Goal: Task Accomplishment & Management: Complete application form

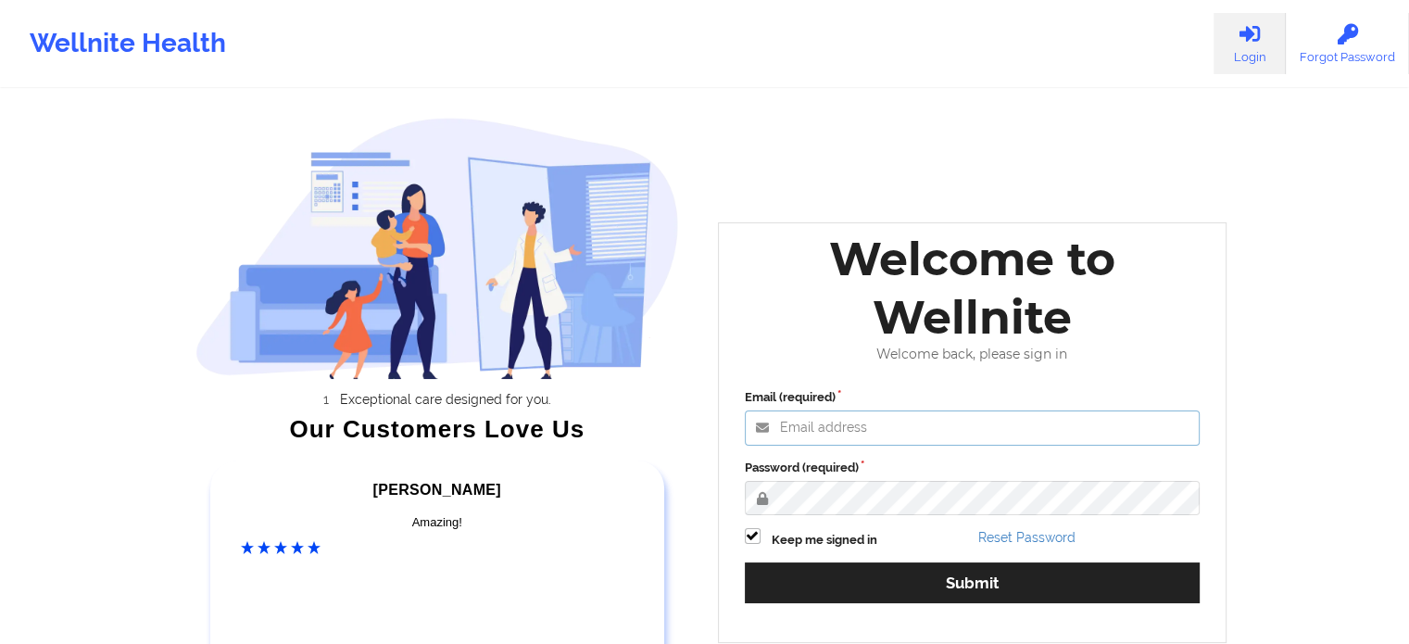
type input "[PERSON_NAME][EMAIL_ADDRESS][PERSON_NAME][DOMAIN_NAME]"
click at [928, 478] on div "Password (required)" at bounding box center [973, 487] width 456 height 57
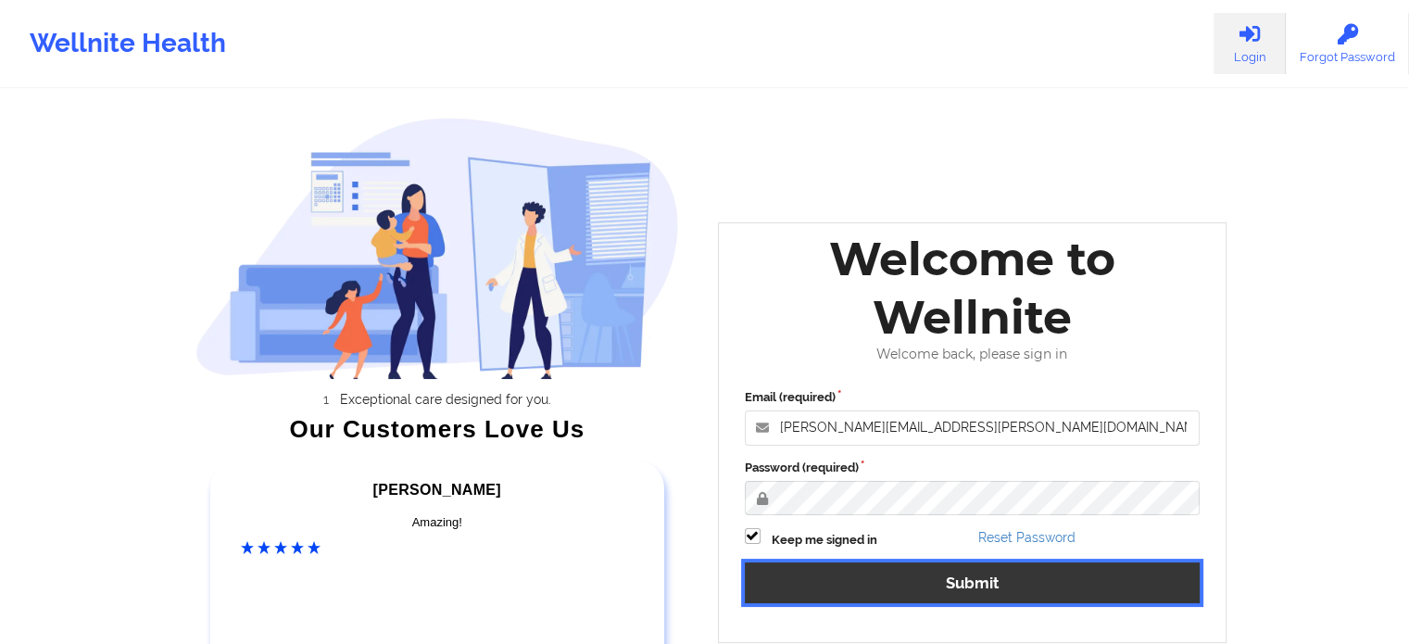
click at [929, 587] on button "Submit" at bounding box center [973, 582] width 456 height 40
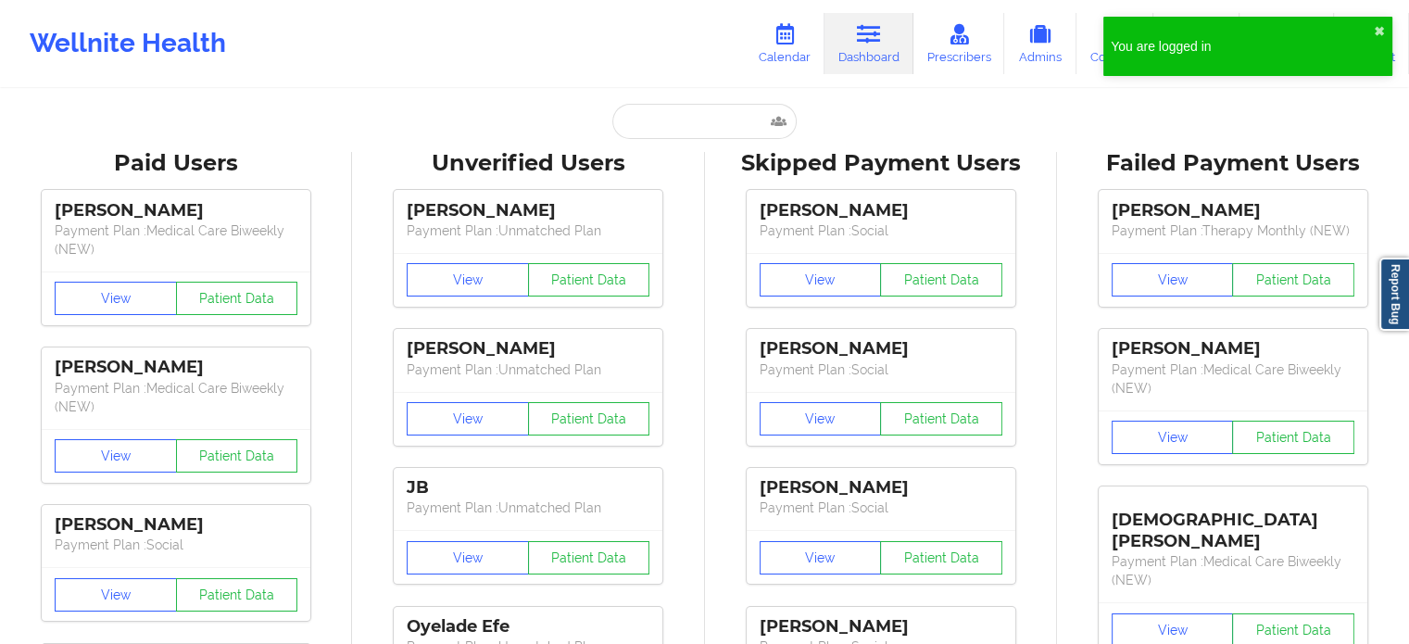
drag, startPoint x: 1383, startPoint y: 10, endPoint x: 1379, endPoint y: 21, distance: 11.7
click at [1383, 10] on div "Wellnite Health Calendar Dashboard Prescribers Admins Coaches Therapists Medica…" at bounding box center [704, 43] width 1409 height 74
click at [1374, 38] on button "✖︎" at bounding box center [1379, 31] width 11 height 15
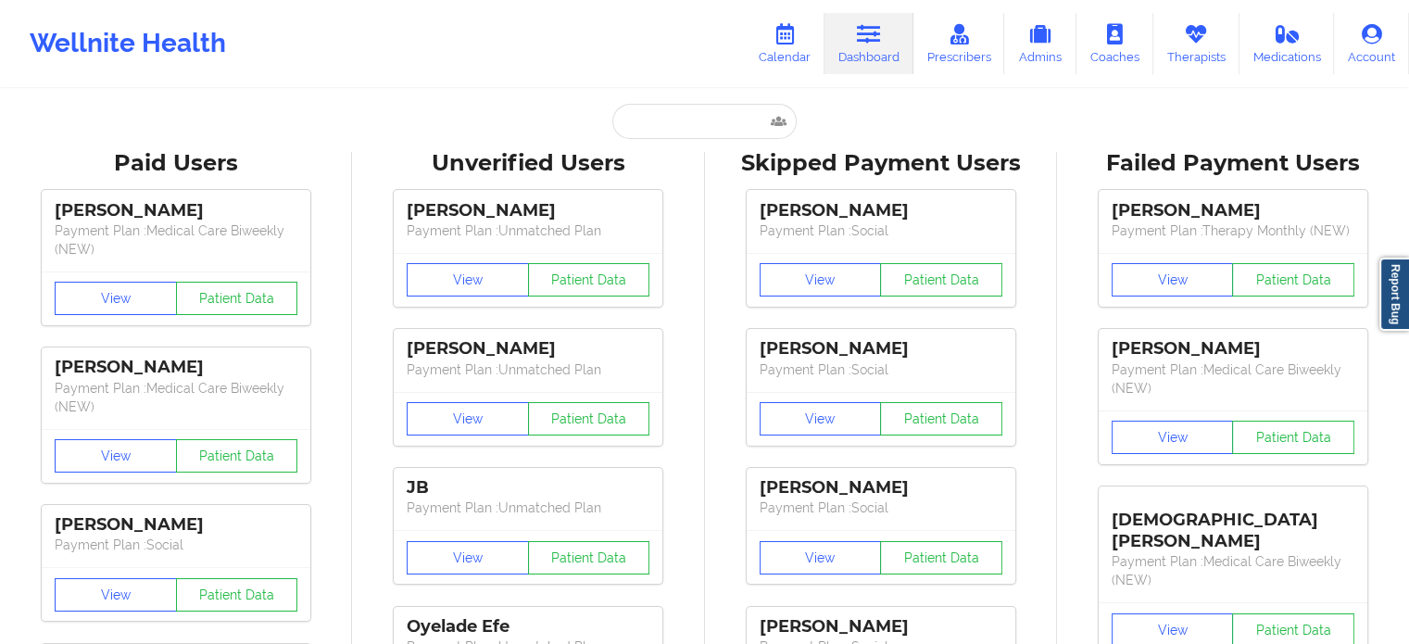
click at [875, 32] on icon at bounding box center [869, 34] width 24 height 20
click at [764, 36] on link "Calendar" at bounding box center [785, 43] width 80 height 61
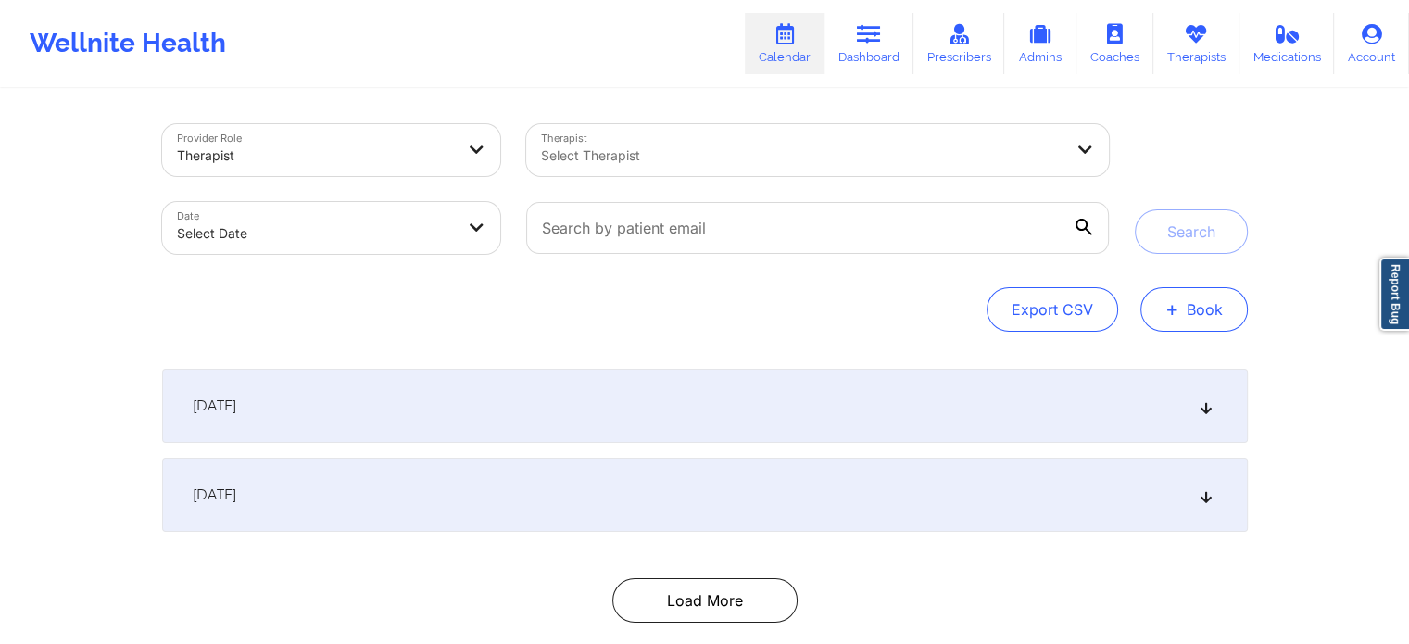
click at [1207, 313] on button "+ Book" at bounding box center [1194, 309] width 107 height 44
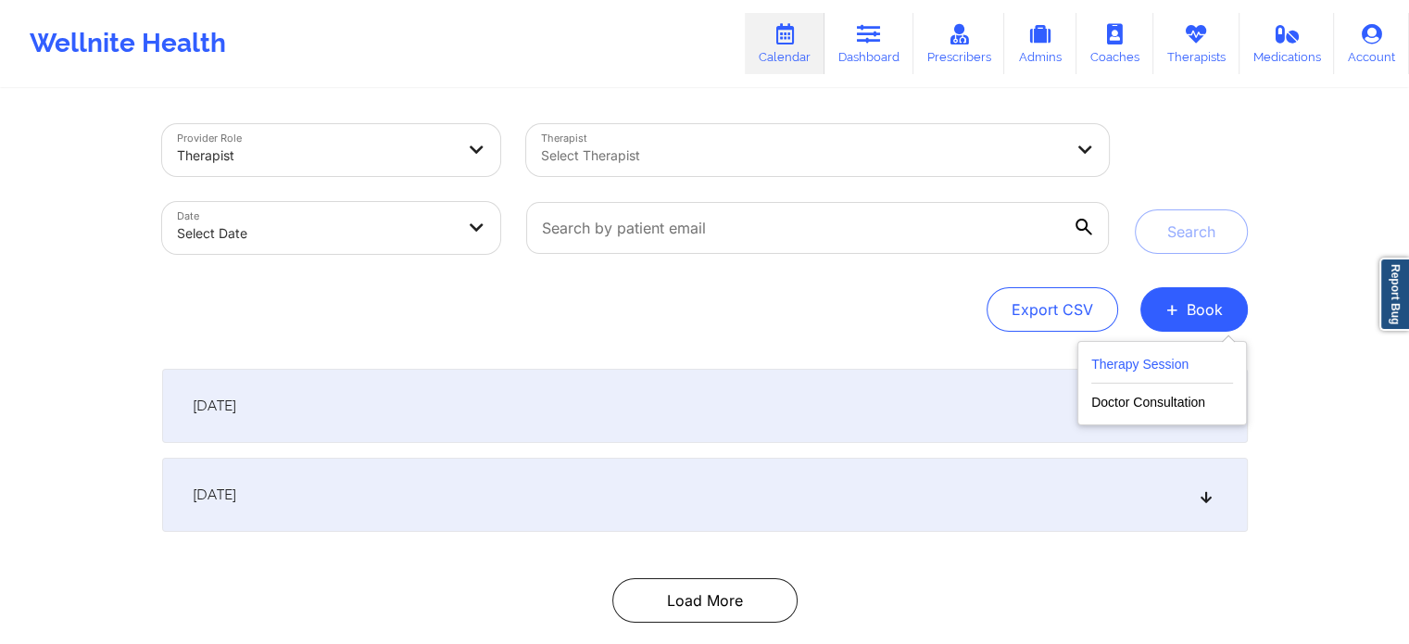
click at [1163, 356] on button "Therapy Session" at bounding box center [1163, 368] width 142 height 31
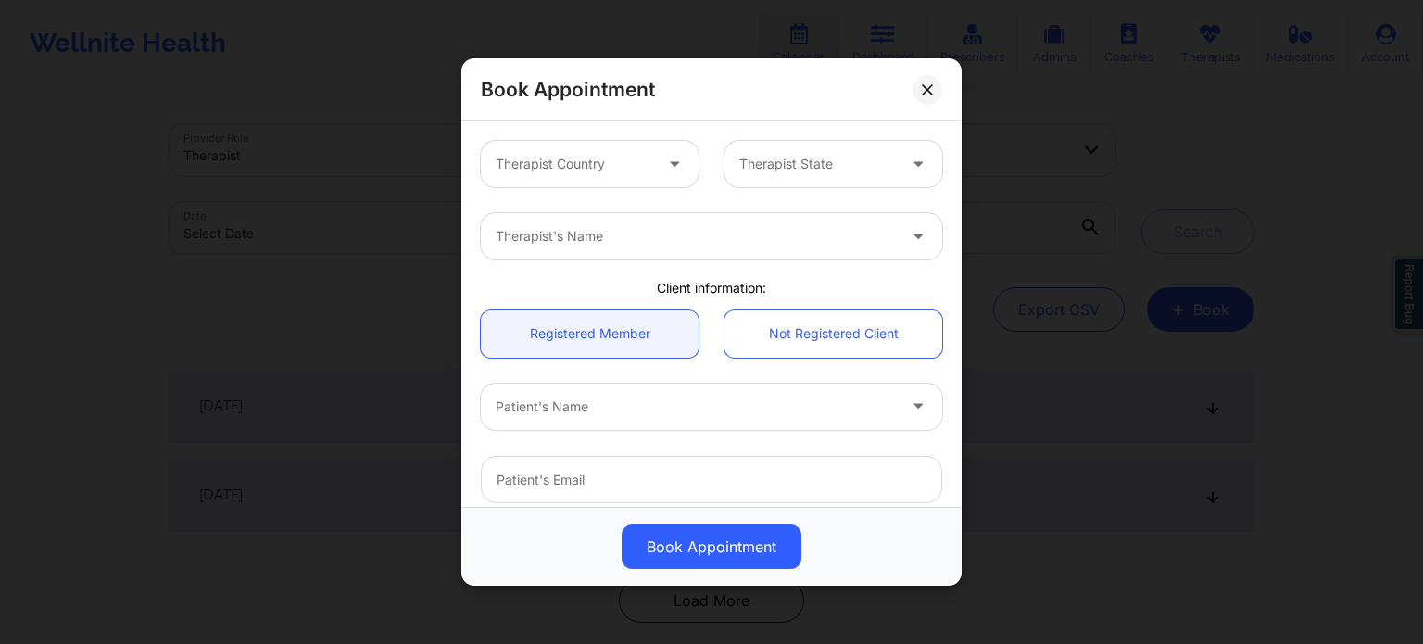
click at [601, 158] on div at bounding box center [574, 164] width 157 height 22
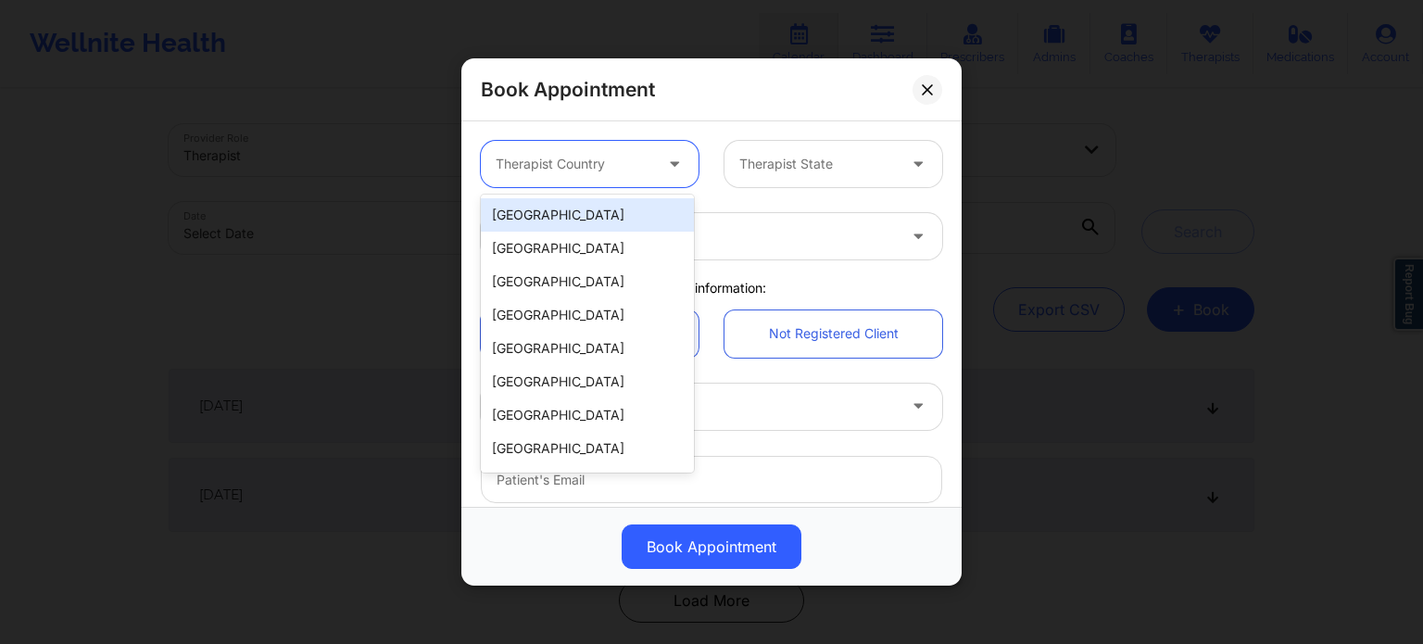
click at [586, 218] on div "[GEOGRAPHIC_DATA]" at bounding box center [587, 214] width 213 height 33
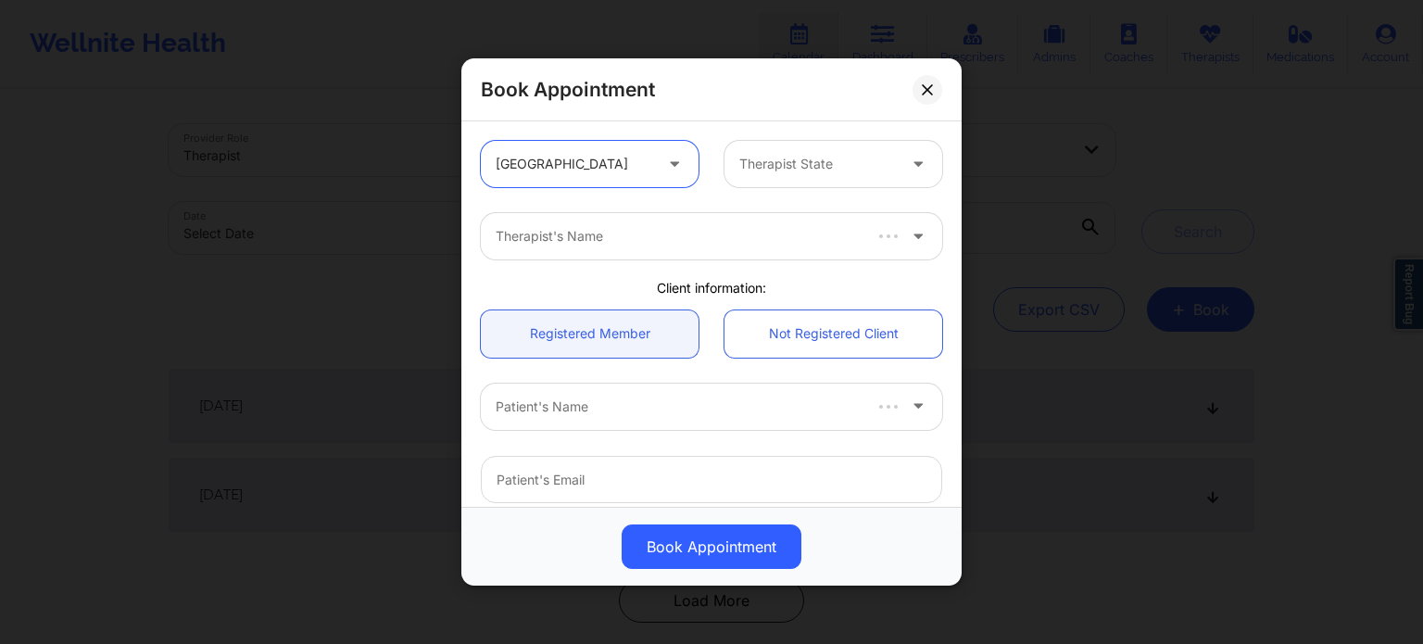
click at [864, 177] on div "Therapist State" at bounding box center [811, 164] width 173 height 46
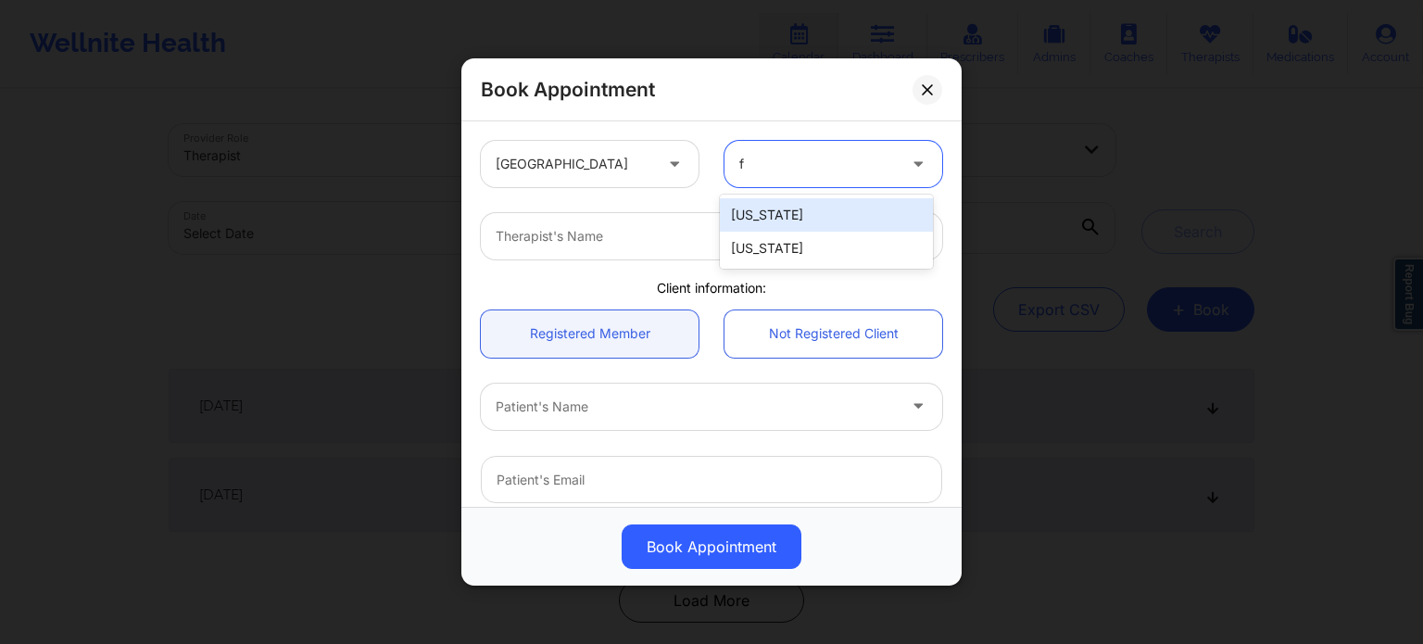
type input "fl"
click at [808, 226] on div "[US_STATE]" at bounding box center [826, 214] width 213 height 33
click at [676, 245] on div at bounding box center [696, 236] width 400 height 22
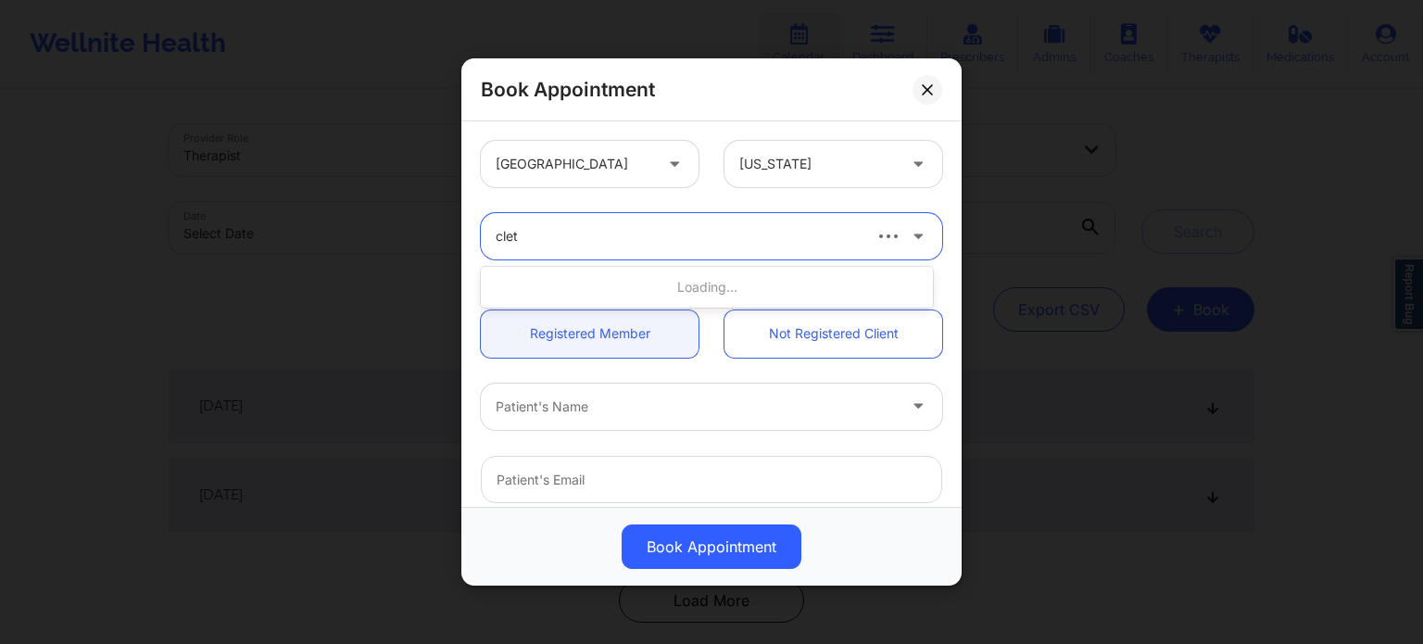
type input "cletu"
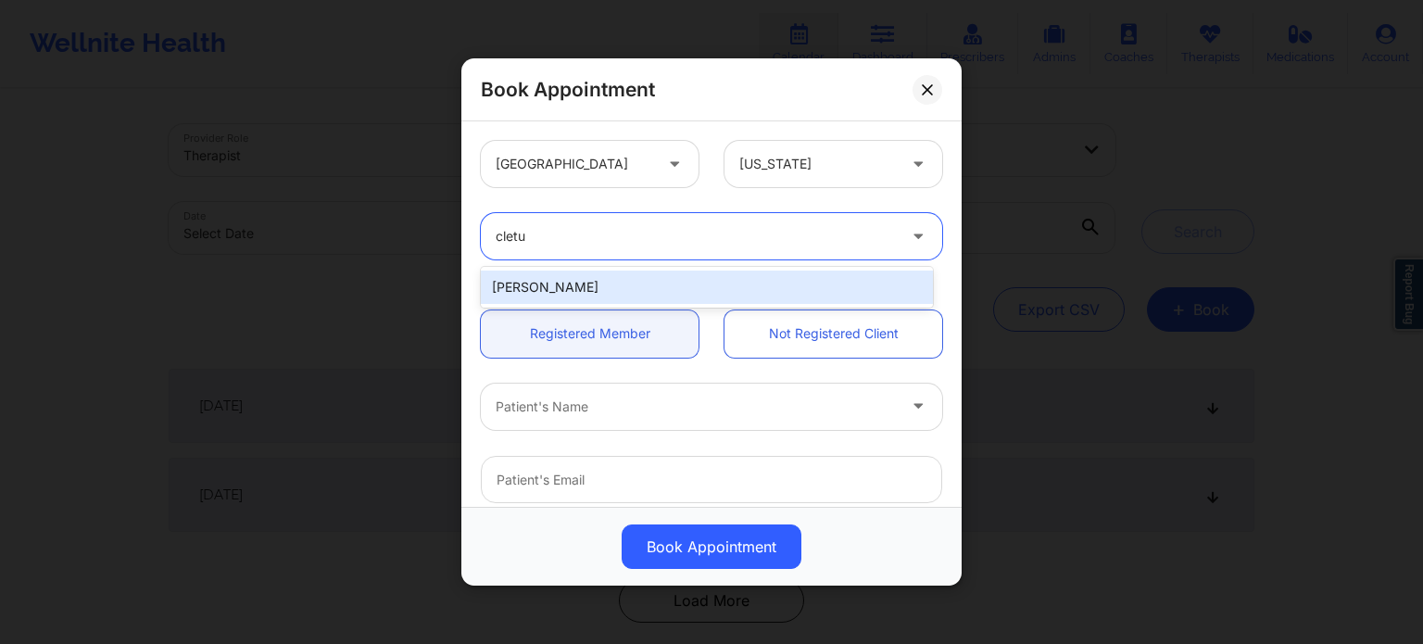
click at [625, 279] on div "[PERSON_NAME]" at bounding box center [707, 287] width 452 height 33
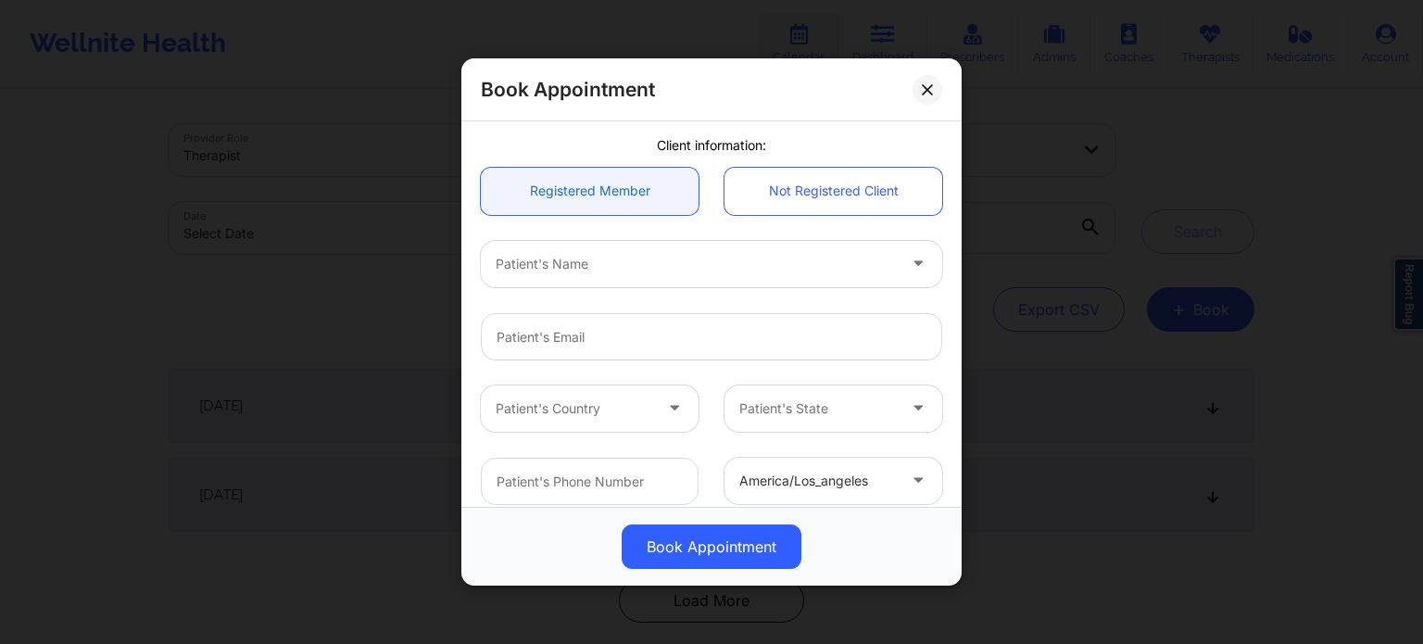
scroll to position [185, 0]
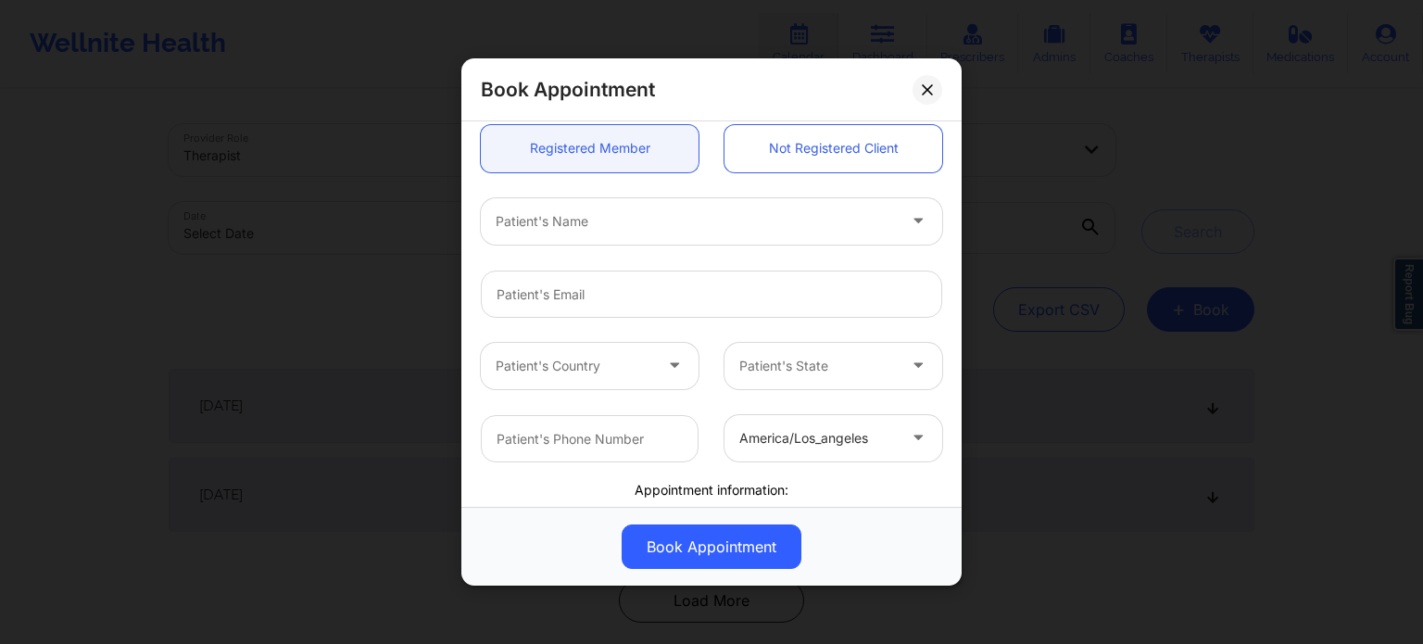
click at [665, 228] on div at bounding box center [696, 221] width 400 height 22
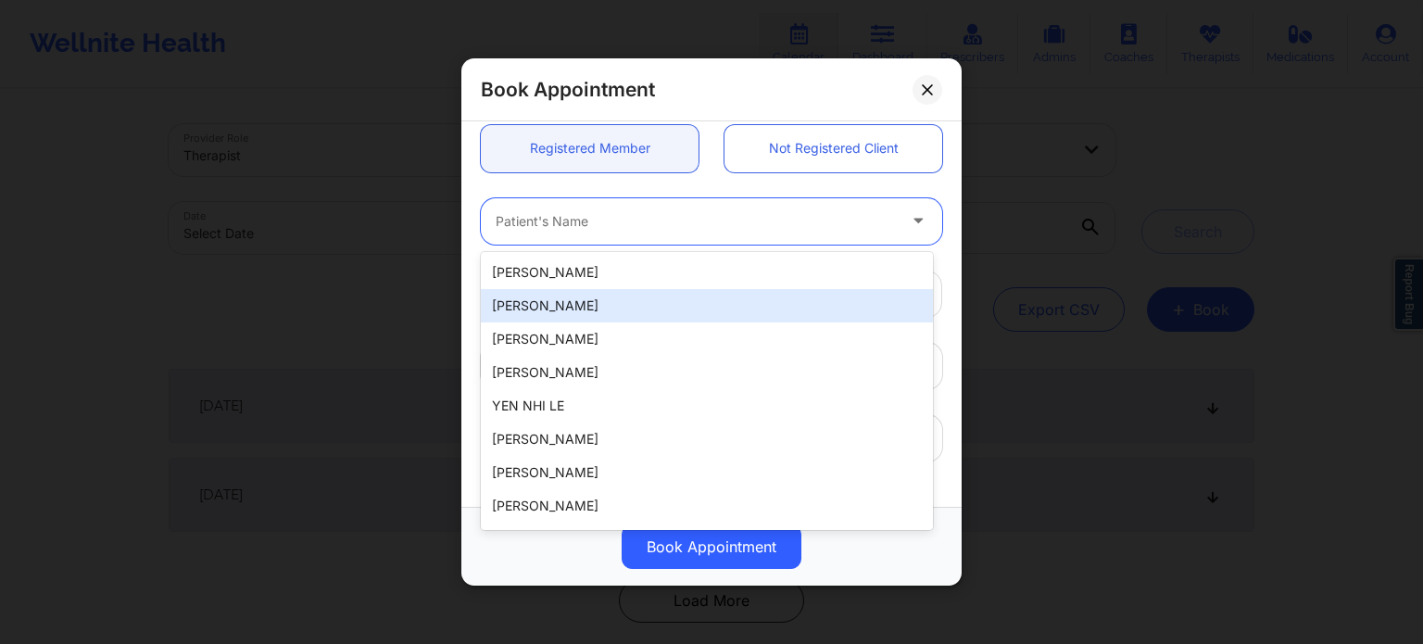
click at [382, 254] on div "Book Appointment [GEOGRAPHIC_DATA] [US_STATE] [PERSON_NAME] Client information:…" at bounding box center [711, 322] width 1423 height 644
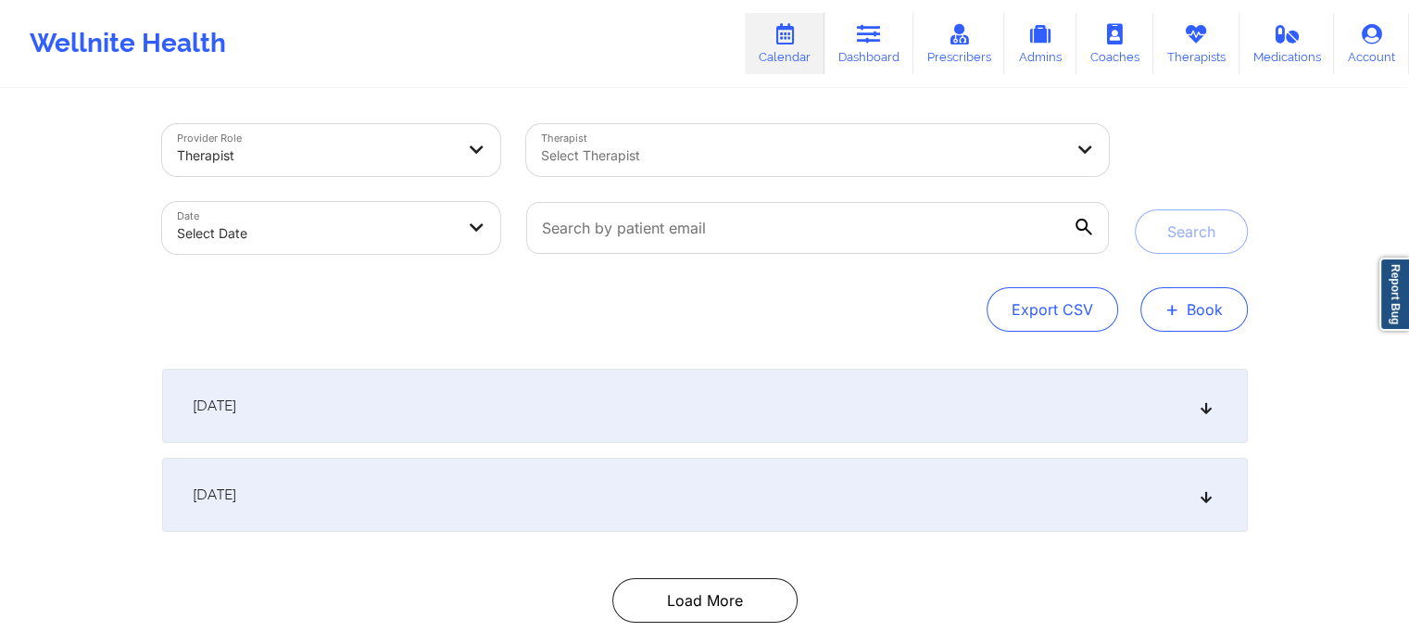
click at [1204, 317] on button "+ Book" at bounding box center [1194, 309] width 107 height 44
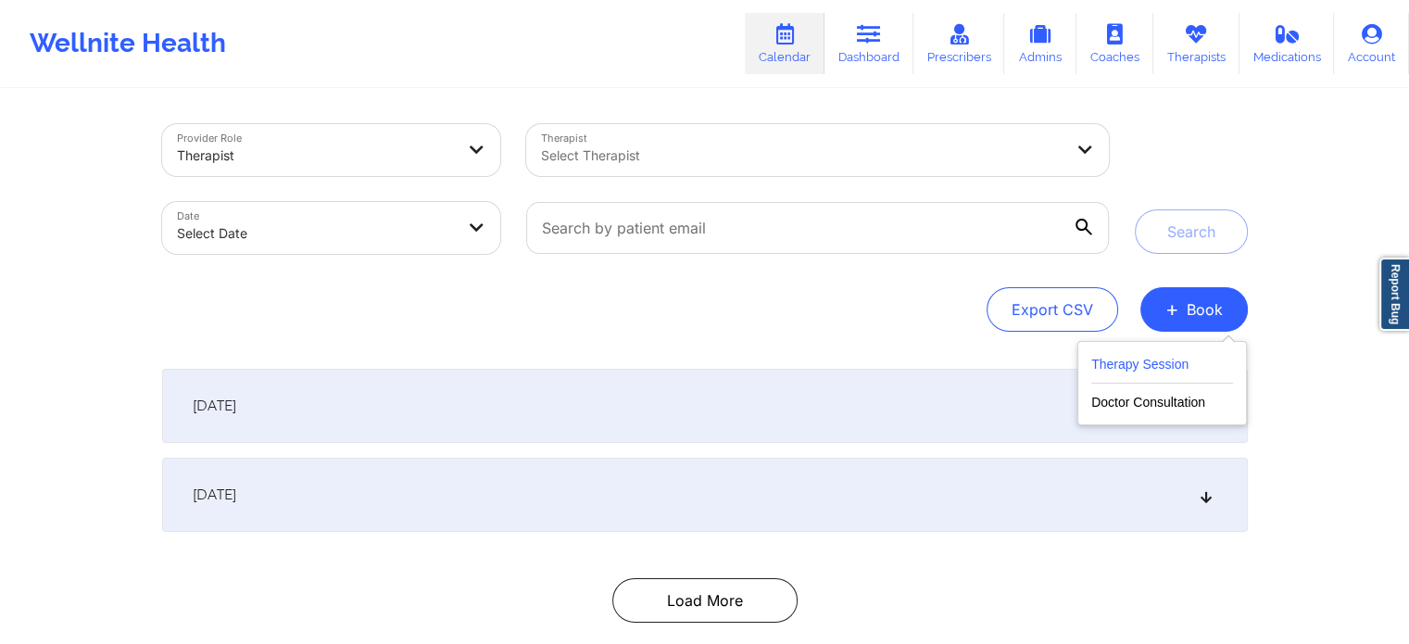
click at [1173, 353] on button "Therapy Session" at bounding box center [1163, 368] width 142 height 31
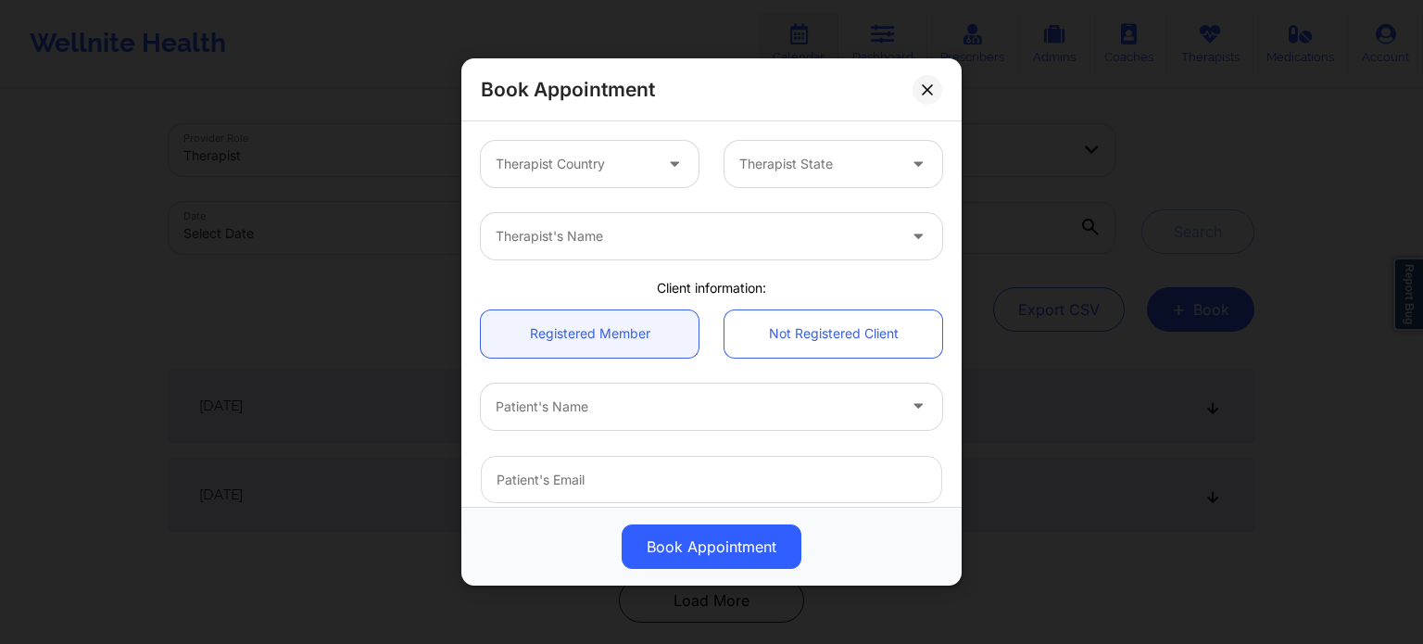
click at [601, 155] on div at bounding box center [574, 164] width 157 height 22
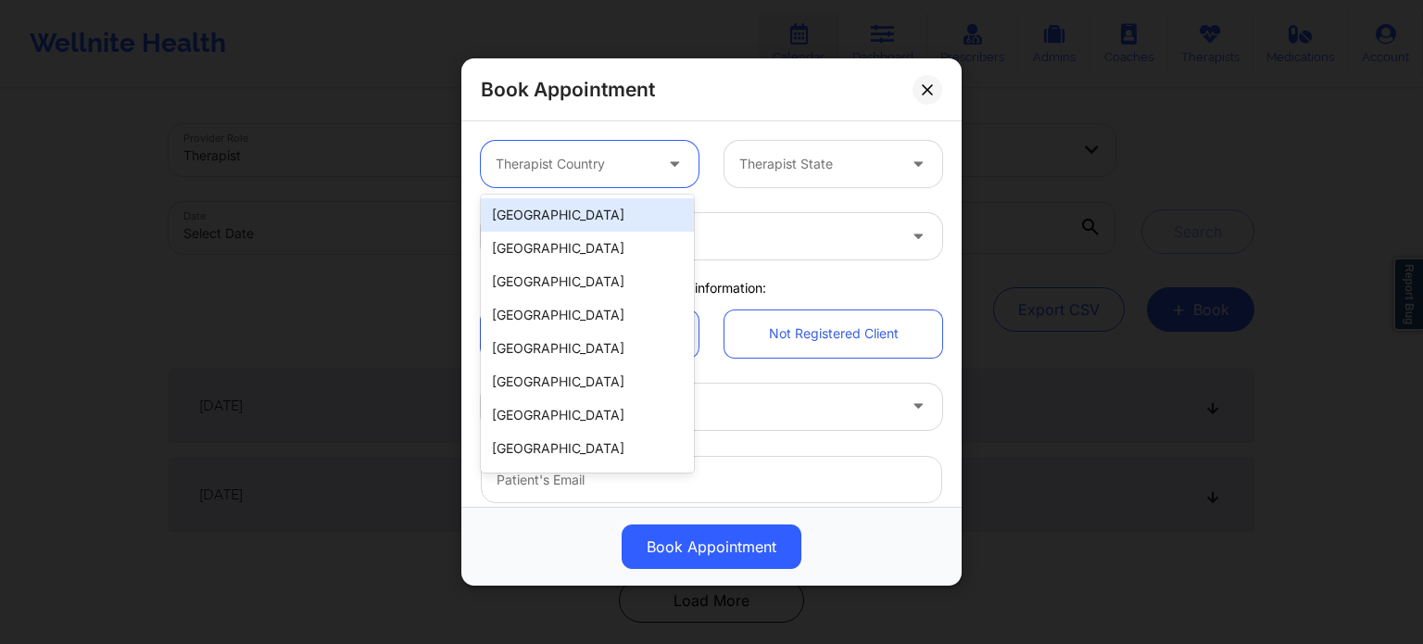
click at [586, 220] on div "[GEOGRAPHIC_DATA]" at bounding box center [587, 214] width 213 height 33
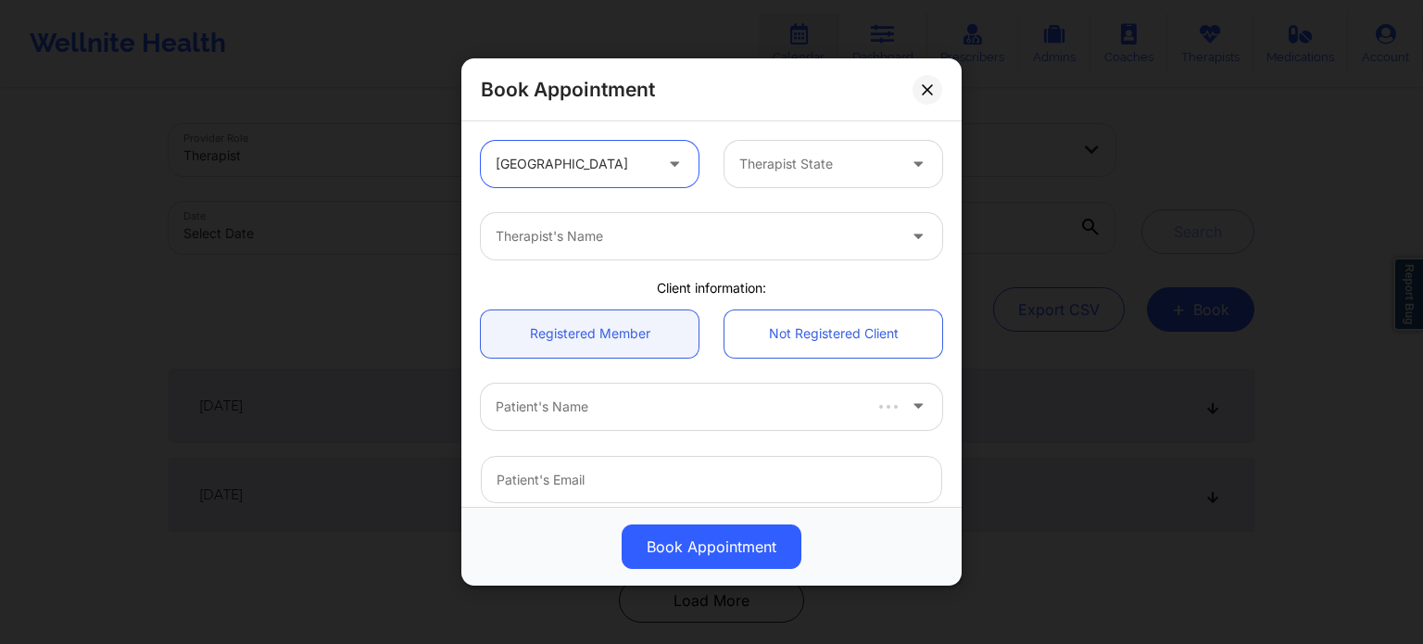
click at [804, 177] on div "Therapist State" at bounding box center [811, 164] width 173 height 46
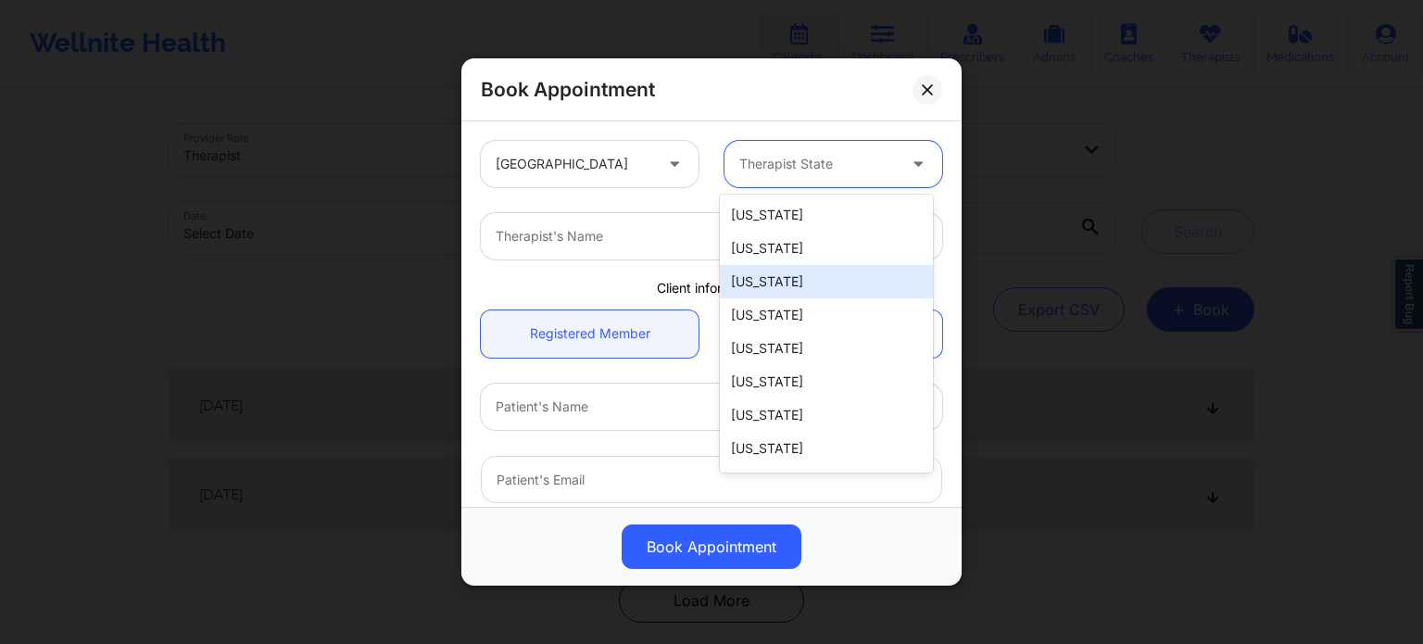
type input "f"
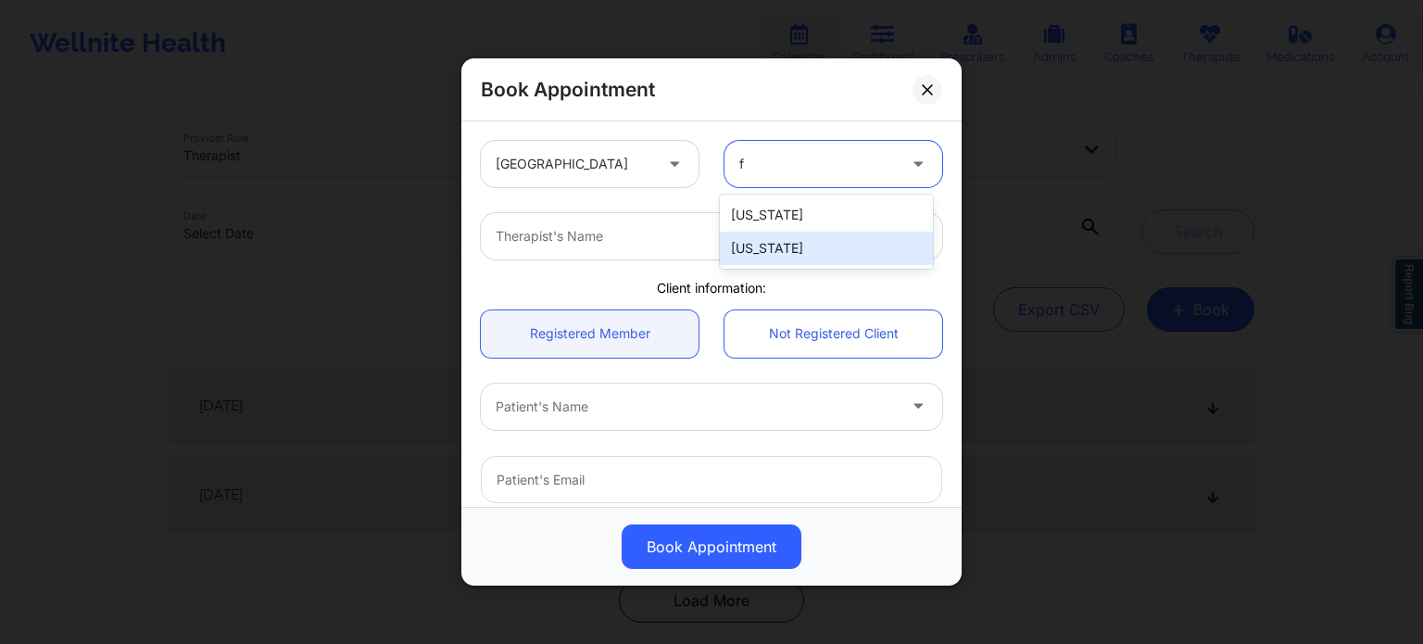
click at [796, 249] on div "[US_STATE]" at bounding box center [826, 248] width 213 height 33
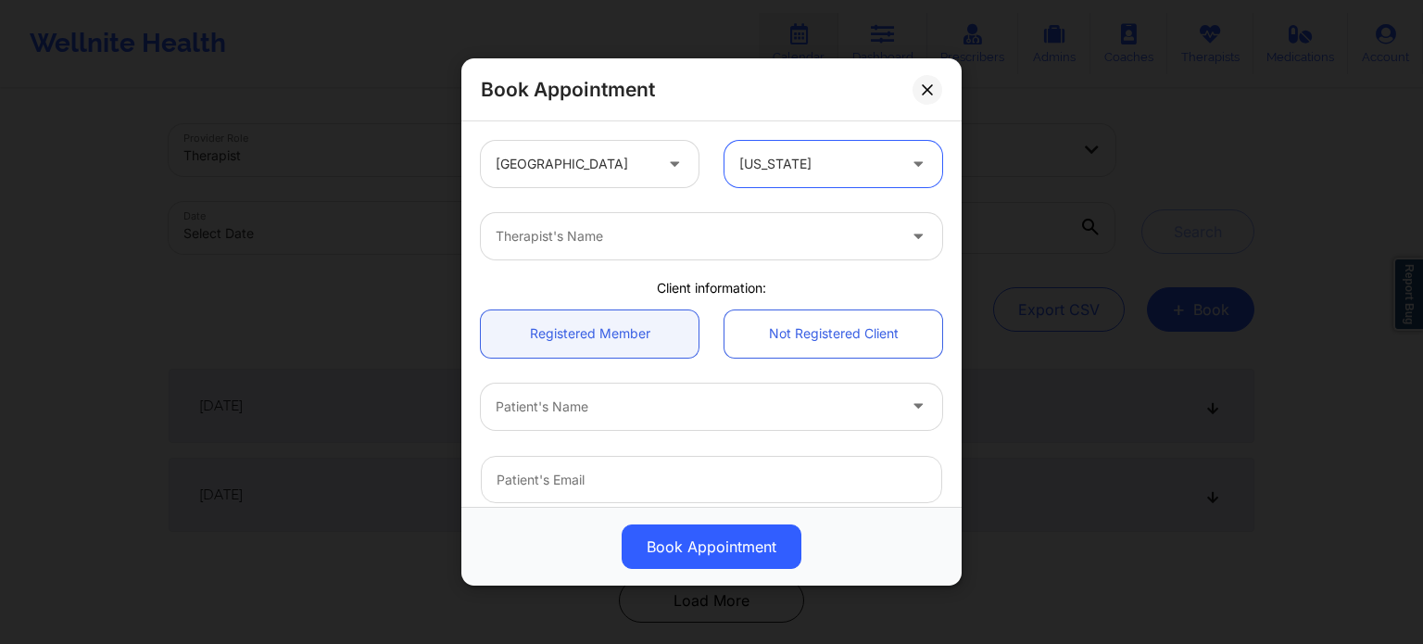
click at [670, 245] on div at bounding box center [696, 236] width 400 height 22
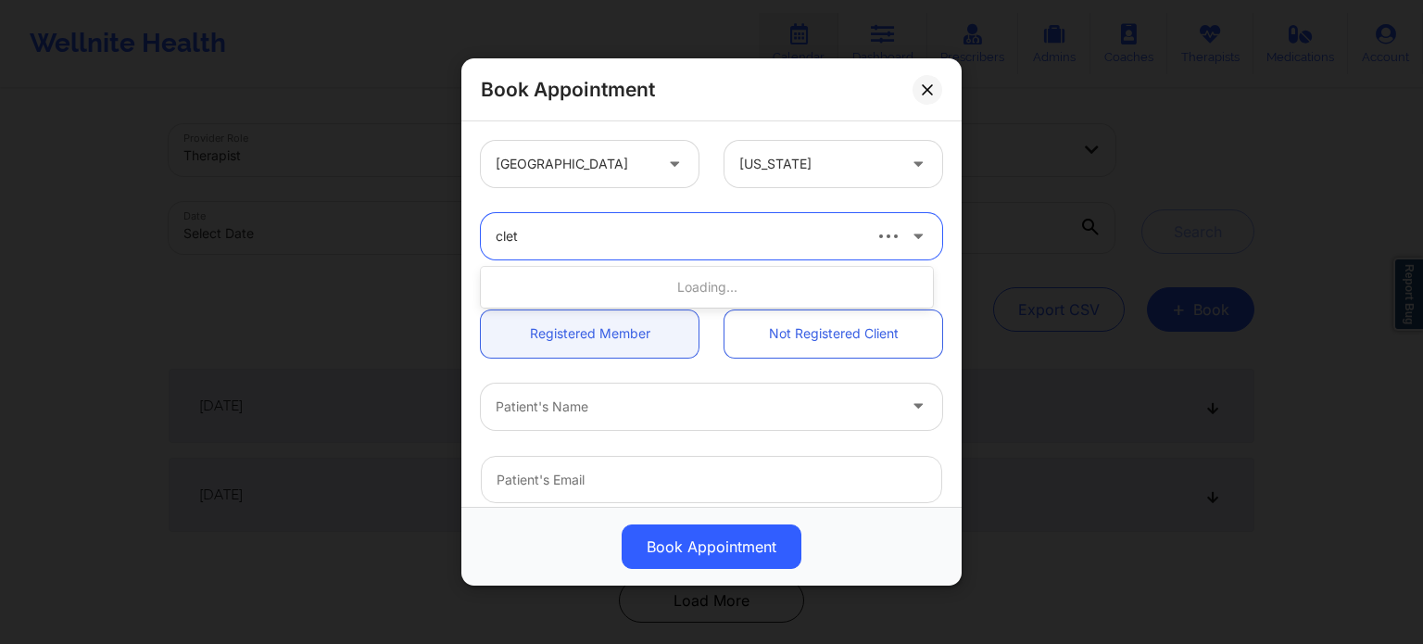
type input "cletu"
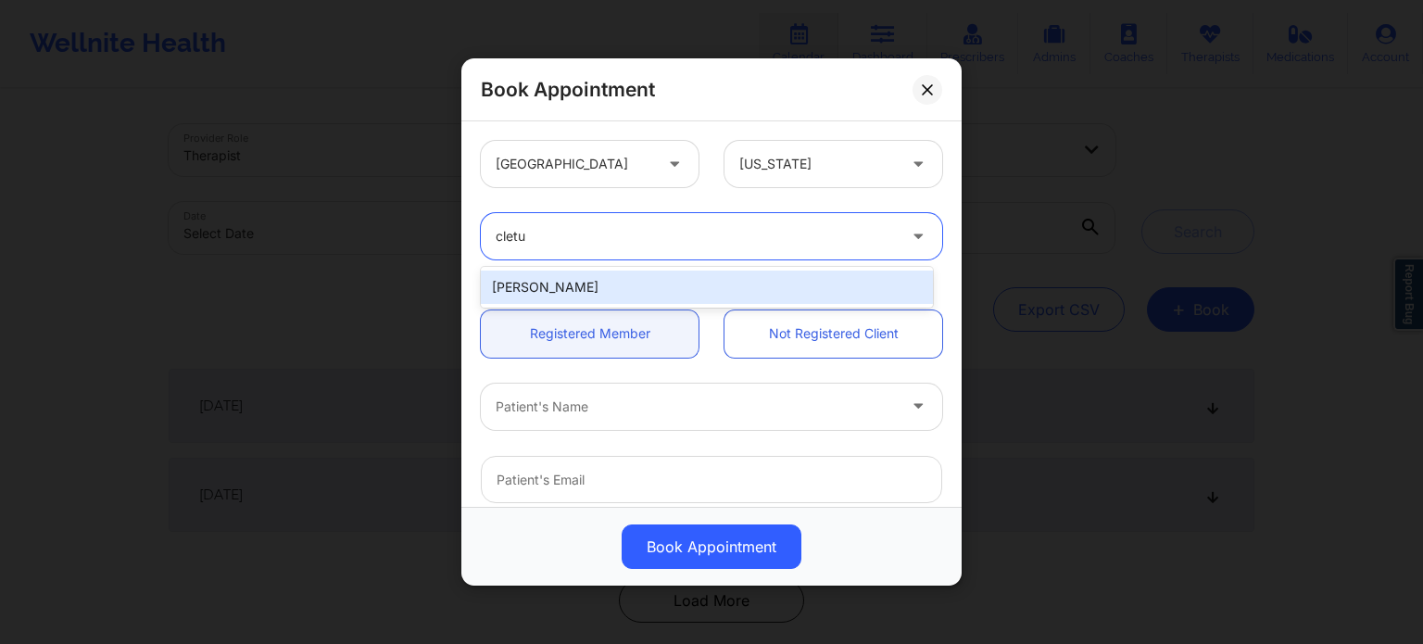
click at [623, 281] on div "[PERSON_NAME]" at bounding box center [707, 287] width 452 height 33
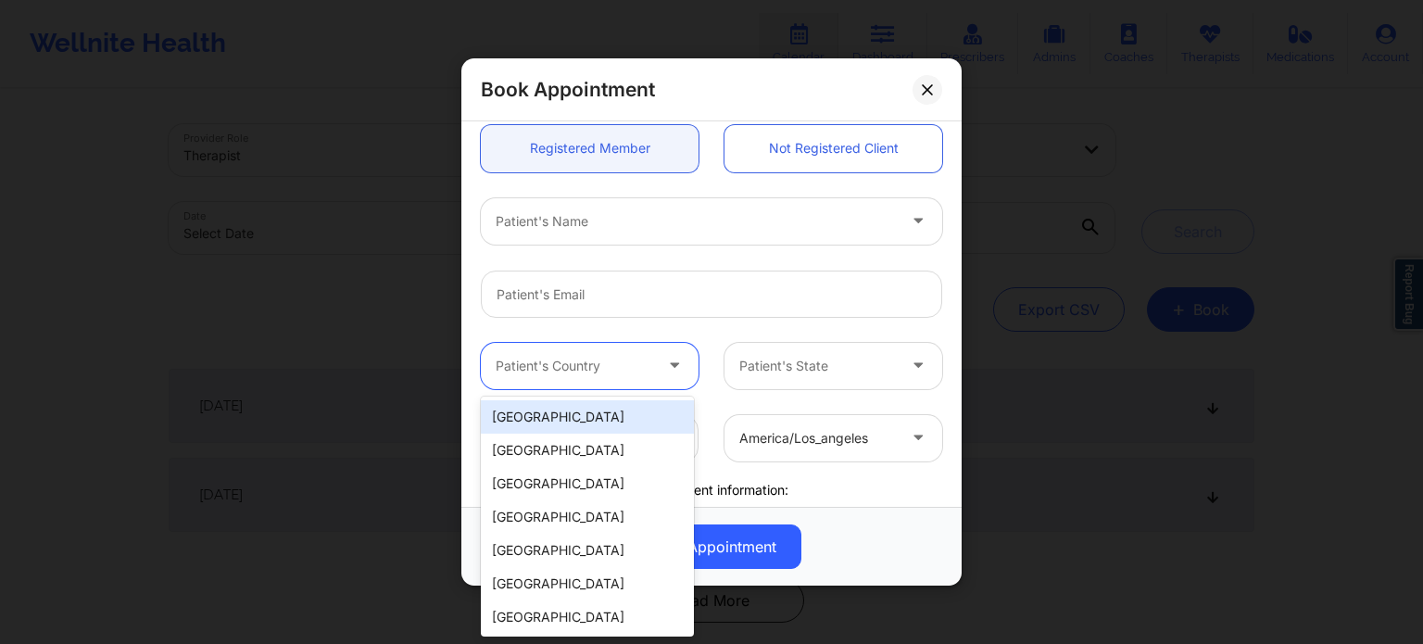
click at [604, 370] on div at bounding box center [574, 366] width 157 height 22
click at [575, 409] on div "[GEOGRAPHIC_DATA]" at bounding box center [587, 416] width 213 height 33
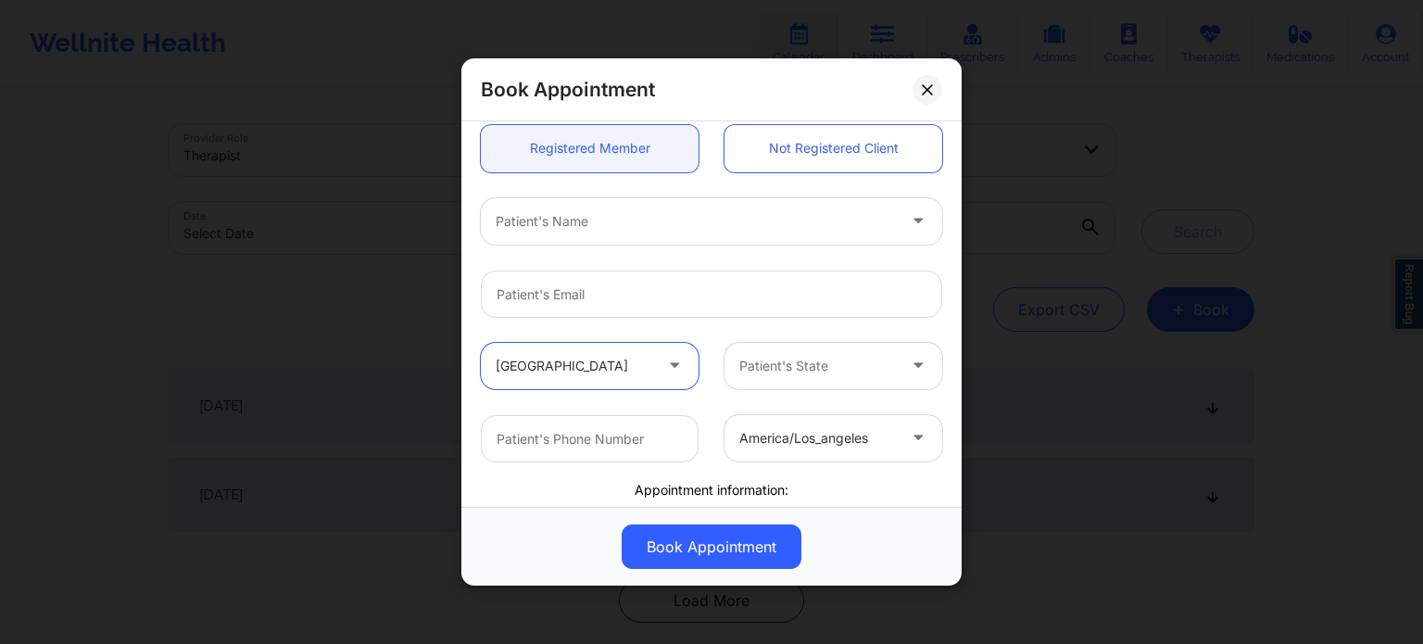
click at [825, 435] on div at bounding box center [817, 438] width 157 height 22
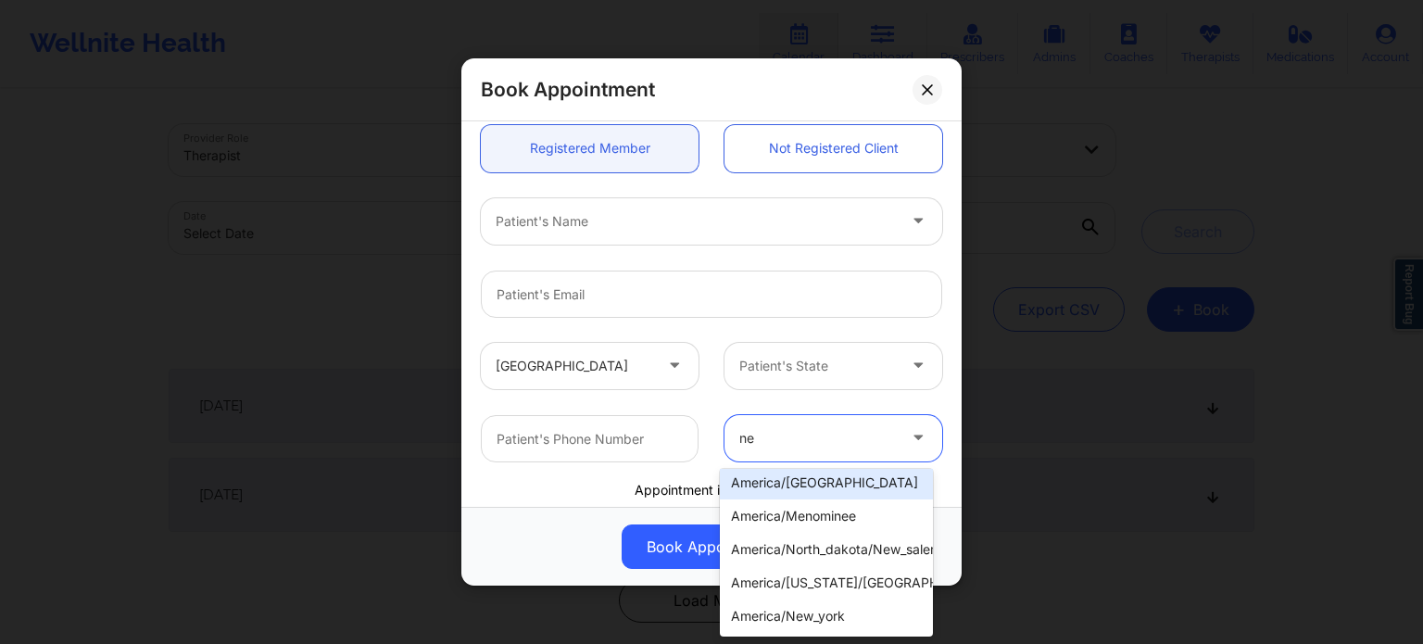
scroll to position [0, 0]
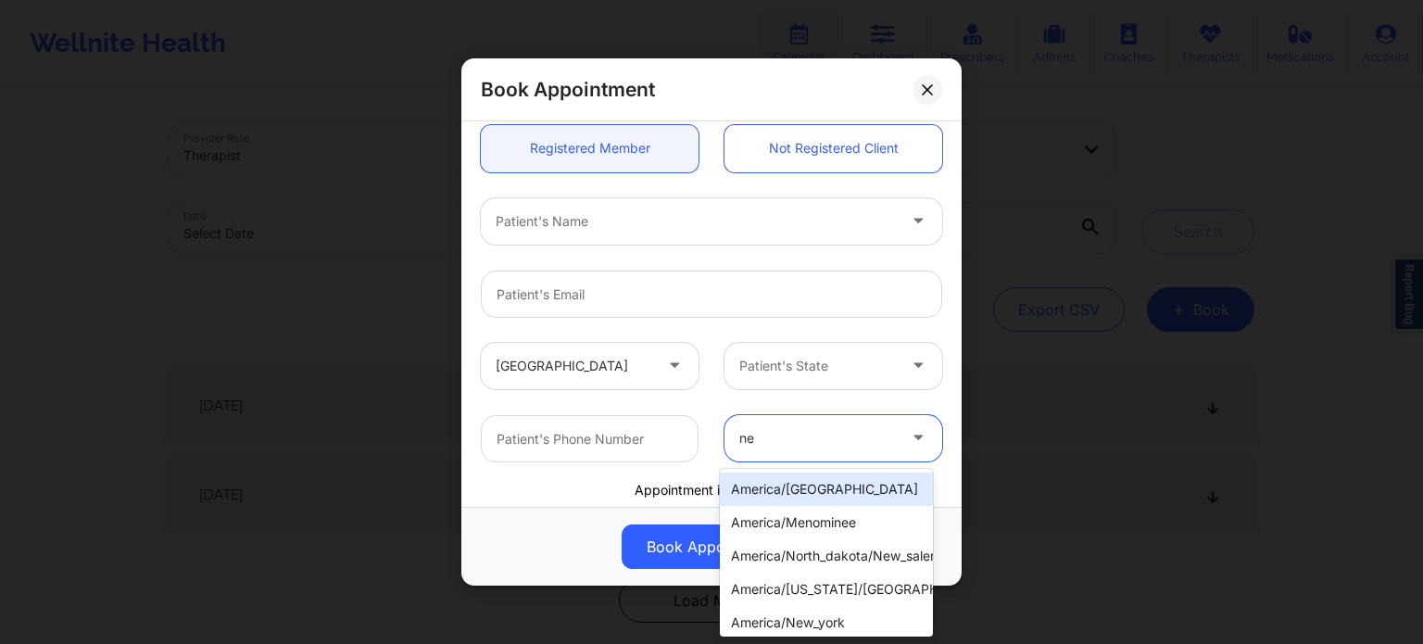
type input "new"
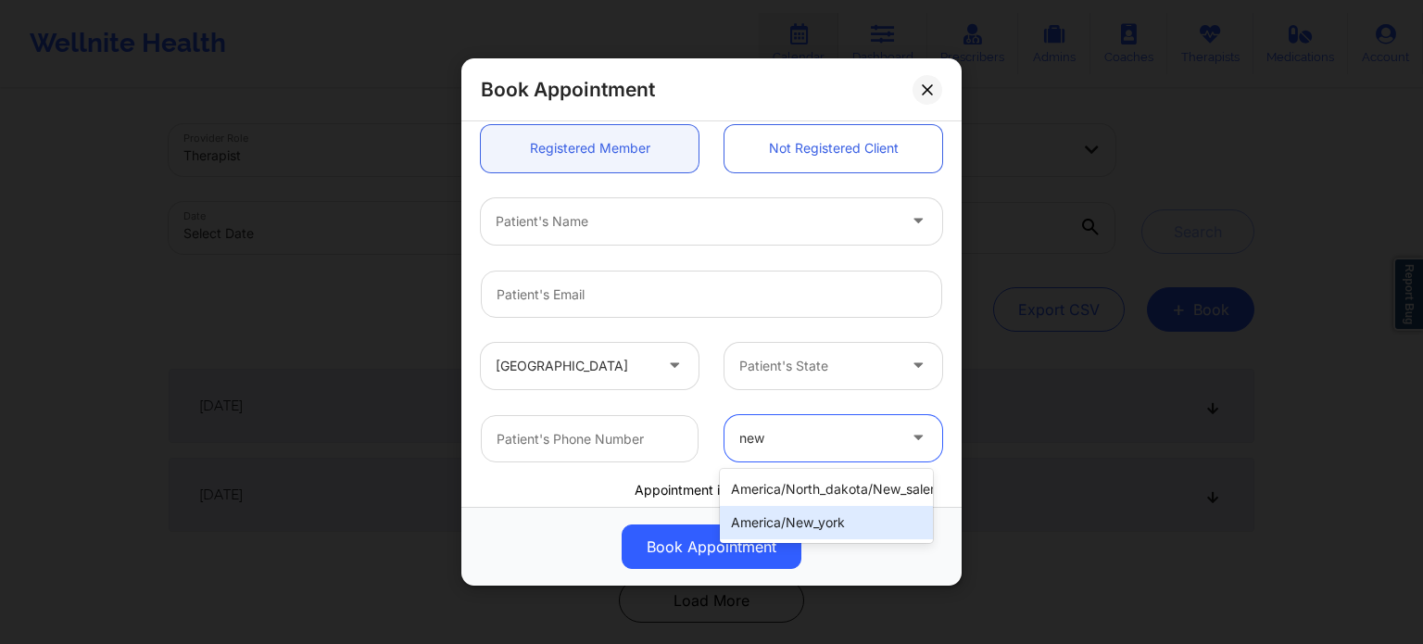
click at [787, 521] on div "america/new_york" at bounding box center [826, 522] width 213 height 33
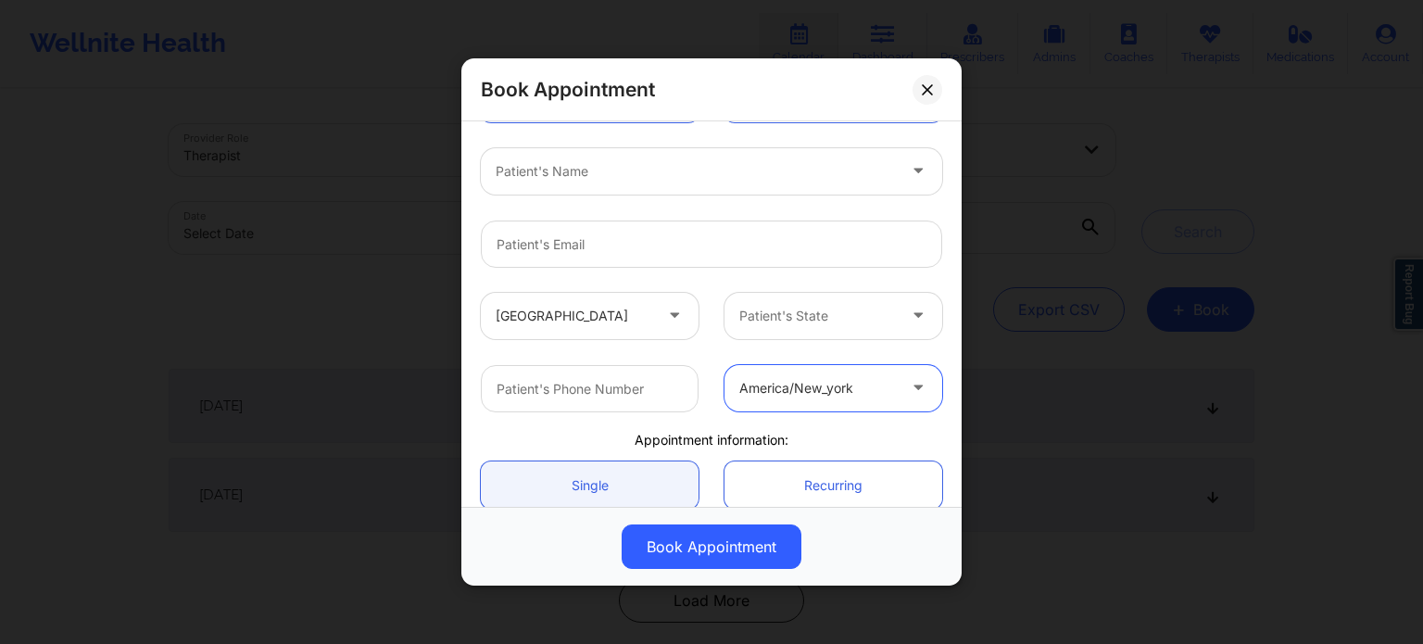
scroll to position [400, 0]
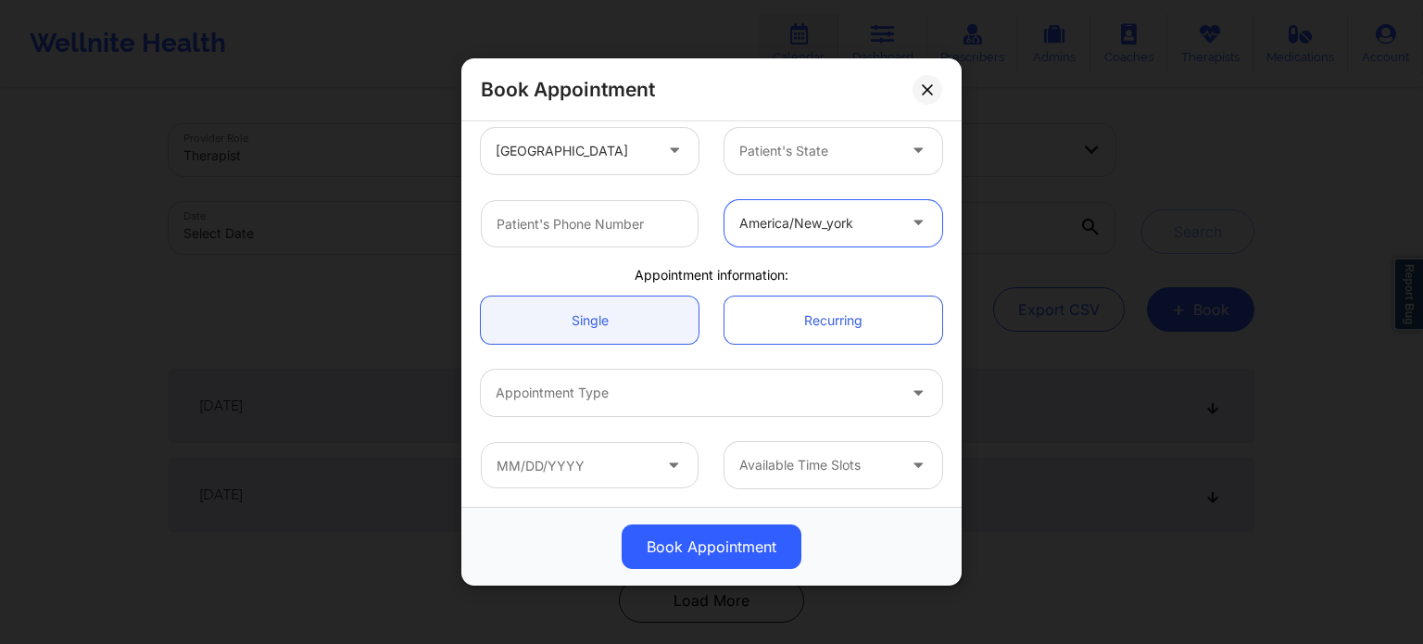
click at [617, 398] on div at bounding box center [696, 393] width 400 height 22
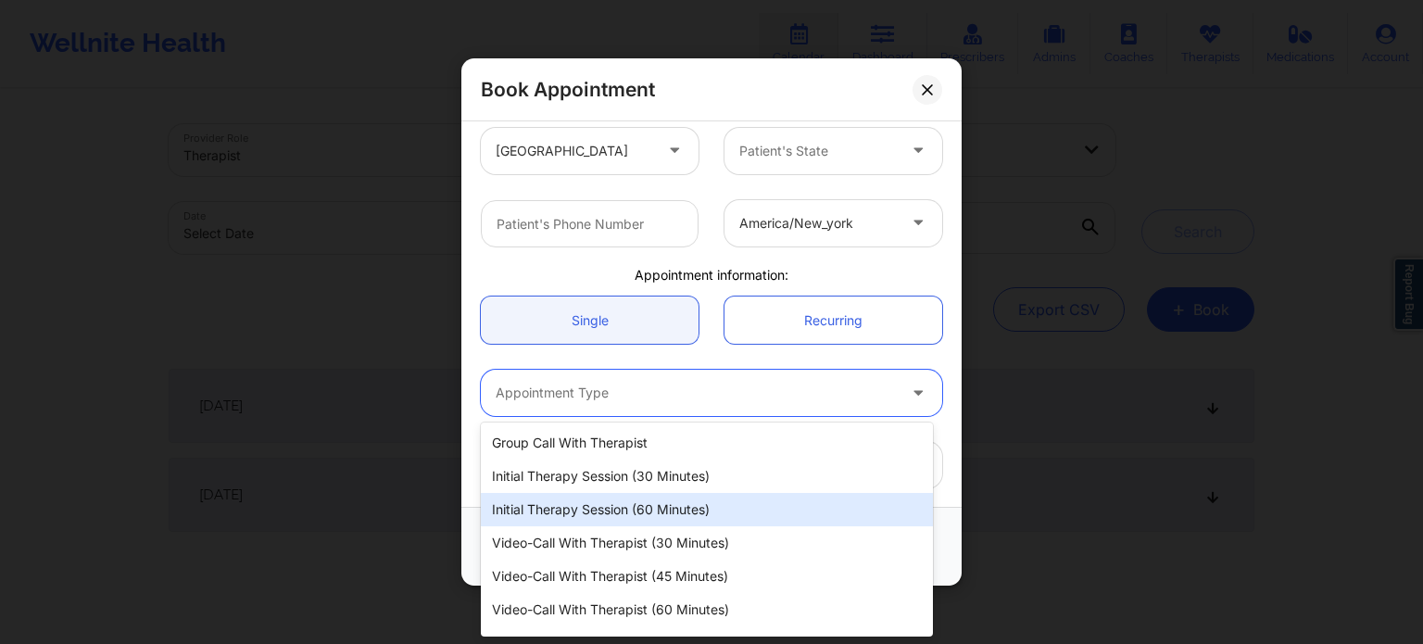
click at [612, 518] on div "Initial Therapy Session (60 minutes)" at bounding box center [707, 509] width 452 height 33
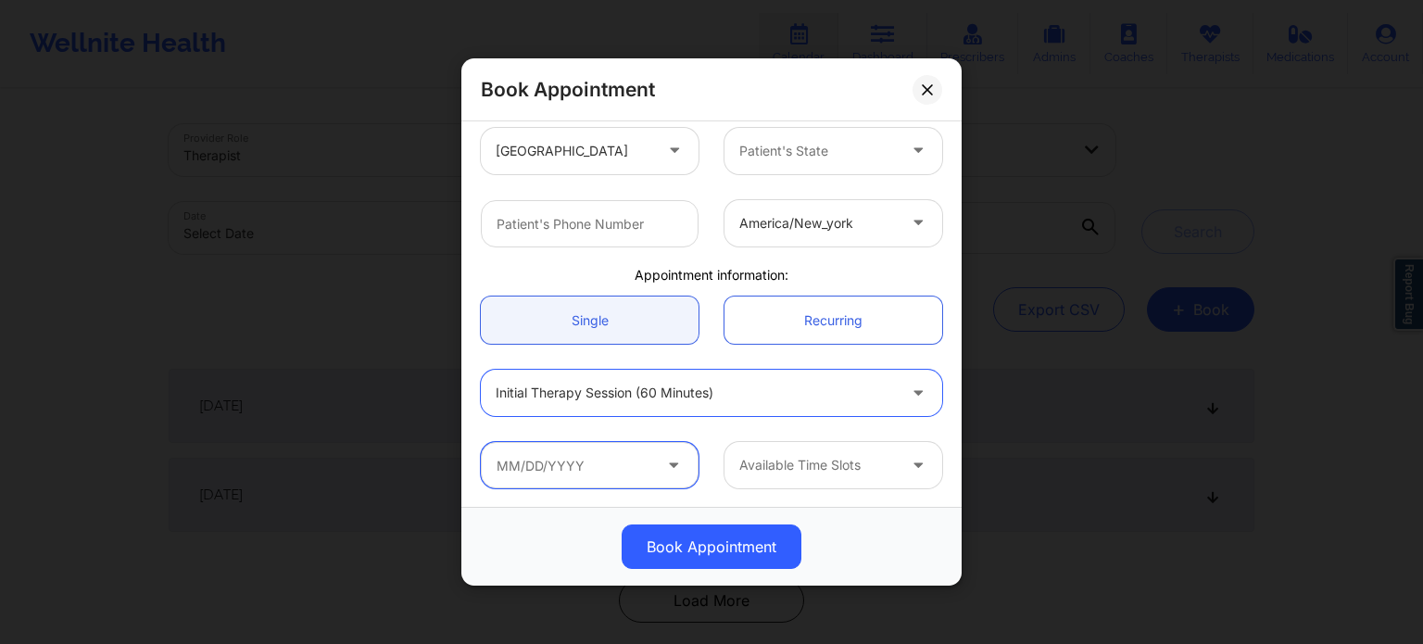
click at [605, 461] on input "text" at bounding box center [590, 465] width 218 height 46
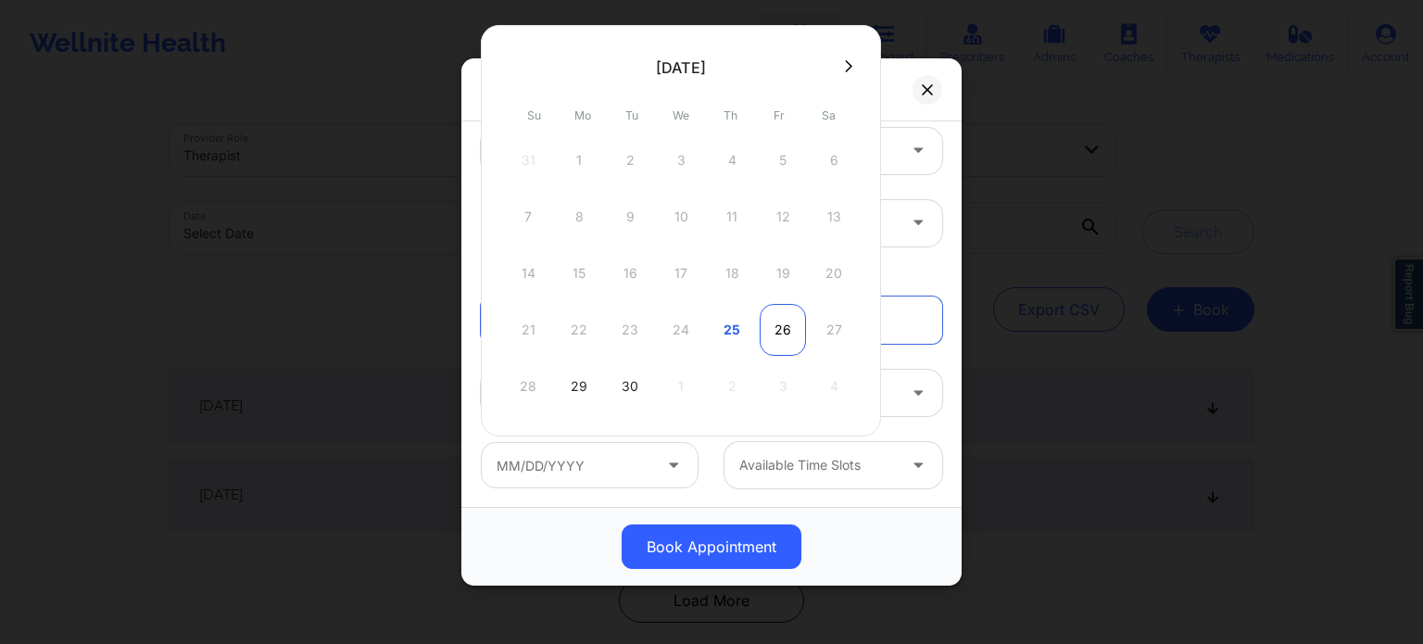
click at [781, 335] on div "26" at bounding box center [783, 330] width 46 height 52
type input "[DATE]"
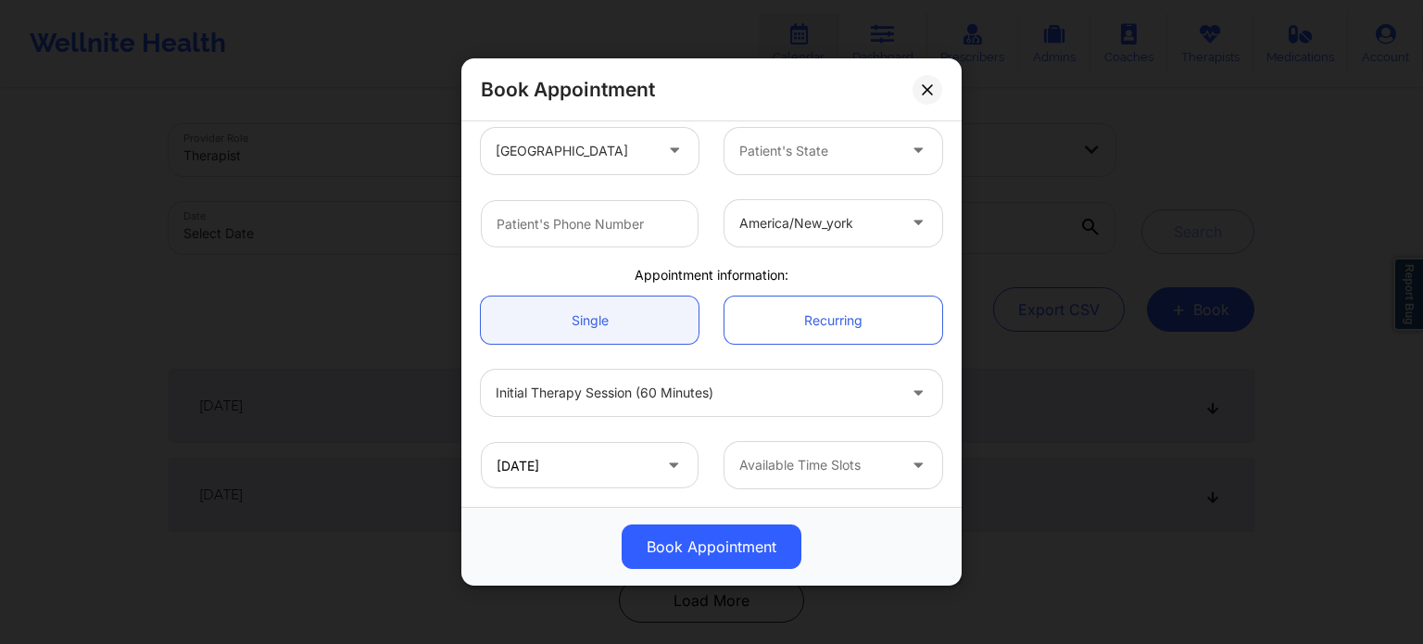
click at [787, 481] on div "Available Time Slots" at bounding box center [811, 465] width 173 height 46
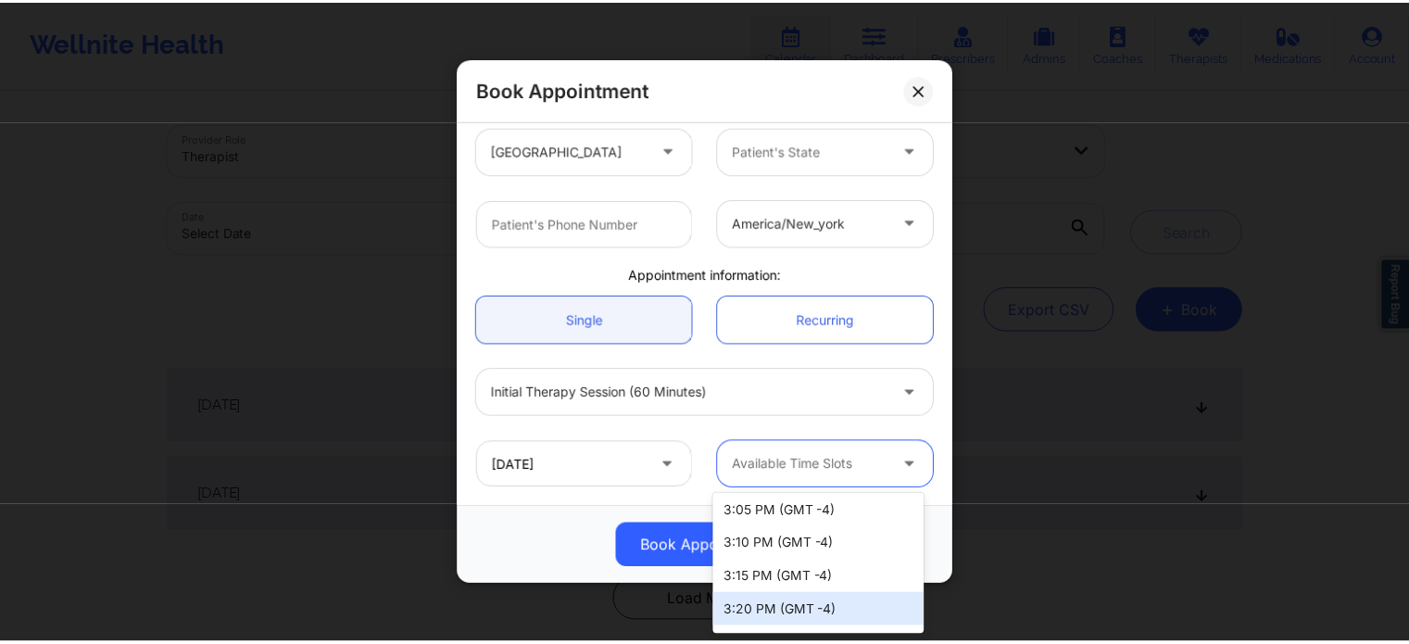
scroll to position [2101, 0]
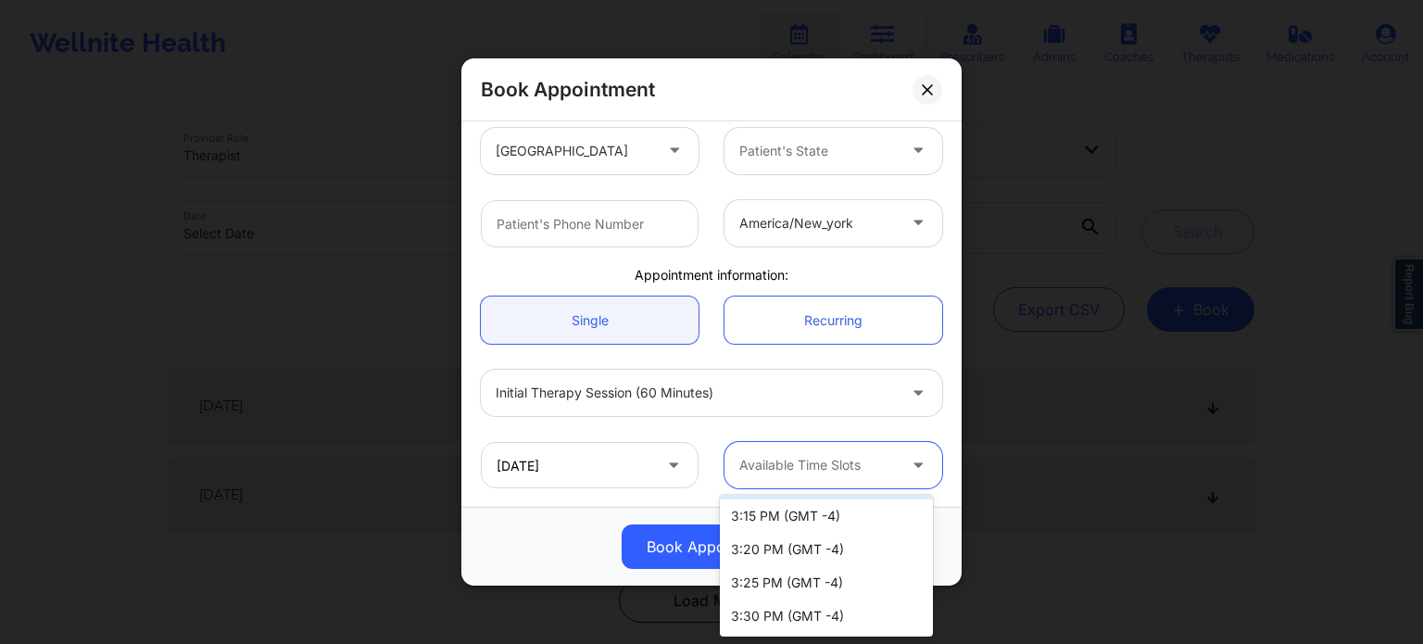
click at [716, 429] on div "[DATE] 67 results available. Use Up and Down to choose options, press Enter to …" at bounding box center [711, 465] width 487 height 72
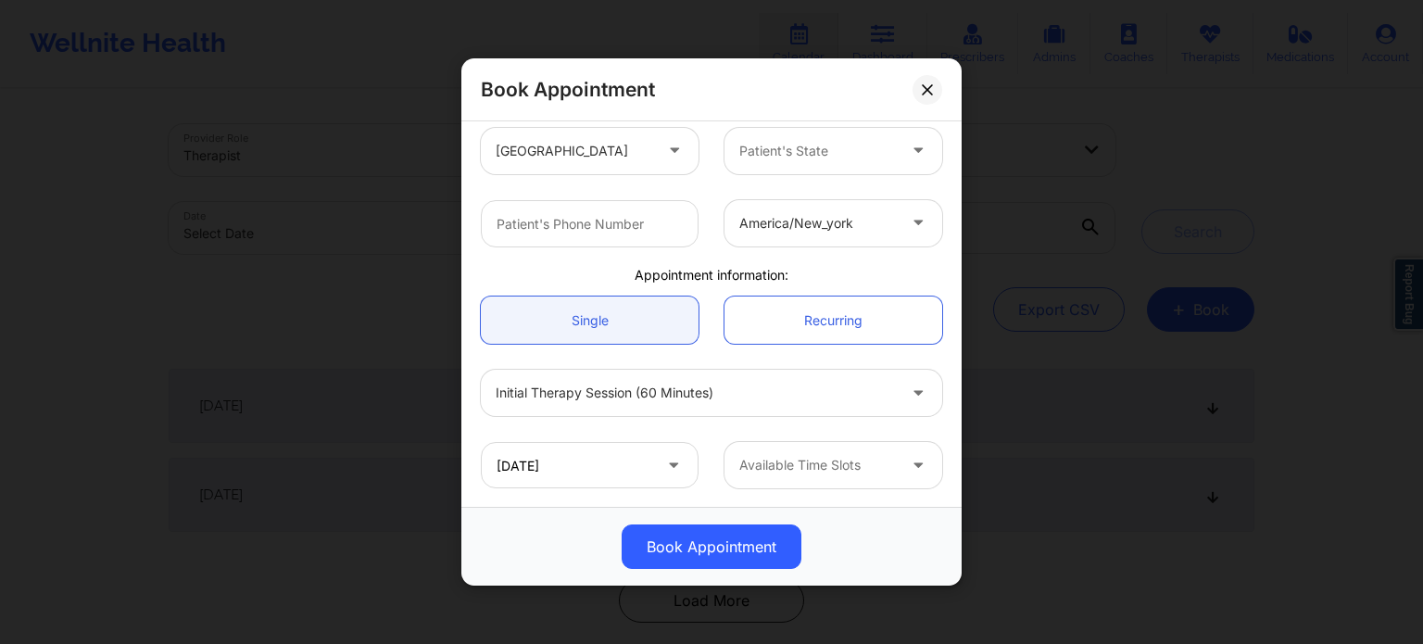
click at [916, 84] on button at bounding box center [928, 90] width 30 height 30
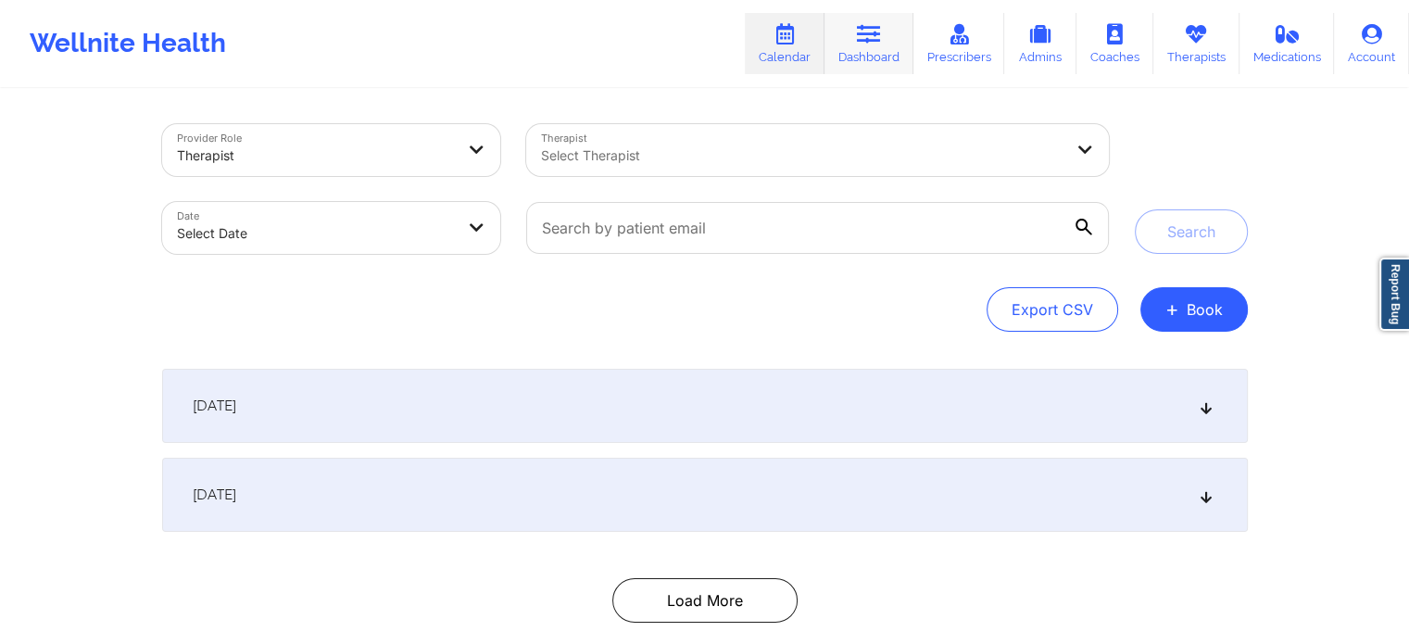
click at [876, 54] on link "Dashboard" at bounding box center [869, 43] width 89 height 61
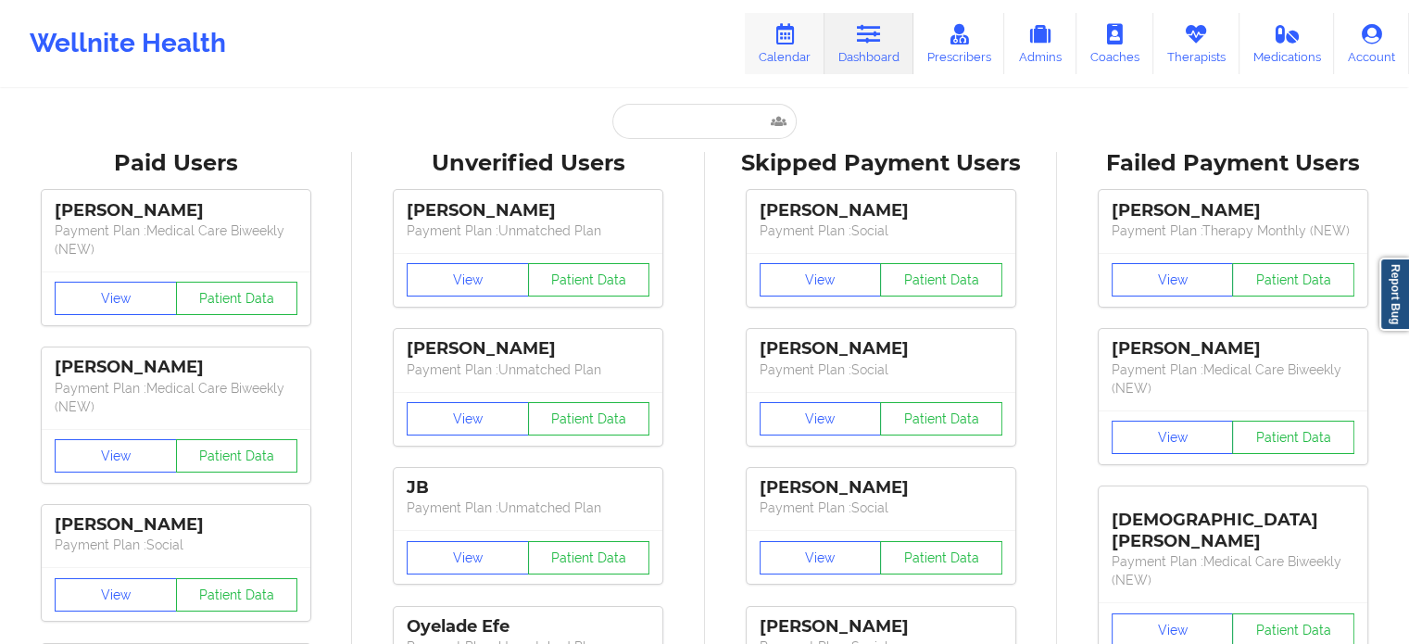
click at [770, 63] on link "Calendar" at bounding box center [785, 43] width 80 height 61
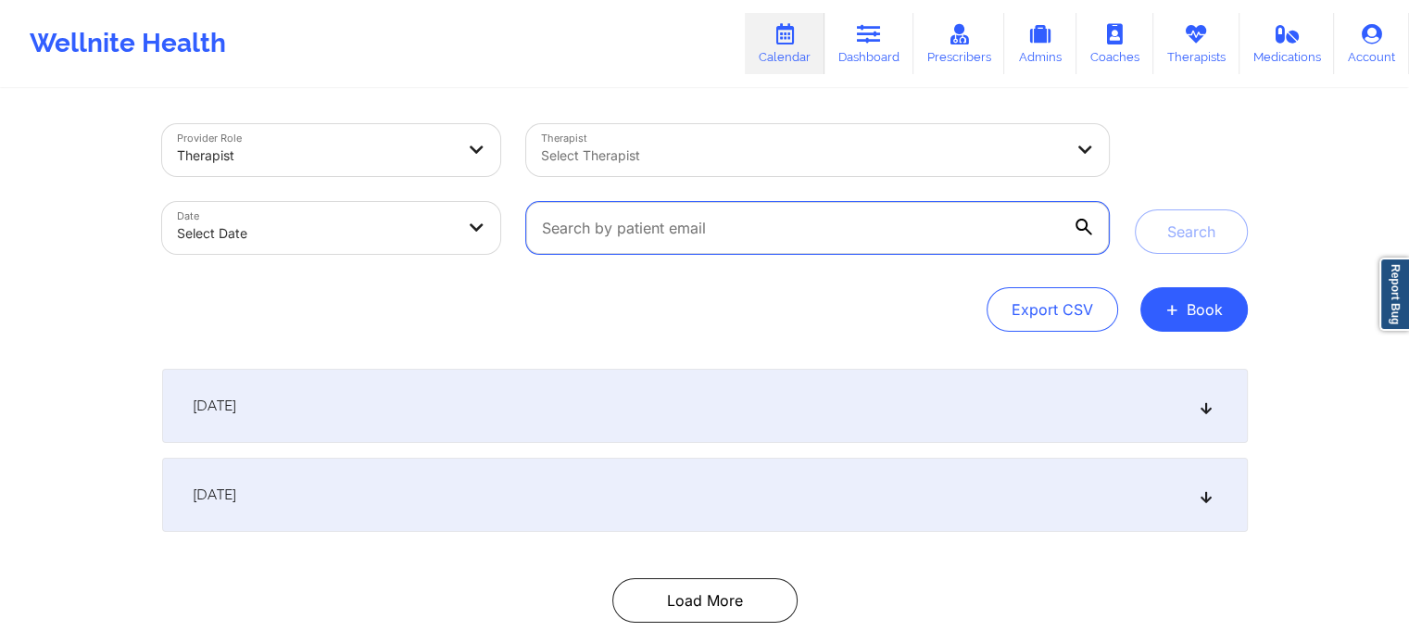
click at [672, 252] on input "text" at bounding box center [817, 228] width 582 height 52
paste input "[DOMAIN_NAME][EMAIL_ADDRESS][DOMAIN_NAME]"
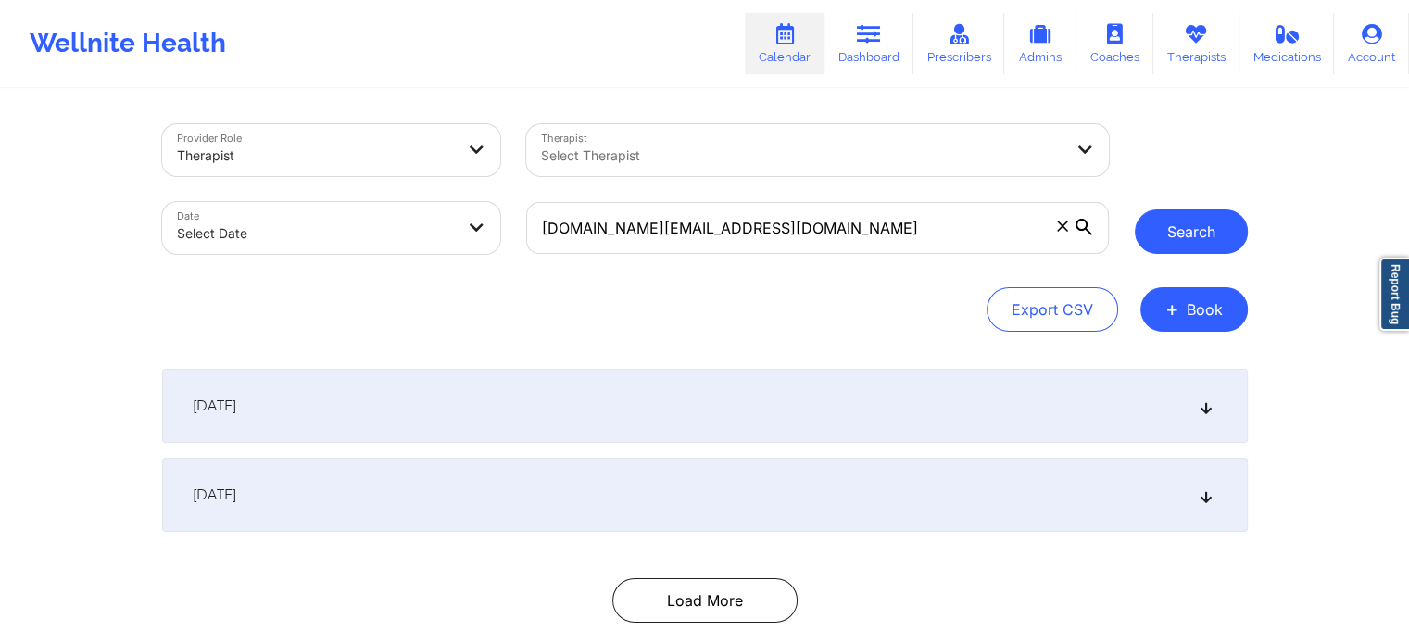
click at [1202, 226] on button "Search" at bounding box center [1191, 231] width 113 height 44
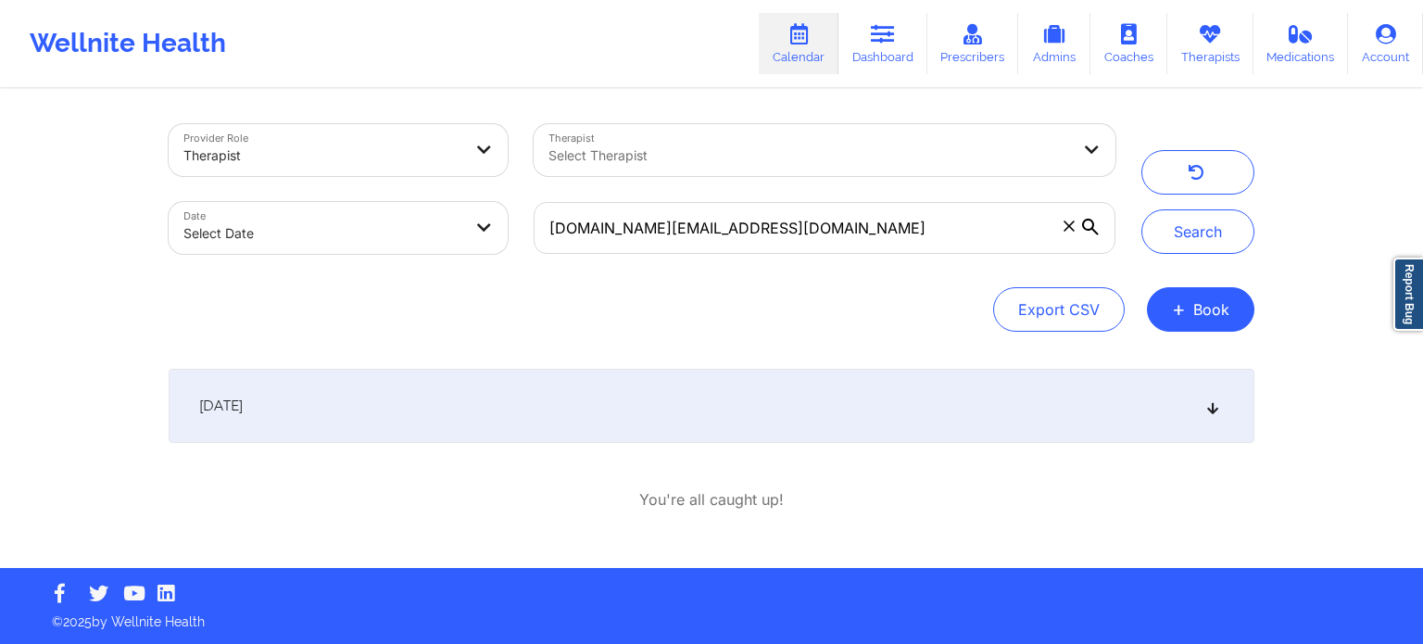
click at [607, 424] on div "[DATE]" at bounding box center [712, 406] width 1086 height 74
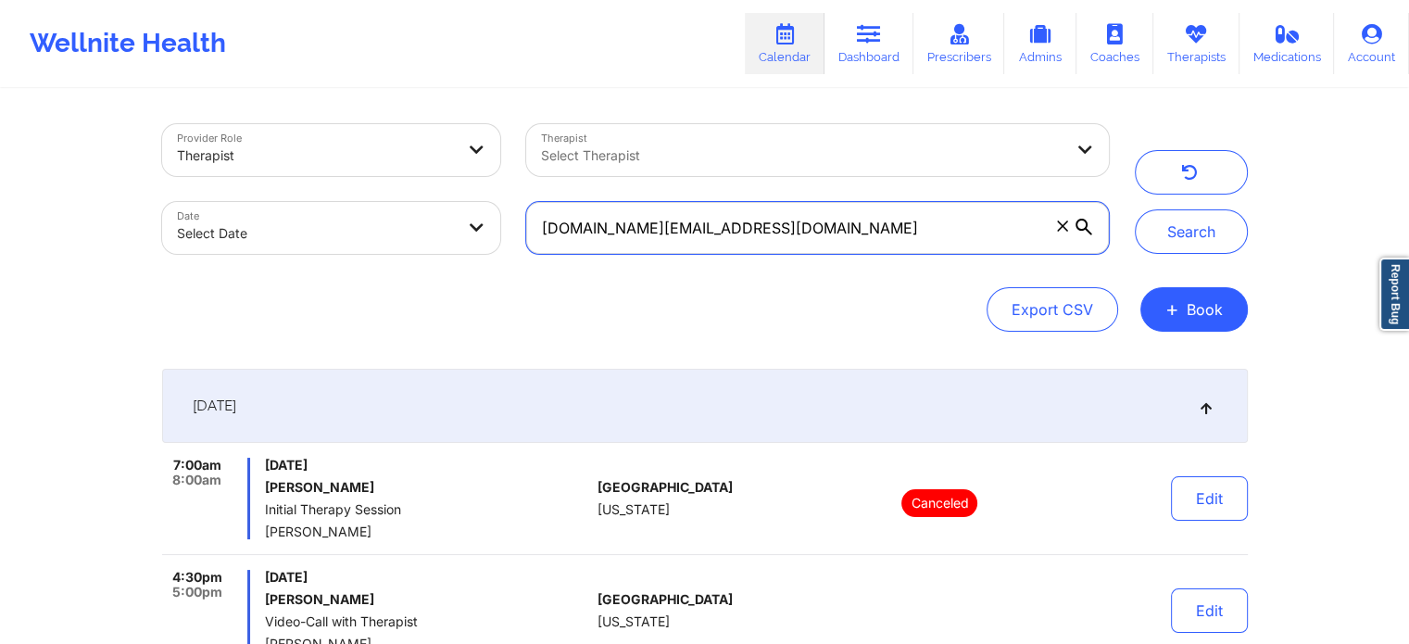
click at [744, 222] on input "[DOMAIN_NAME][EMAIL_ADDRESS][DOMAIN_NAME]" at bounding box center [817, 228] width 582 height 52
click at [744, 221] on input "[DOMAIN_NAME][EMAIL_ADDRESS][DOMAIN_NAME]" at bounding box center [817, 228] width 582 height 52
paste input "tsimmssymmetry"
type input "[EMAIL_ADDRESS][DOMAIN_NAME]"
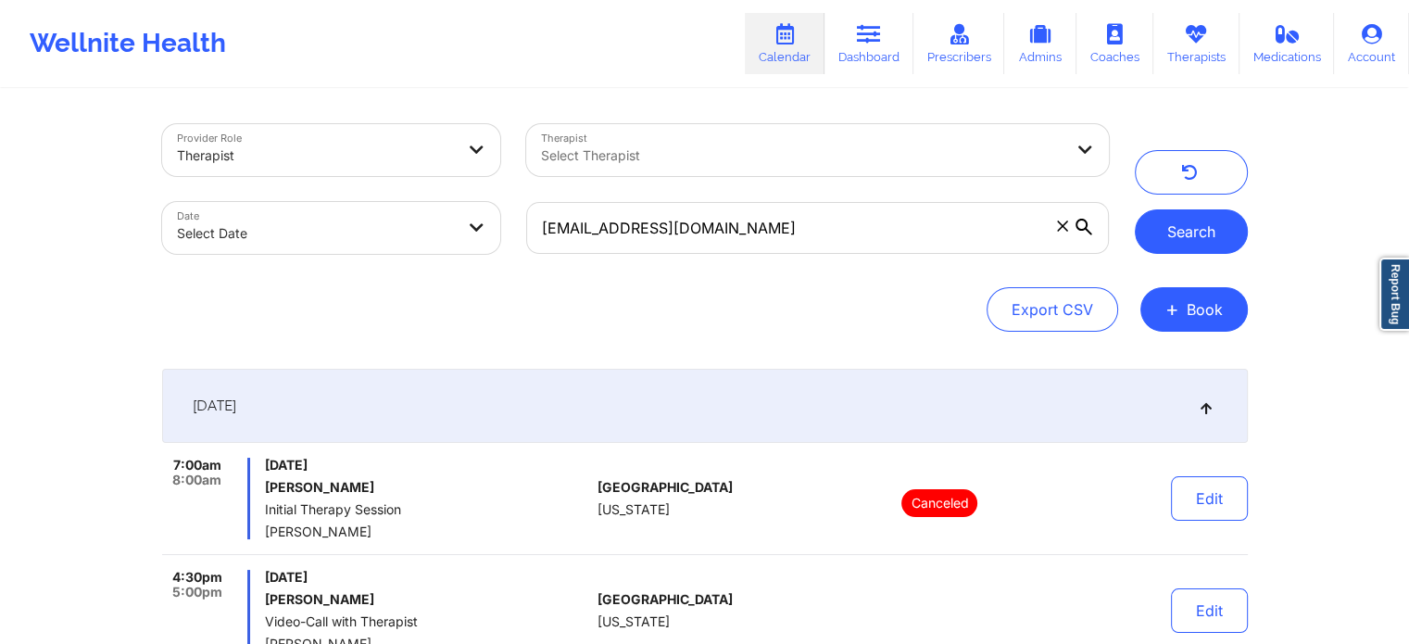
click at [1216, 241] on button "Search" at bounding box center [1191, 231] width 113 height 44
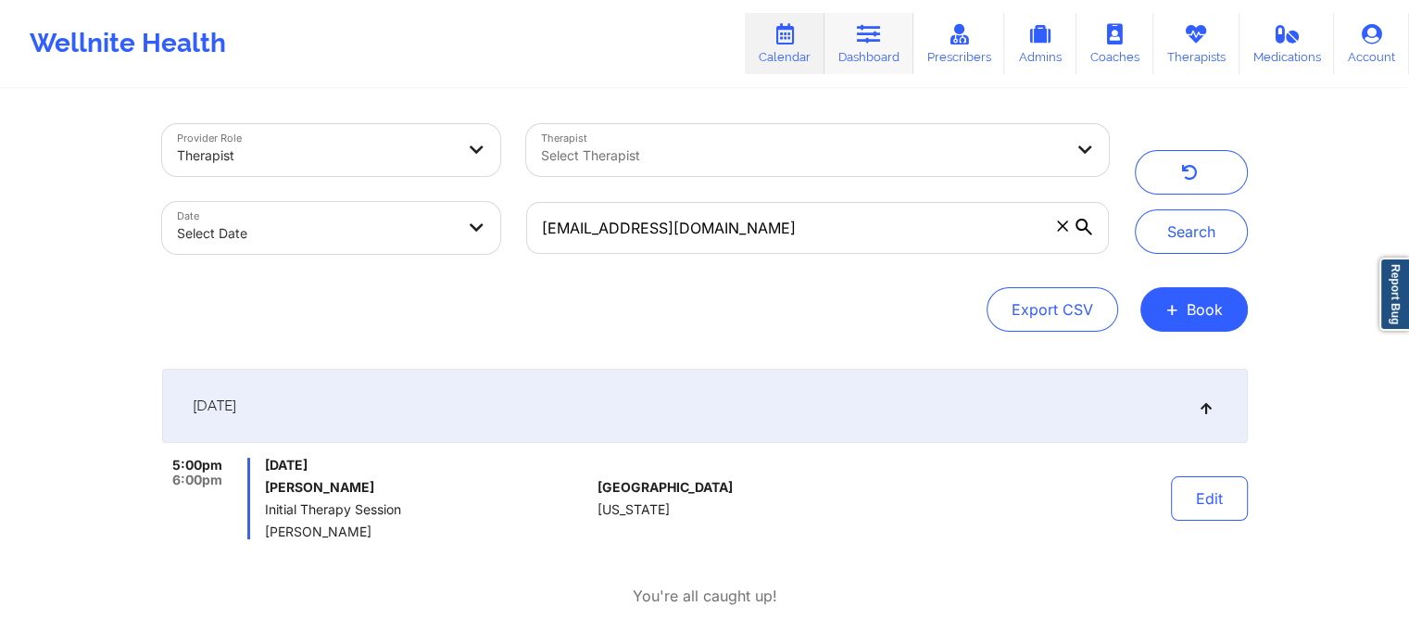
click at [871, 32] on icon at bounding box center [869, 34] width 24 height 20
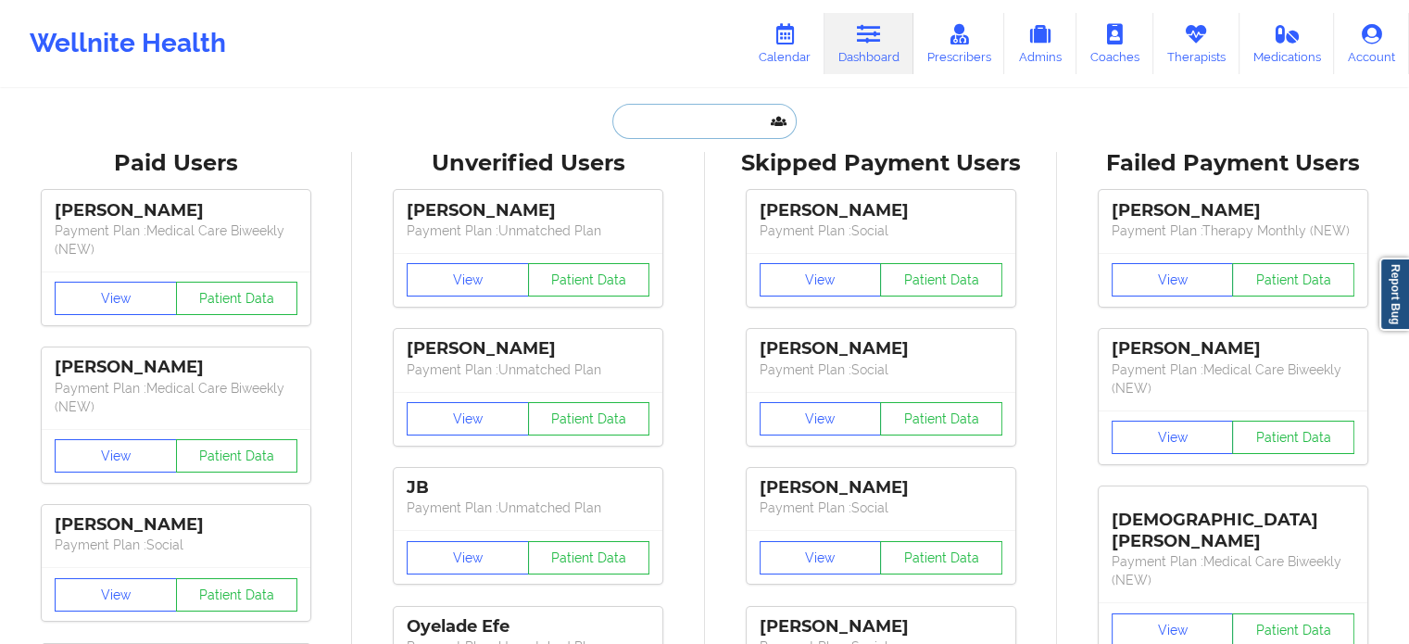
click at [679, 119] on input "text" at bounding box center [704, 121] width 183 height 35
paste input "[PERSON_NAME]"
type input "[PERSON_NAME]"
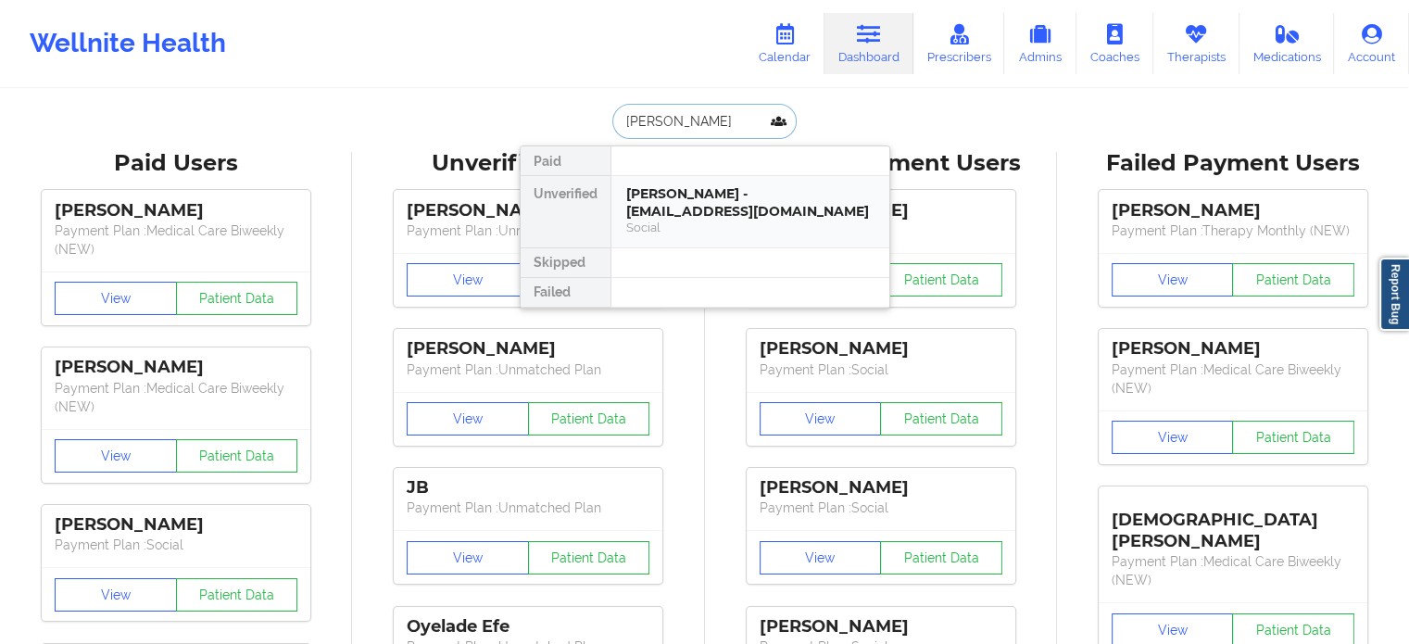
click at [666, 222] on div "Social" at bounding box center [750, 228] width 248 height 16
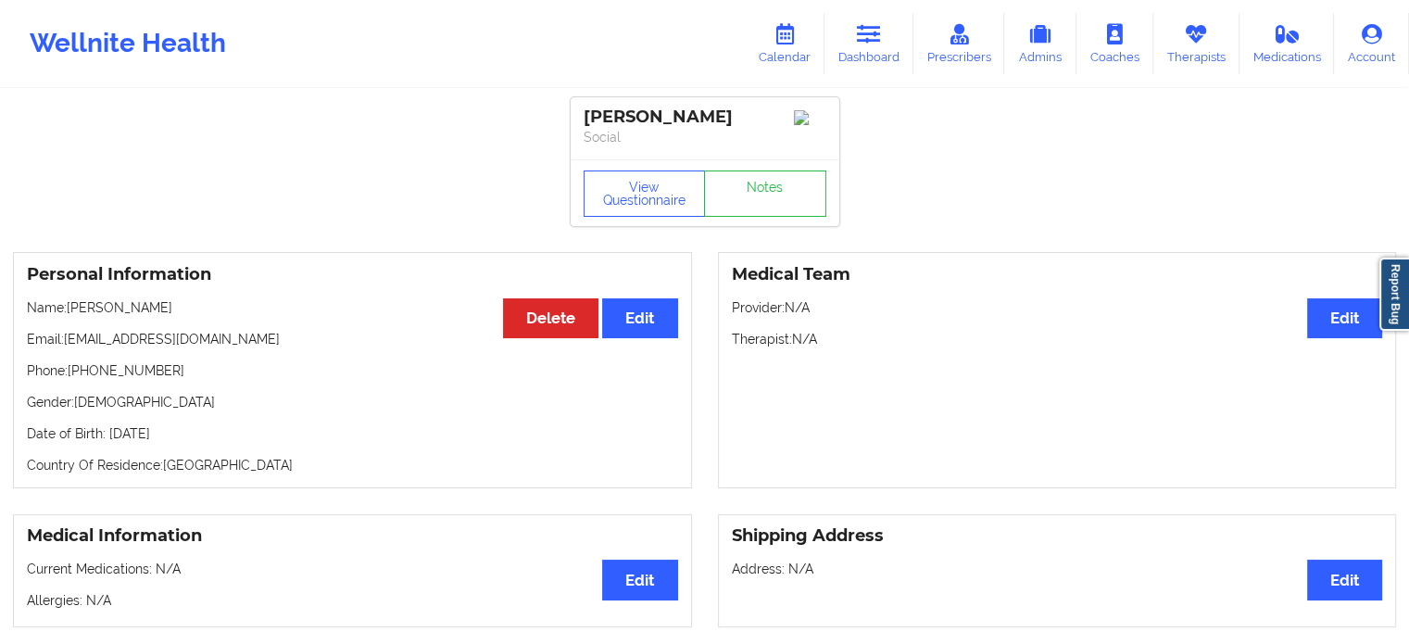
drag, startPoint x: 861, startPoint y: 37, endPoint x: 809, endPoint y: 75, distance: 64.3
click at [862, 37] on icon at bounding box center [869, 34] width 24 height 20
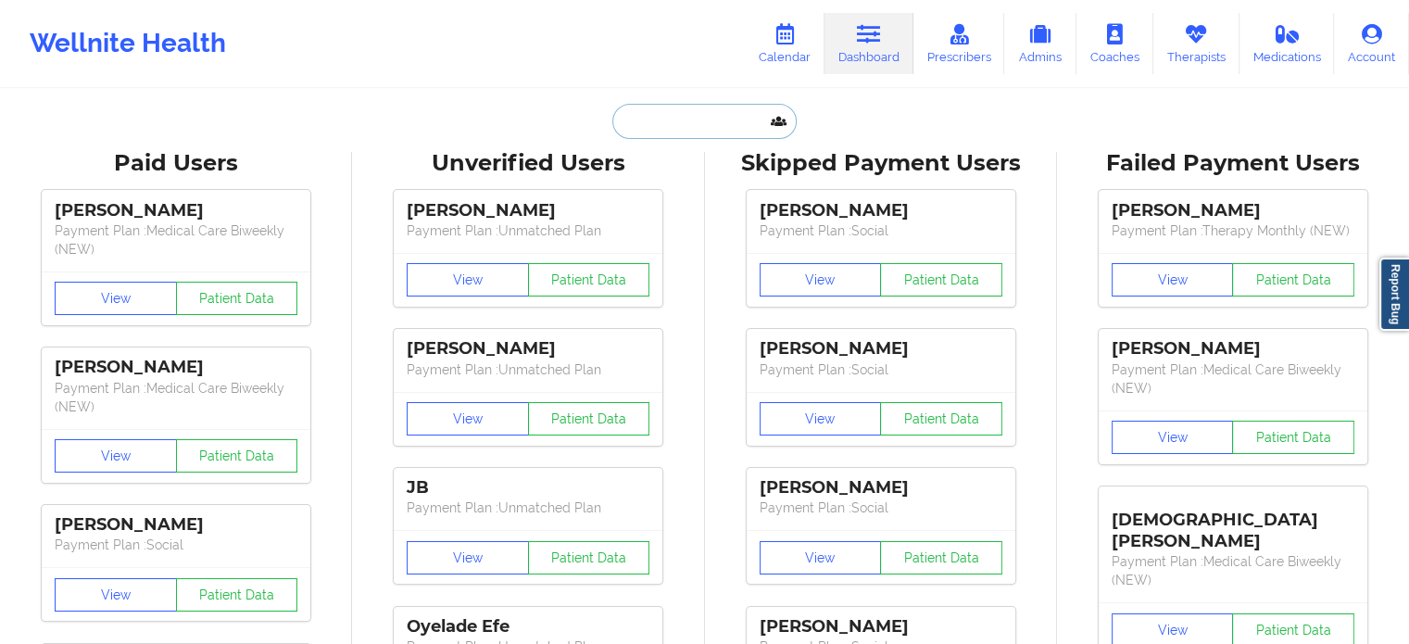
click at [719, 112] on input "text" at bounding box center [704, 121] width 183 height 35
paste input "[EMAIL_ADDRESS][DOMAIN_NAME]"
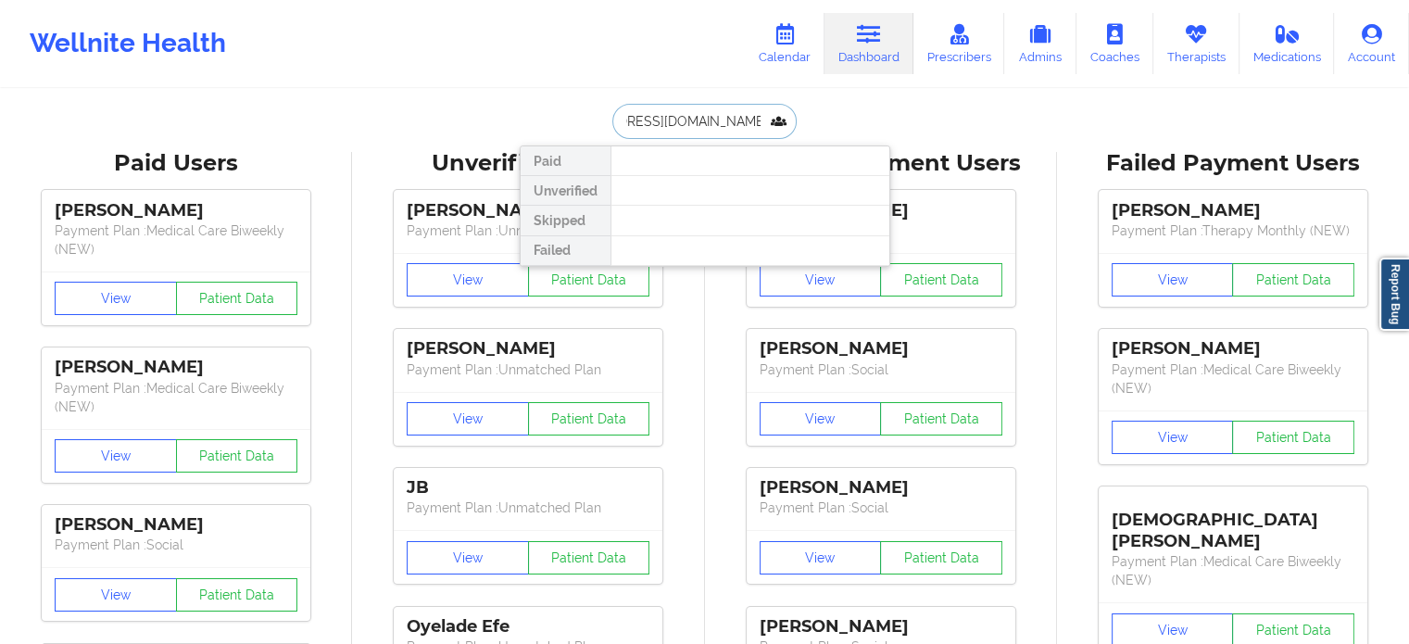
type input "[EMAIL_ADDRESS][DOMAIN_NAME]"
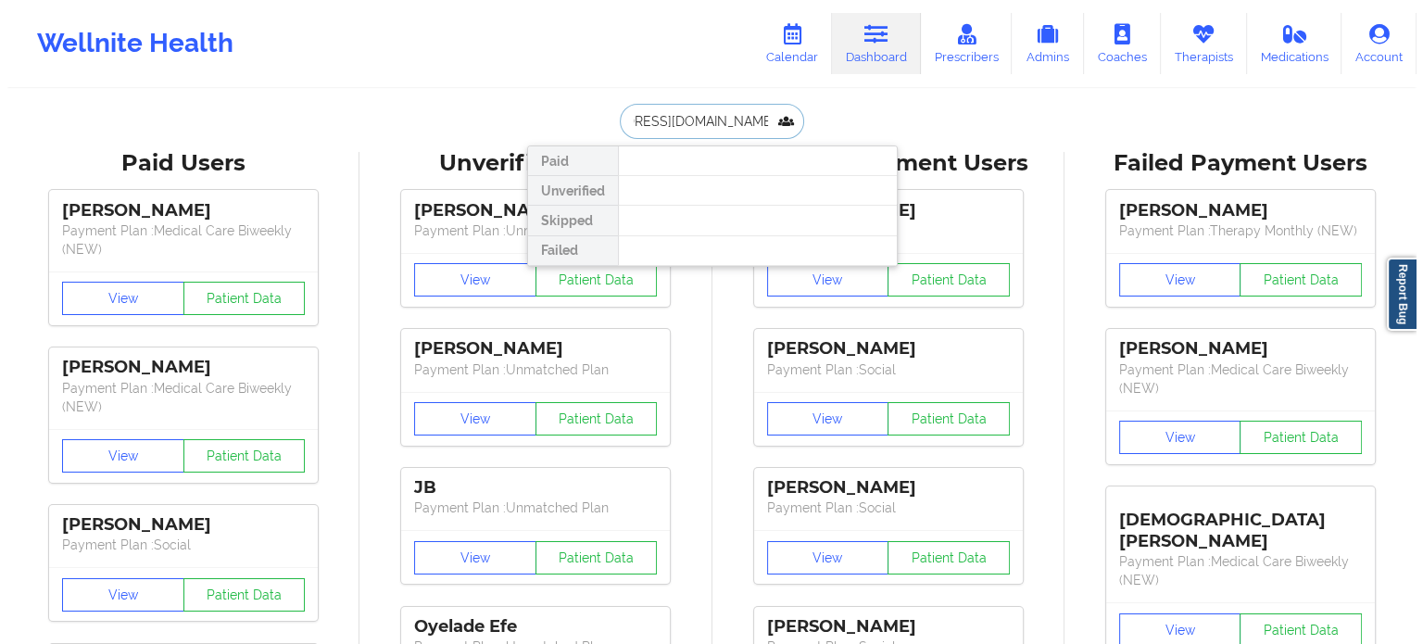
scroll to position [0, 0]
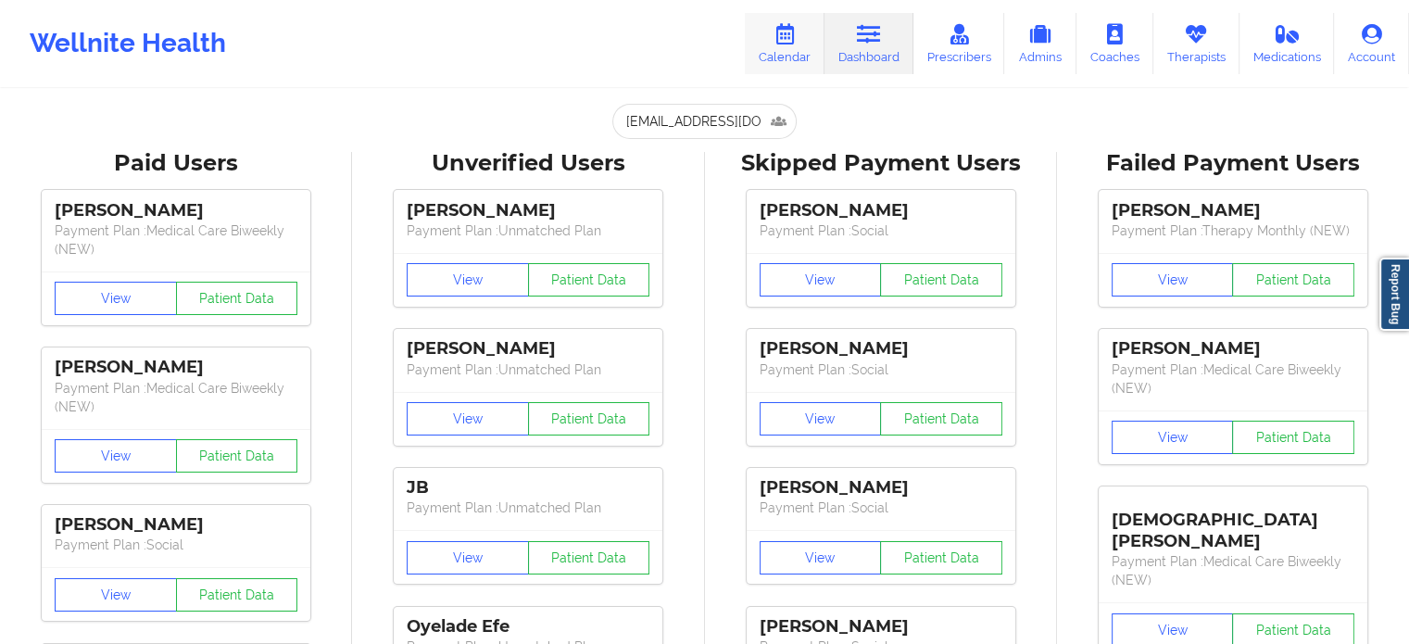
click at [764, 32] on link "Calendar" at bounding box center [785, 43] width 80 height 61
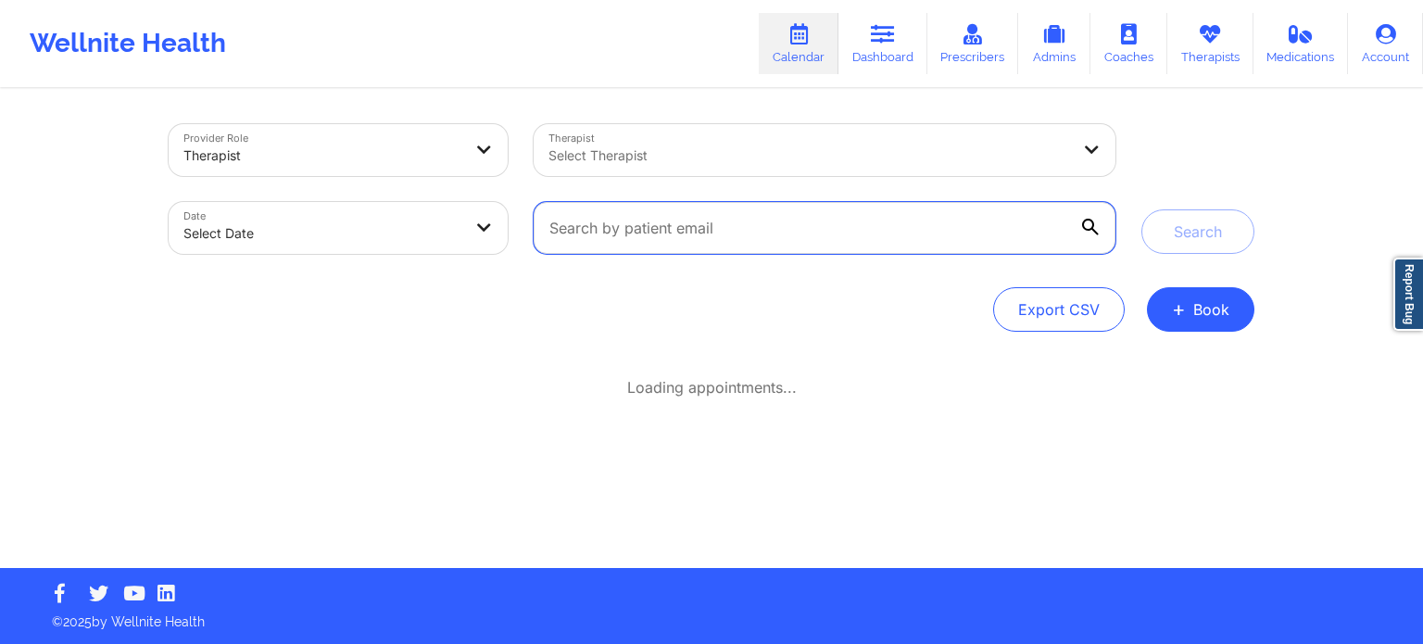
click at [677, 232] on input "text" at bounding box center [825, 228] width 582 height 52
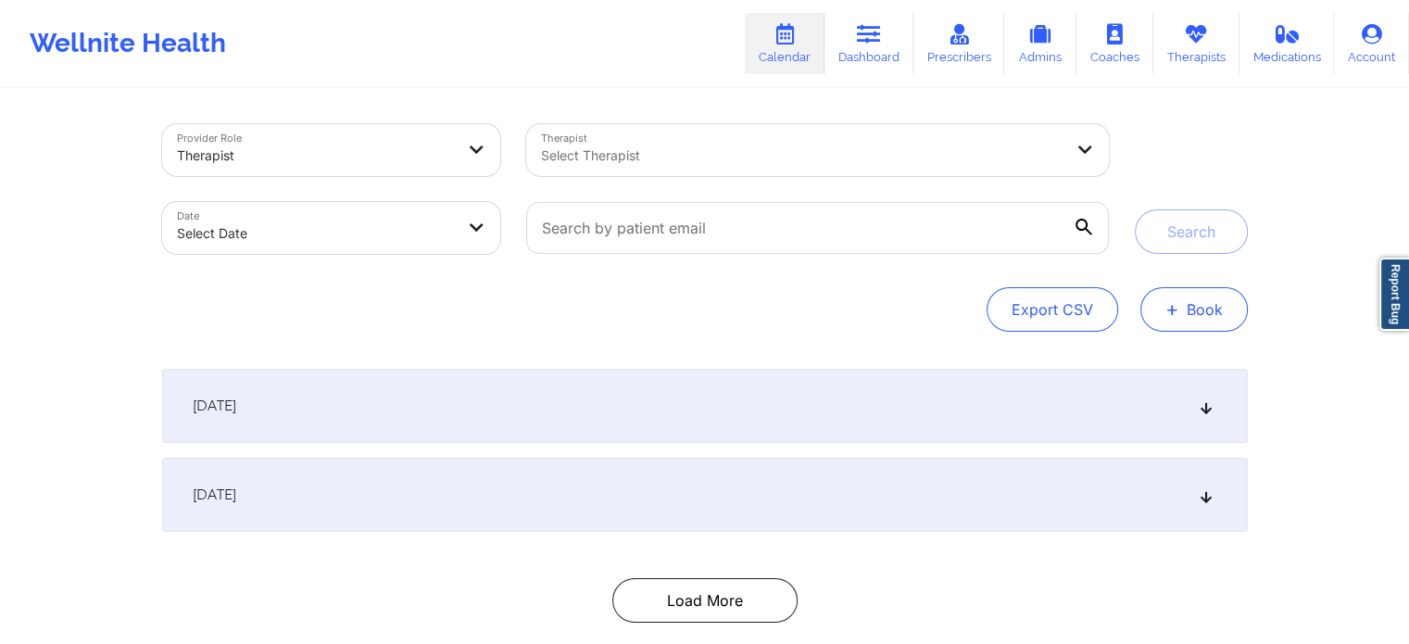
click at [1174, 308] on span "+" at bounding box center [1173, 309] width 14 height 10
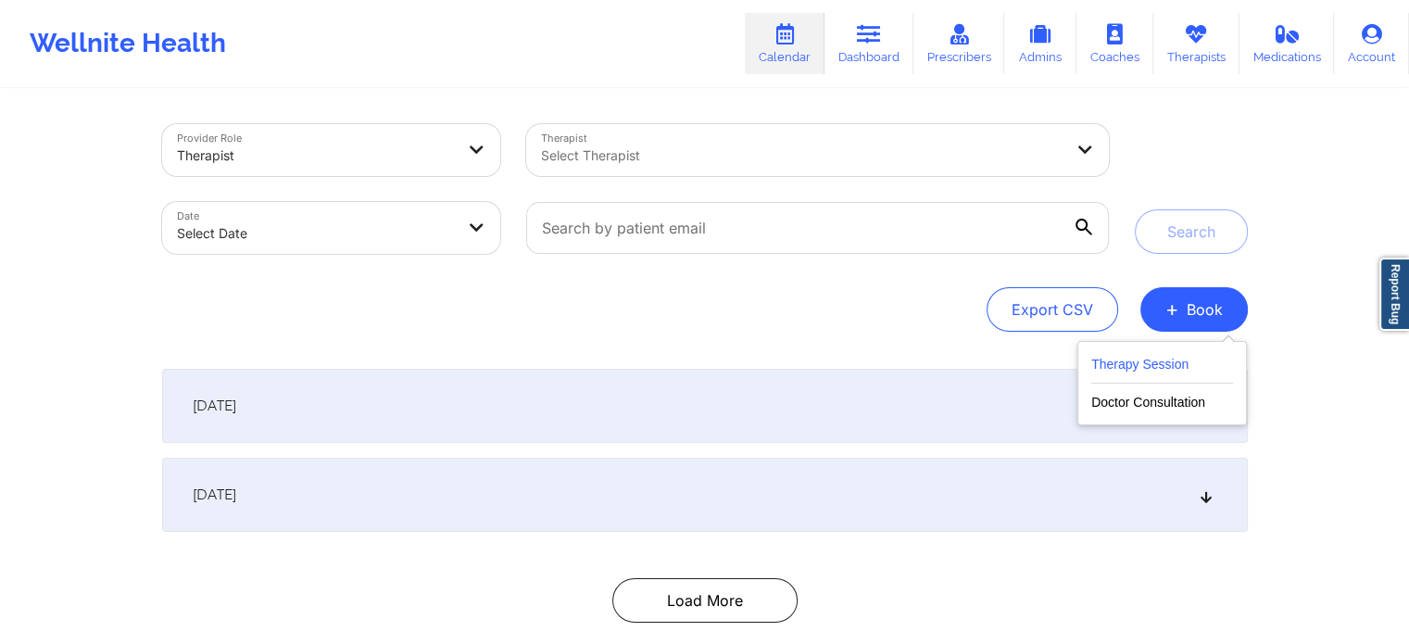
click at [1115, 365] on button "Therapy Session" at bounding box center [1163, 368] width 142 height 31
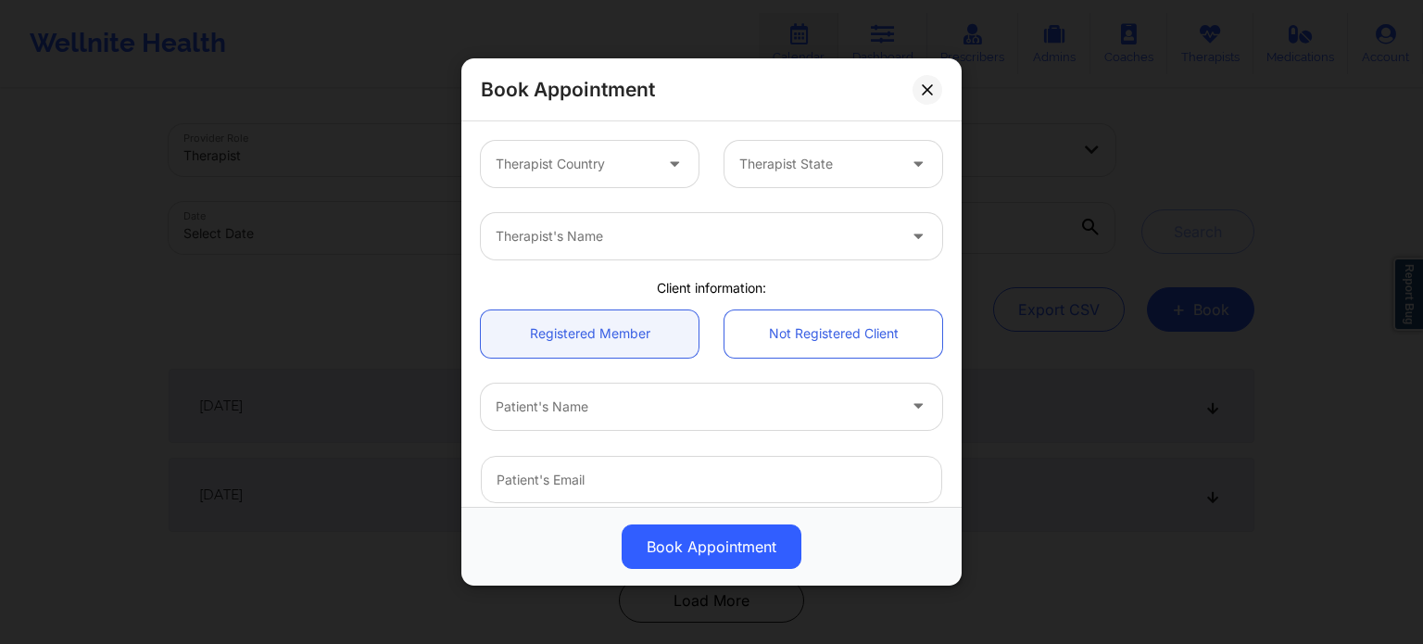
click at [594, 158] on div at bounding box center [574, 164] width 157 height 22
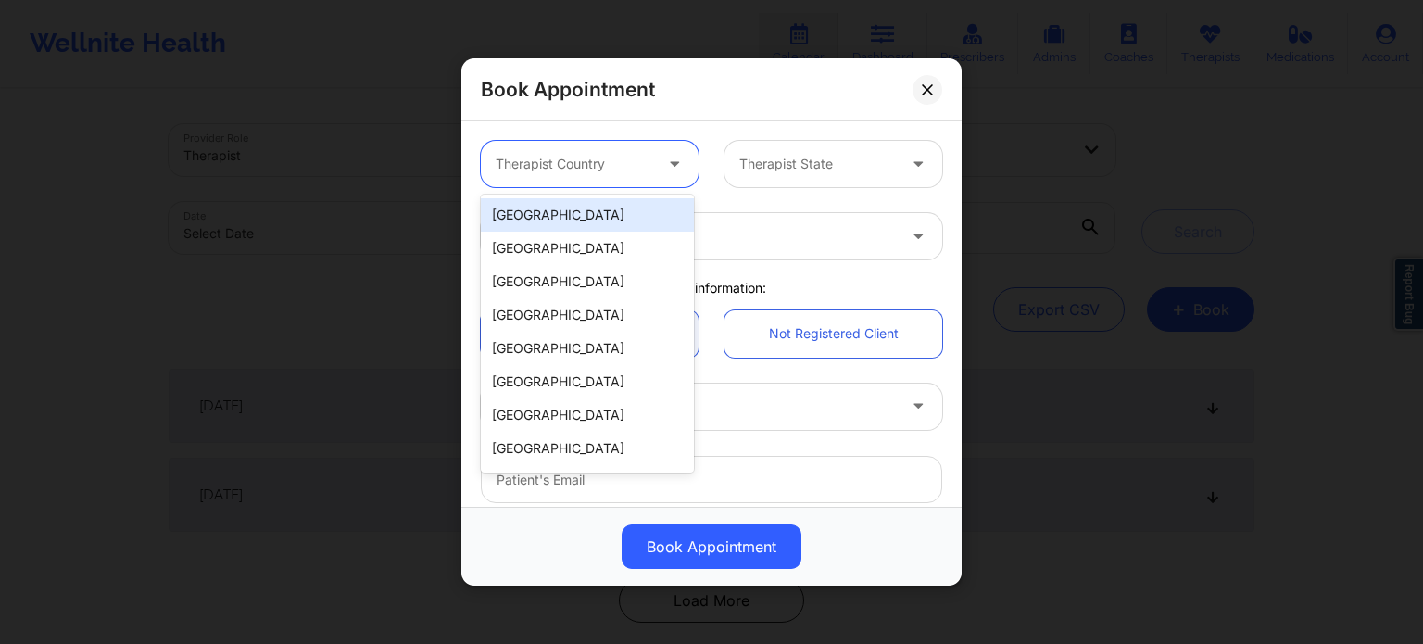
paste input "[EMAIL_ADDRESS][DOMAIN_NAME]"
type input "[EMAIL_ADDRESS][DOMAIN_NAME]"
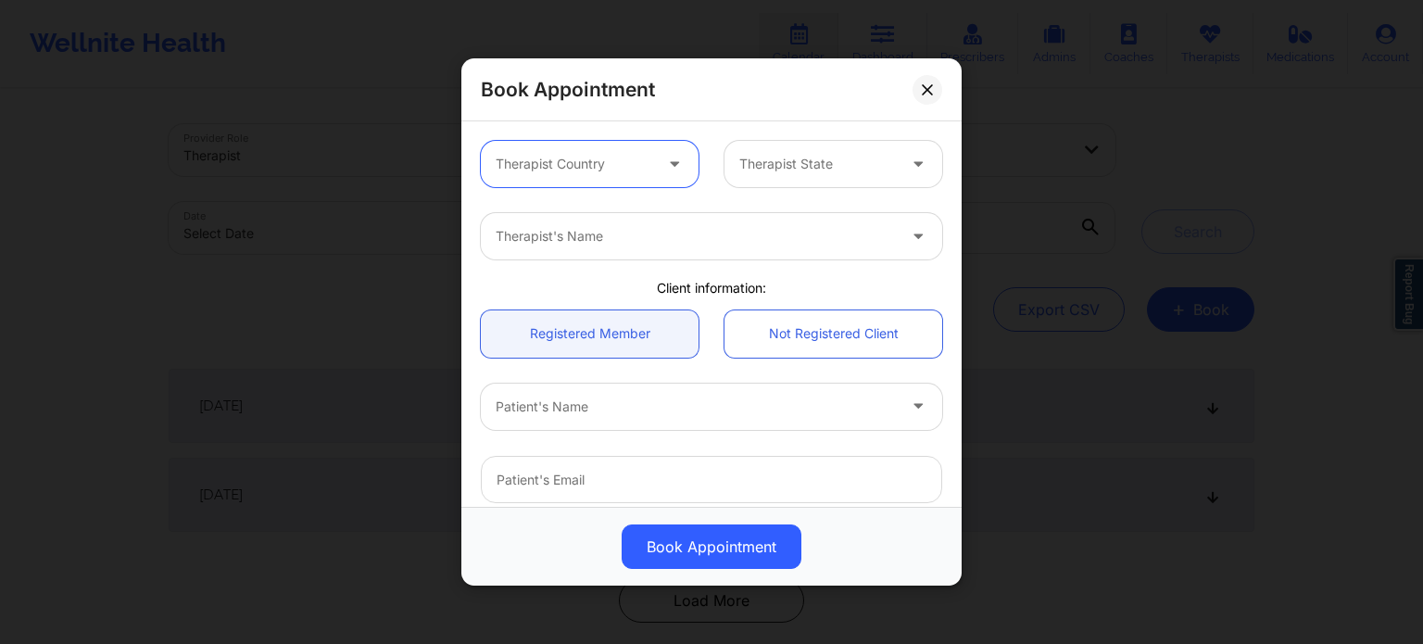
drag, startPoint x: 656, startPoint y: 163, endPoint x: 504, endPoint y: 162, distance: 152.0
click at [501, 162] on div "Therapist Country" at bounding box center [590, 164] width 218 height 46
click at [591, 166] on div at bounding box center [574, 164] width 157 height 22
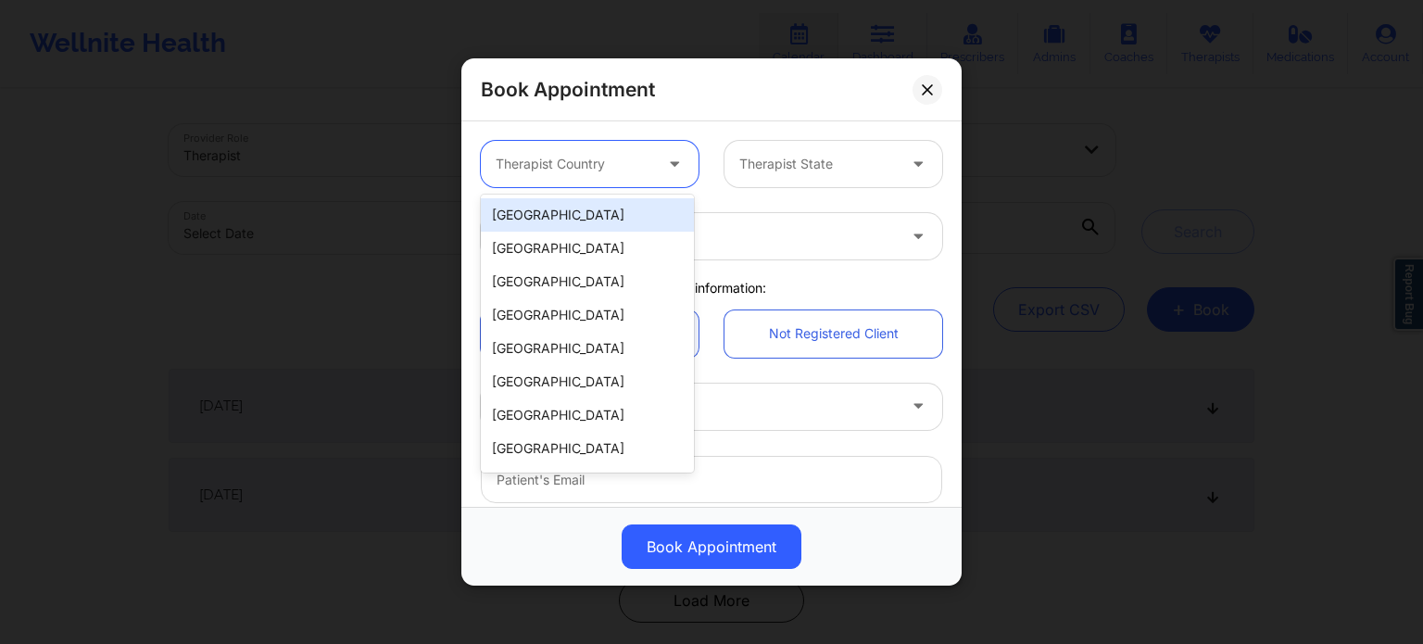
type input "u"
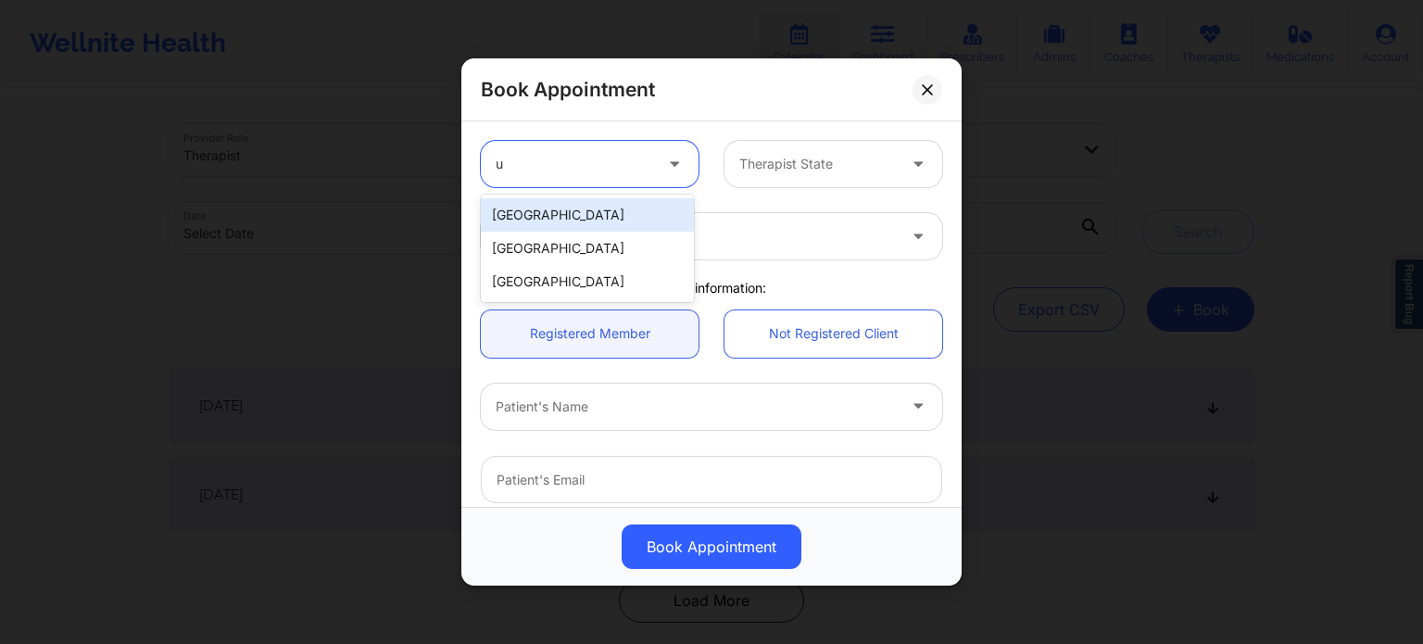
click at [571, 214] on div "[GEOGRAPHIC_DATA]" at bounding box center [587, 214] width 213 height 33
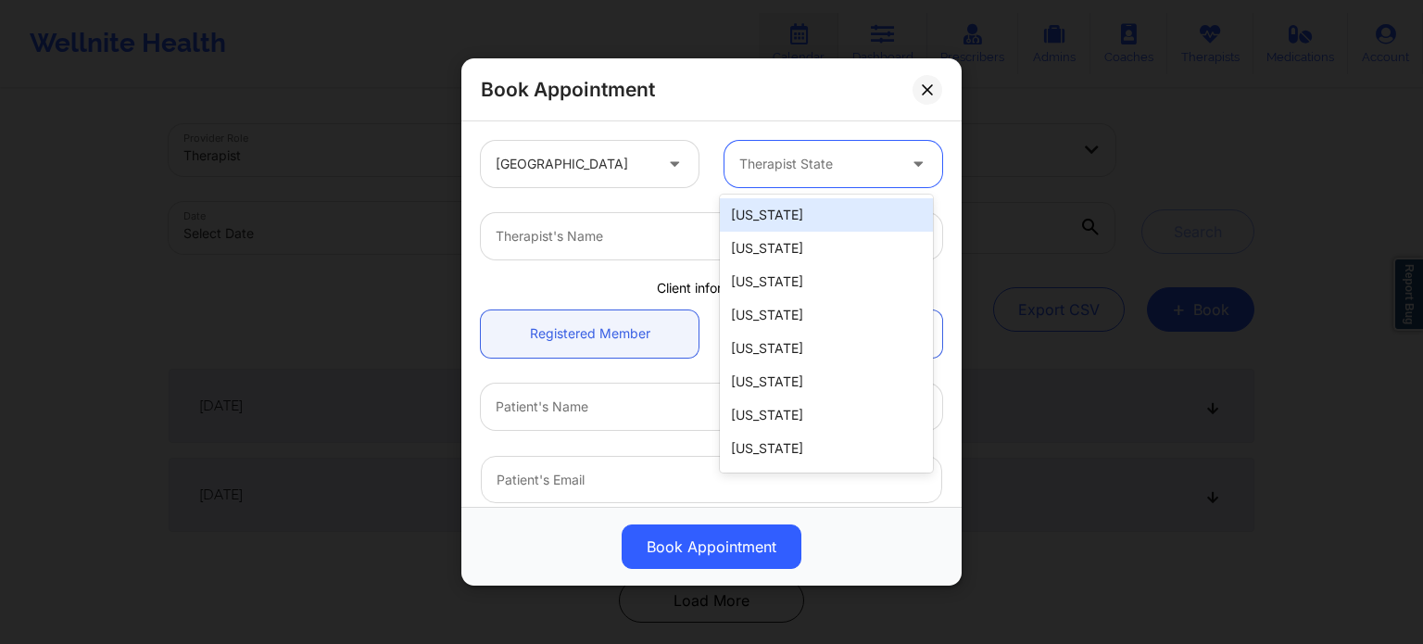
click at [801, 178] on div "Therapist State" at bounding box center [811, 164] width 173 height 46
type input "f"
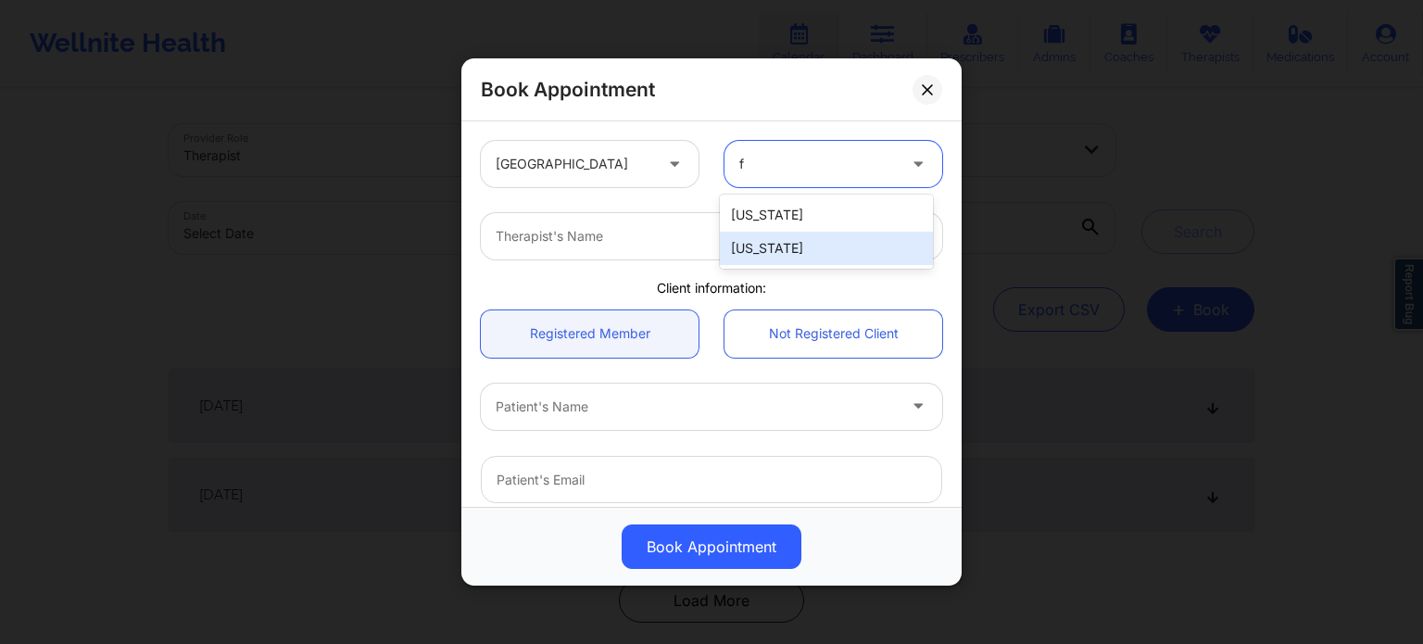
click at [760, 244] on div "[US_STATE]" at bounding box center [826, 248] width 213 height 33
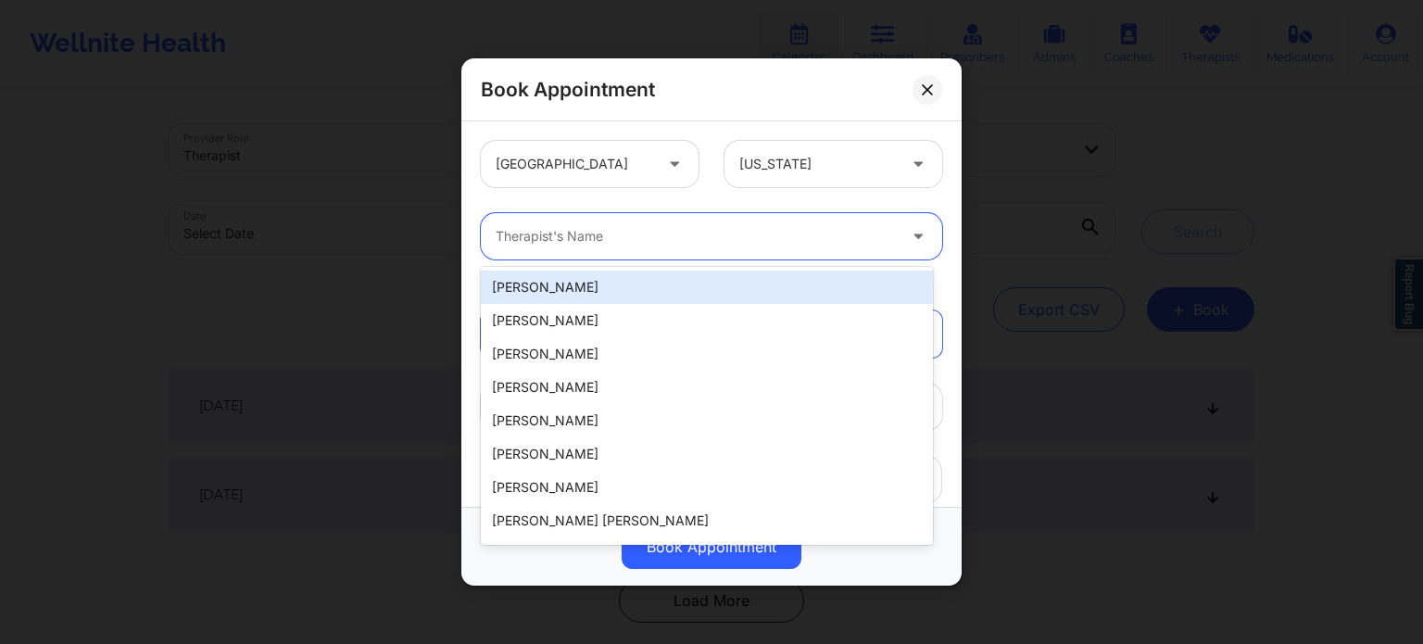
click at [626, 240] on div at bounding box center [696, 236] width 400 height 22
type input "[PERSON_NAME]"
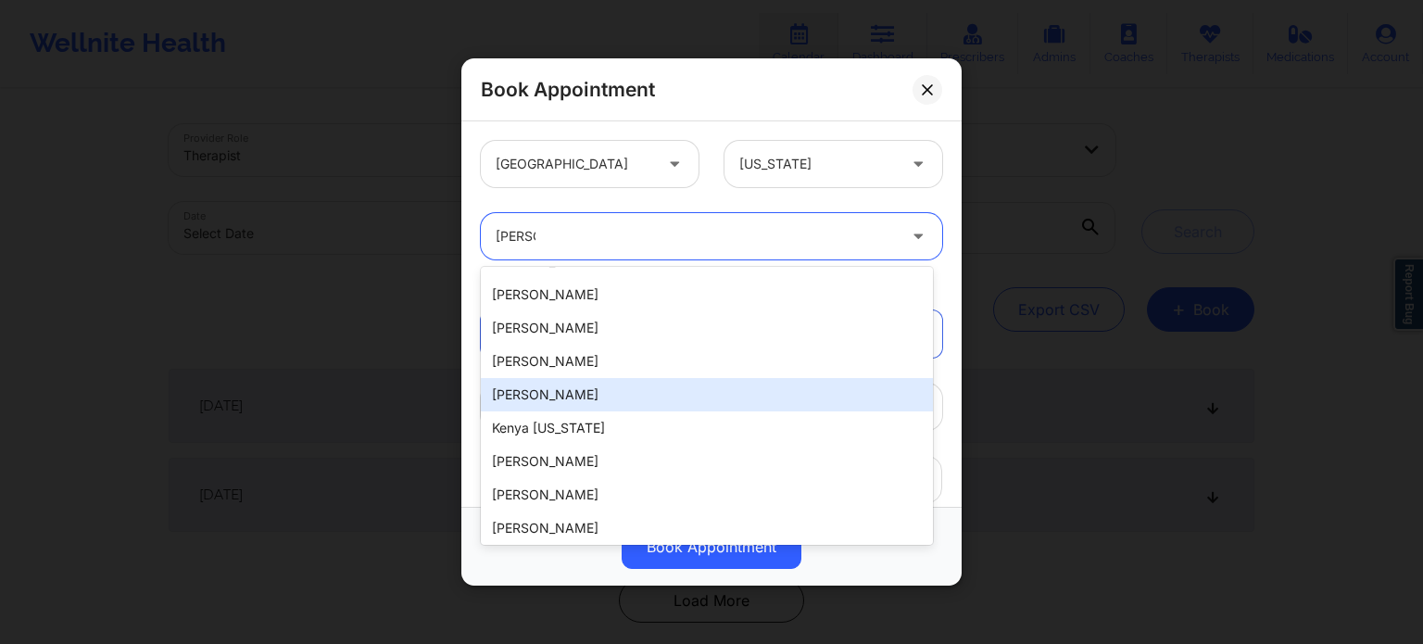
scroll to position [185, 0]
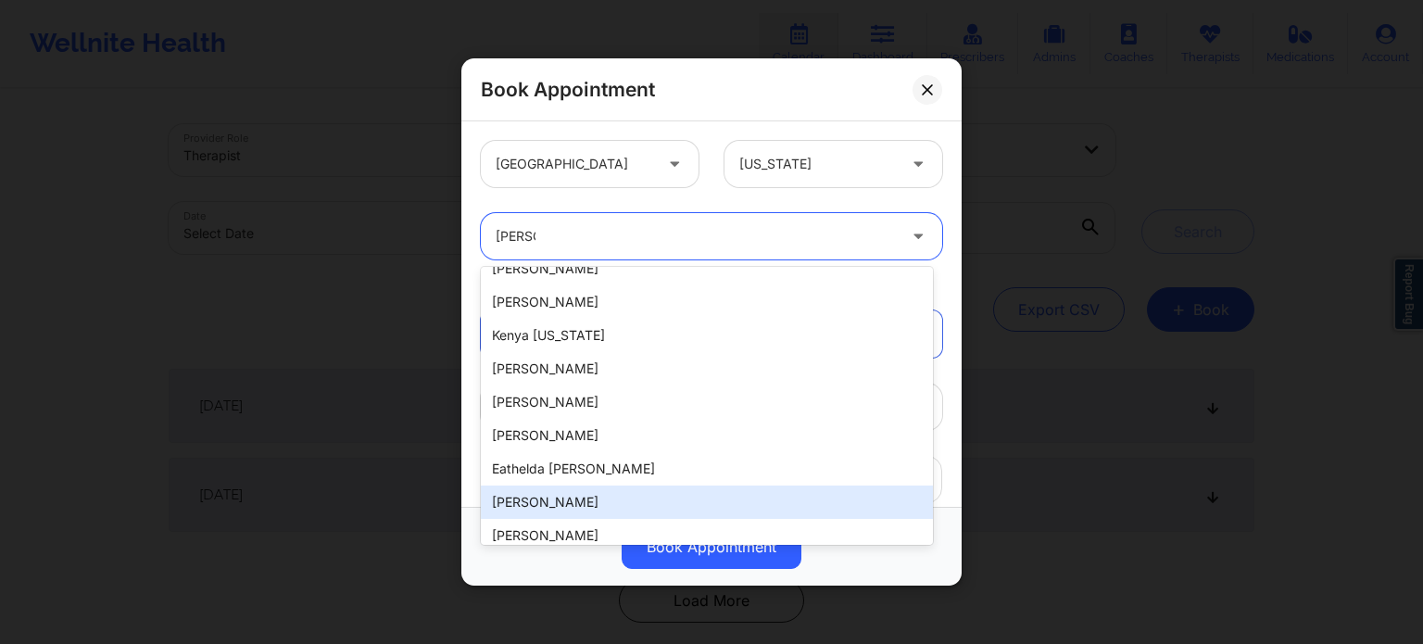
click at [573, 511] on div "[PERSON_NAME]" at bounding box center [707, 502] width 452 height 33
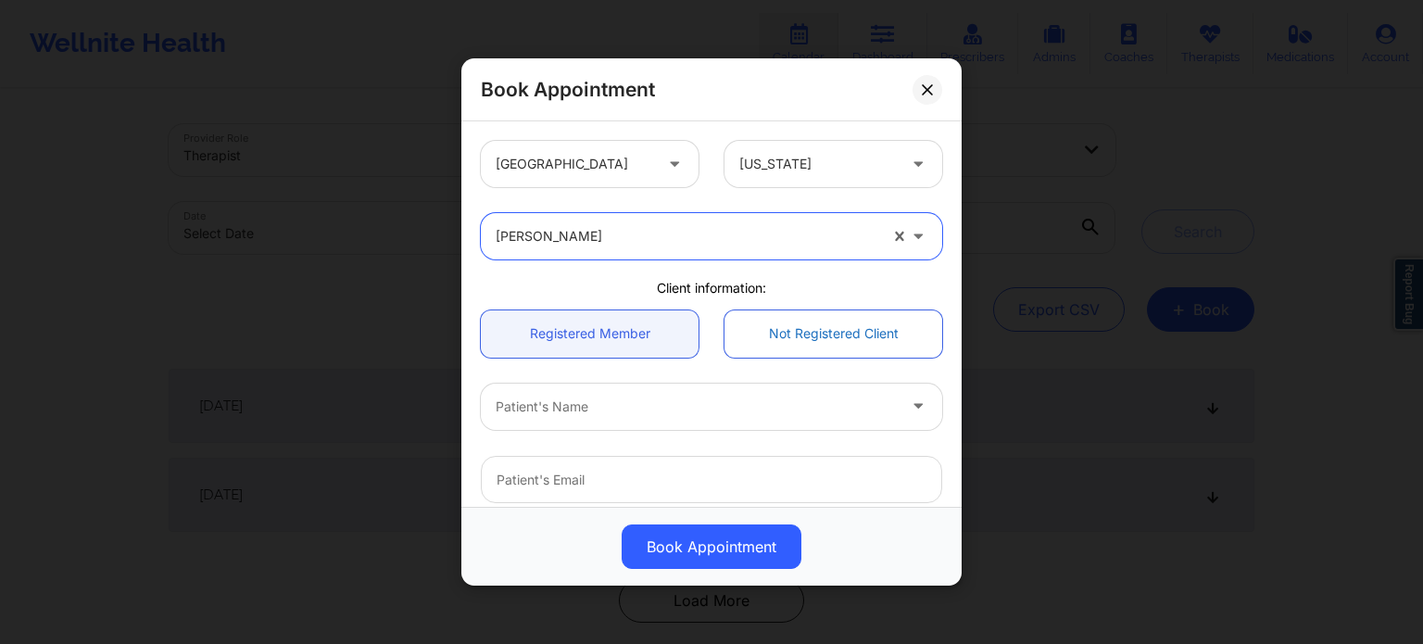
click at [819, 337] on link "Not Registered Client" at bounding box center [834, 333] width 218 height 47
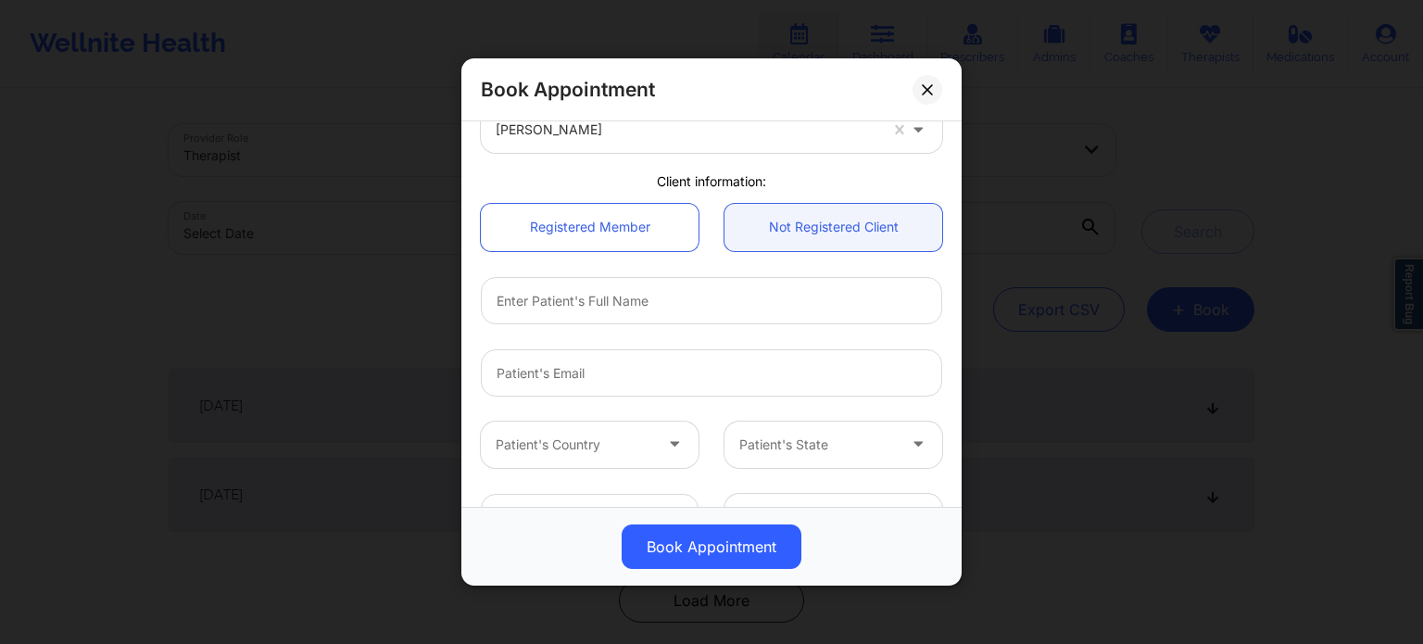
scroll to position [278, 0]
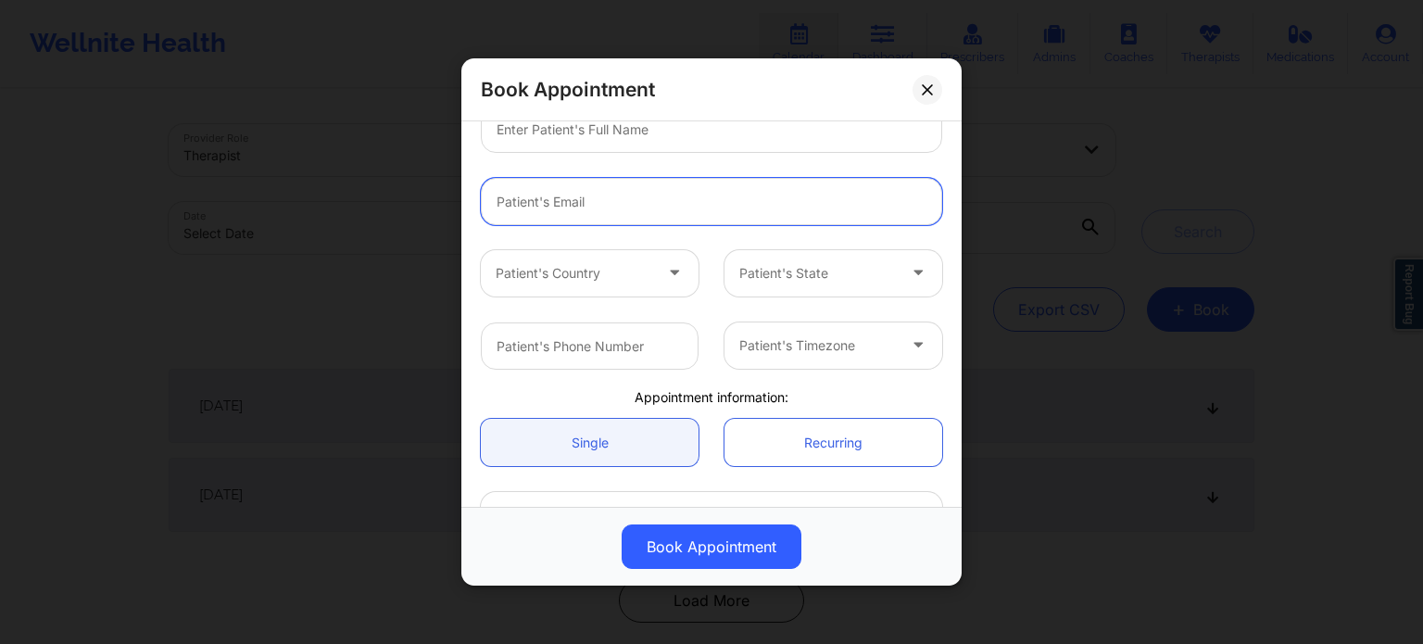
click at [613, 205] on input "email" at bounding box center [711, 201] width 461 height 47
paste input "[EMAIL_ADDRESS][DOMAIN_NAME]"
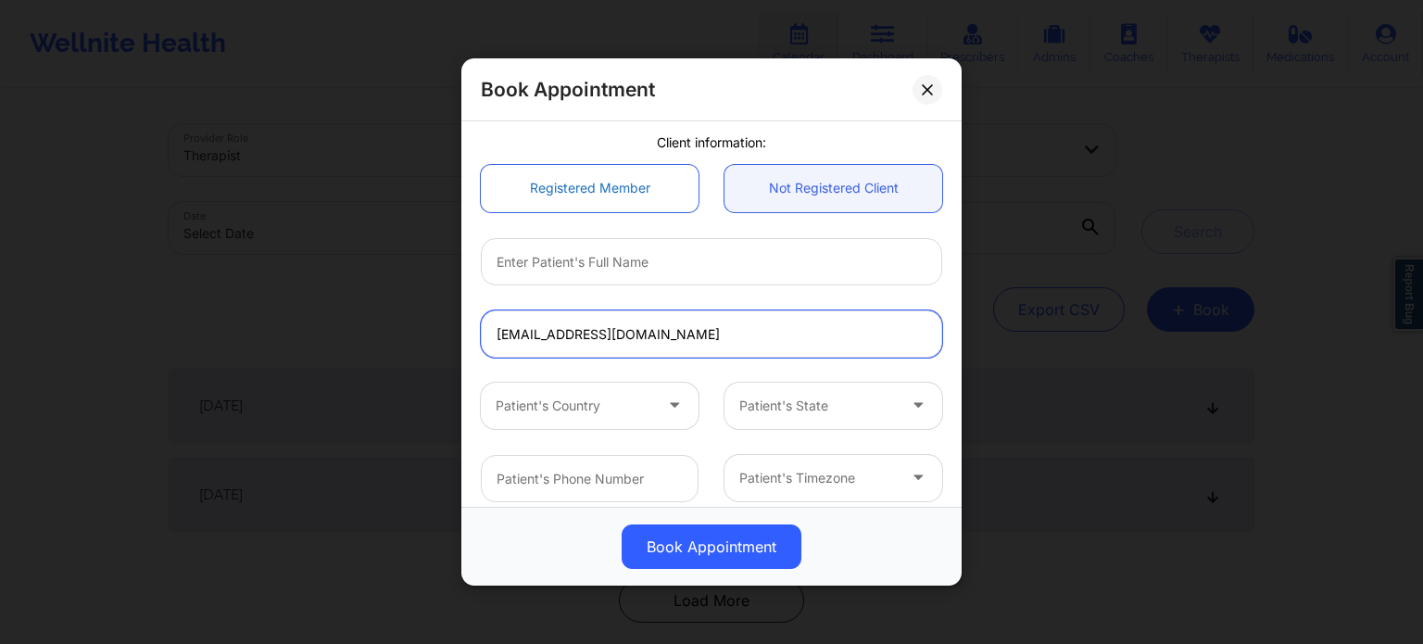
scroll to position [93, 0]
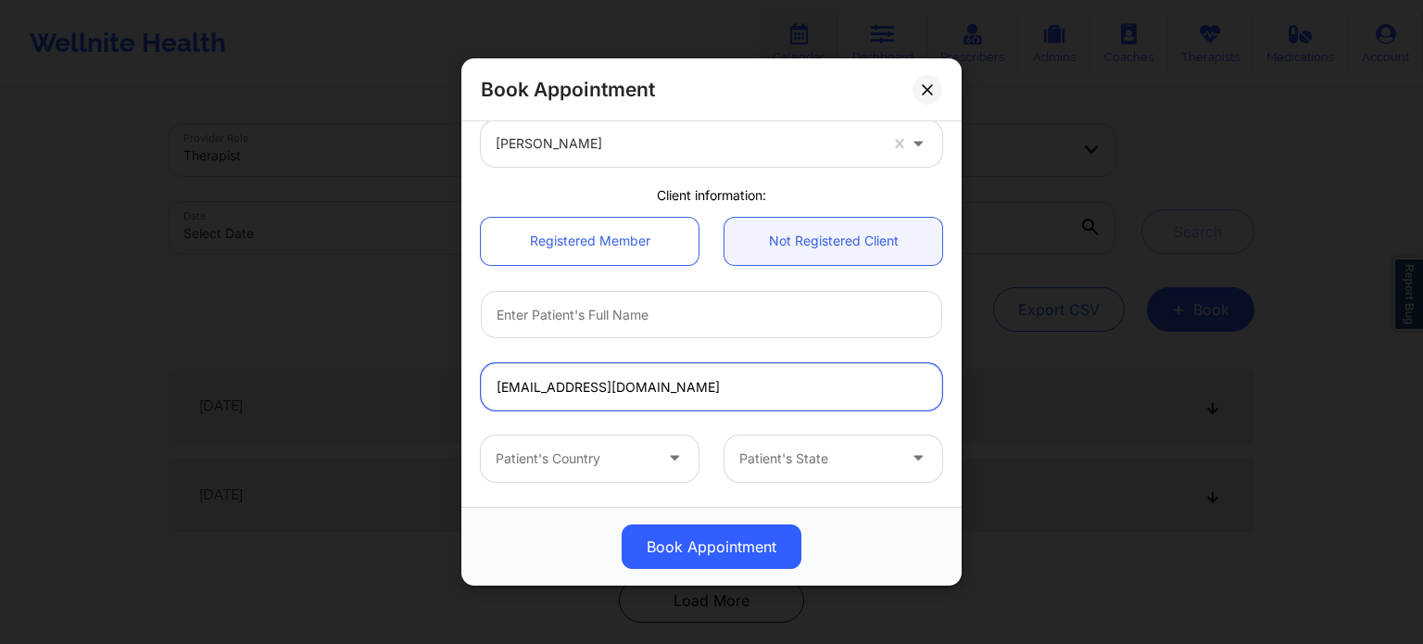
type input "[EMAIL_ADDRESS][DOMAIN_NAME]"
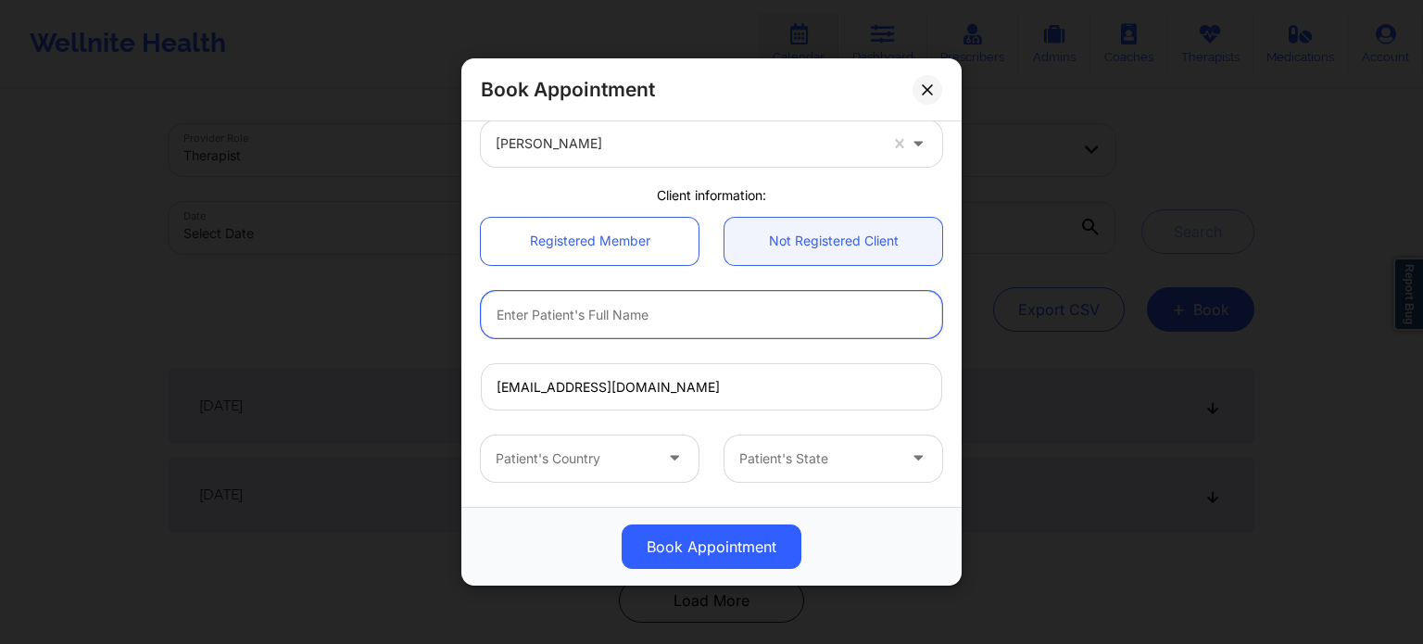
click at [538, 314] on input "text" at bounding box center [711, 314] width 461 height 47
paste input "[PERSON_NAME]"
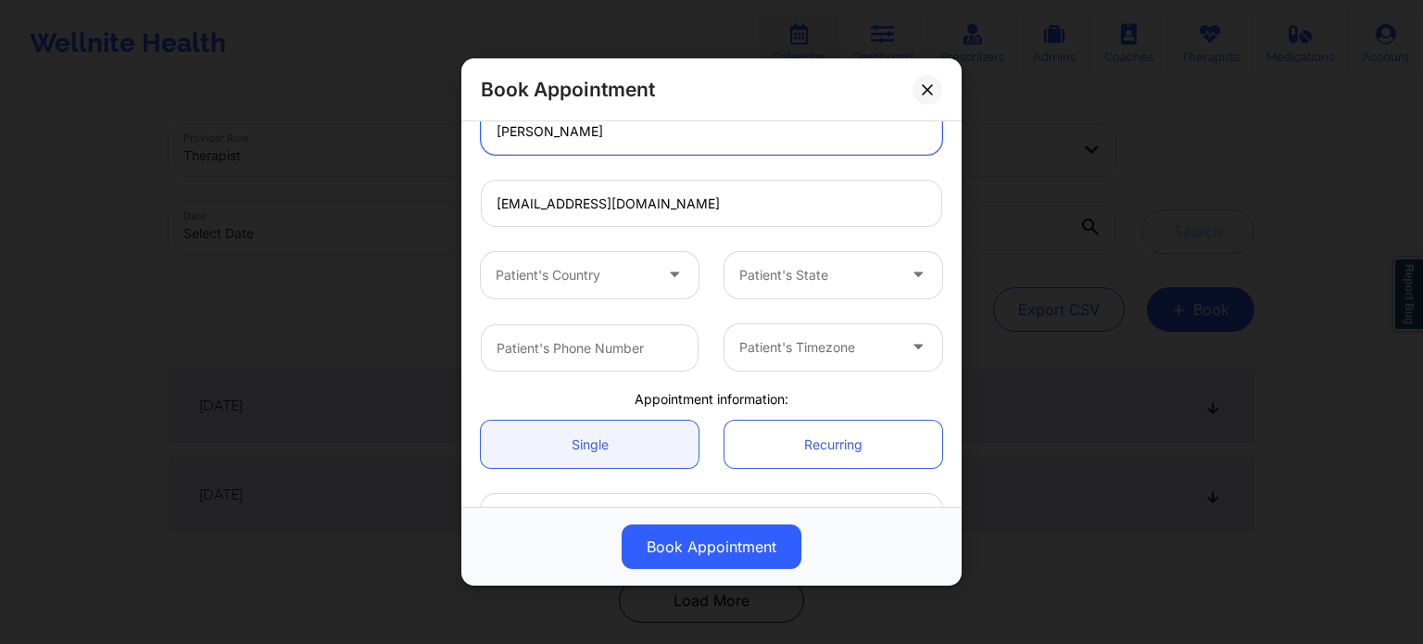
scroll to position [278, 0]
type input "[PERSON_NAME]"
click at [587, 265] on div at bounding box center [574, 273] width 157 height 22
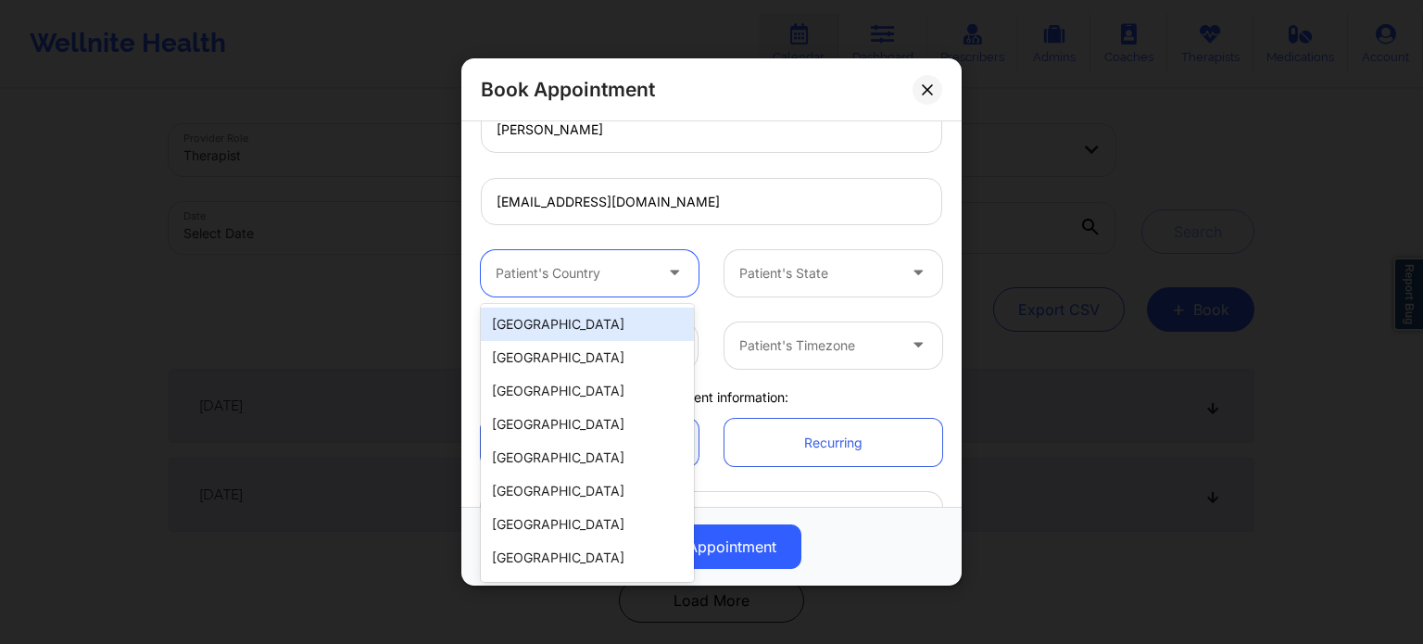
click at [591, 329] on div "[GEOGRAPHIC_DATA]" at bounding box center [587, 324] width 213 height 33
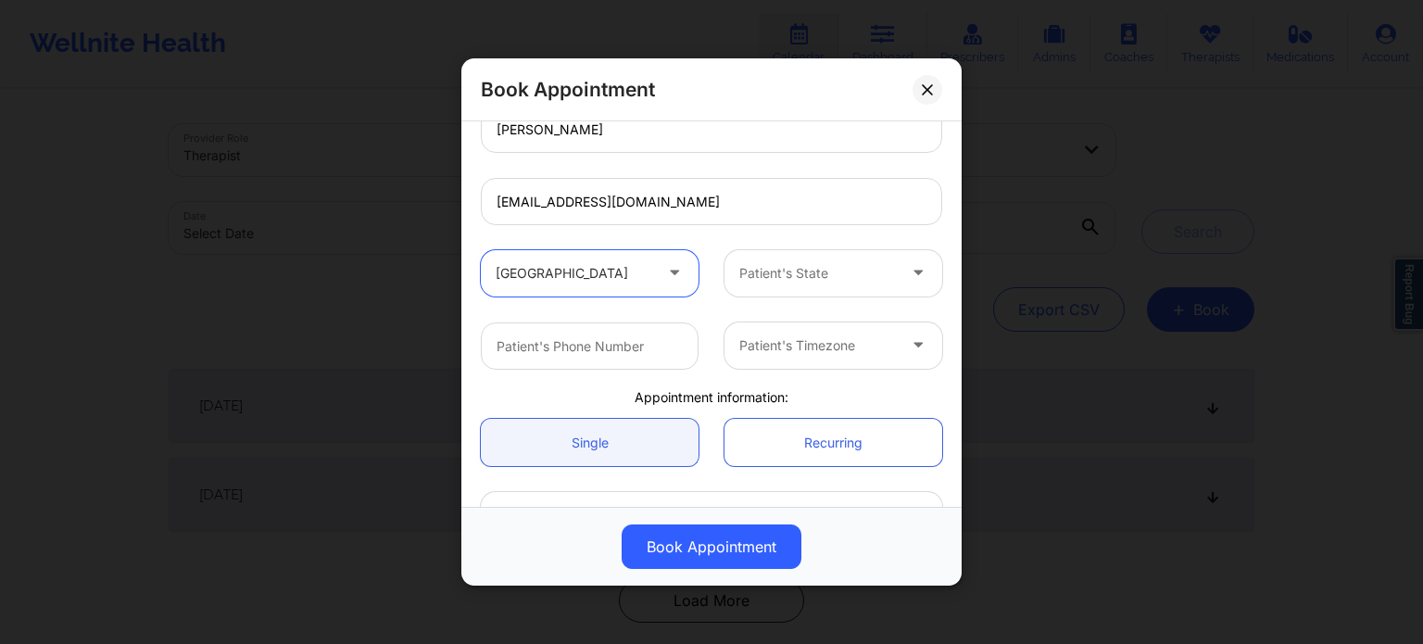
click at [830, 287] on div "Patient's State" at bounding box center [811, 273] width 173 height 46
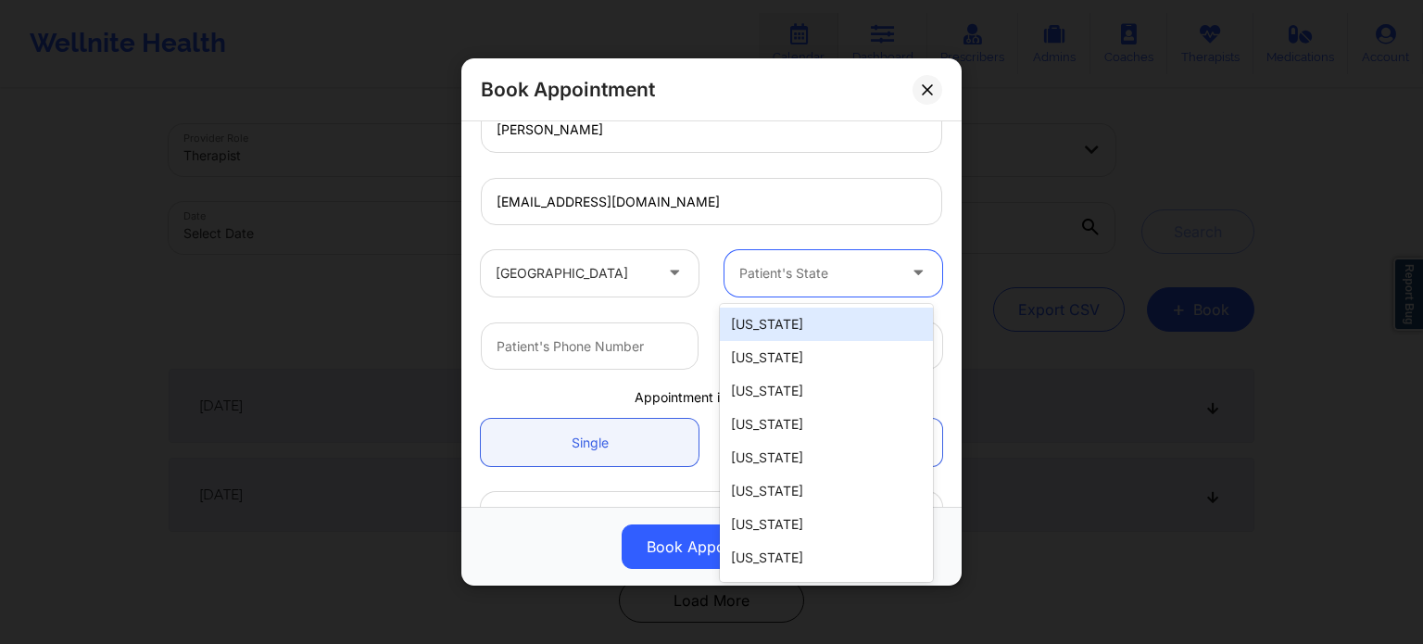
type input "f"
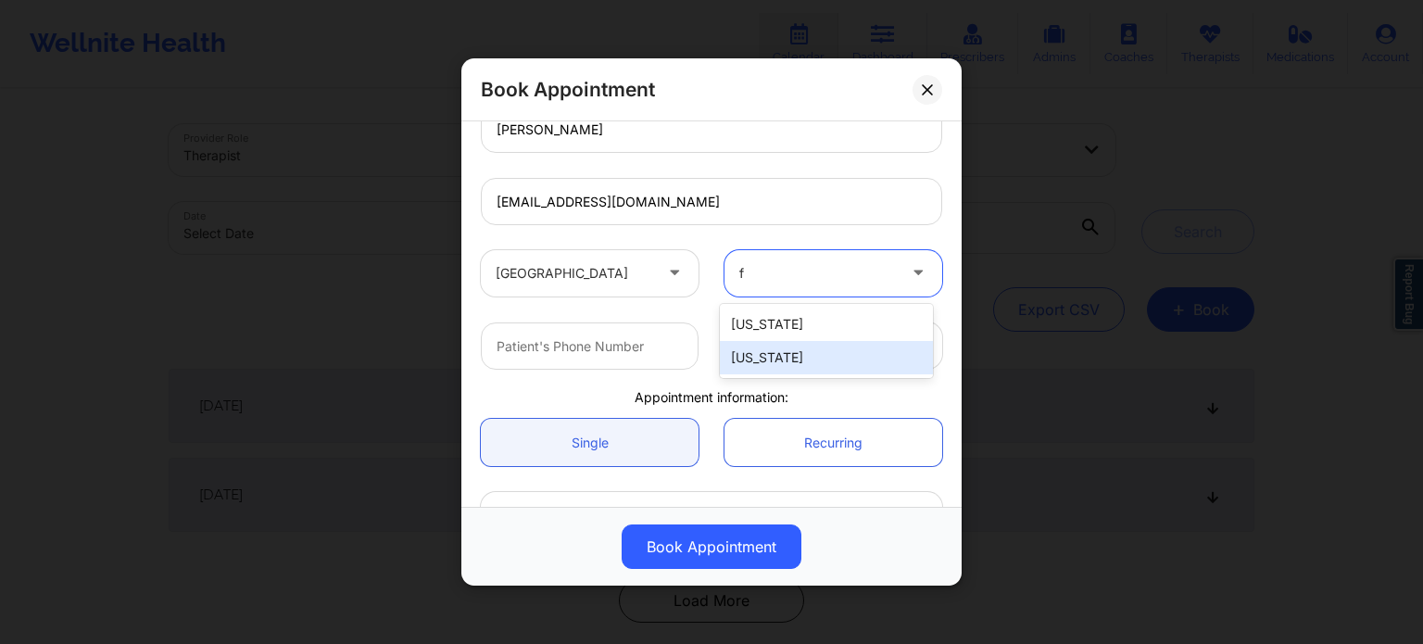
click at [797, 354] on div "[US_STATE]" at bounding box center [826, 357] width 213 height 33
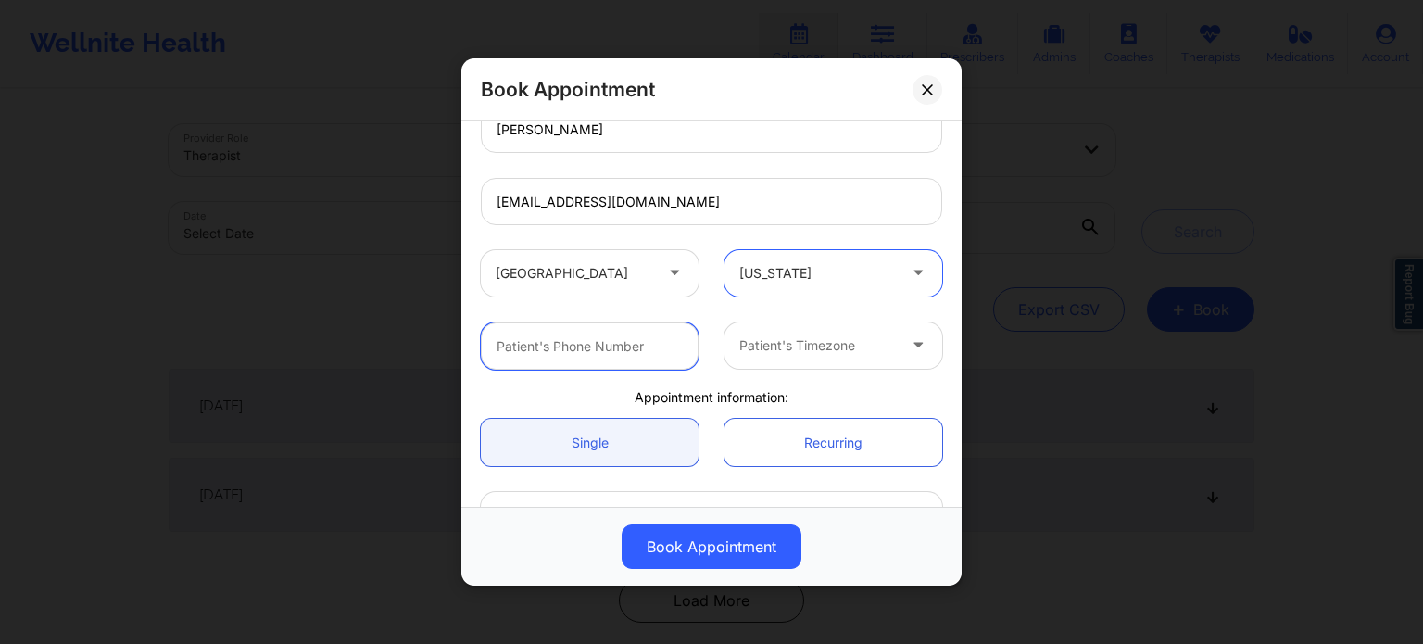
click at [600, 352] on input "text" at bounding box center [590, 345] width 218 height 47
paste input "[PHONE_NUMBER]"
type input "[PHONE_NUMBER]"
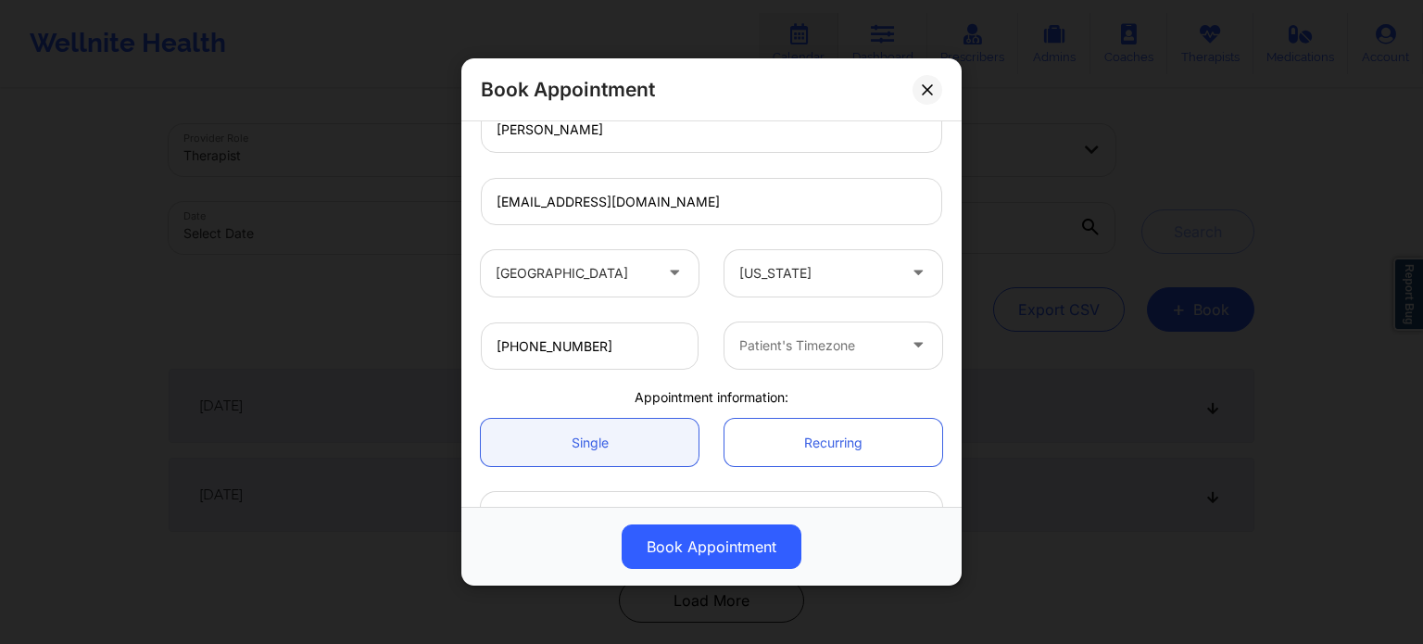
click at [801, 340] on div at bounding box center [817, 346] width 157 height 22
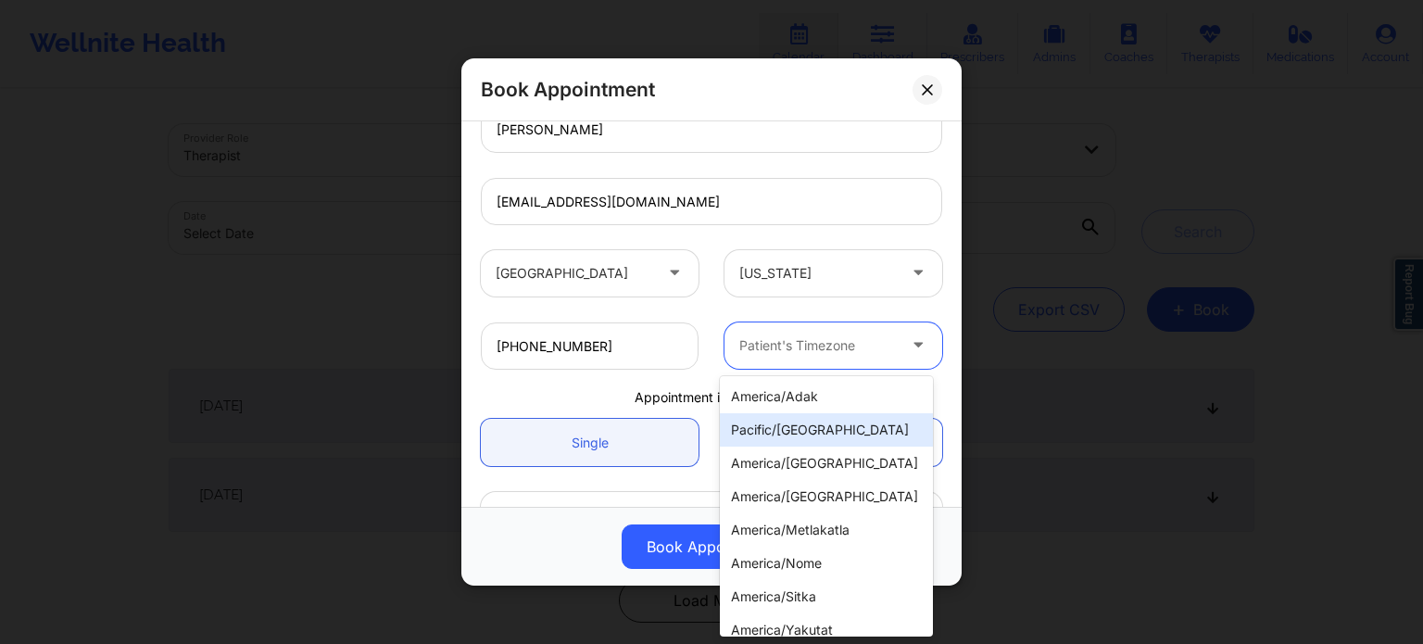
type input "f"
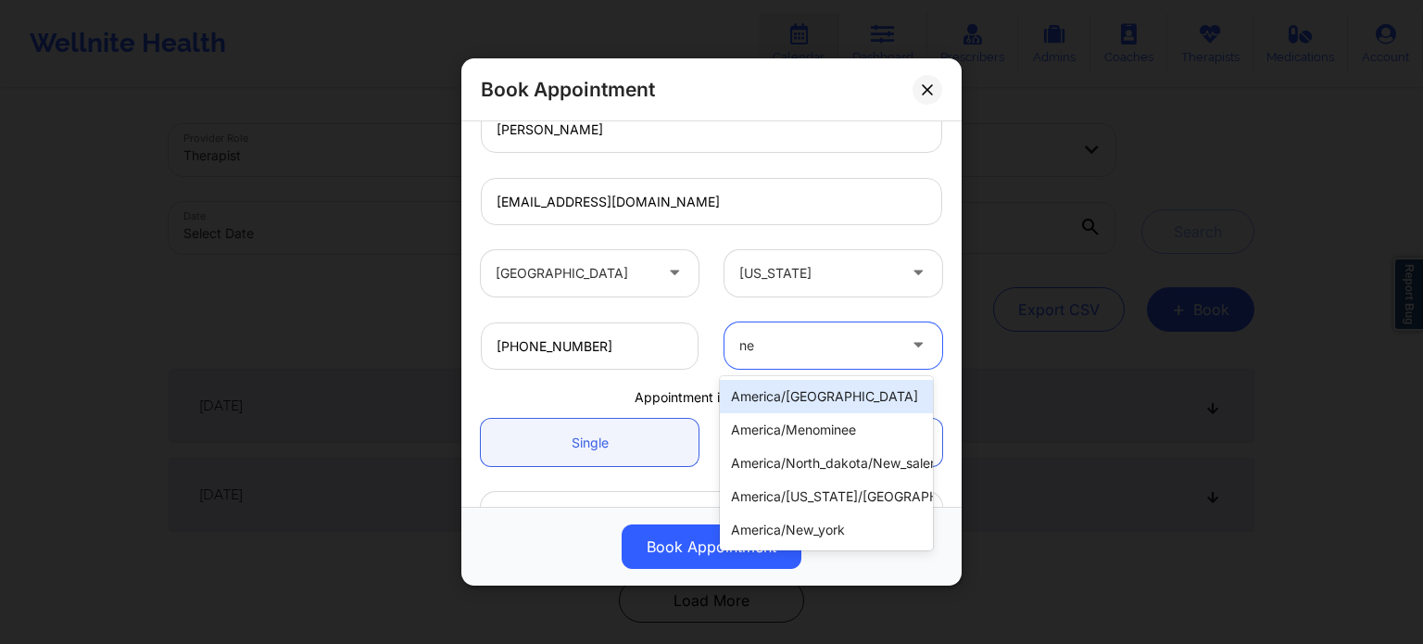
type input "new"
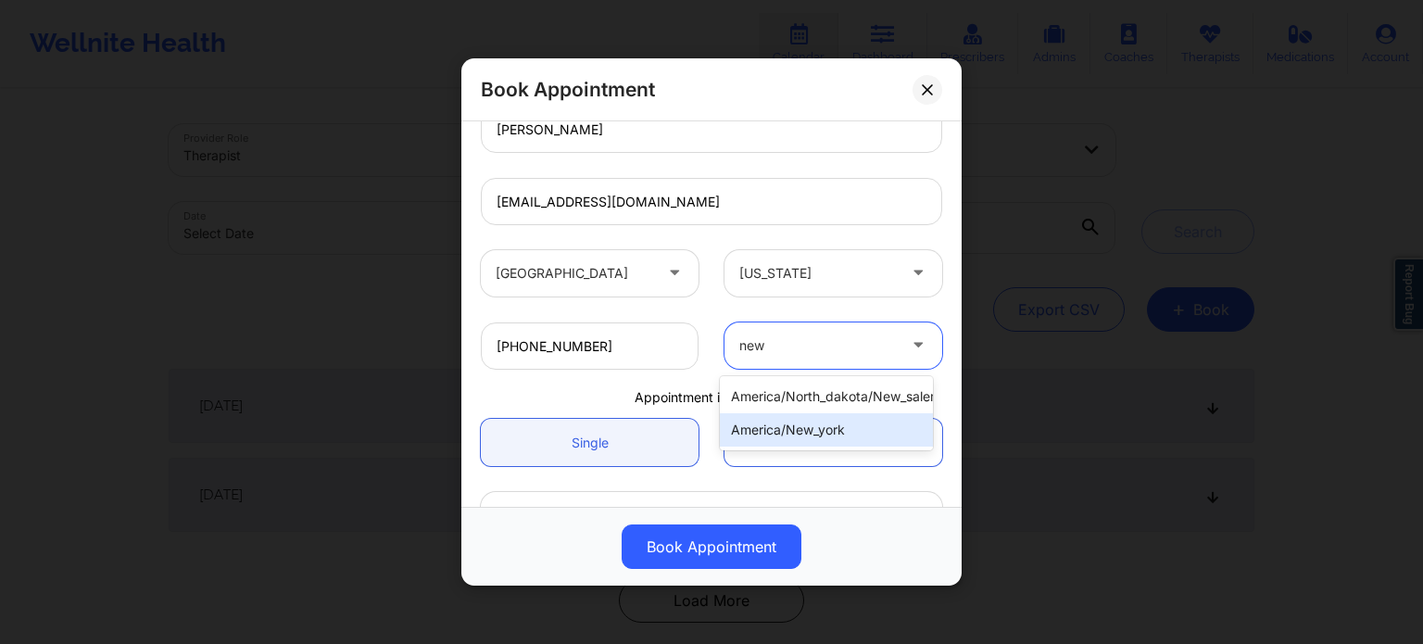
click at [798, 436] on div "america/new_york" at bounding box center [826, 429] width 213 height 33
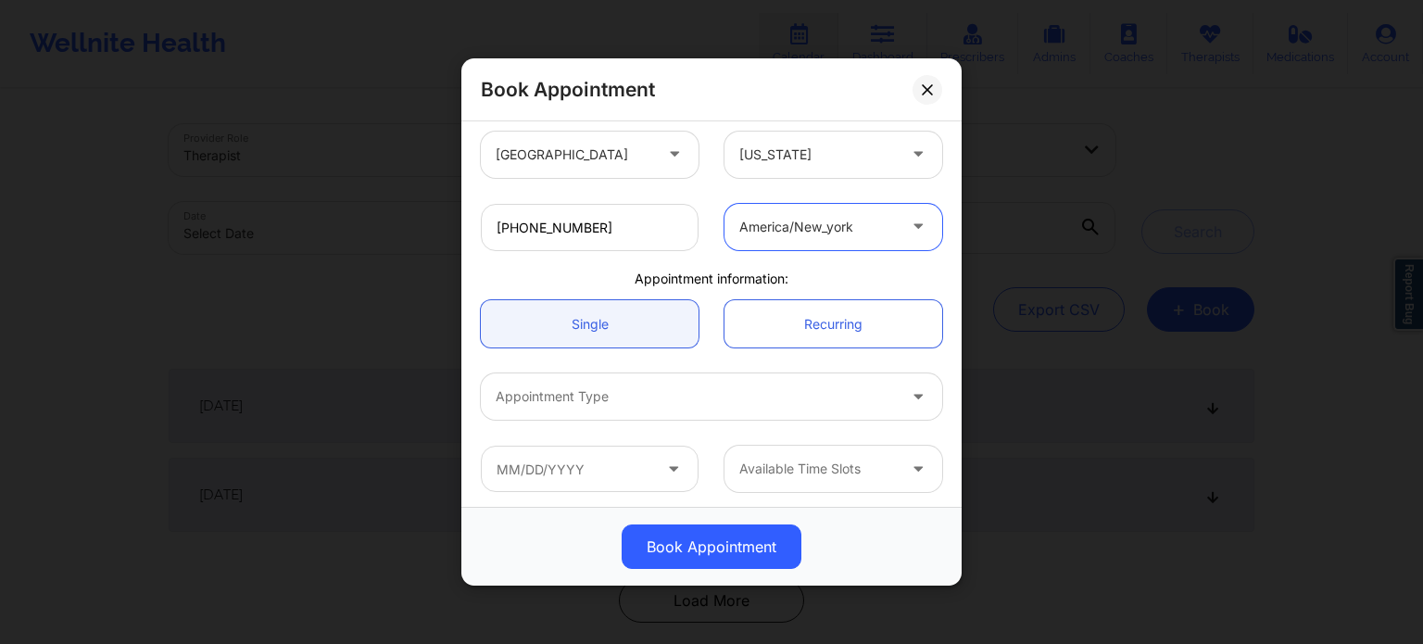
scroll to position [400, 0]
click at [656, 399] on div at bounding box center [696, 393] width 400 height 22
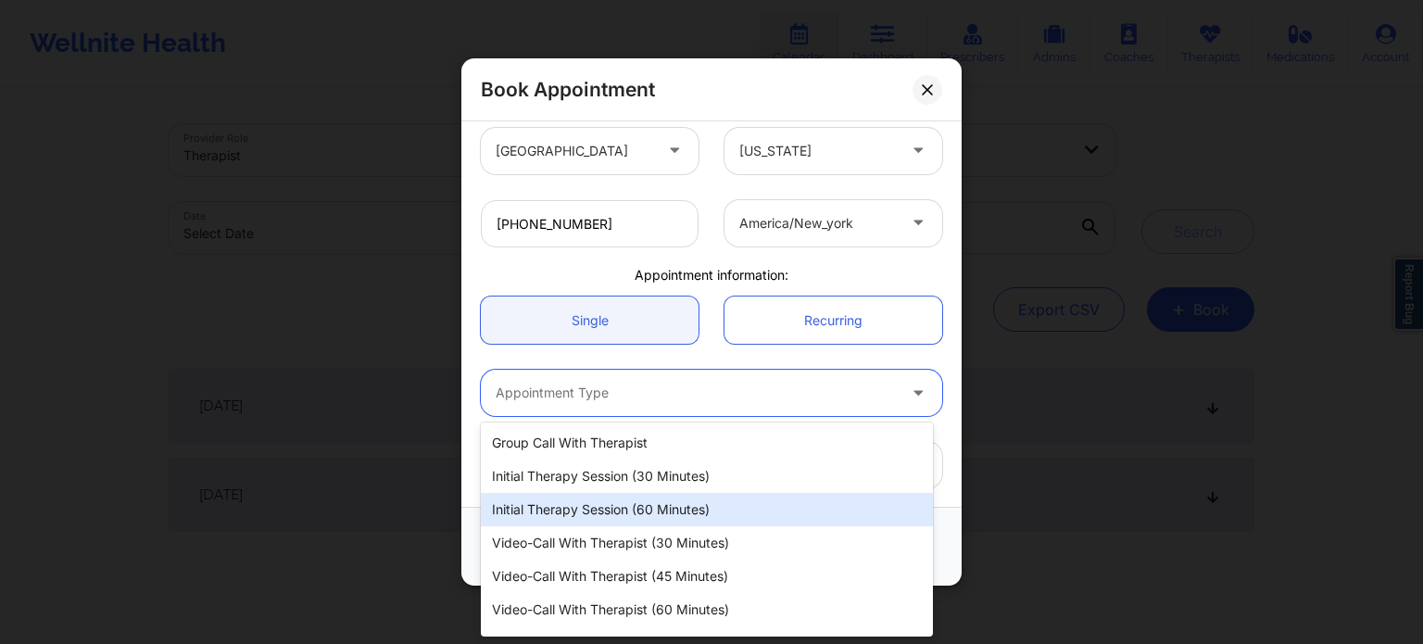
click at [656, 509] on div "Initial Therapy Session (60 minutes)" at bounding box center [707, 509] width 452 height 33
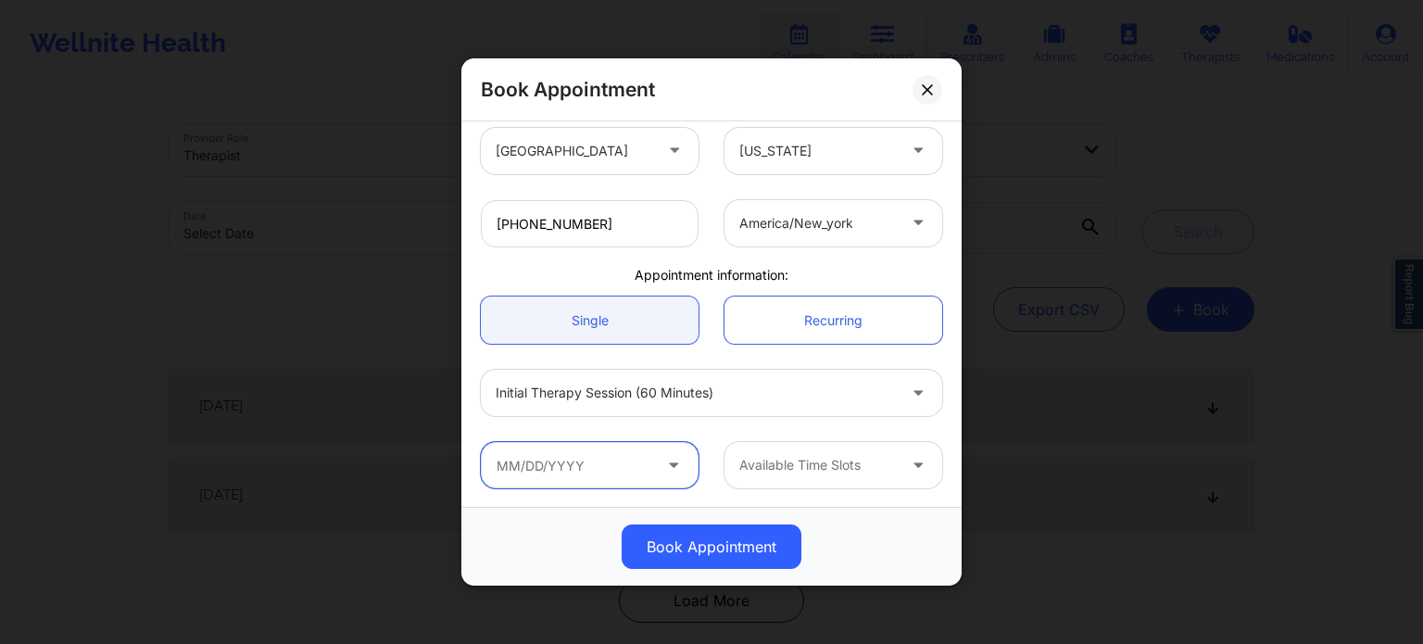
click at [582, 472] on input "text" at bounding box center [590, 465] width 218 height 46
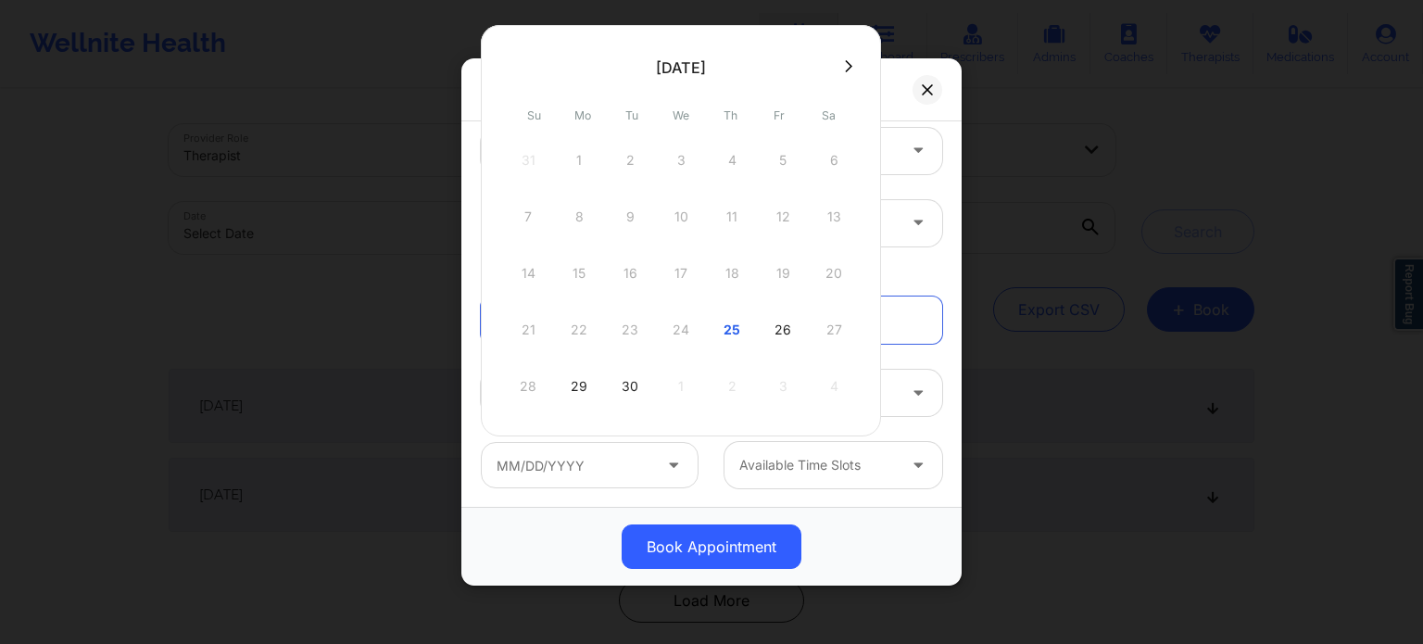
click at [771, 328] on div "26" at bounding box center [783, 330] width 46 height 52
type input "[DATE]"
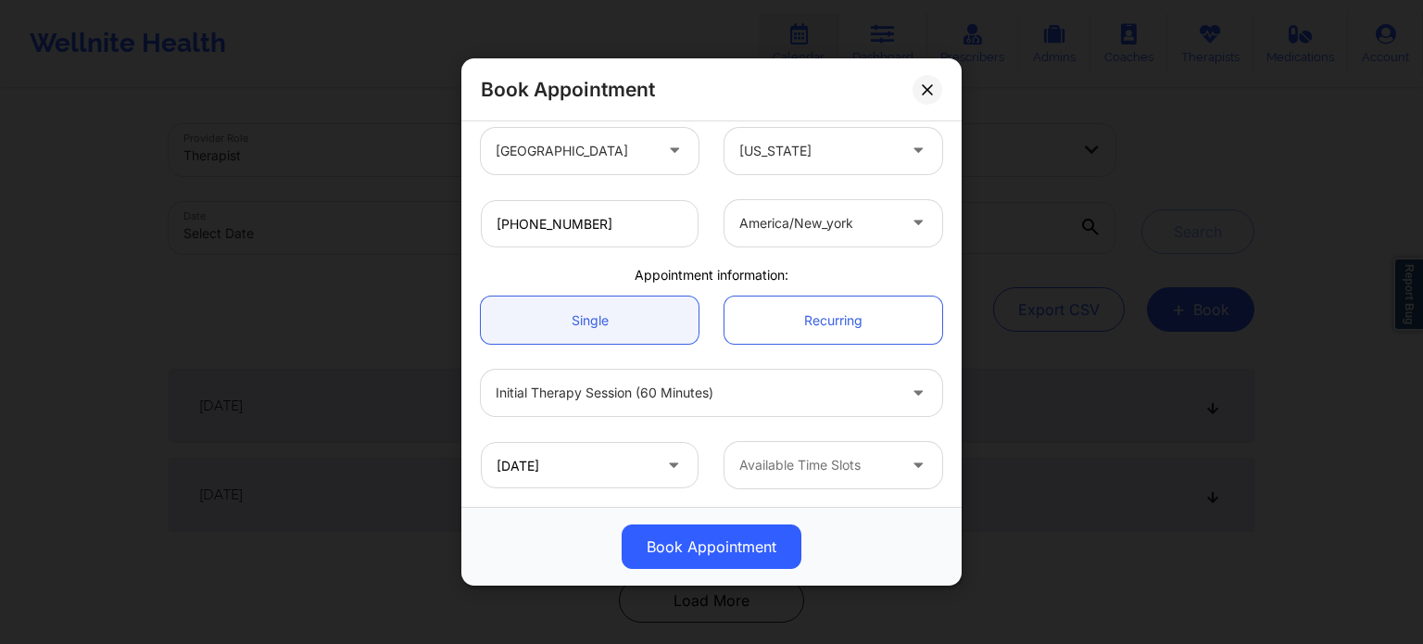
click at [861, 465] on div at bounding box center [817, 465] width 157 height 22
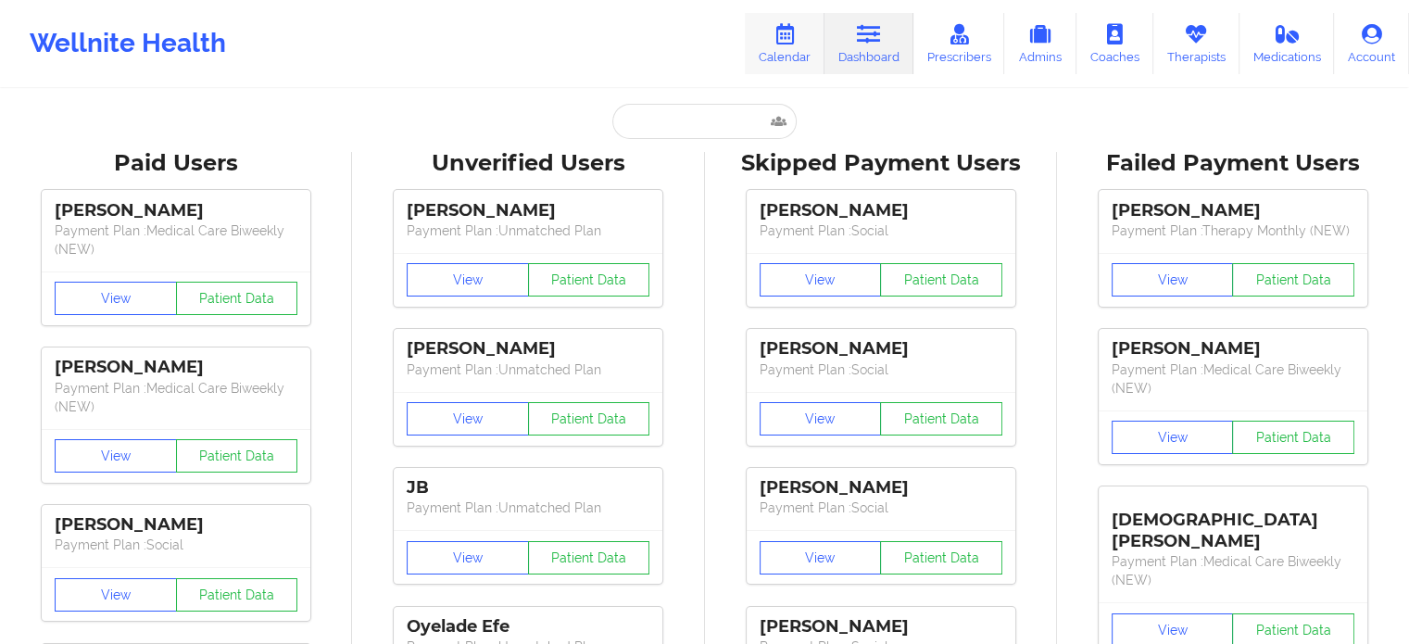
click at [767, 40] on link "Calendar" at bounding box center [785, 43] width 80 height 61
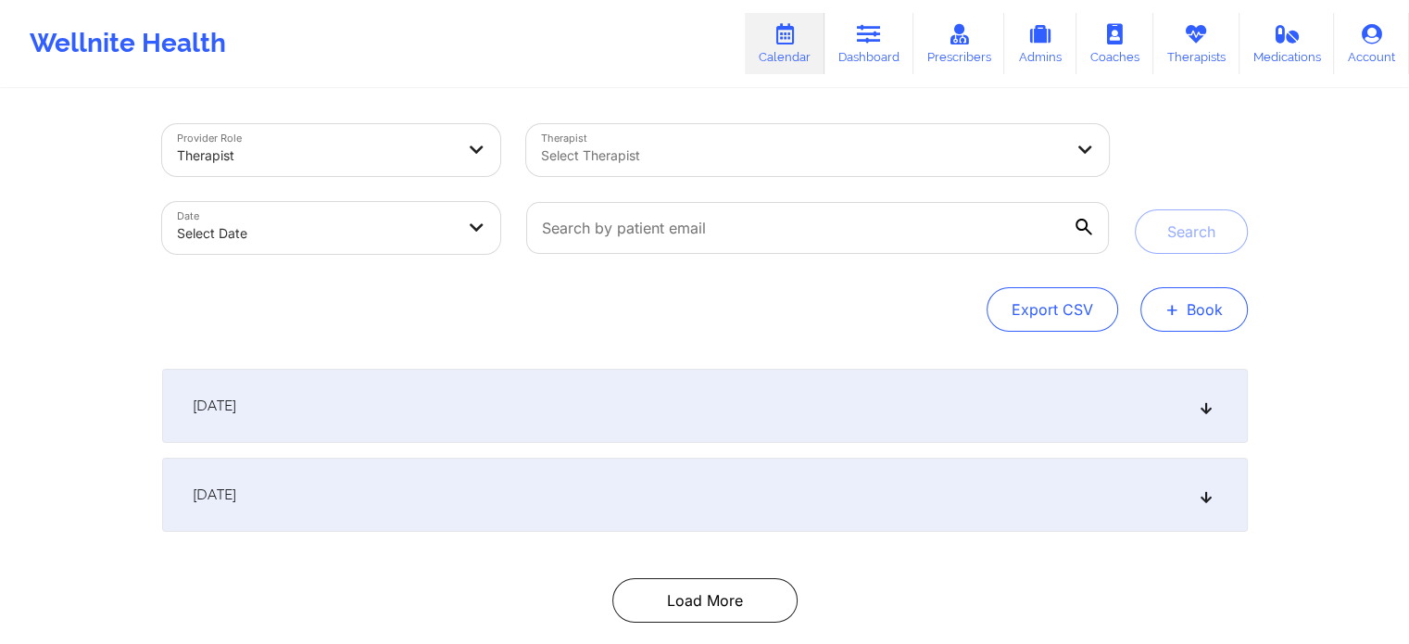
click at [1201, 303] on button "+ Book" at bounding box center [1194, 309] width 107 height 44
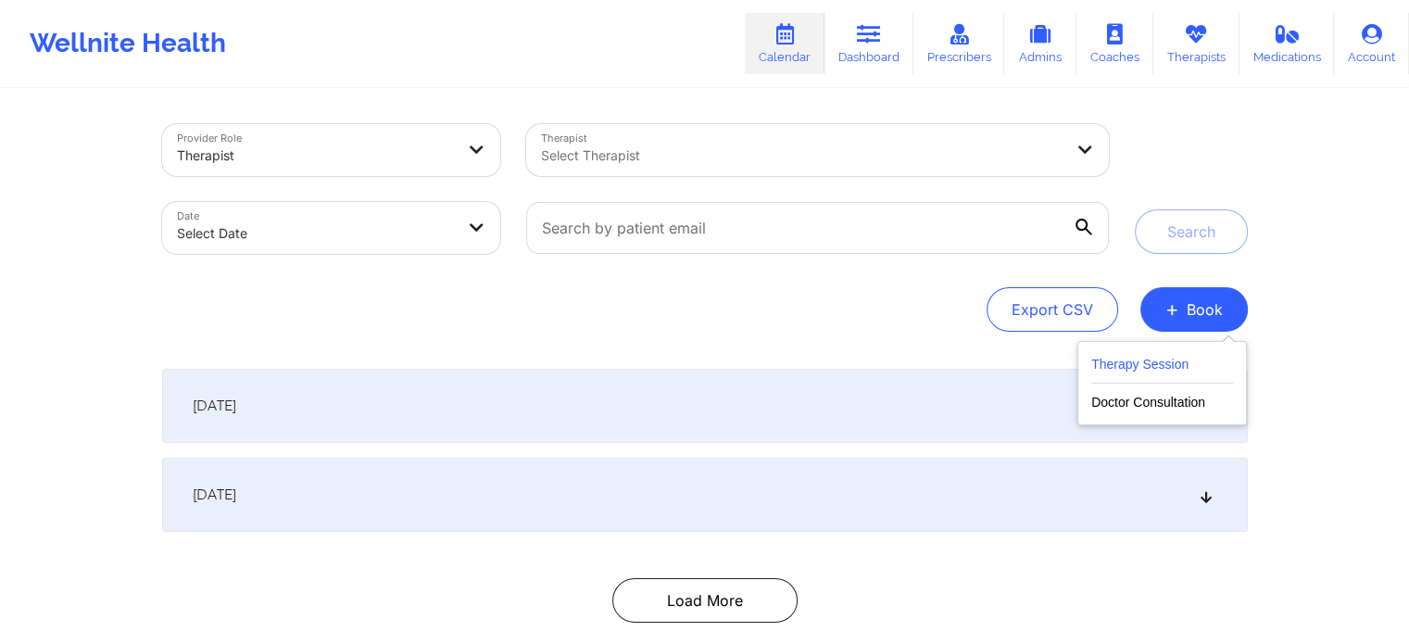
click at [1151, 362] on button "Therapy Session" at bounding box center [1163, 368] width 142 height 31
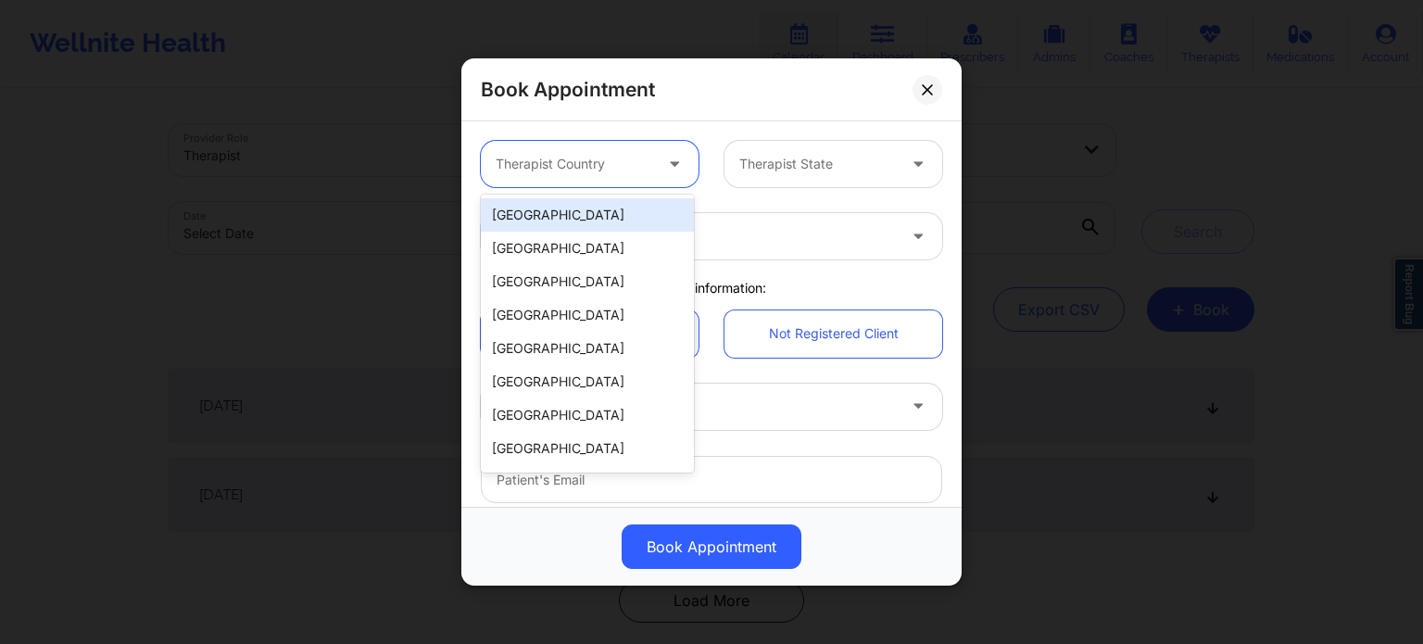
click at [586, 166] on div at bounding box center [574, 164] width 157 height 22
click at [559, 225] on div "[GEOGRAPHIC_DATA]" at bounding box center [587, 214] width 213 height 33
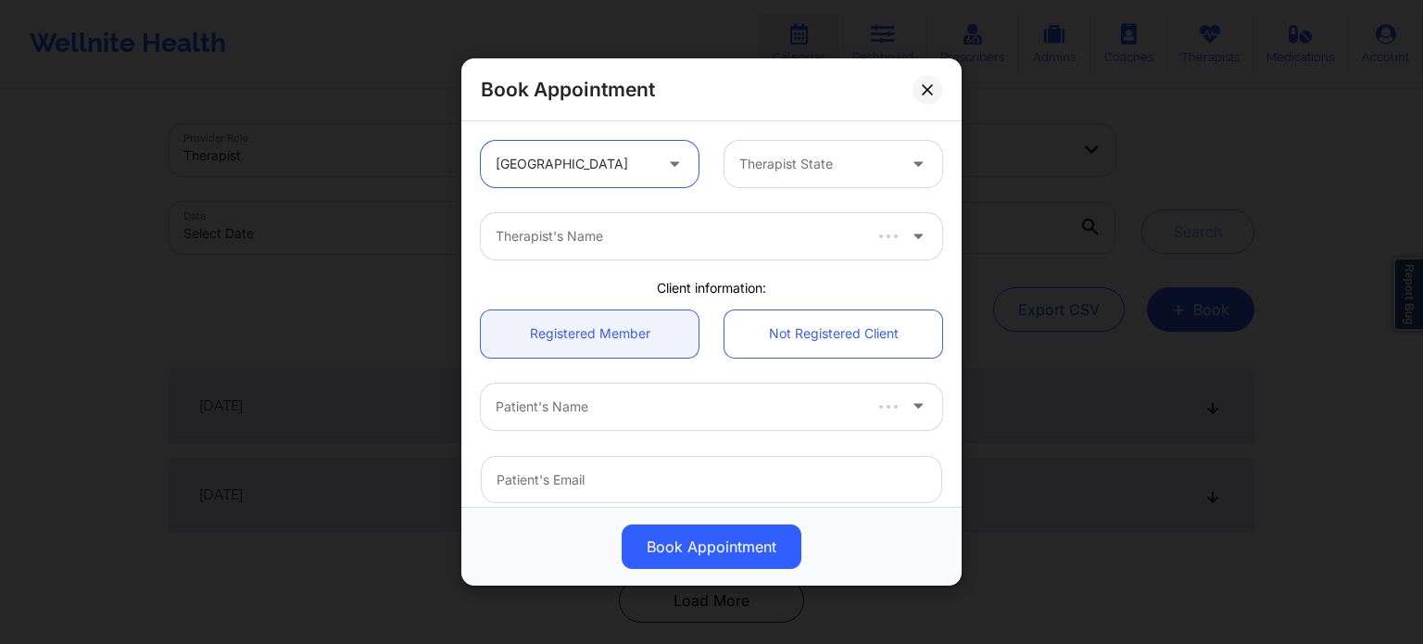
click at [807, 177] on div "Therapist State" at bounding box center [811, 164] width 173 height 46
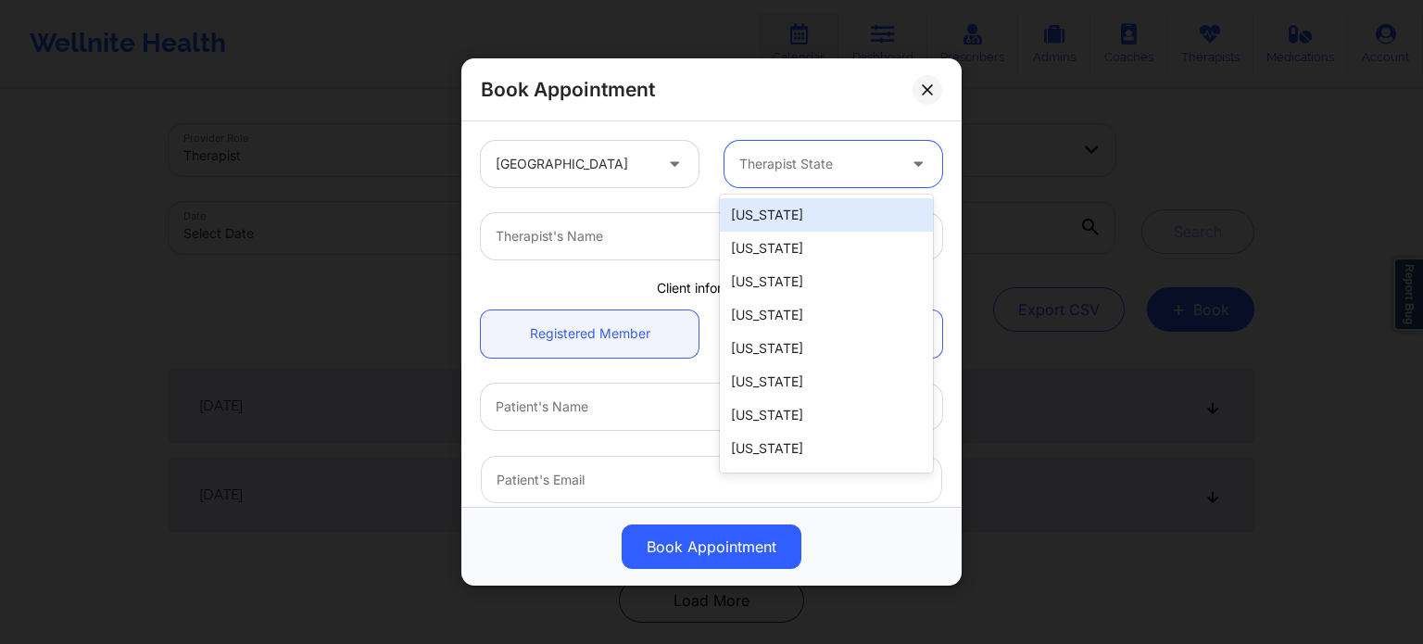
type input "F"
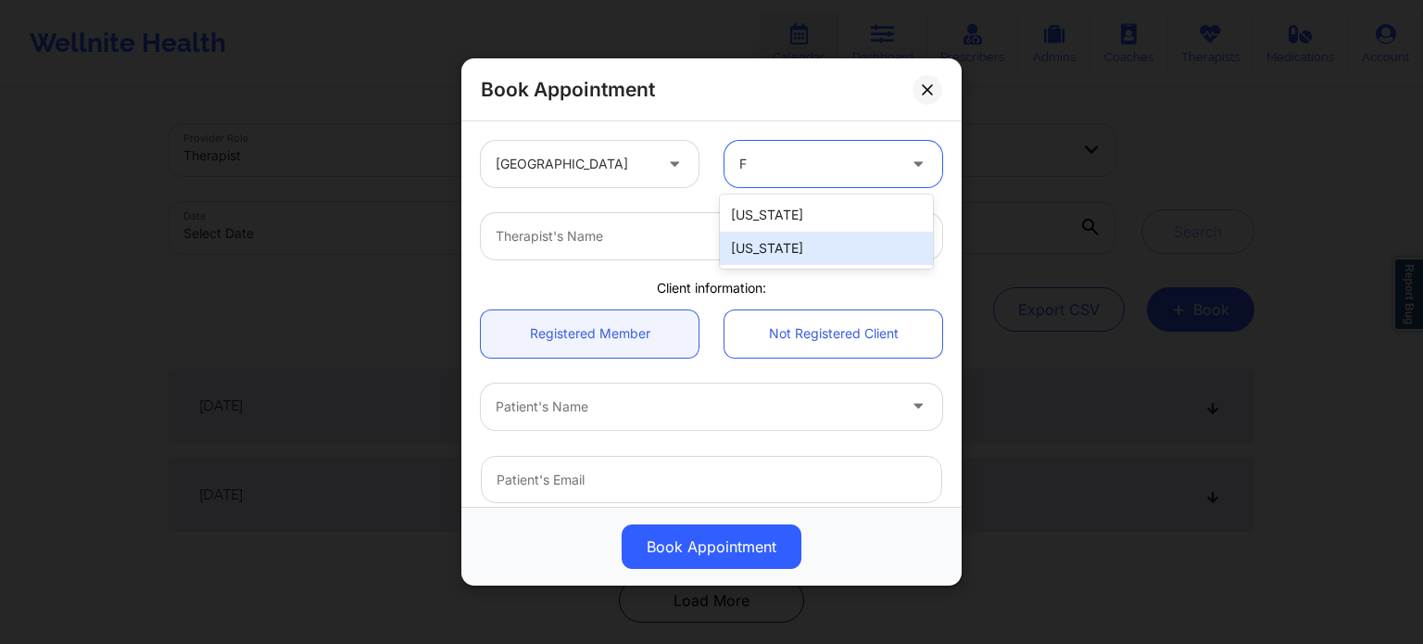
click at [762, 246] on div "[US_STATE]" at bounding box center [826, 248] width 213 height 33
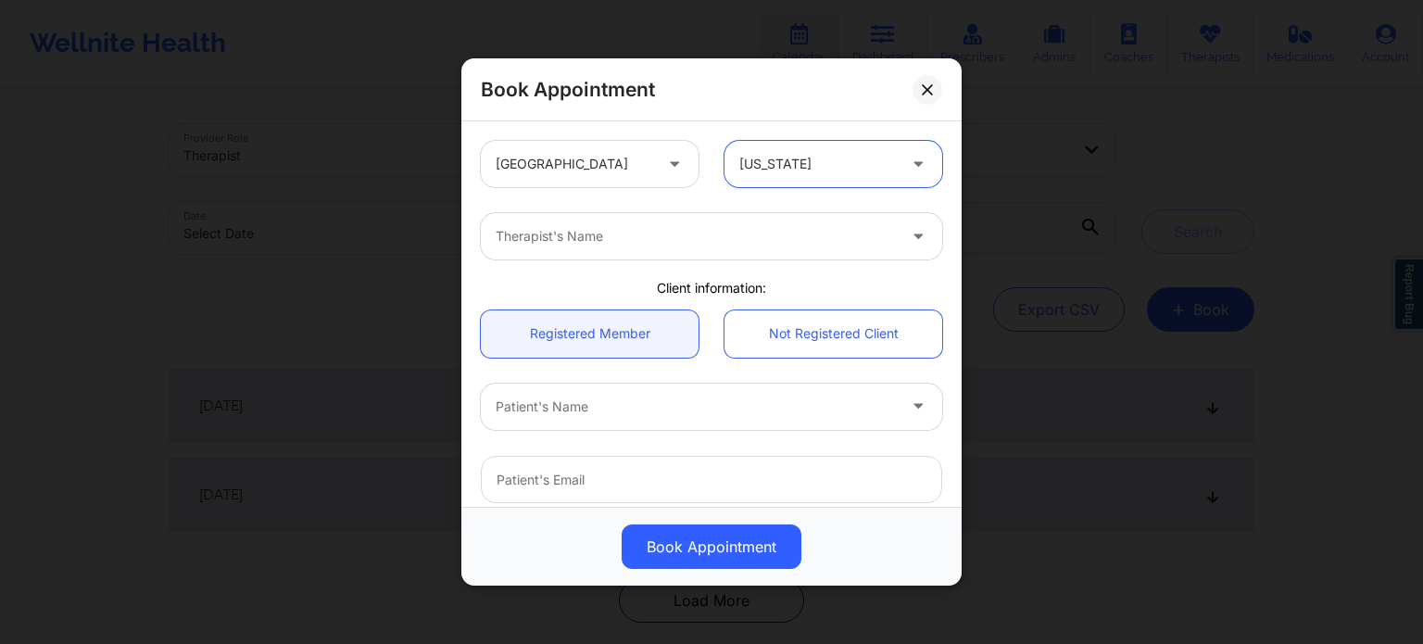
click at [644, 236] on div at bounding box center [696, 236] width 400 height 22
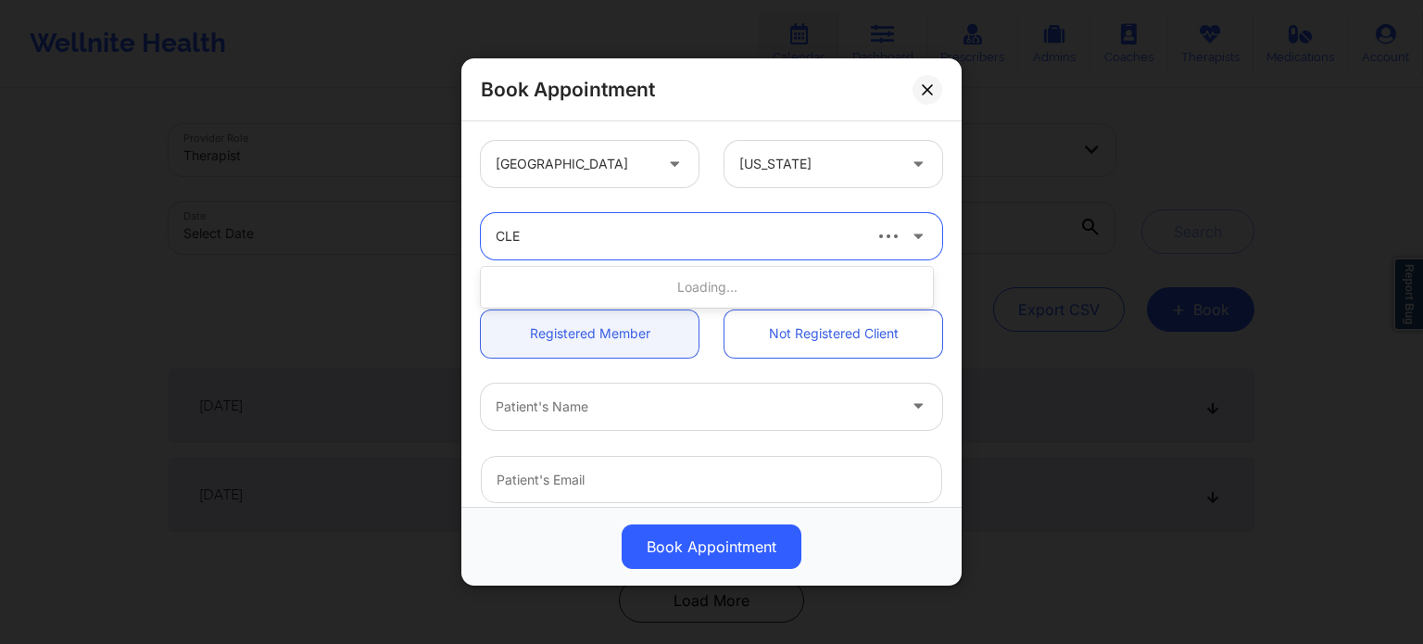
type input "CLET"
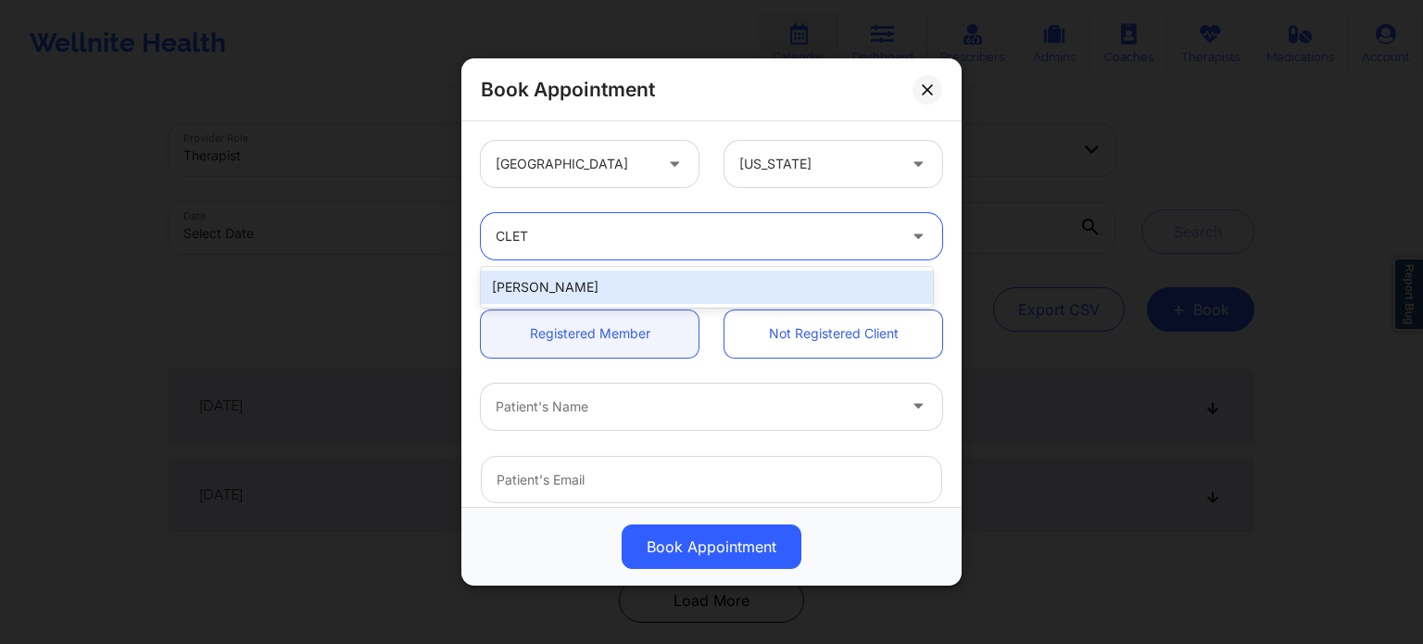
click at [594, 275] on div "[PERSON_NAME]" at bounding box center [707, 287] width 452 height 33
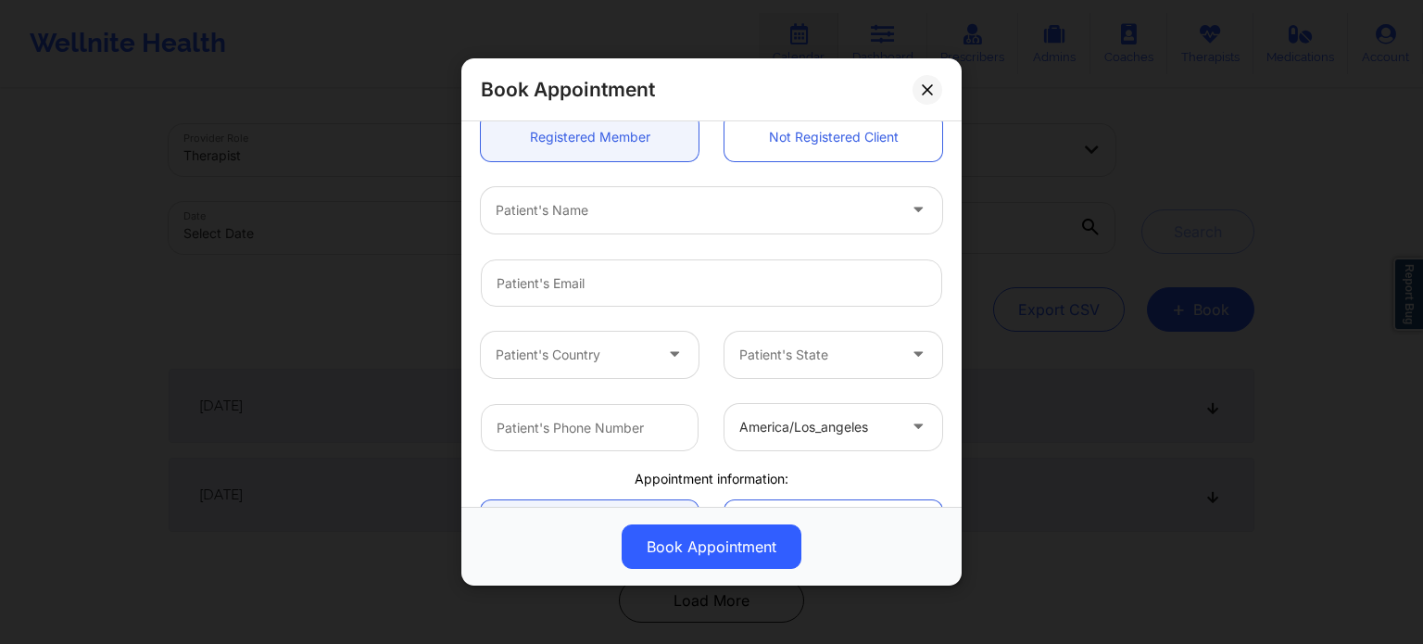
scroll to position [185, 0]
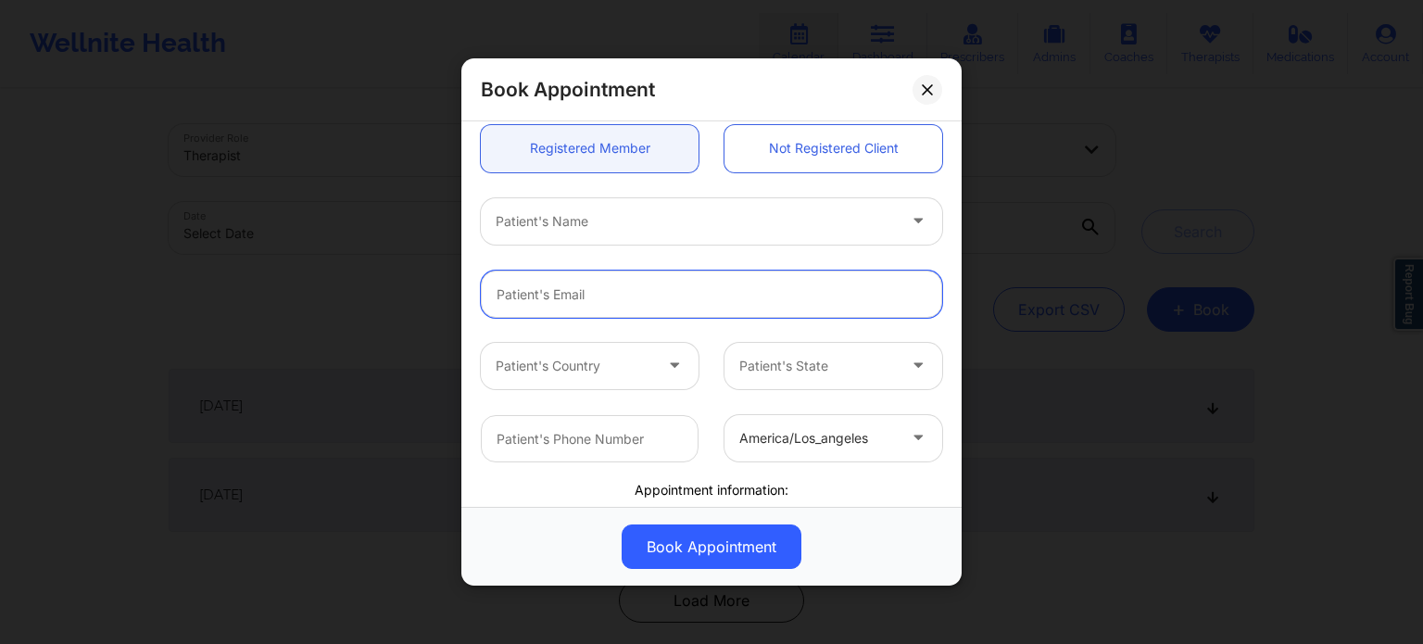
click at [554, 306] on input "email" at bounding box center [711, 294] width 461 height 47
paste input "[PERSON_NAME]"
type input "[PERSON_NAME]"
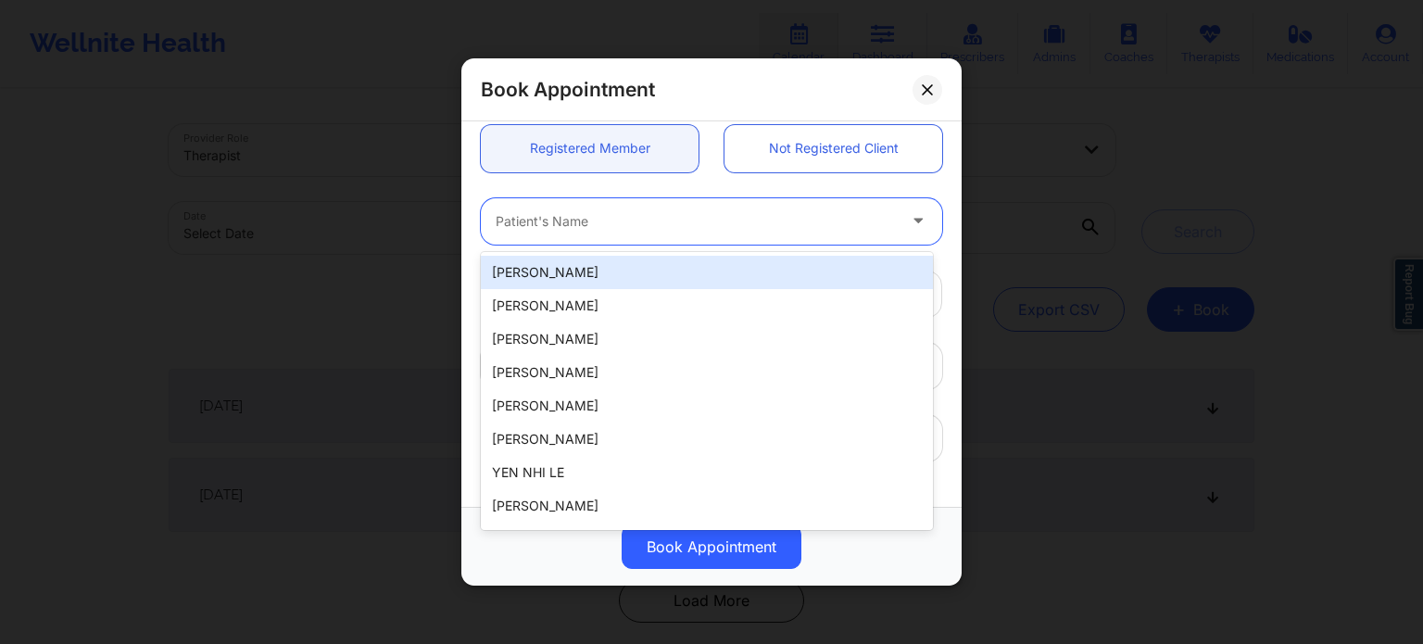
click at [610, 225] on div at bounding box center [696, 221] width 400 height 22
paste input "[PERSON_NAME]"
type input "[PERSON_NAME]"
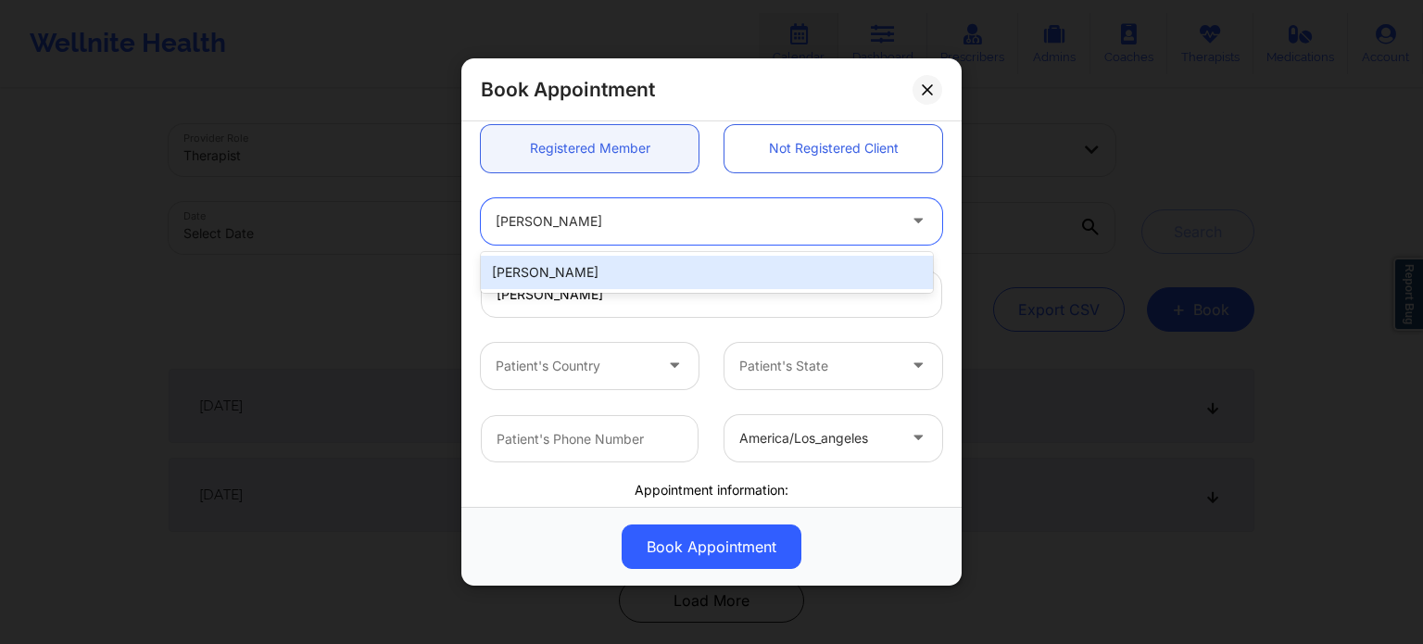
click at [634, 274] on div "[PERSON_NAME]" at bounding box center [707, 272] width 452 height 33
type input "[EMAIL_ADDRESS][DOMAIN_NAME]"
type input "[PHONE_NUMBER]"
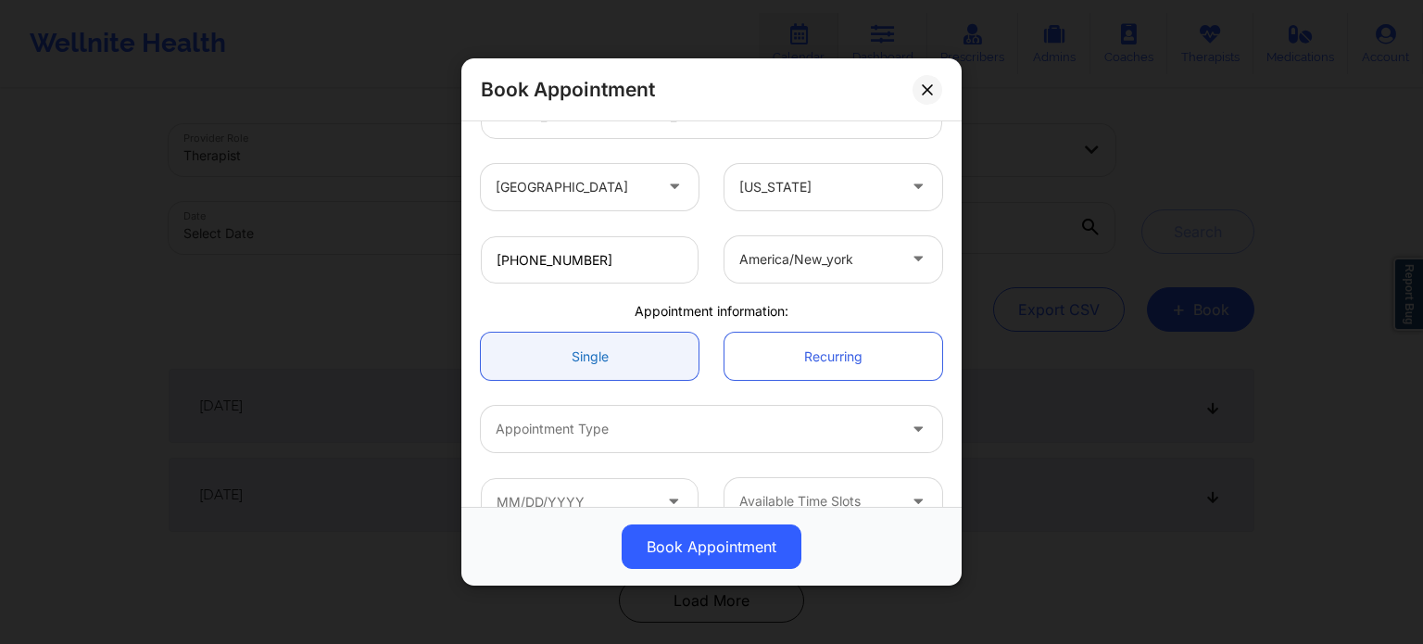
scroll to position [400, 0]
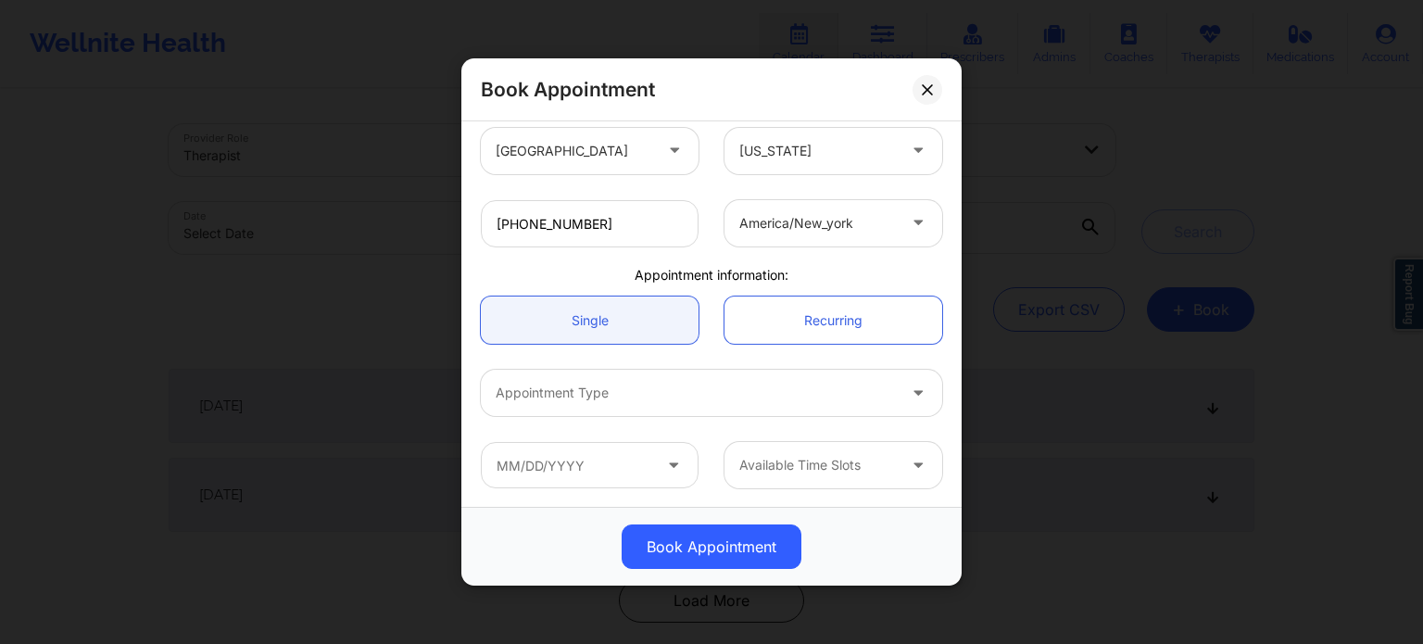
click at [604, 387] on div at bounding box center [696, 393] width 400 height 22
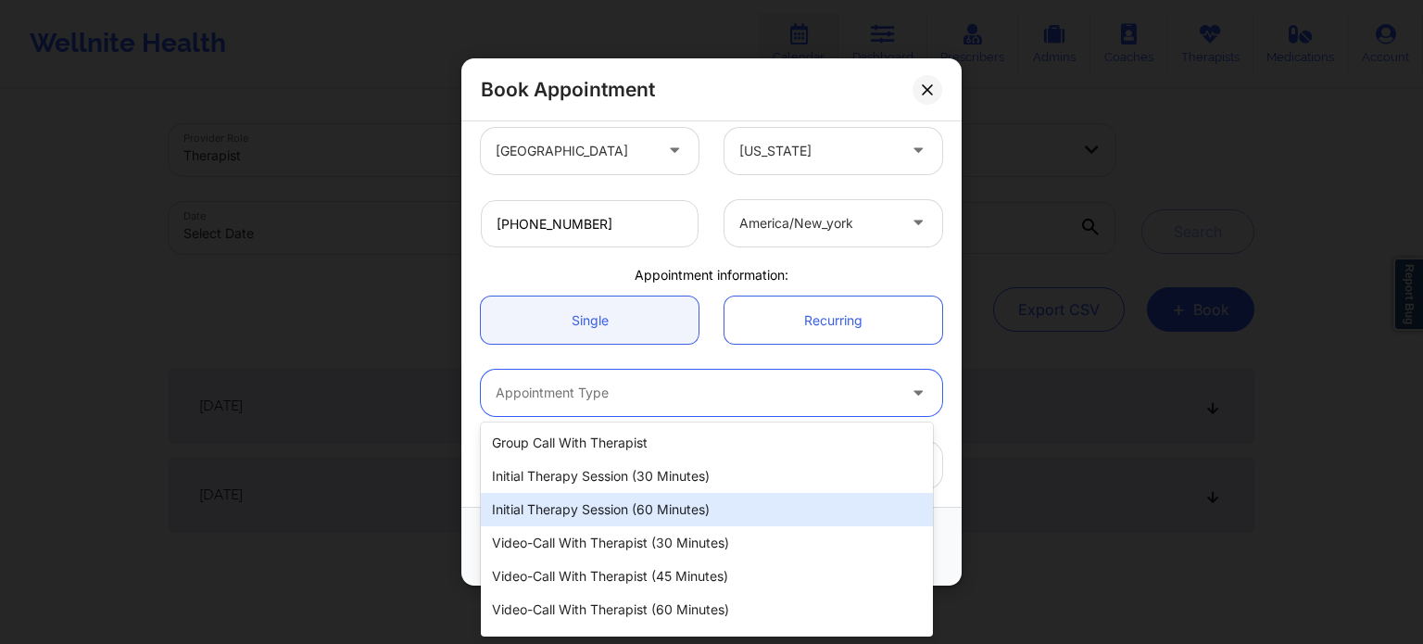
click at [597, 512] on div "Initial Therapy Session (60 minutes)" at bounding box center [707, 509] width 452 height 33
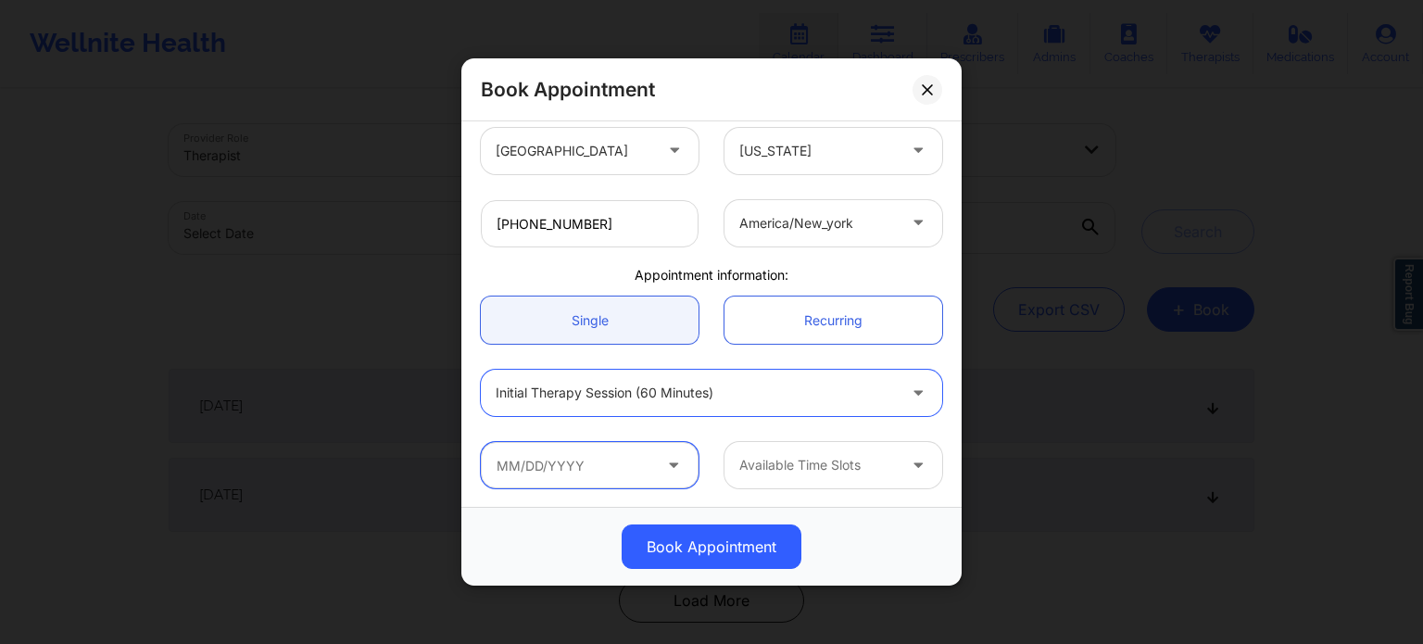
click at [571, 474] on input "text" at bounding box center [590, 465] width 218 height 46
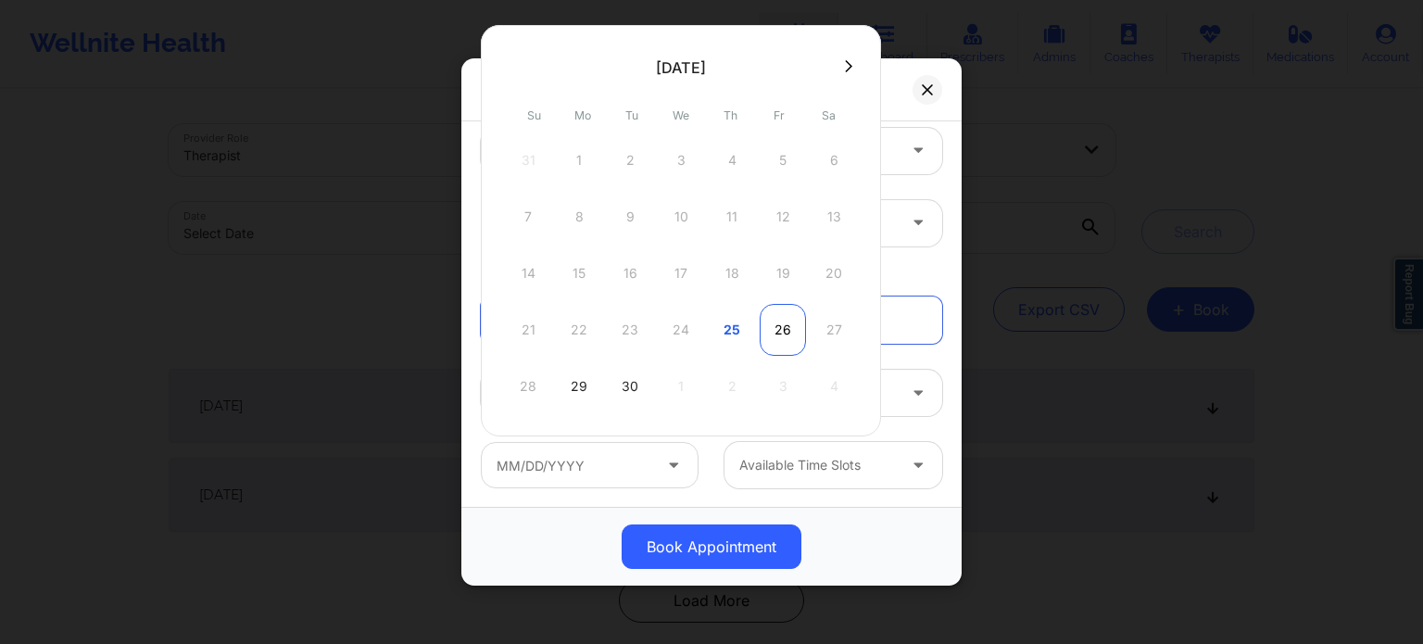
click at [775, 322] on div "26" at bounding box center [783, 330] width 46 height 52
type input "[DATE]"
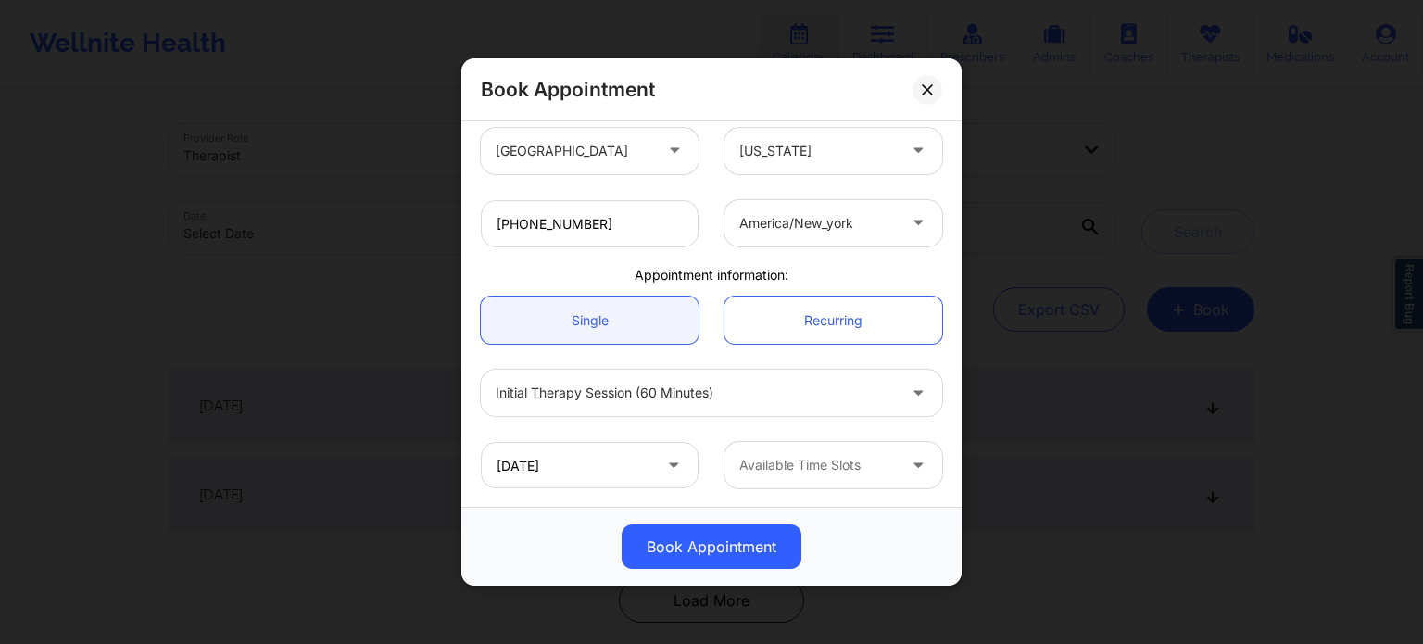
click at [778, 466] on div at bounding box center [817, 465] width 157 height 22
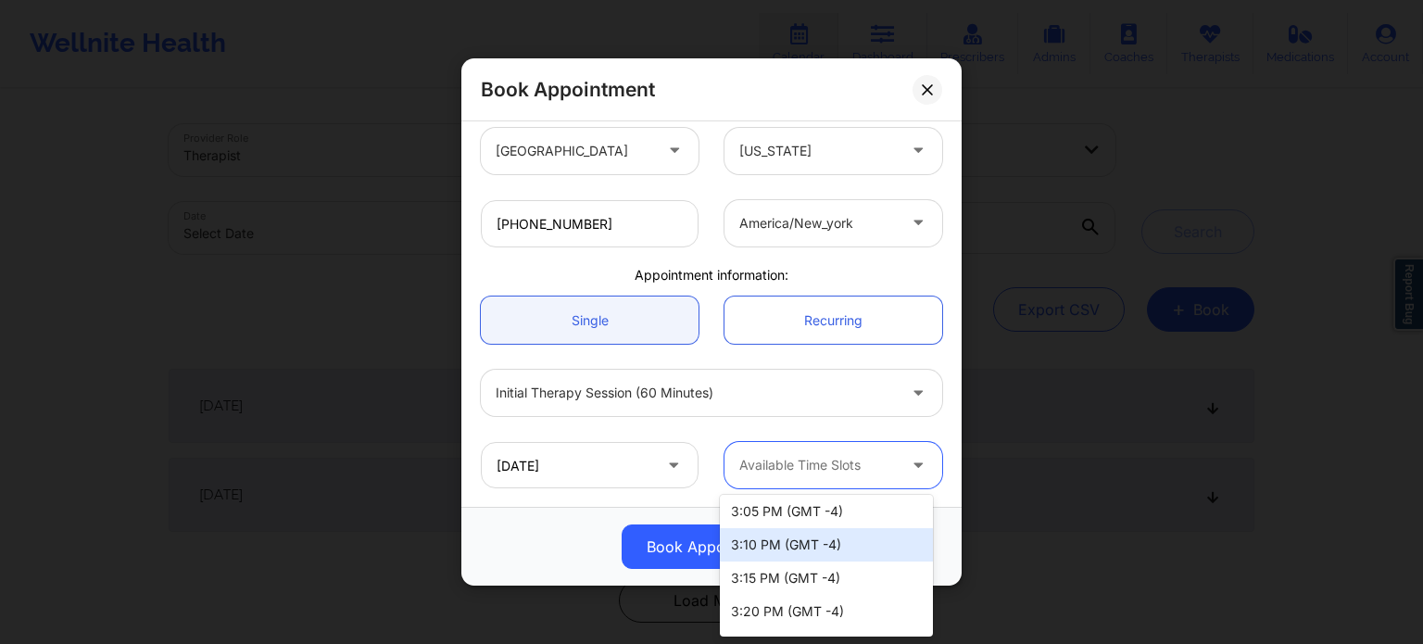
scroll to position [1946, 0]
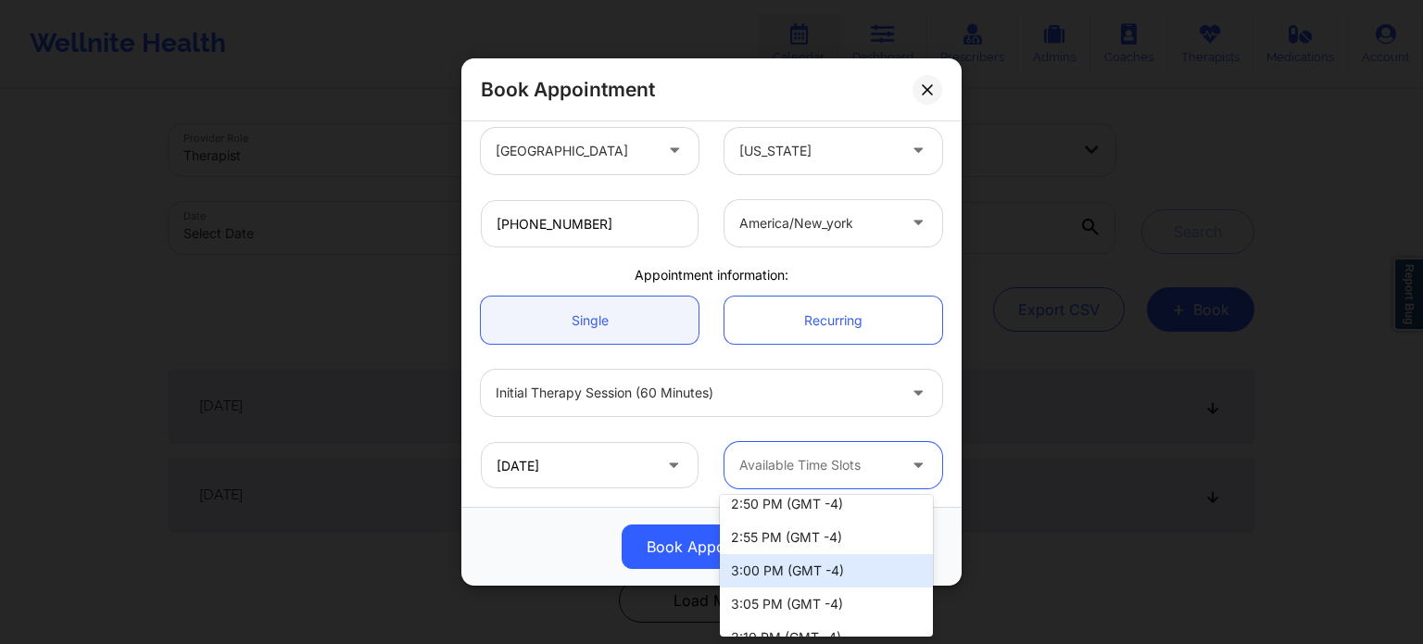
click at [808, 566] on div "3:00 PM (GMT -4)" at bounding box center [826, 570] width 213 height 33
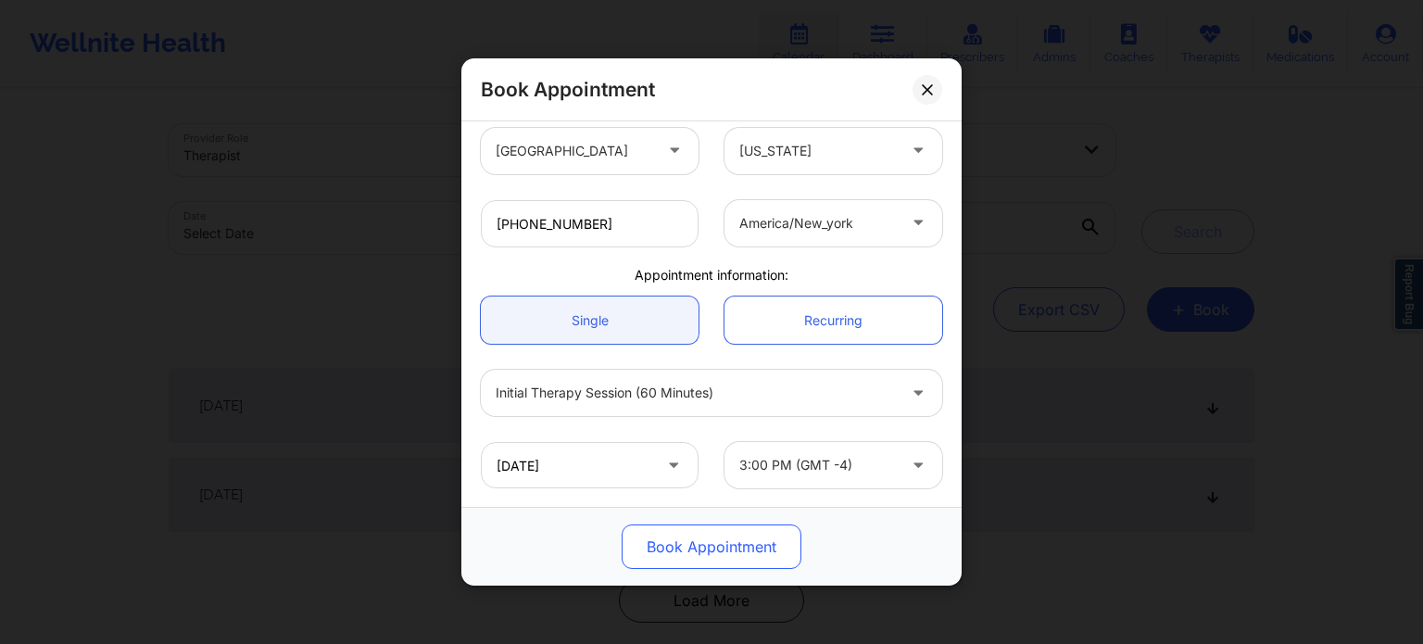
click at [746, 548] on button "Book Appointment" at bounding box center [712, 547] width 180 height 44
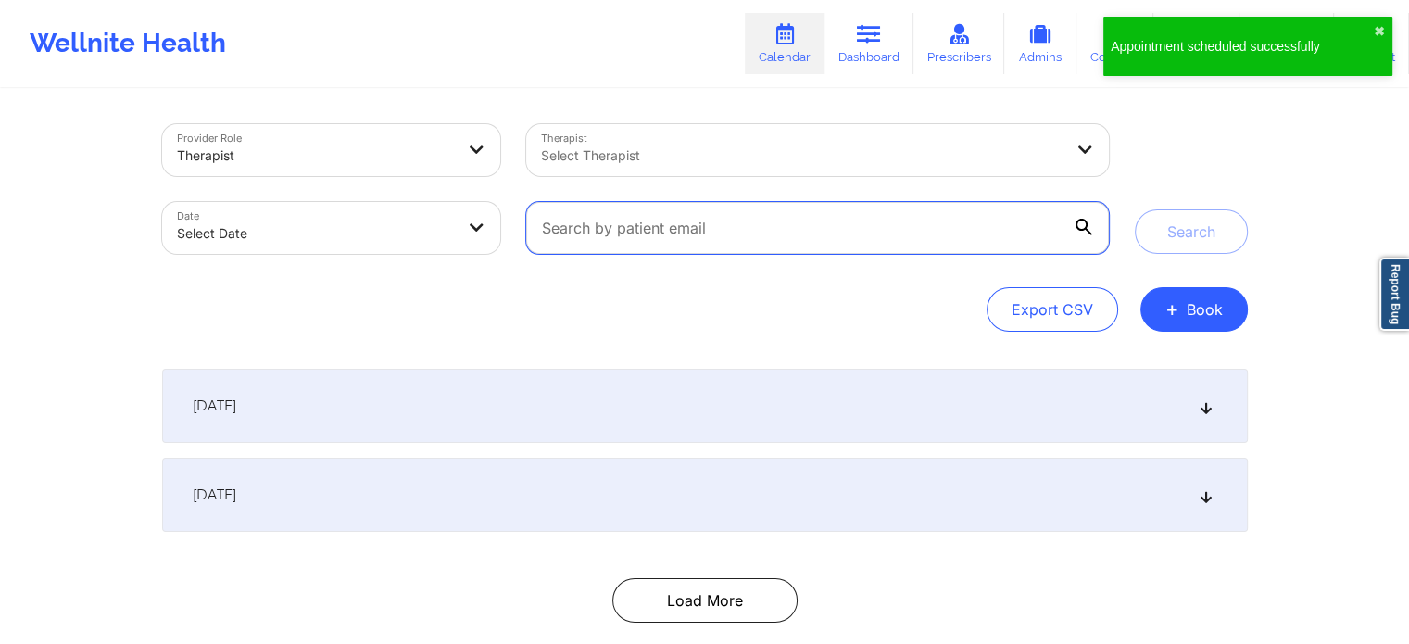
click at [664, 222] on input "text" at bounding box center [817, 228] width 582 height 52
paste input "[PERSON_NAME]"
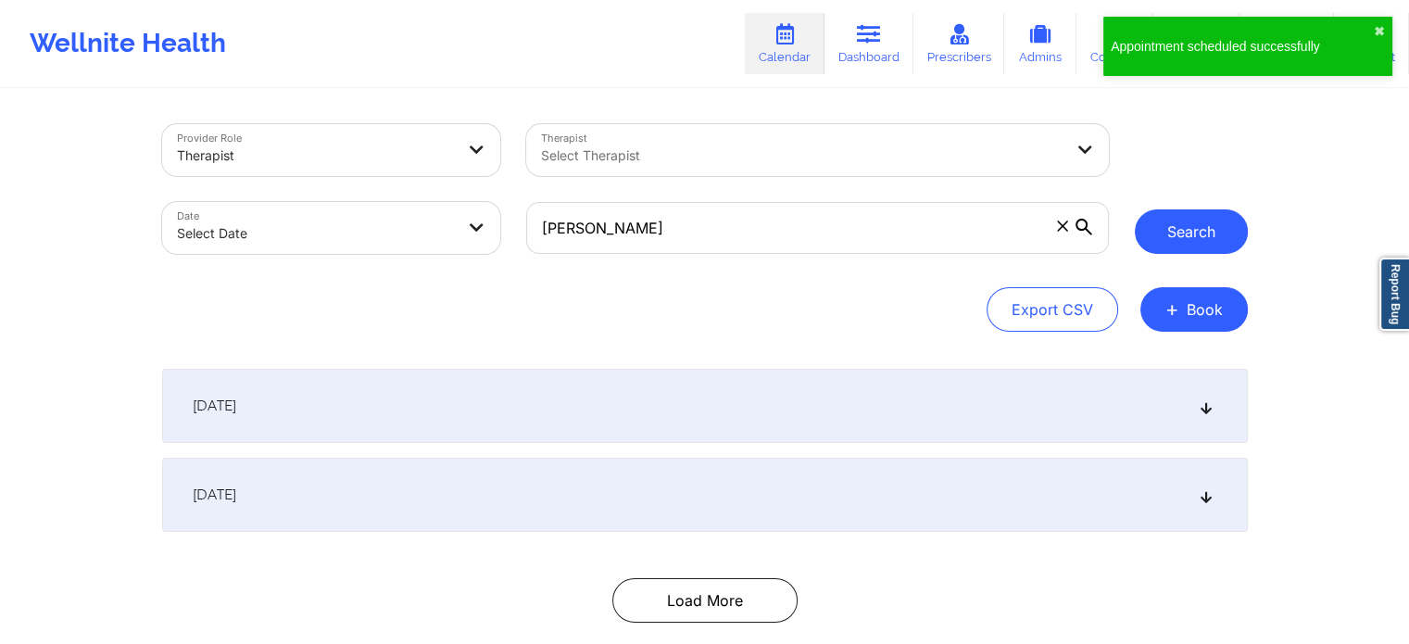
click at [1218, 232] on button "Search" at bounding box center [1191, 231] width 113 height 44
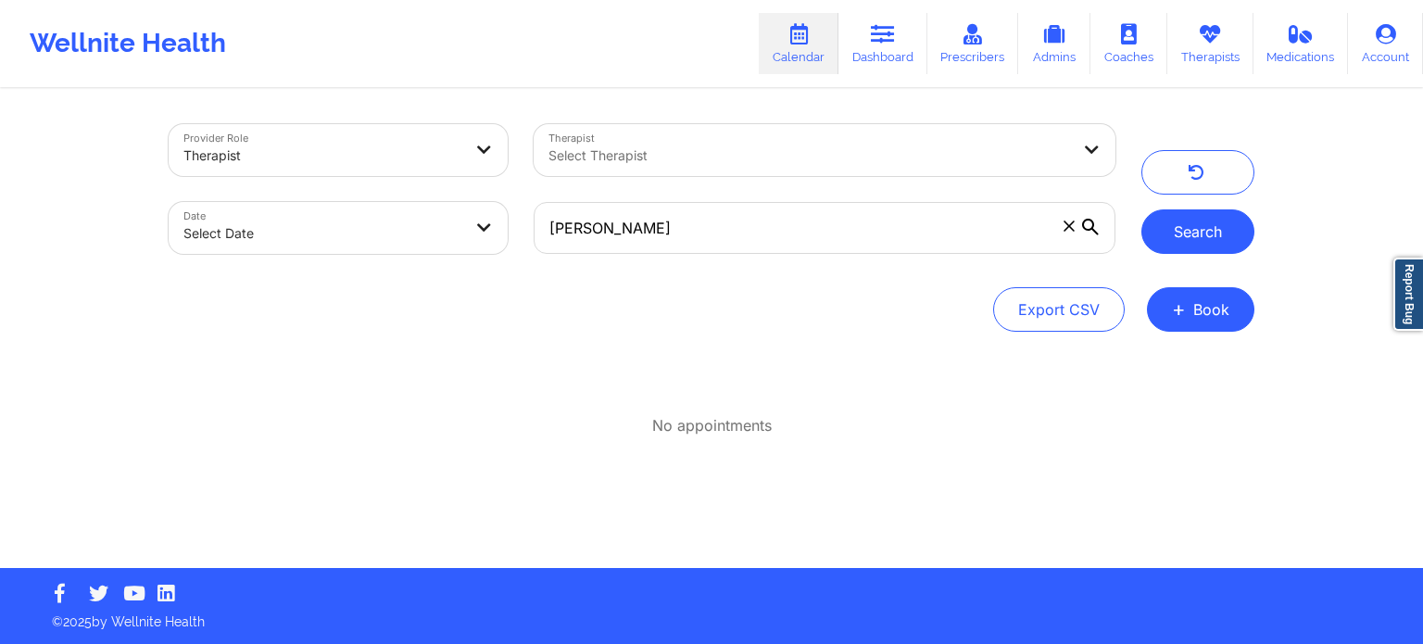
click at [1206, 236] on button "Search" at bounding box center [1198, 231] width 113 height 44
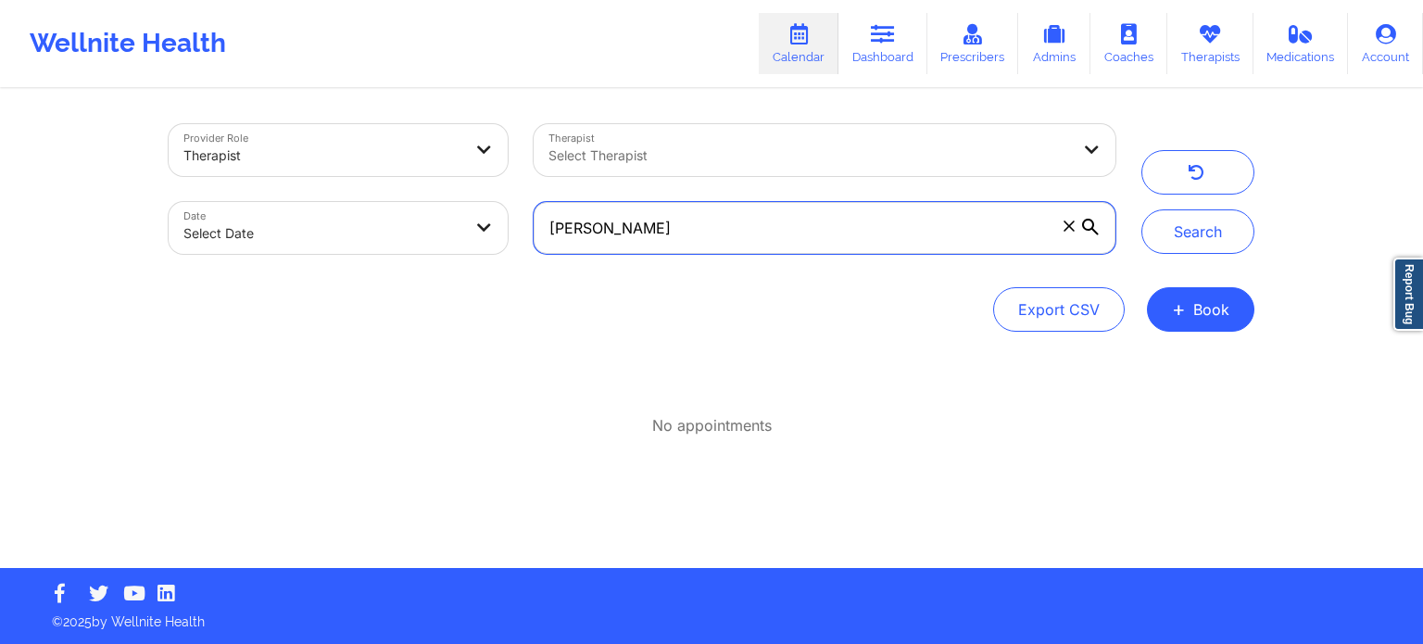
click at [803, 234] on input "[PERSON_NAME]" at bounding box center [825, 228] width 582 height 52
paste input "RMCNEAL@GMAIL.COM"
type input "MICHAELRMCNEAL@GMAIL.COM"
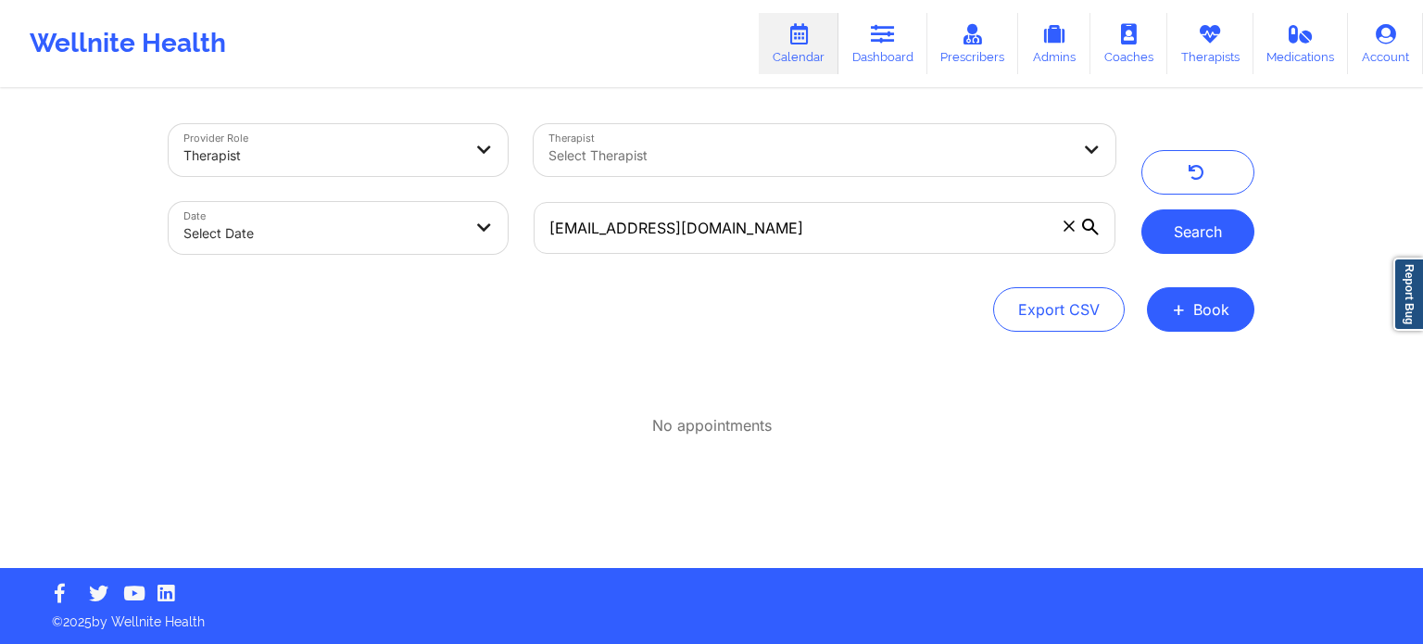
click at [1173, 246] on button "Search" at bounding box center [1198, 231] width 113 height 44
click at [1173, 245] on button "Search" at bounding box center [1198, 231] width 113 height 44
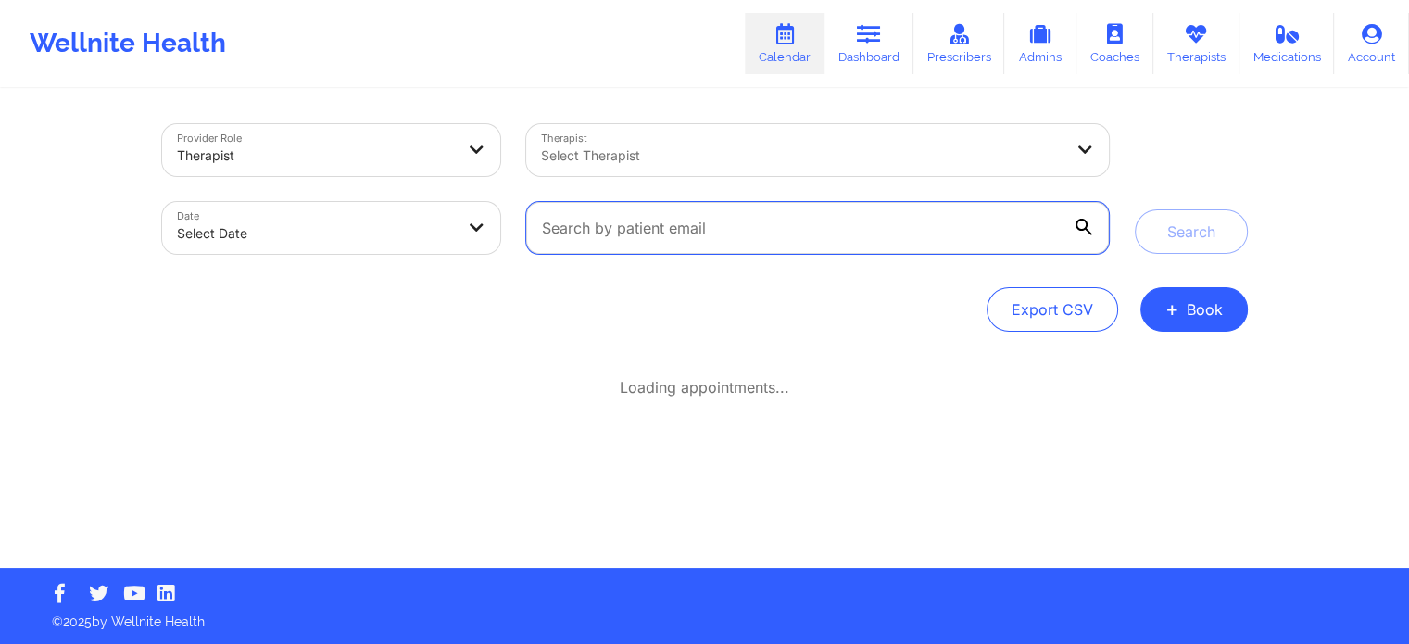
click at [695, 240] on input "text" at bounding box center [817, 228] width 582 height 52
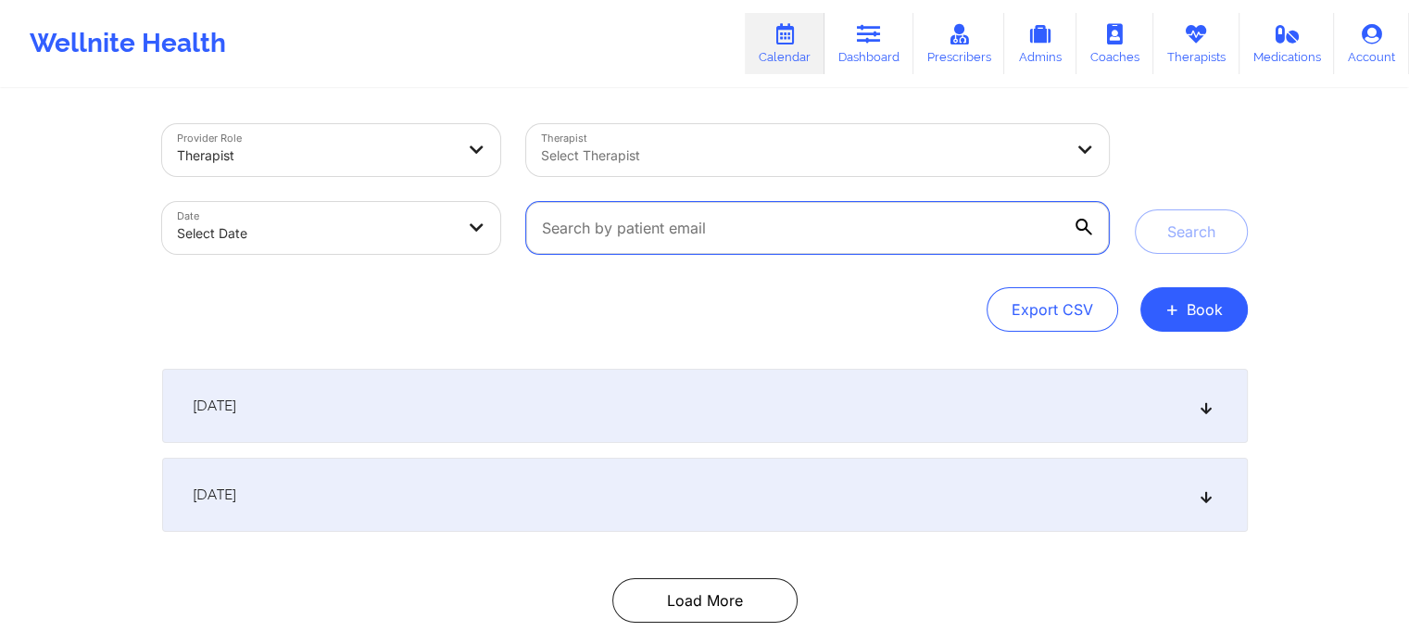
paste input "MICHAELRMCNEAL@GMAIL.COM"
type input "MICHAELRMCNEAL@GMAIL.COM"
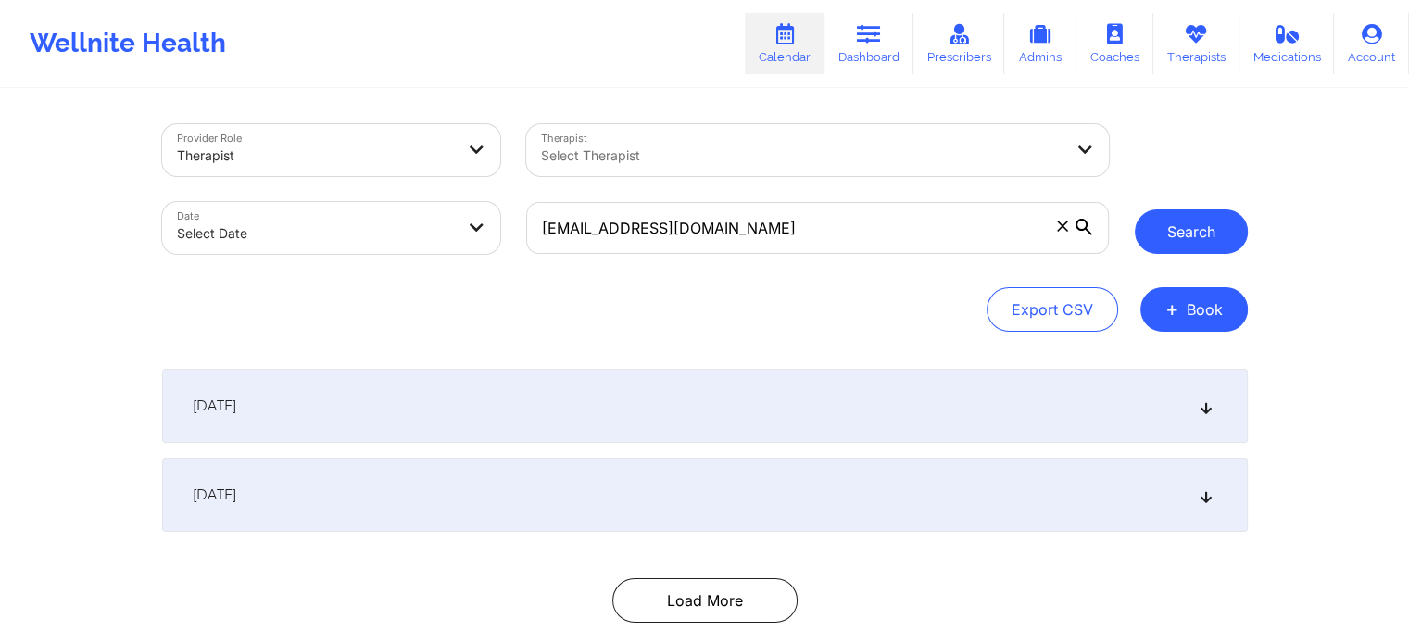
click at [1192, 233] on button "Search" at bounding box center [1191, 231] width 113 height 44
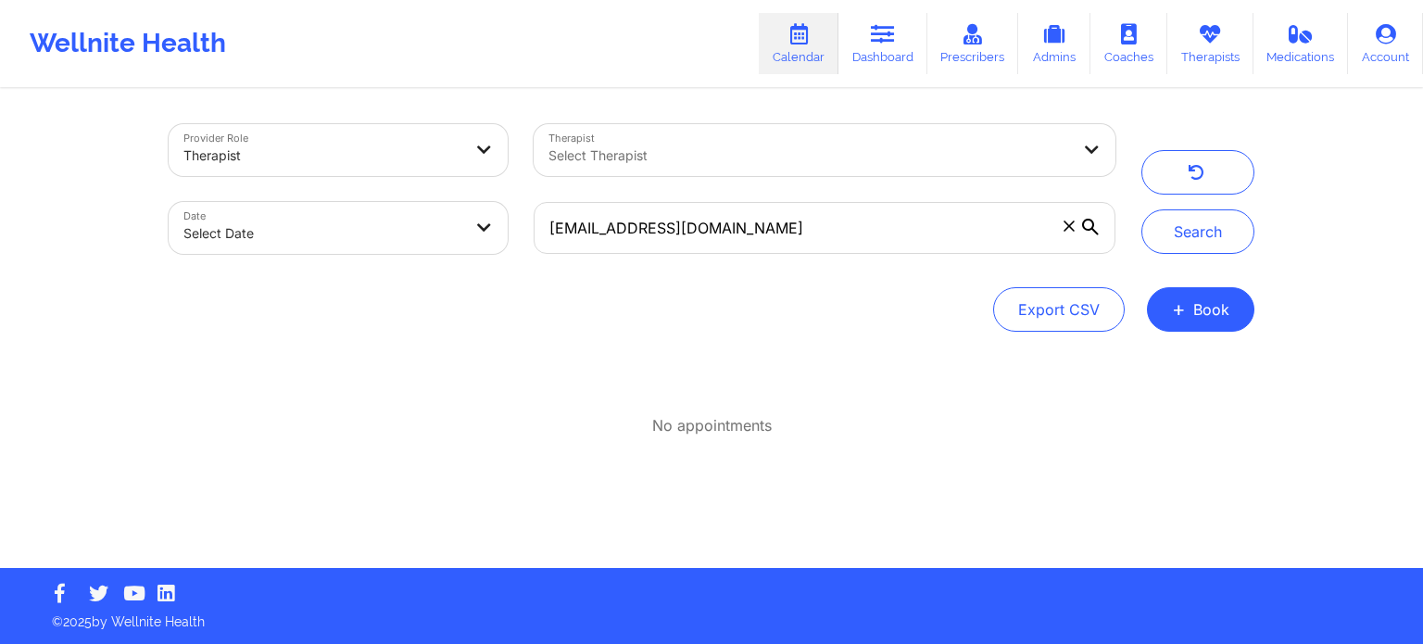
click at [665, 160] on div at bounding box center [810, 156] width 522 height 22
type input "CLET"
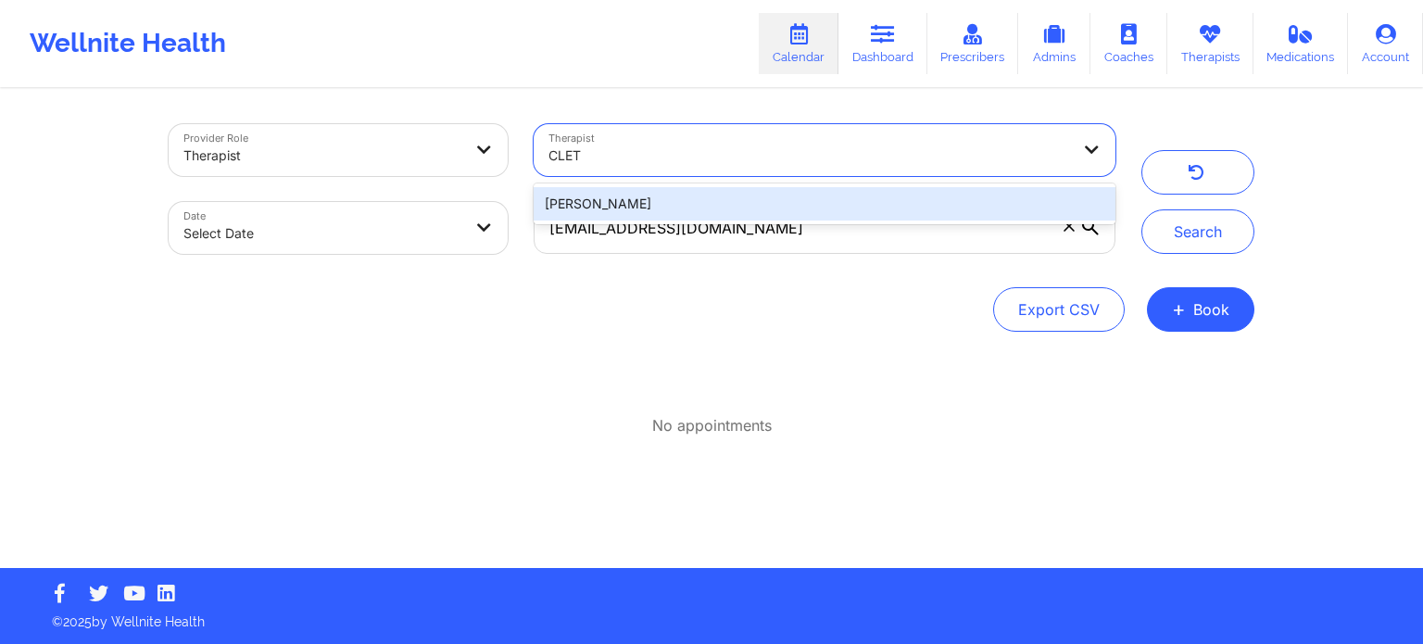
click at [630, 198] on div "[PERSON_NAME]" at bounding box center [825, 203] width 582 height 33
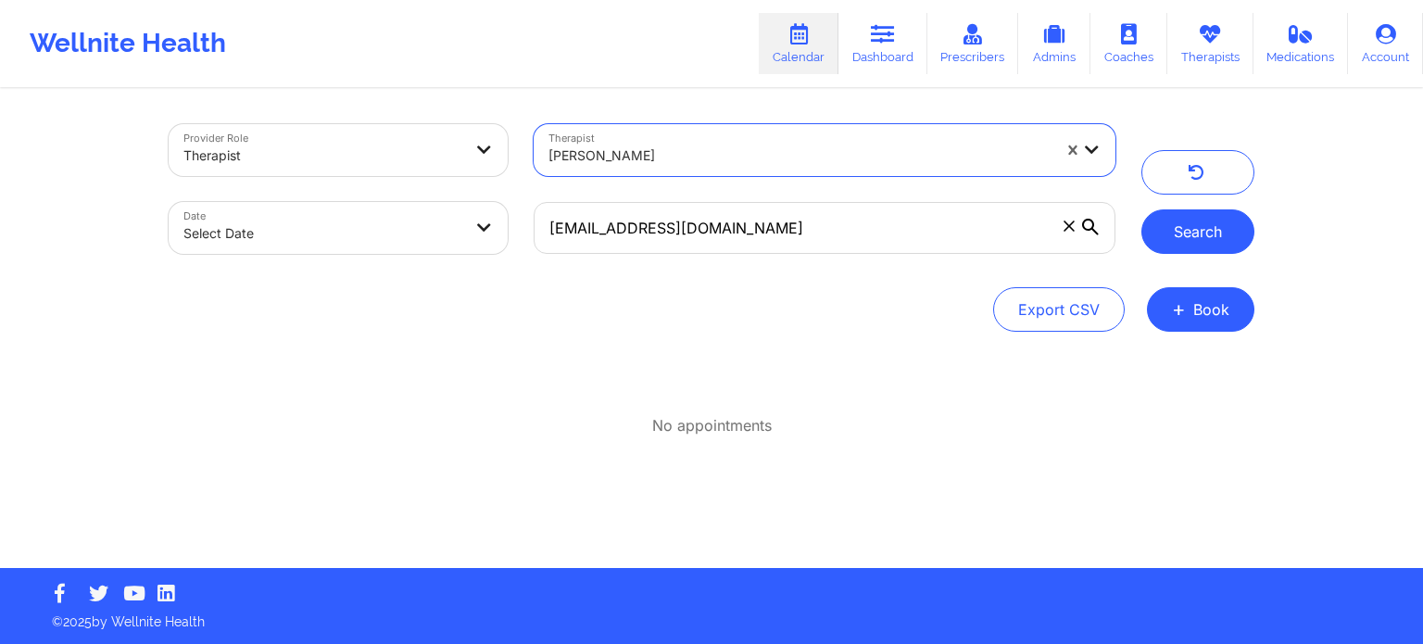
click at [1219, 231] on button "Search" at bounding box center [1198, 231] width 113 height 44
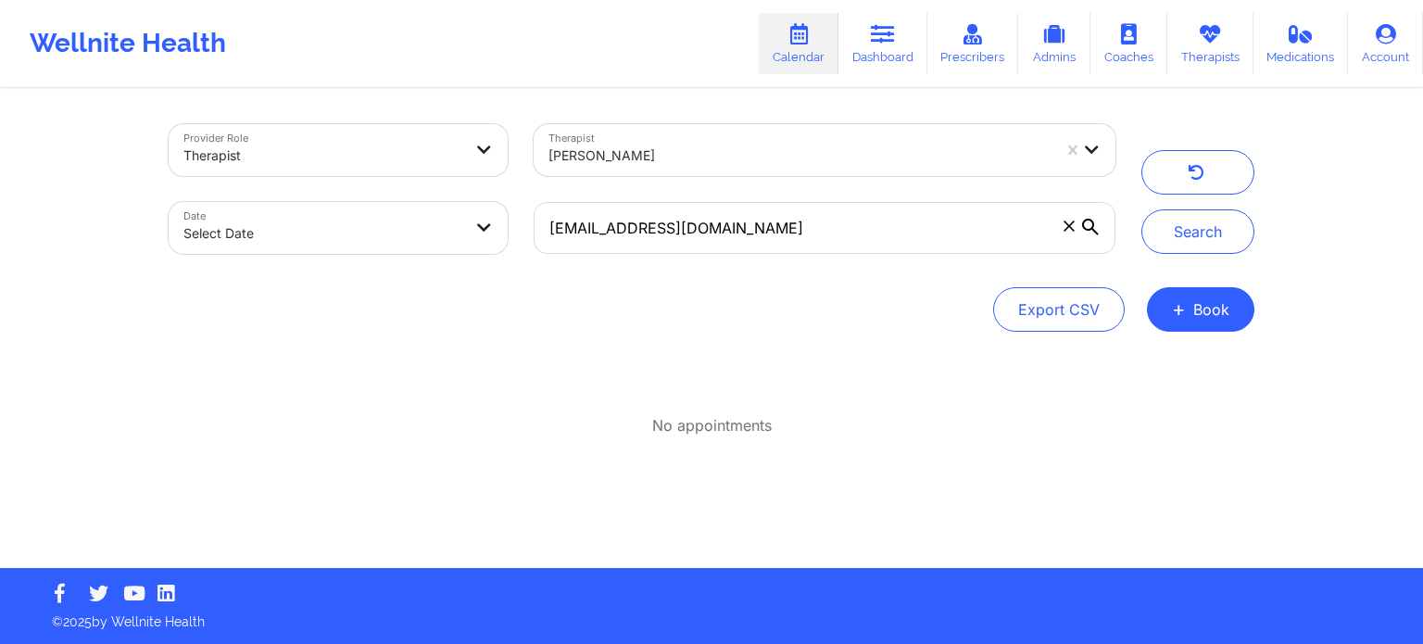
click at [335, 221] on body "Wellnite Health Calendar Dashboard Prescribers Admins Coaches Therapists Medica…" at bounding box center [711, 322] width 1423 height 644
select select "2025-8"
select select "2025-9"
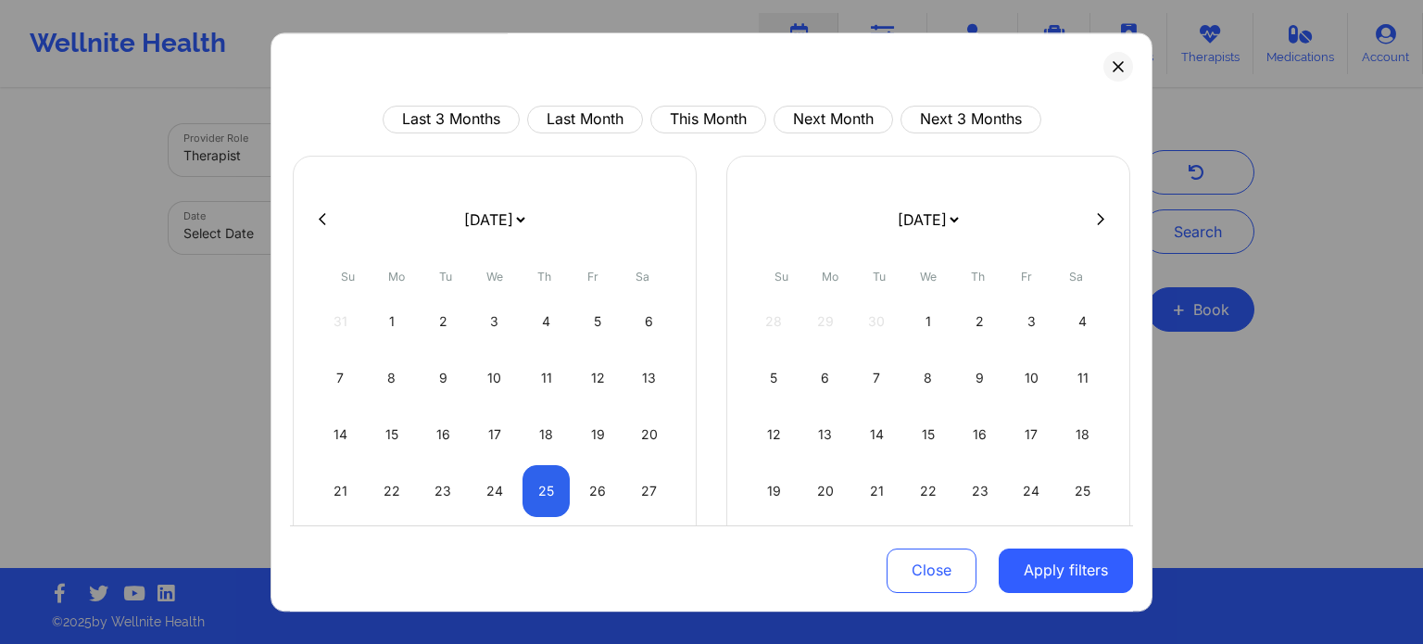
click at [466, 498] on div "21 22 23 24 25 26 27" at bounding box center [495, 491] width 356 height 52
click at [478, 485] on div "24" at bounding box center [495, 491] width 47 height 52
select select "2025-8"
select select "2025-9"
click at [628, 488] on div "27" at bounding box center [649, 491] width 47 height 52
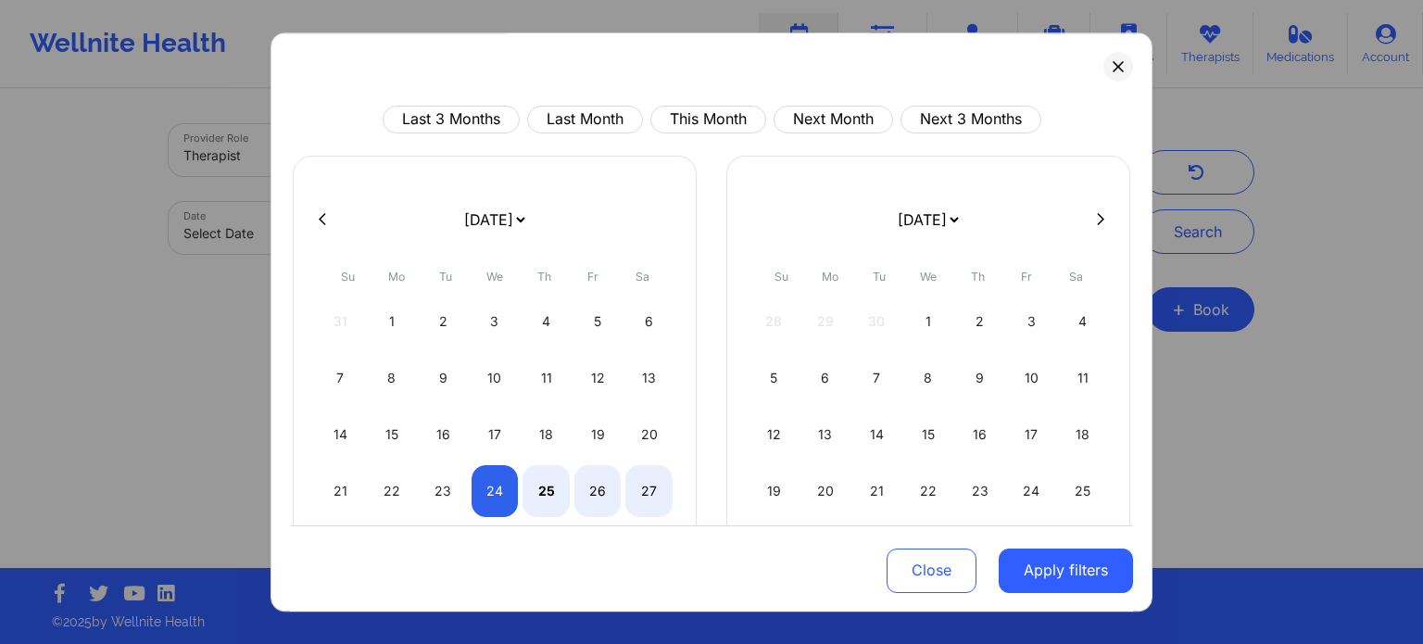
select select "2025-8"
select select "2025-9"
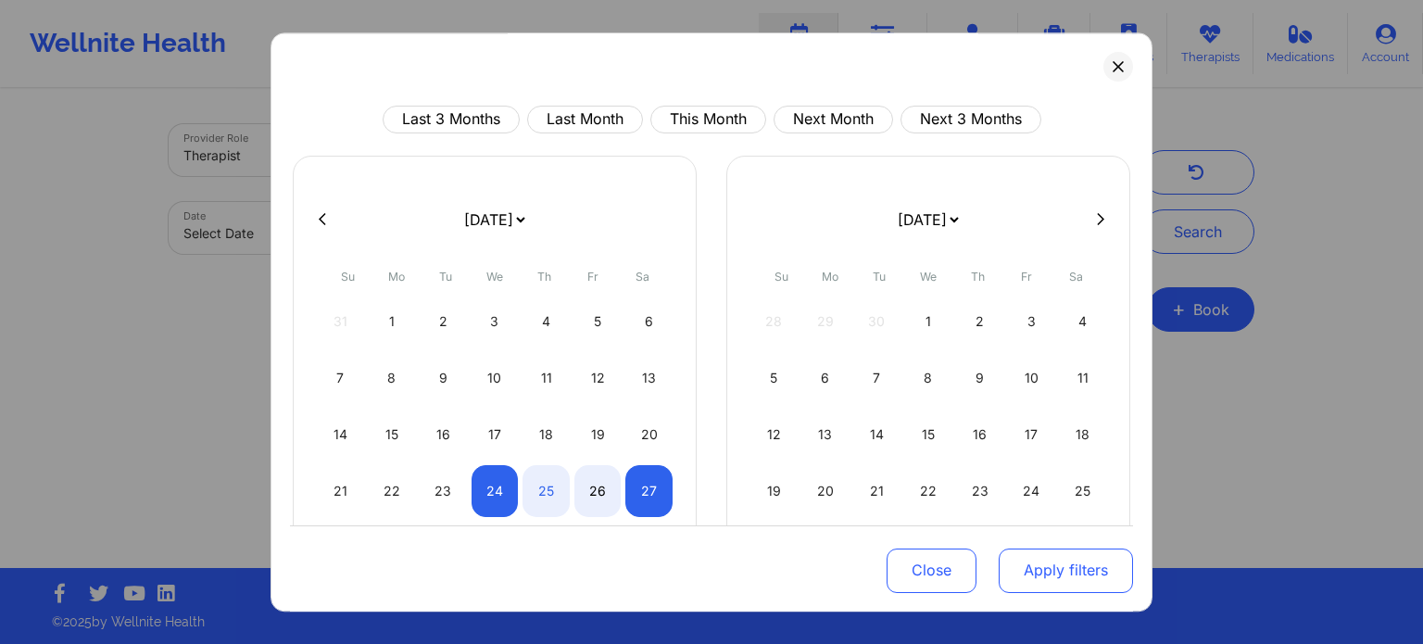
click at [1031, 576] on button "Apply filters" at bounding box center [1066, 570] width 134 height 44
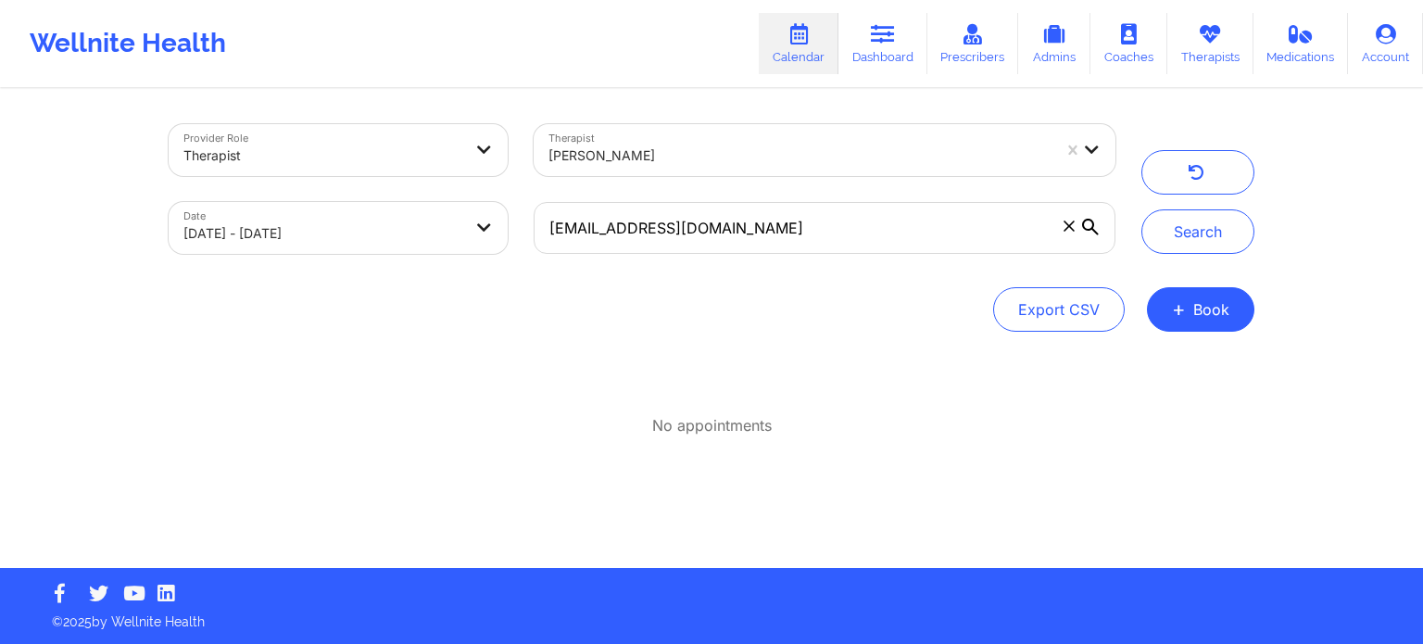
click at [1197, 284] on div "Provider Role Therapist Therapist cletus deller Date 09/24/2025 - 09/27/2025 MI…" at bounding box center [712, 228] width 1086 height 208
click at [1194, 232] on button "Search" at bounding box center [1198, 231] width 113 height 44
click at [1067, 224] on icon at bounding box center [1069, 226] width 11 height 11
click at [1067, 224] on input "MICHAELRMCNEAL@GMAIL.COM" at bounding box center [825, 228] width 582 height 52
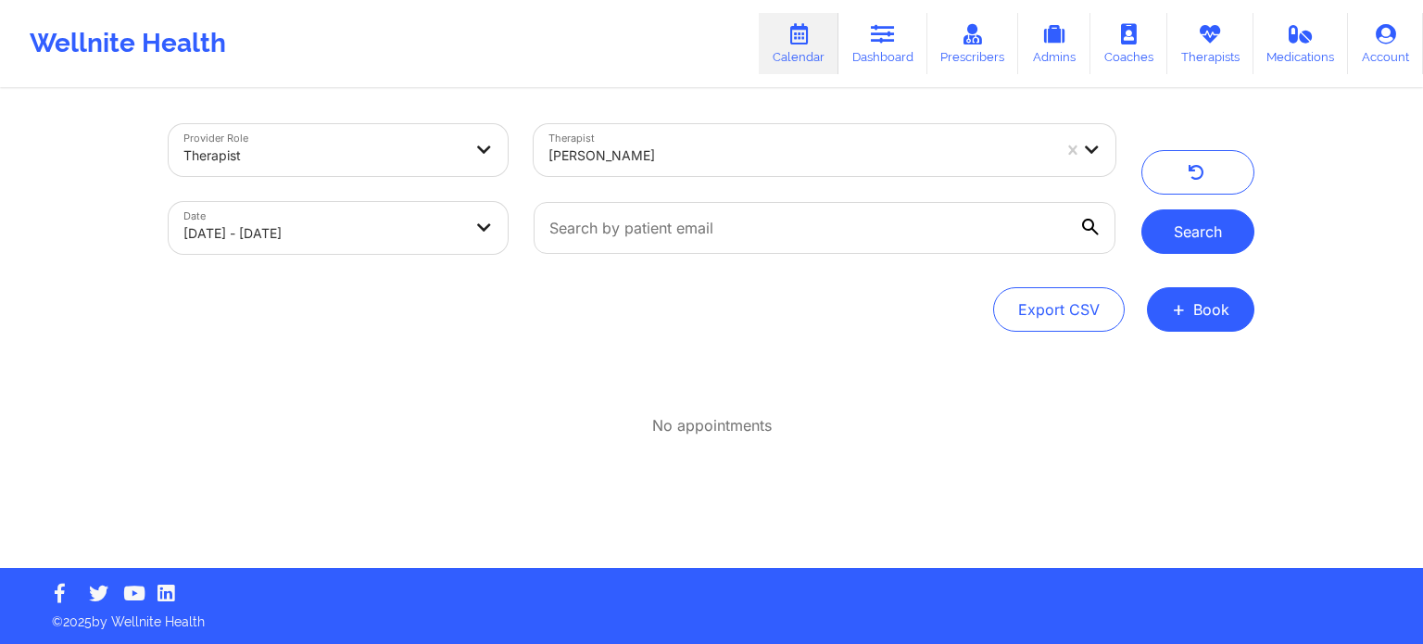
click at [1219, 221] on button "Search" at bounding box center [1198, 231] width 113 height 44
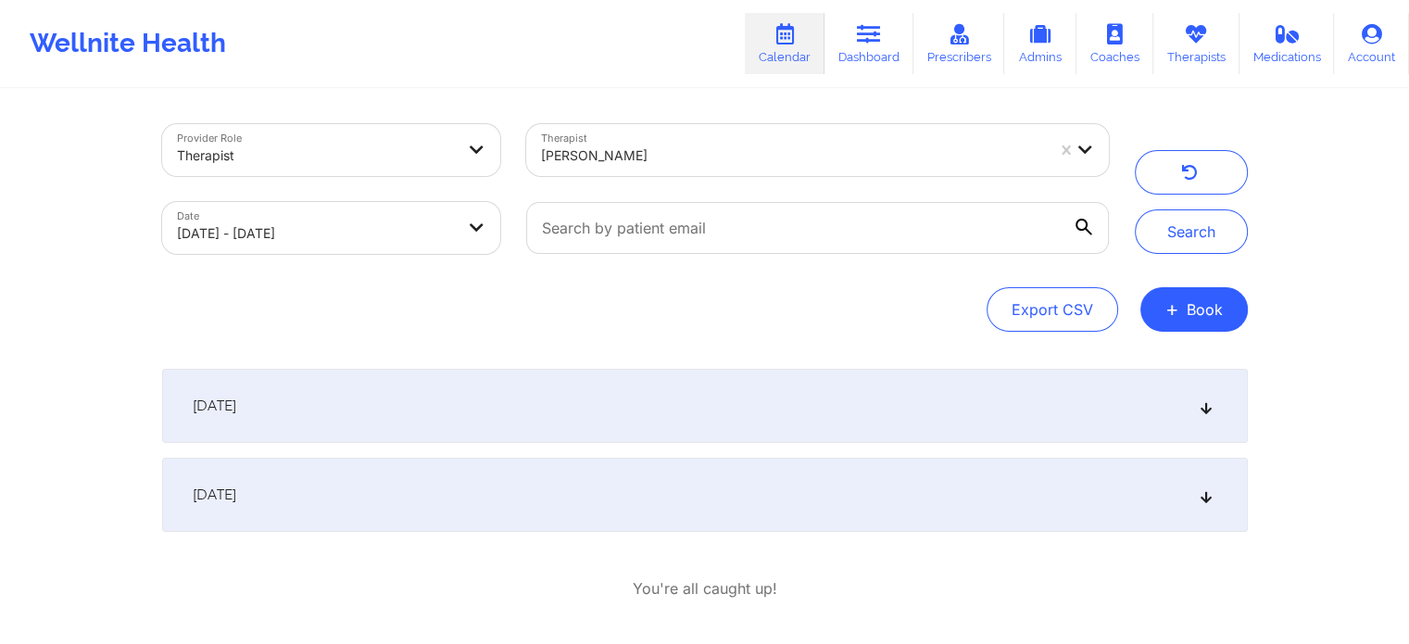
click at [236, 491] on span "September 26, 2025" at bounding box center [215, 495] width 44 height 19
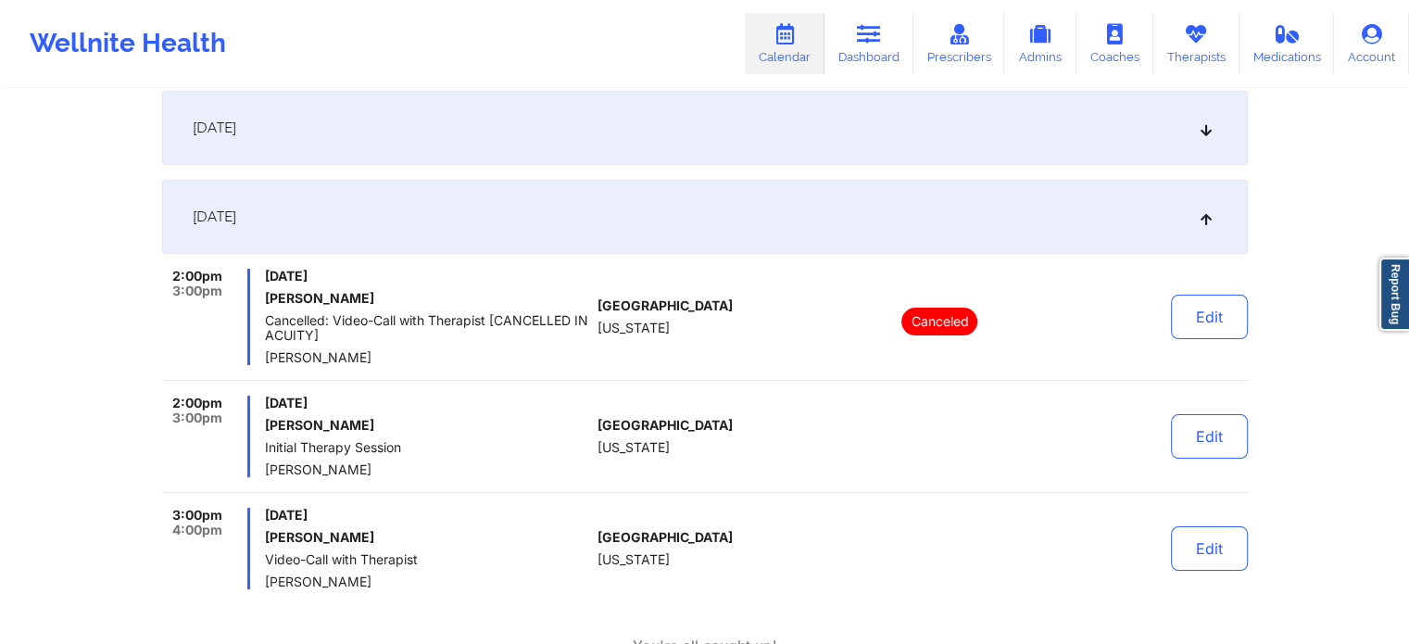
scroll to position [278, 0]
click at [802, 44] on link "Calendar" at bounding box center [785, 43] width 80 height 61
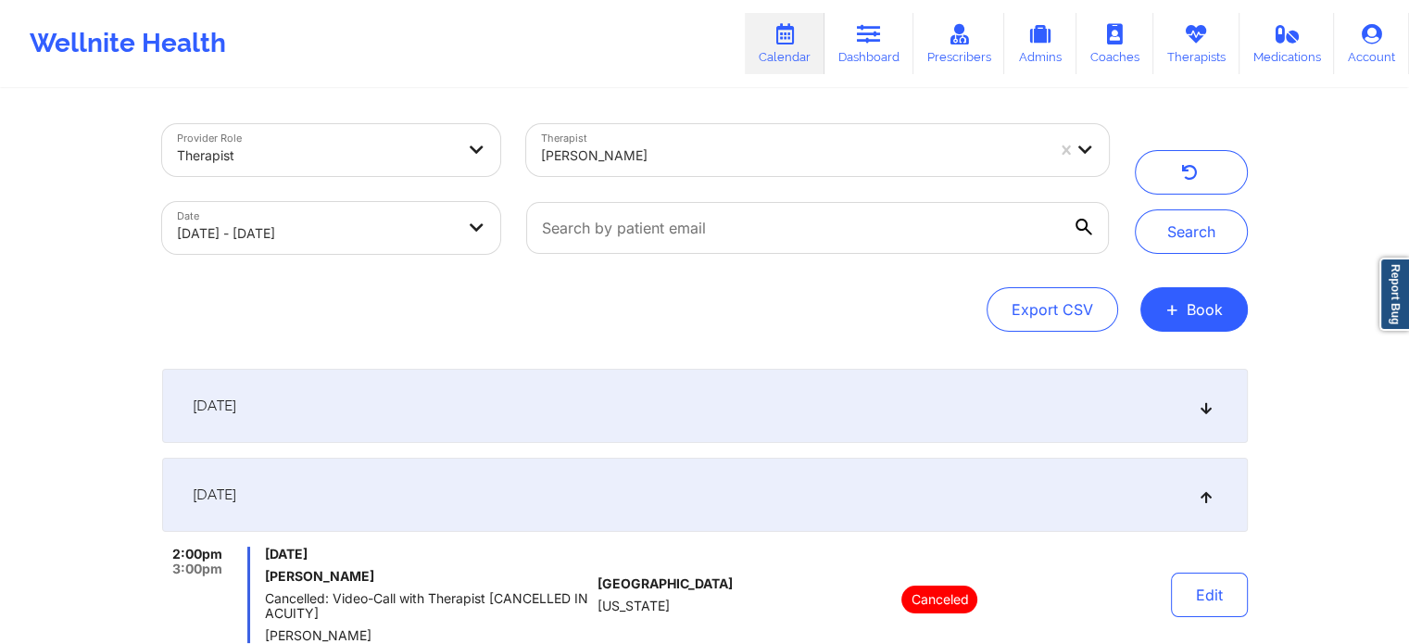
scroll to position [0, 0]
click at [765, 161] on div at bounding box center [792, 156] width 503 height 22
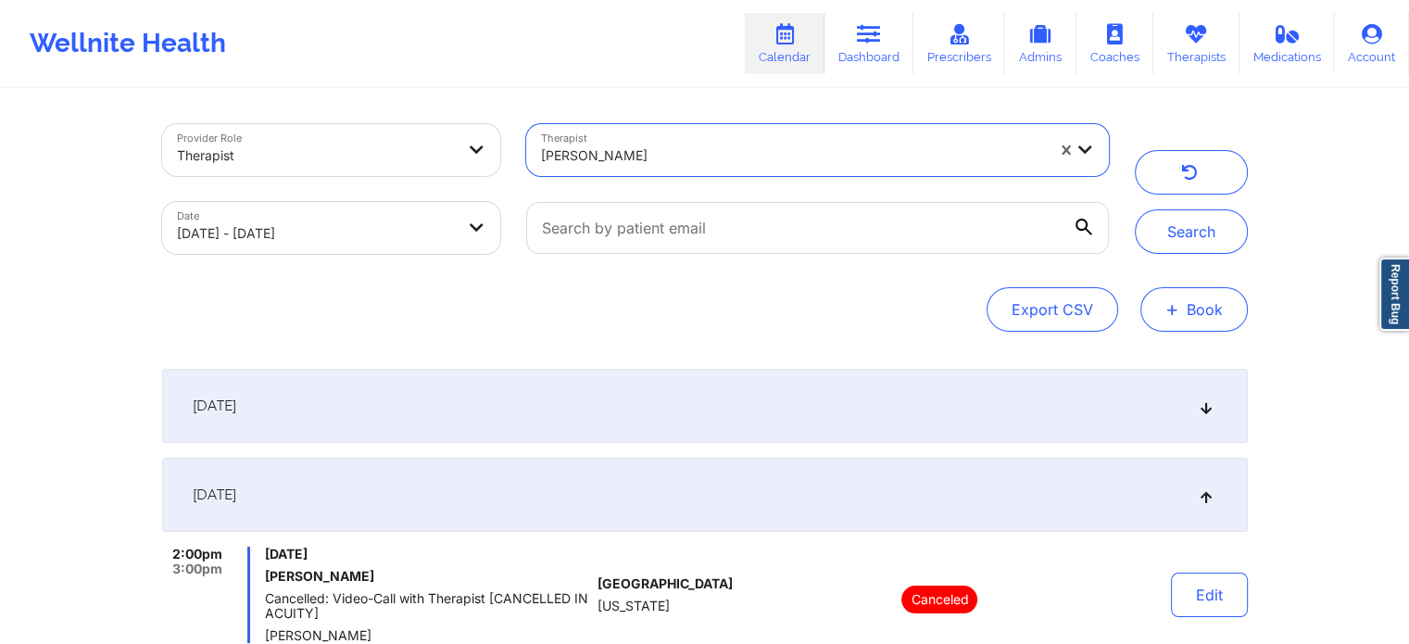
click at [1208, 307] on button "+ Book" at bounding box center [1194, 309] width 107 height 44
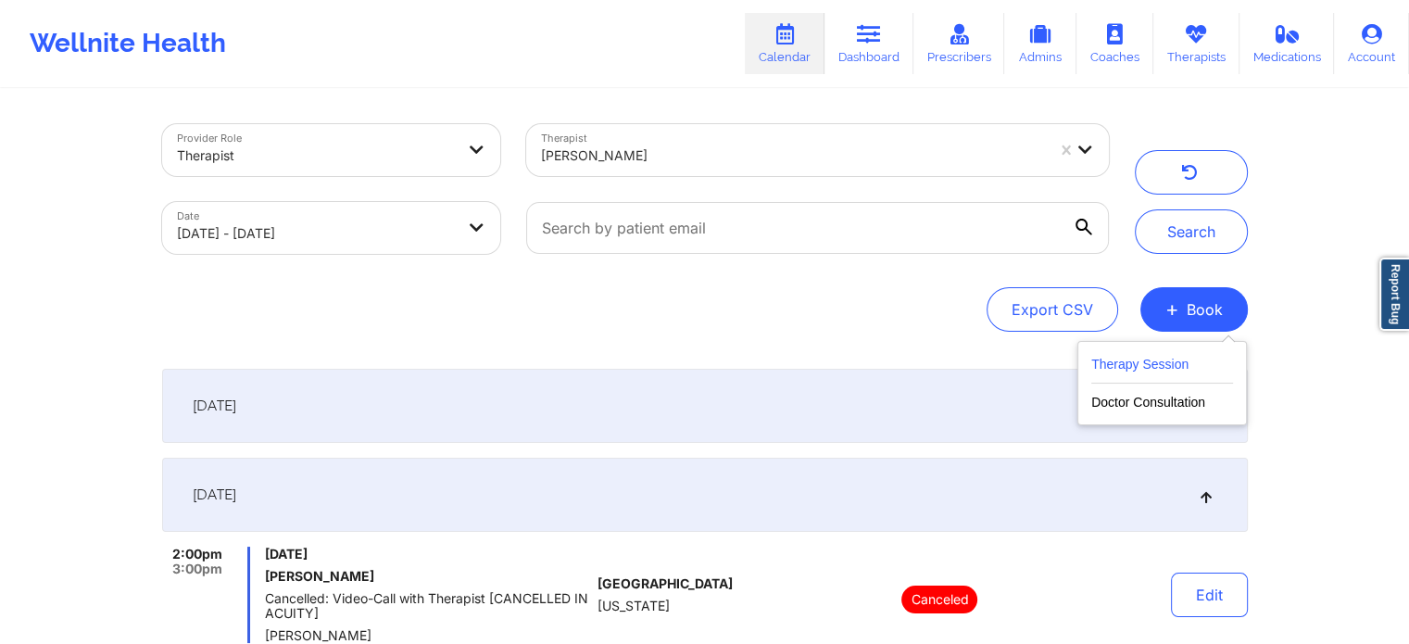
click at [1153, 366] on button "Therapy Session" at bounding box center [1163, 368] width 142 height 31
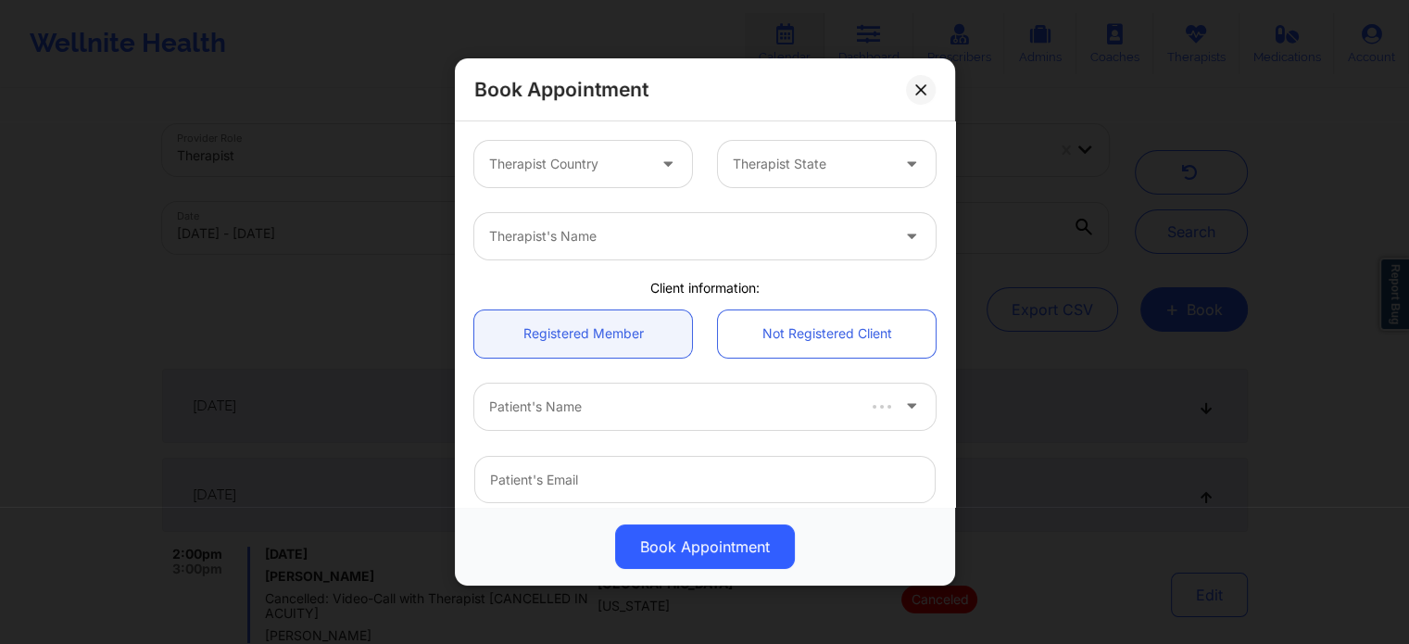
click at [550, 153] on div at bounding box center [567, 164] width 157 height 22
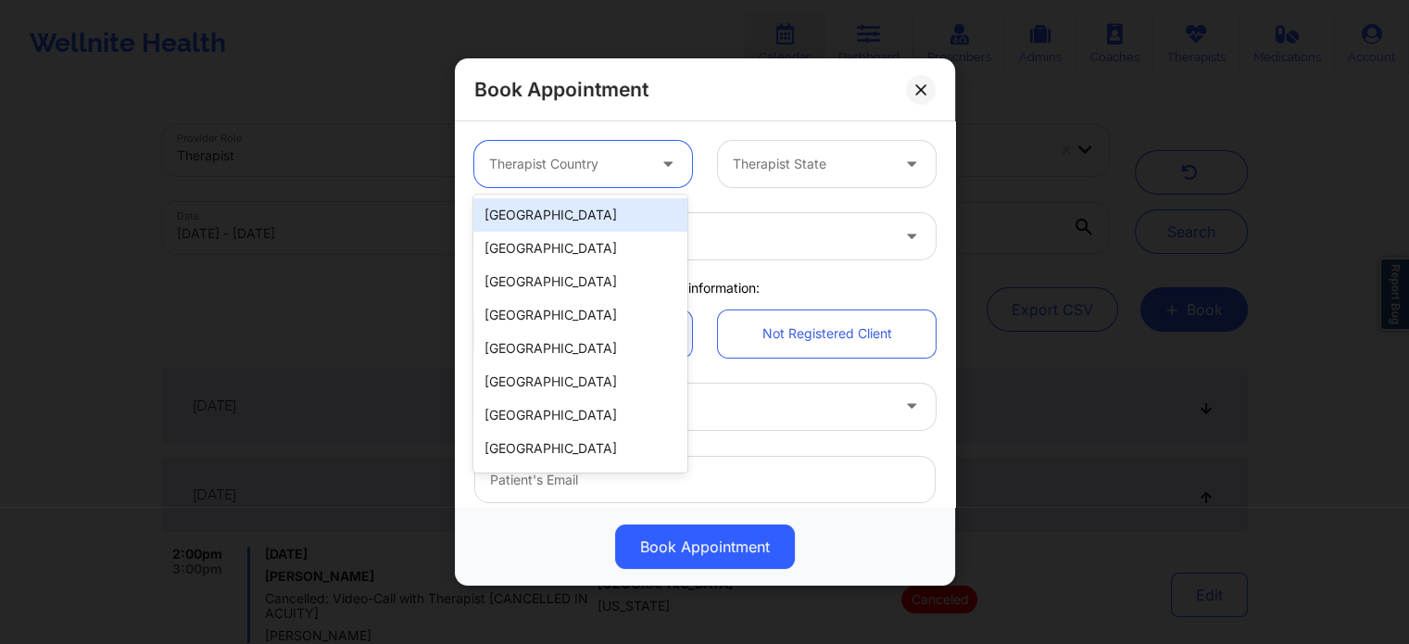
click at [534, 220] on div "[GEOGRAPHIC_DATA]" at bounding box center [580, 214] width 213 height 33
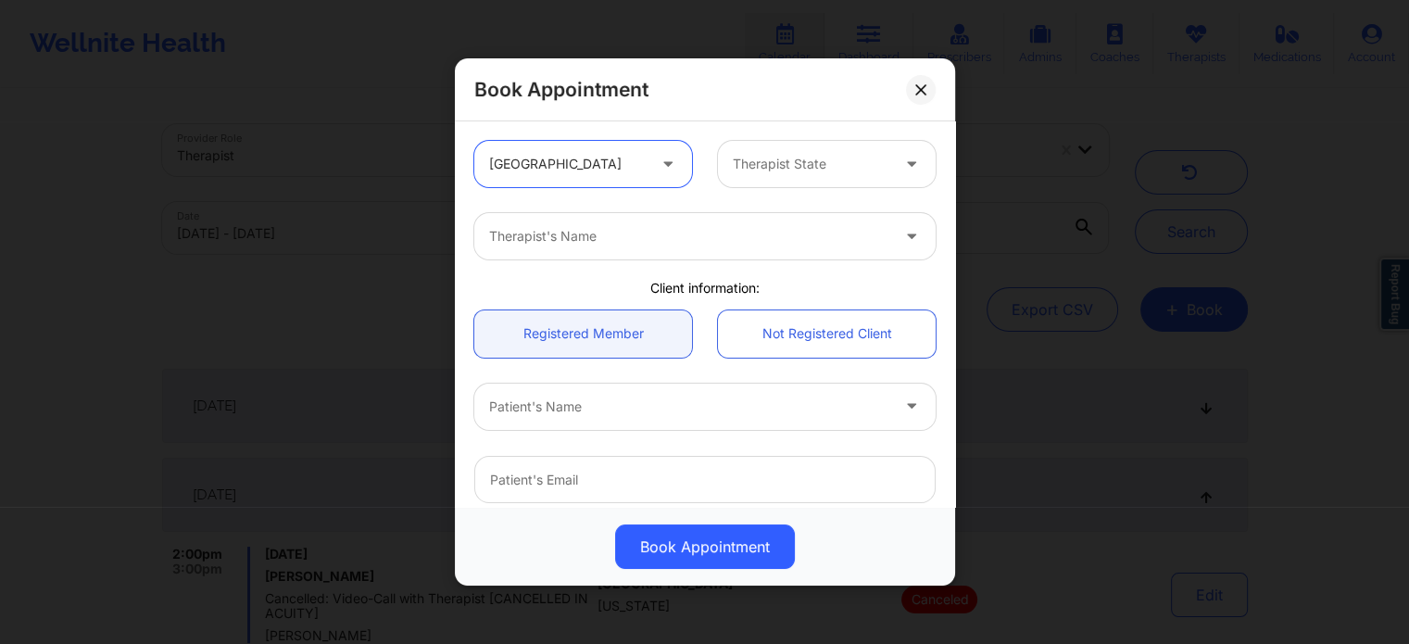
click at [767, 168] on div at bounding box center [811, 164] width 157 height 22
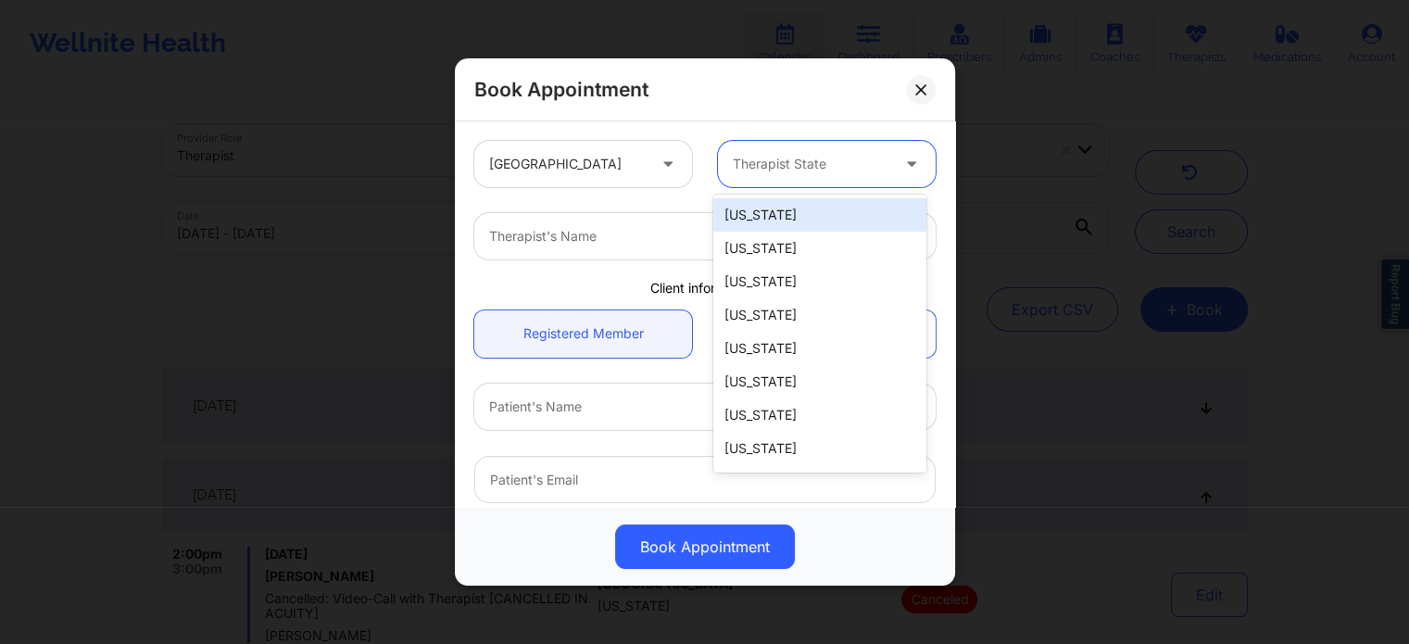
click at [763, 218] on div "[US_STATE]" at bounding box center [820, 214] width 213 height 33
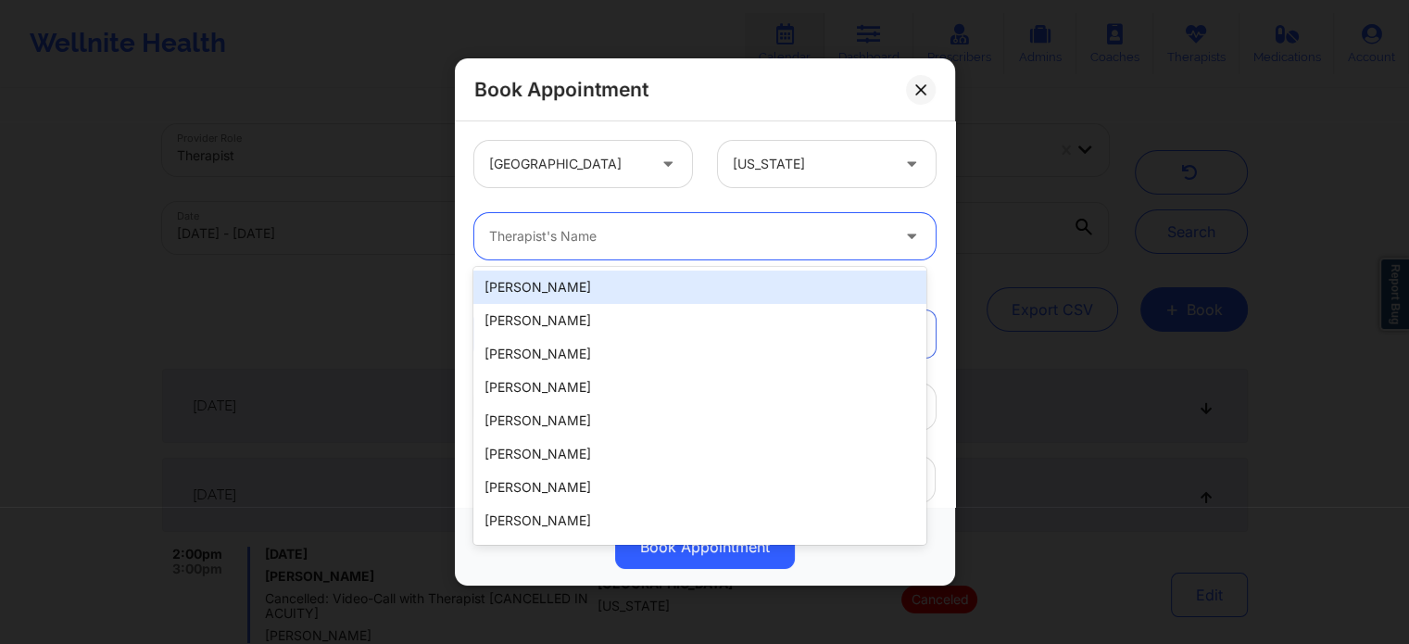
click at [717, 249] on div "Therapist's Name" at bounding box center [682, 236] width 417 height 46
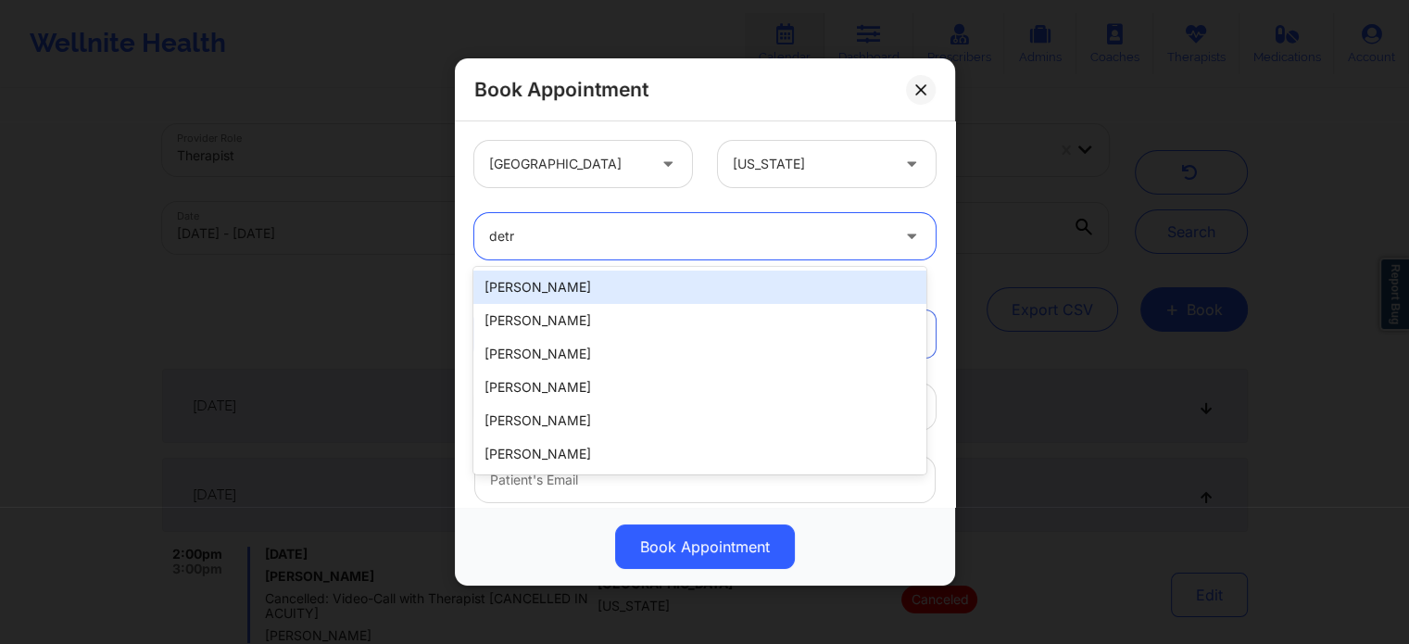
type input "detra"
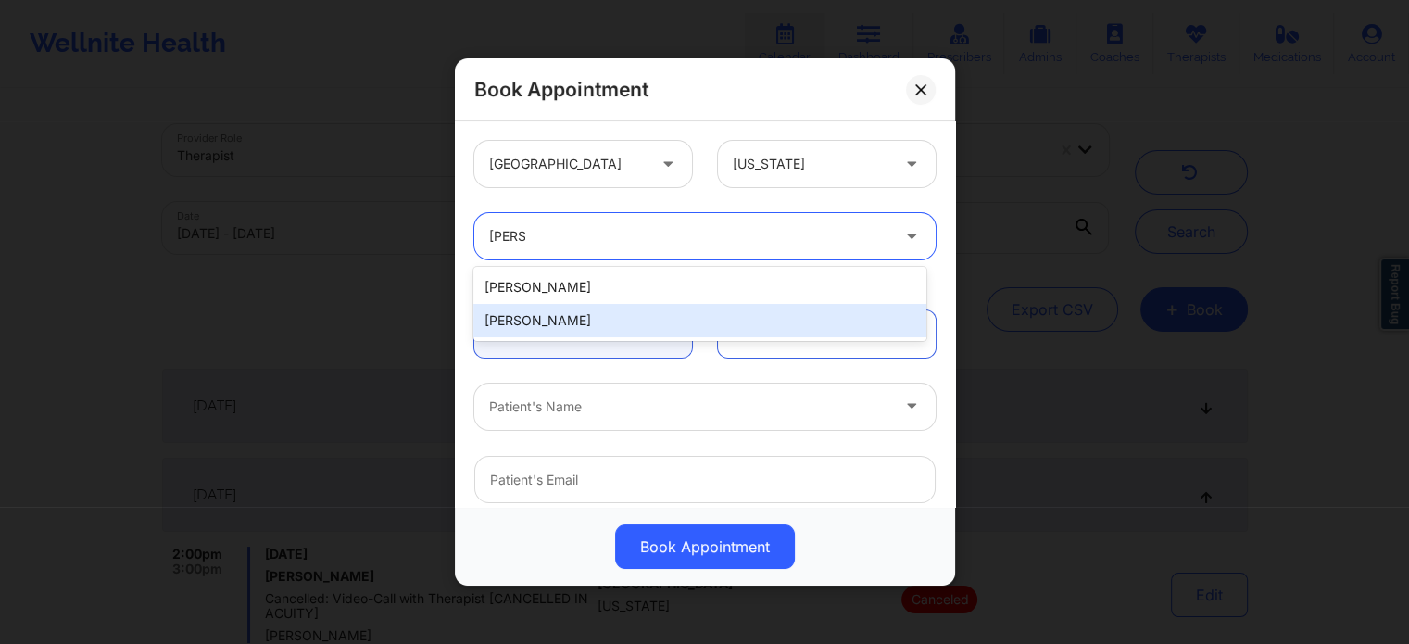
click at [622, 321] on div "Detra Whiting" at bounding box center [700, 320] width 452 height 33
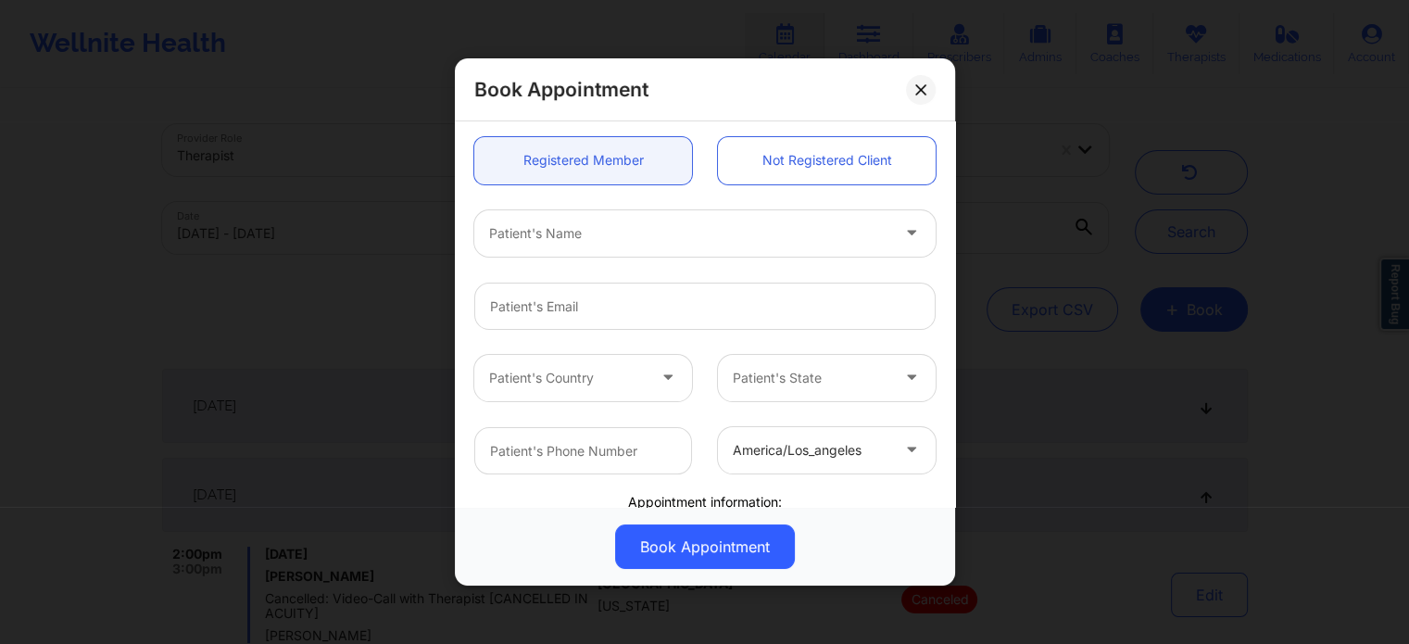
scroll to position [185, 0]
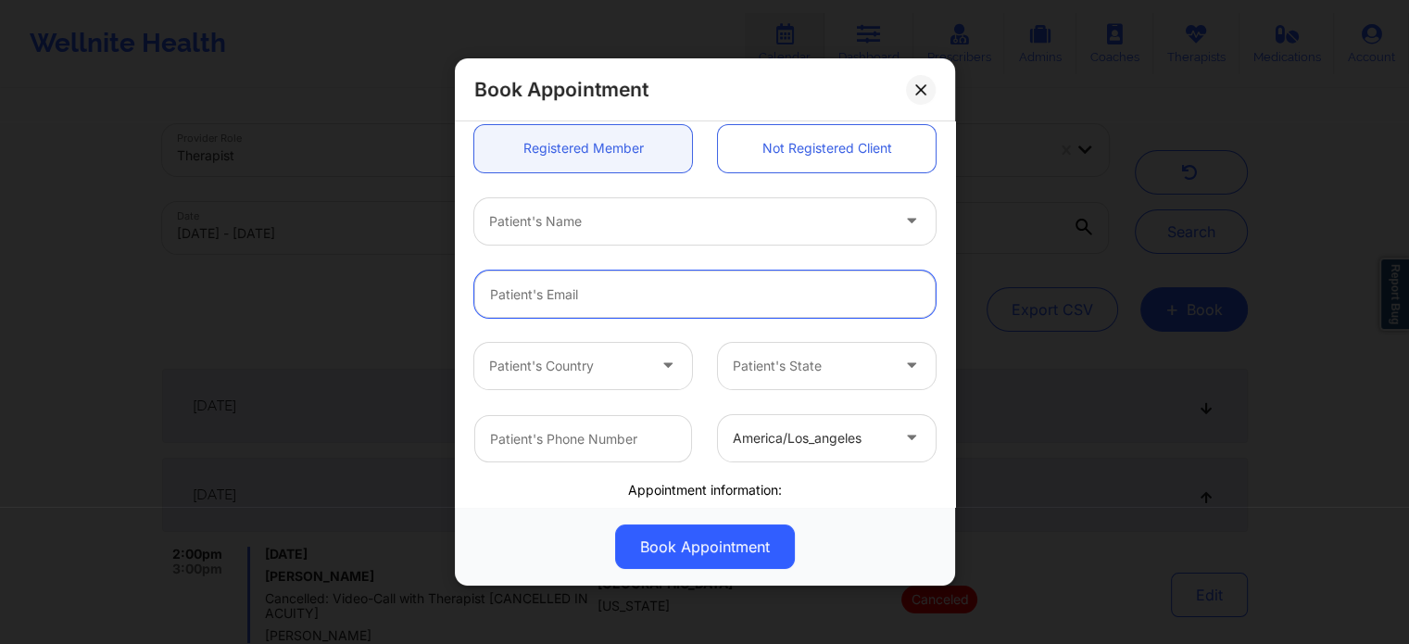
click at [556, 297] on input "email" at bounding box center [704, 294] width 461 height 47
paste input "andmason311@gmail.com"
type input "andmason311@gmail.com"
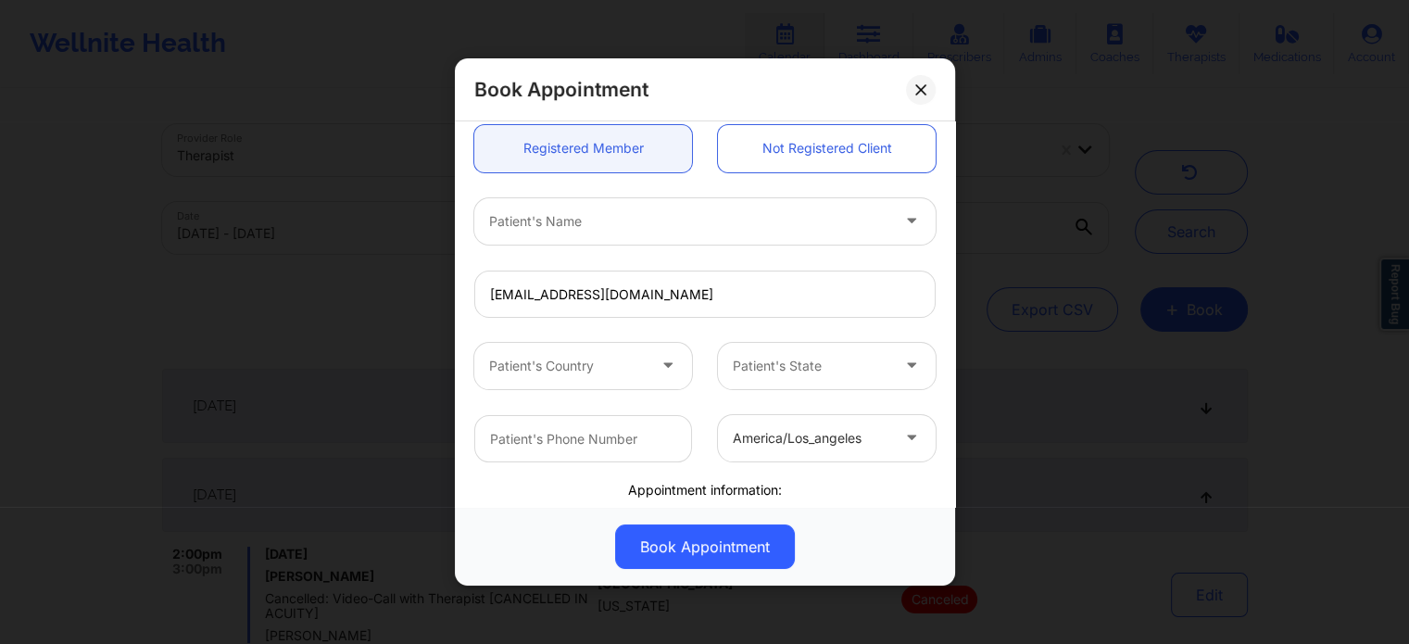
click at [678, 229] on div at bounding box center [689, 221] width 400 height 22
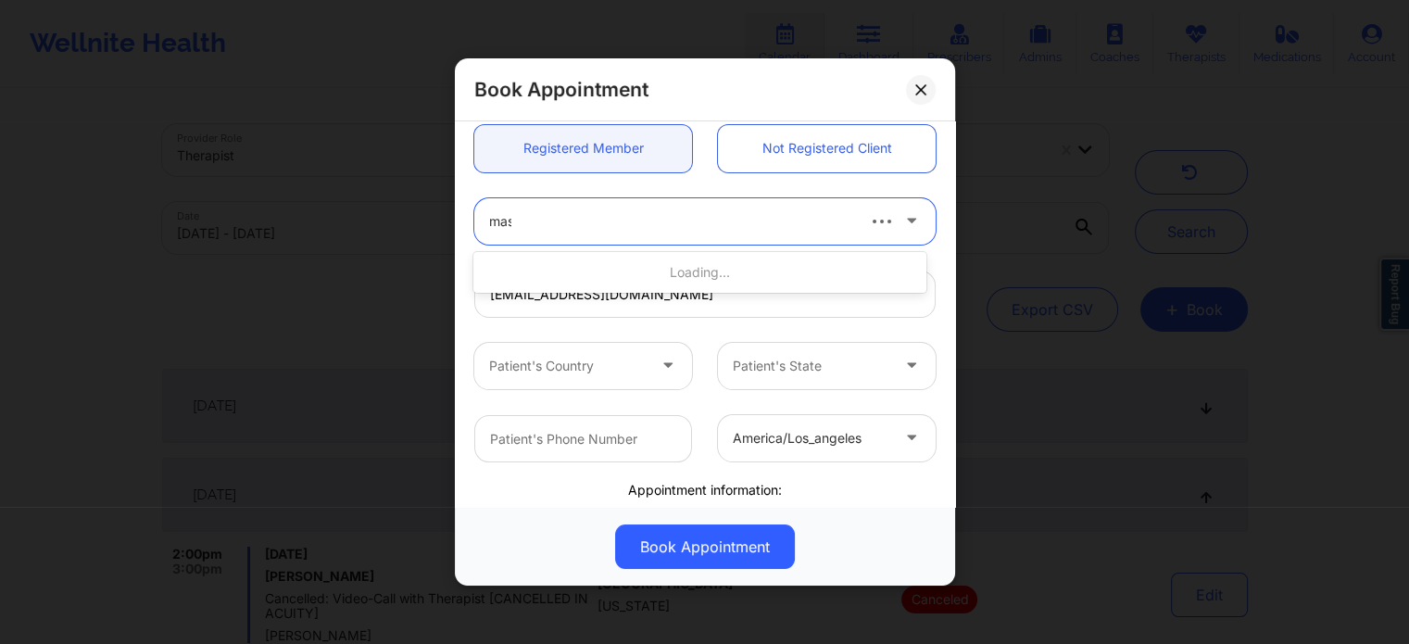
type input "mason"
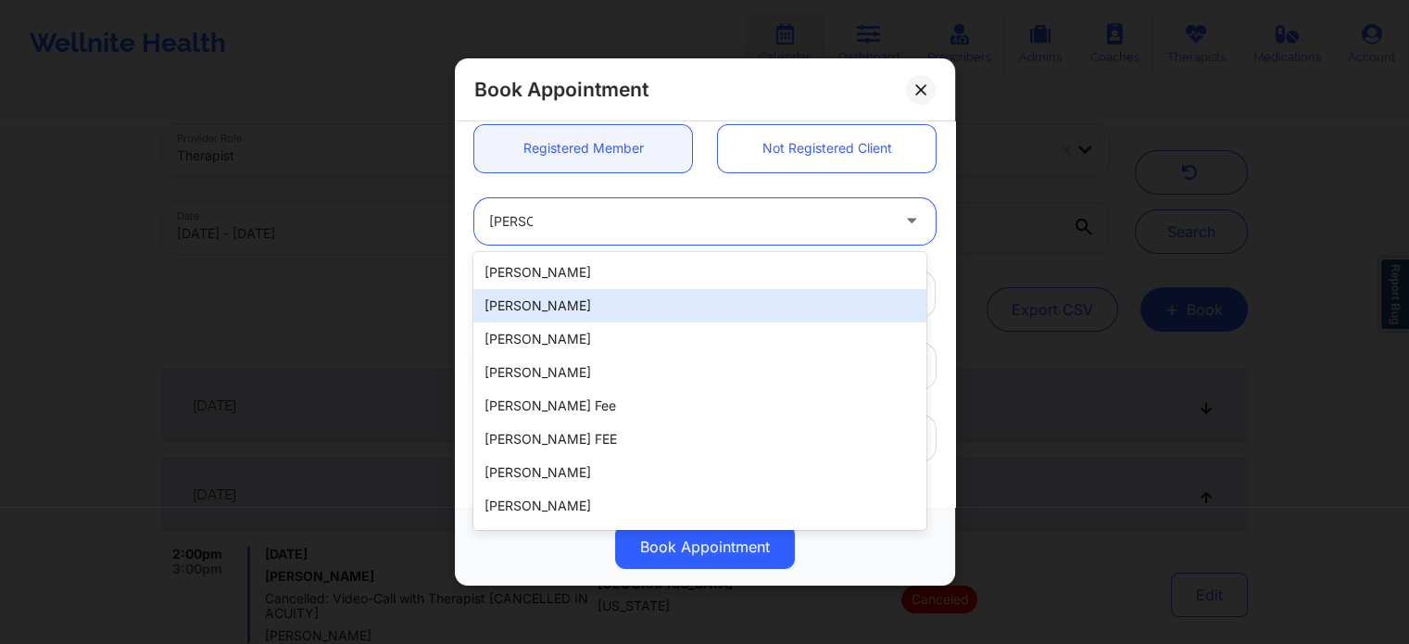
click at [550, 260] on div "Andy Mason" at bounding box center [700, 272] width 452 height 33
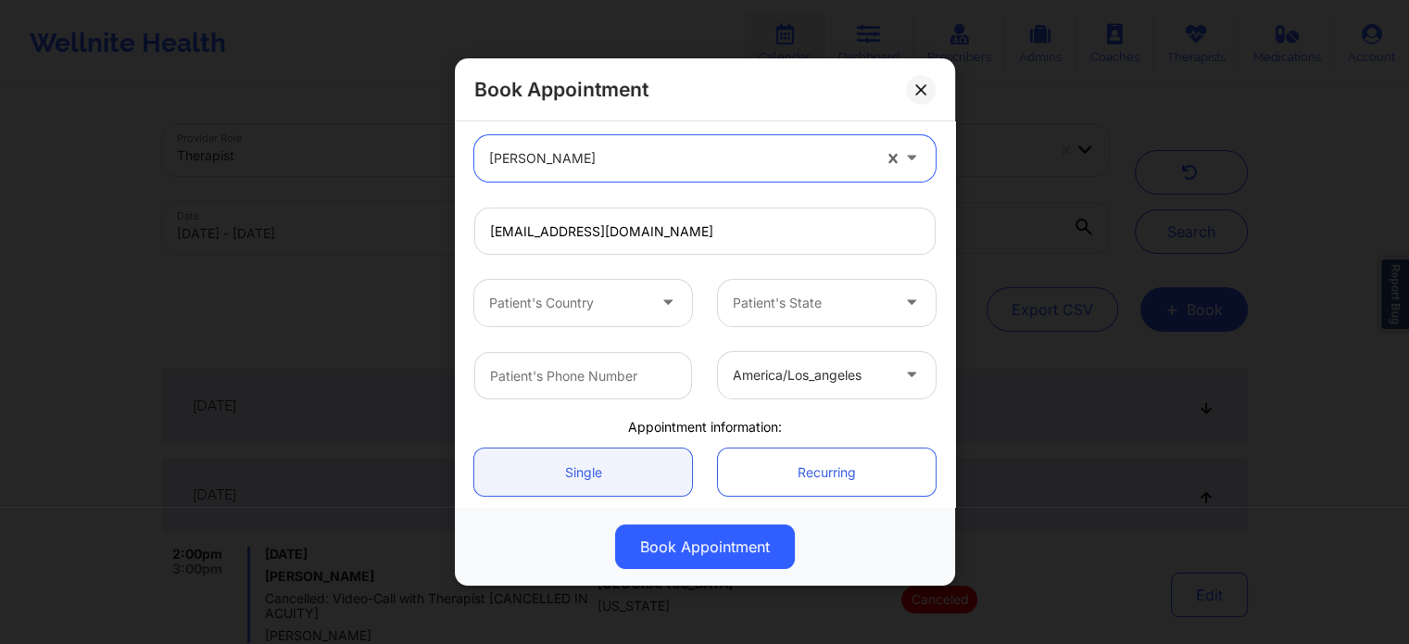
scroll to position [215, 0]
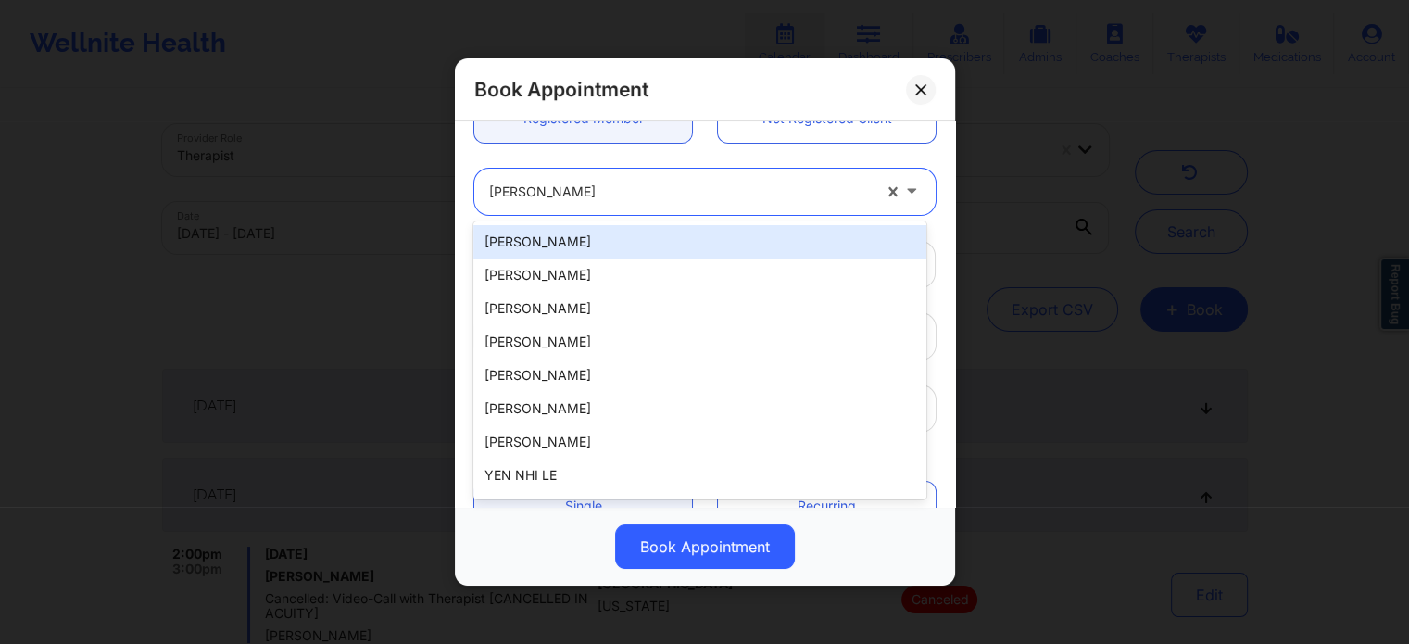
click at [748, 192] on div at bounding box center [680, 192] width 382 height 22
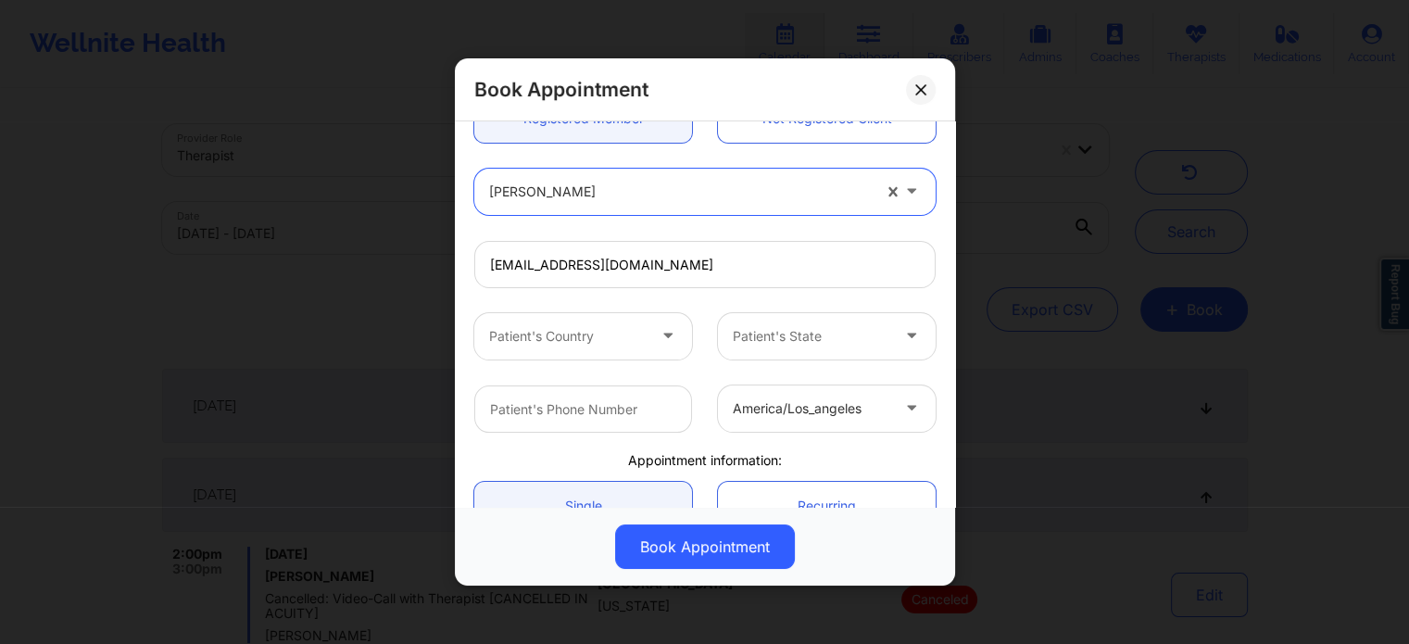
click at [917, 84] on icon at bounding box center [921, 89] width 11 height 11
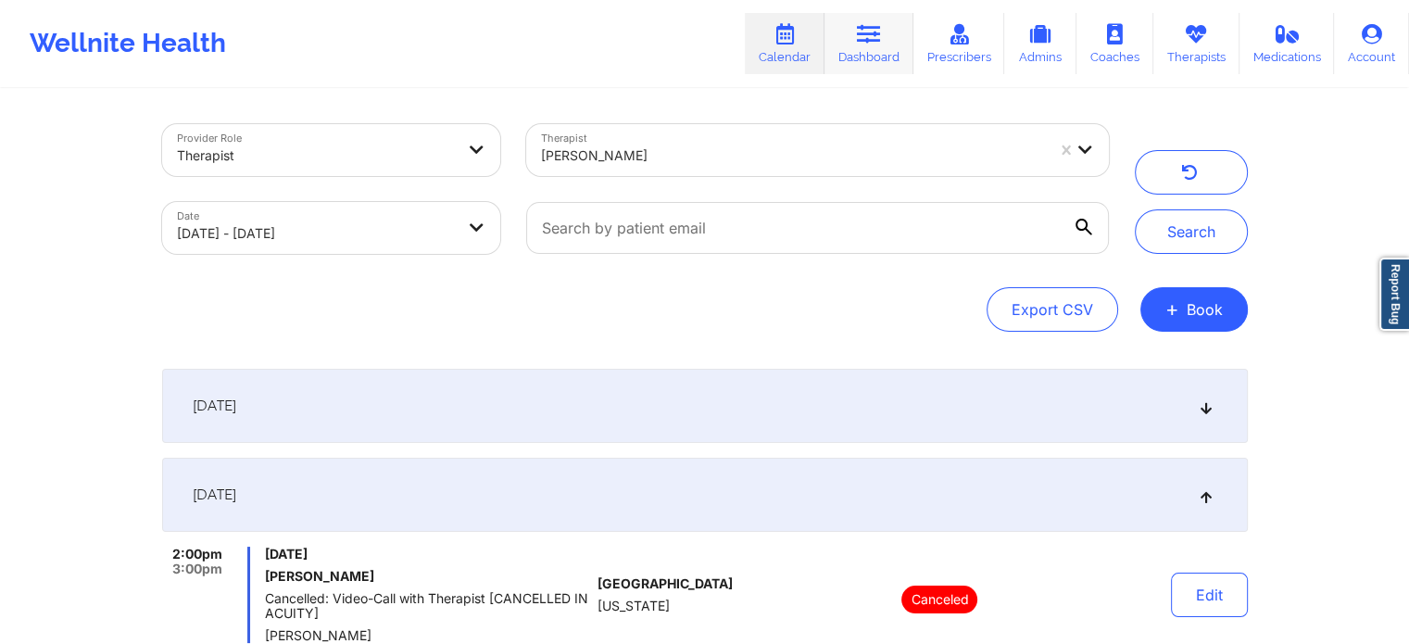
click at [877, 40] on icon at bounding box center [869, 34] width 24 height 20
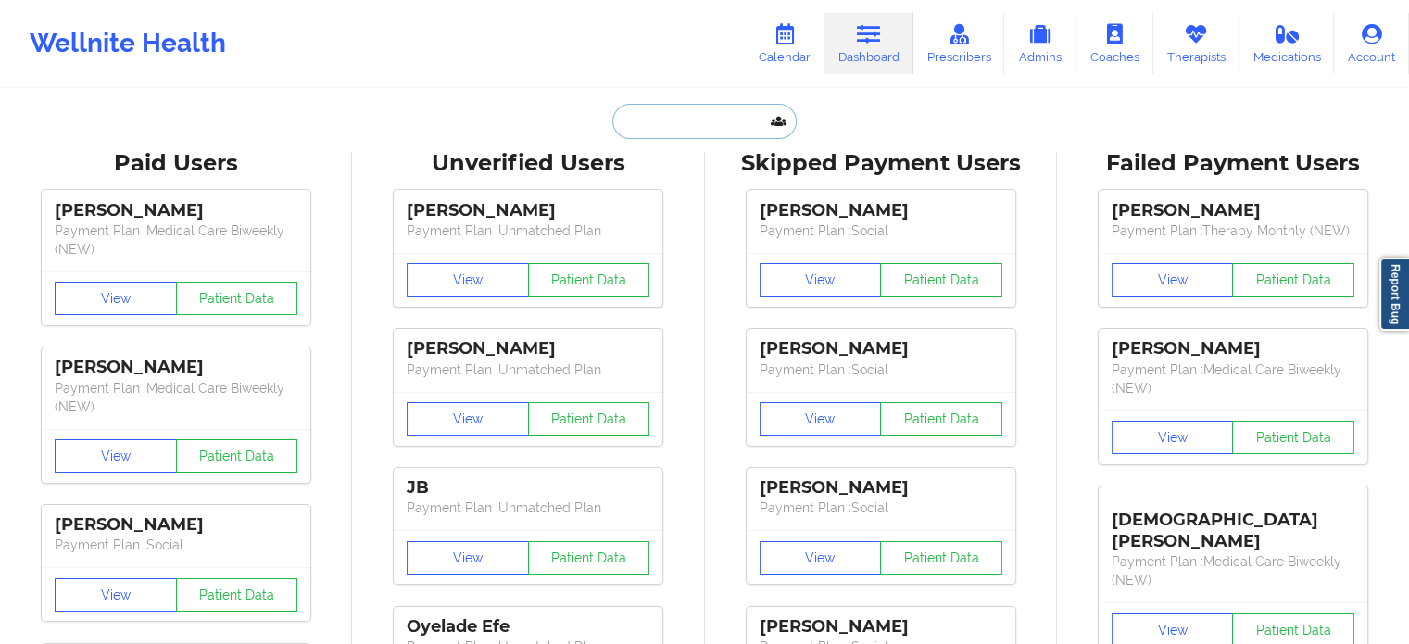
click at [686, 123] on input "text" at bounding box center [704, 121] width 183 height 35
paste input "andmason311@gmail.com"
type input "andmason311@gmail.com"
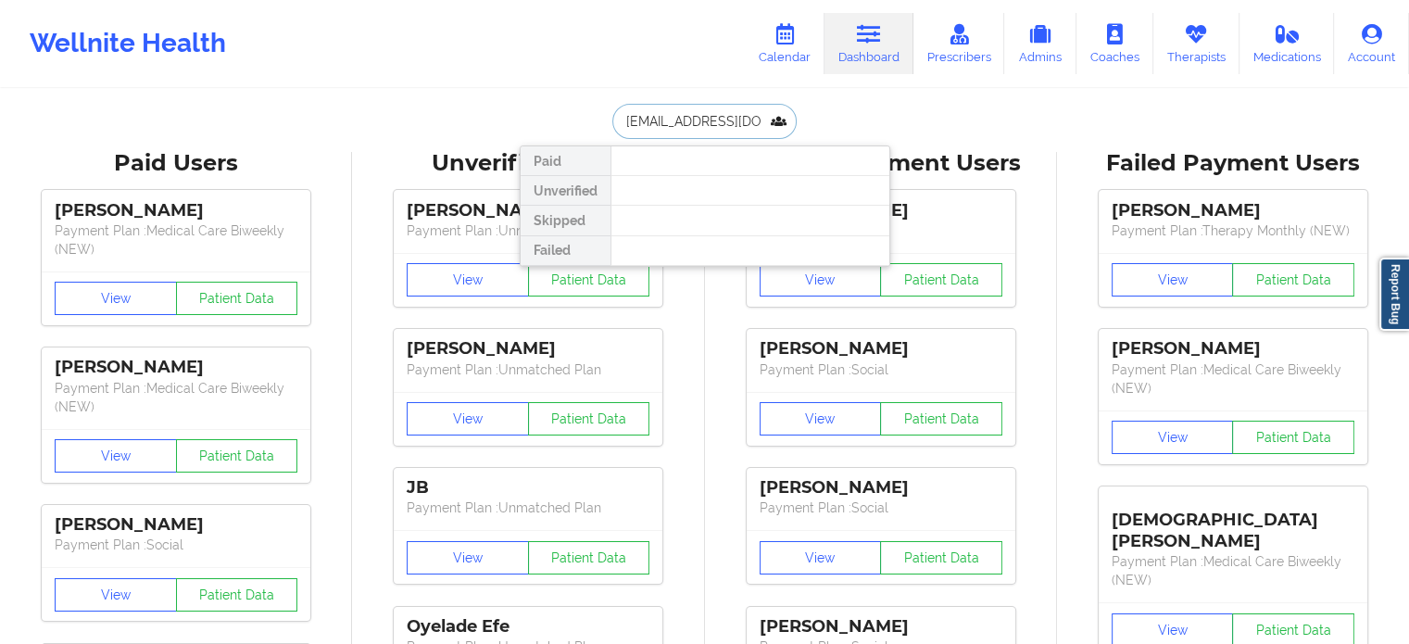
scroll to position [0, 7]
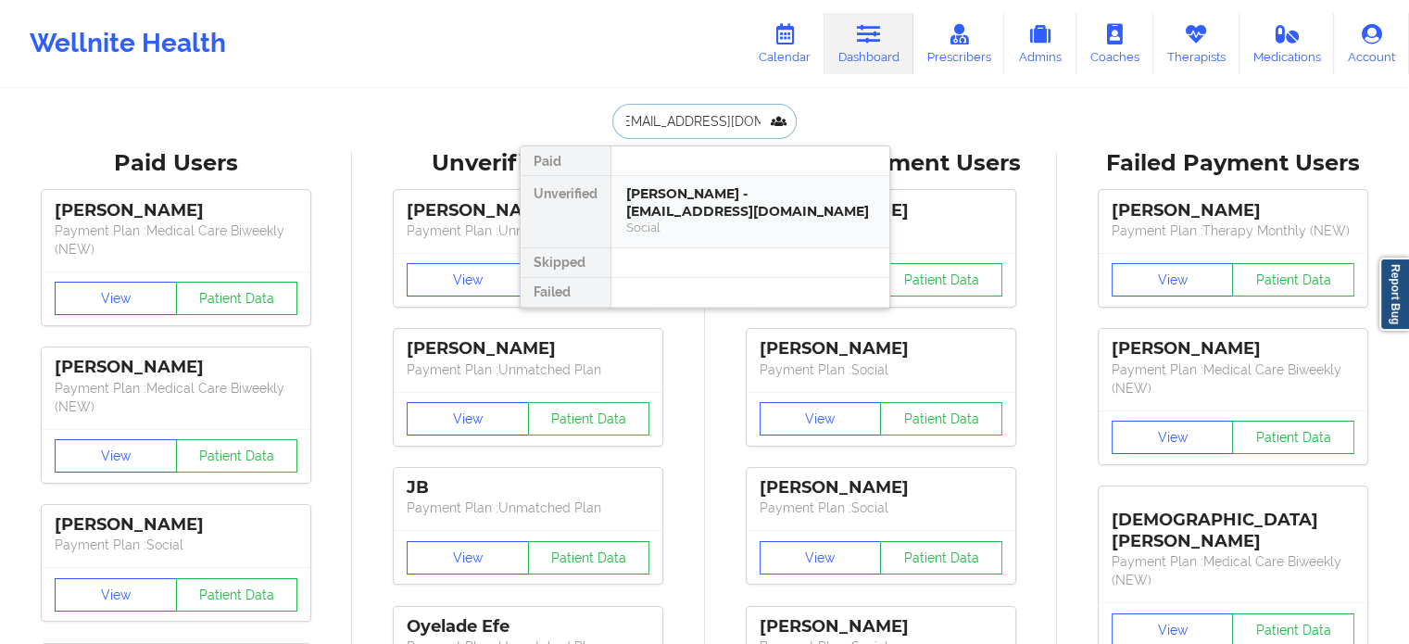
click at [689, 215] on div "Andy Mason - andmason311@gmail.com" at bounding box center [750, 202] width 248 height 34
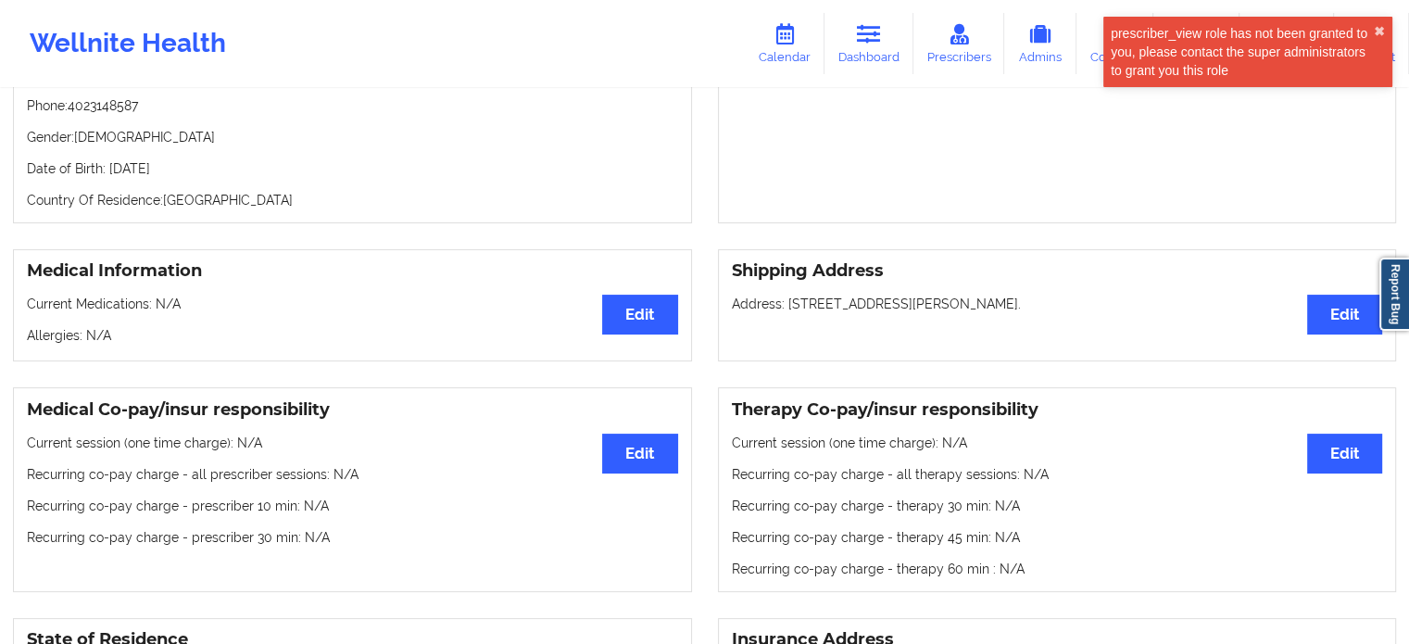
scroll to position [192, 0]
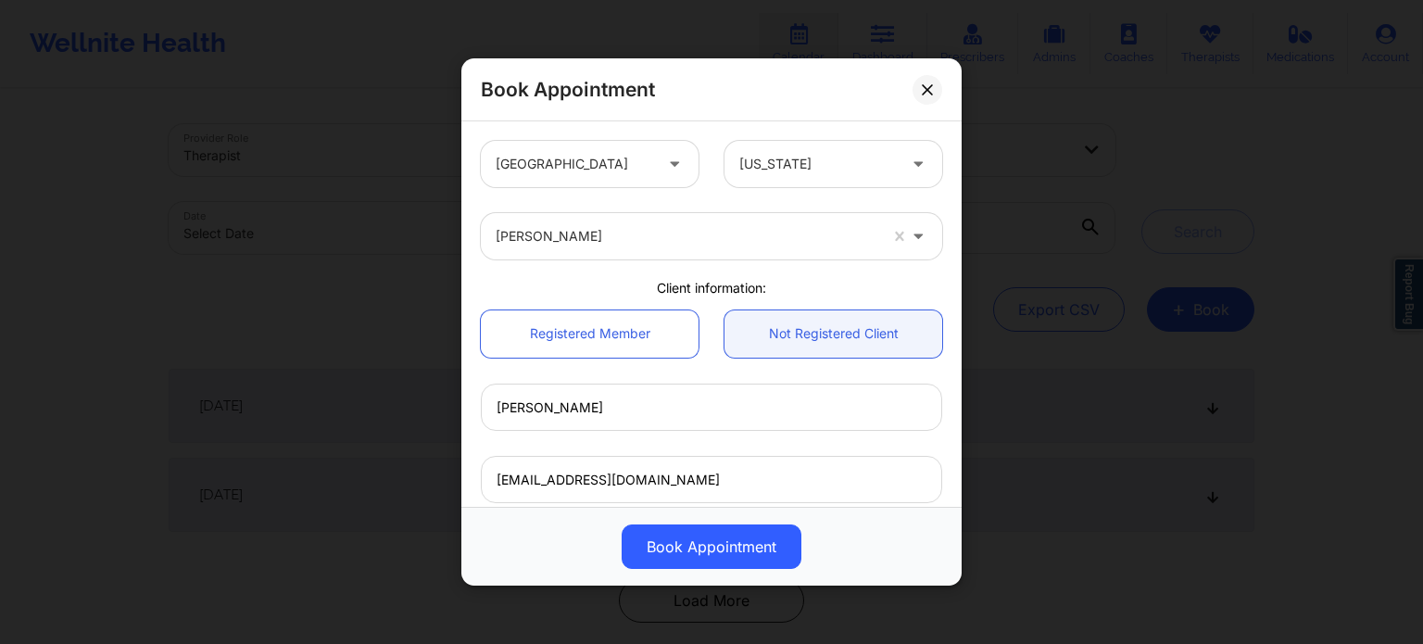
scroll to position [400, 0]
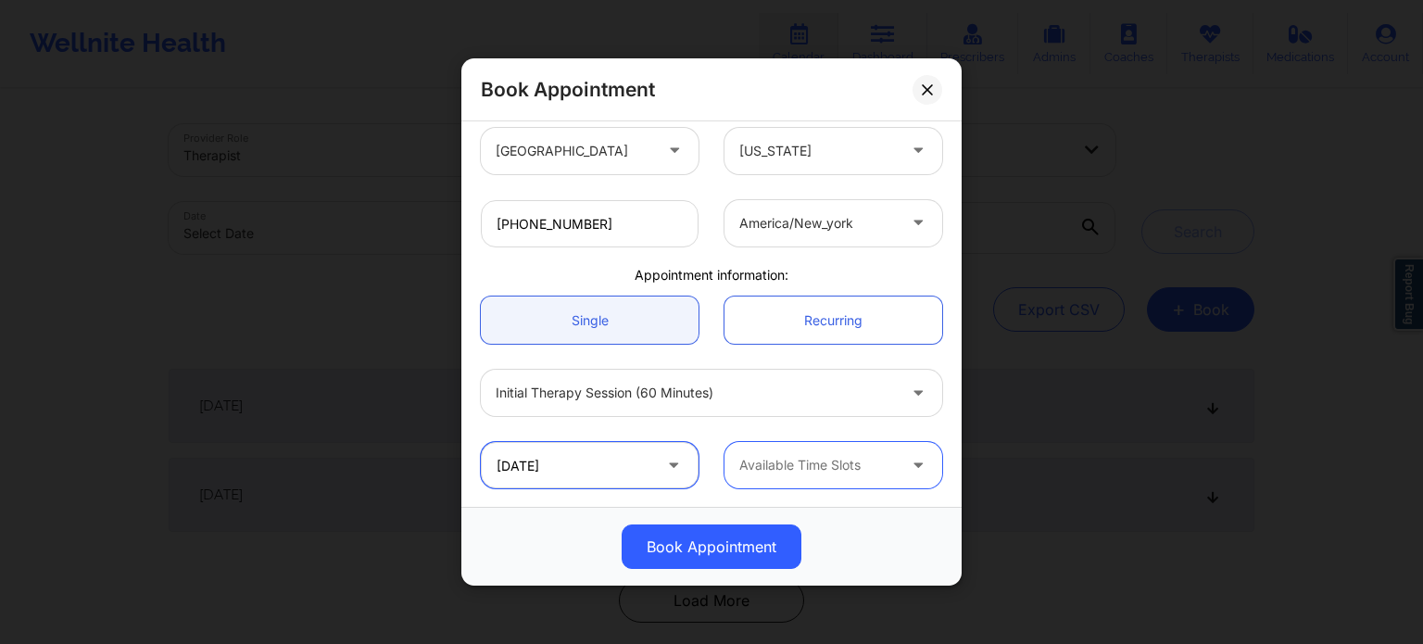
click at [551, 474] on input "[DATE]" at bounding box center [590, 465] width 218 height 46
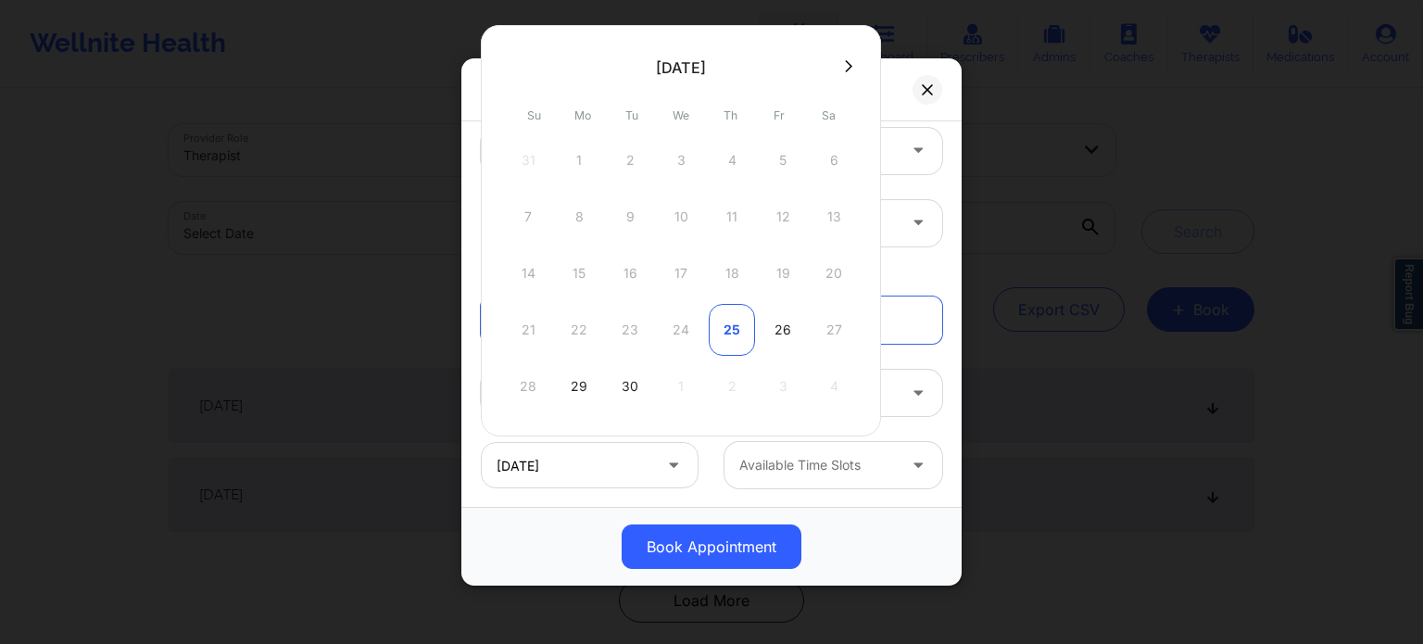
click at [730, 322] on div "25" at bounding box center [732, 330] width 46 height 52
type input "09/25/2025"
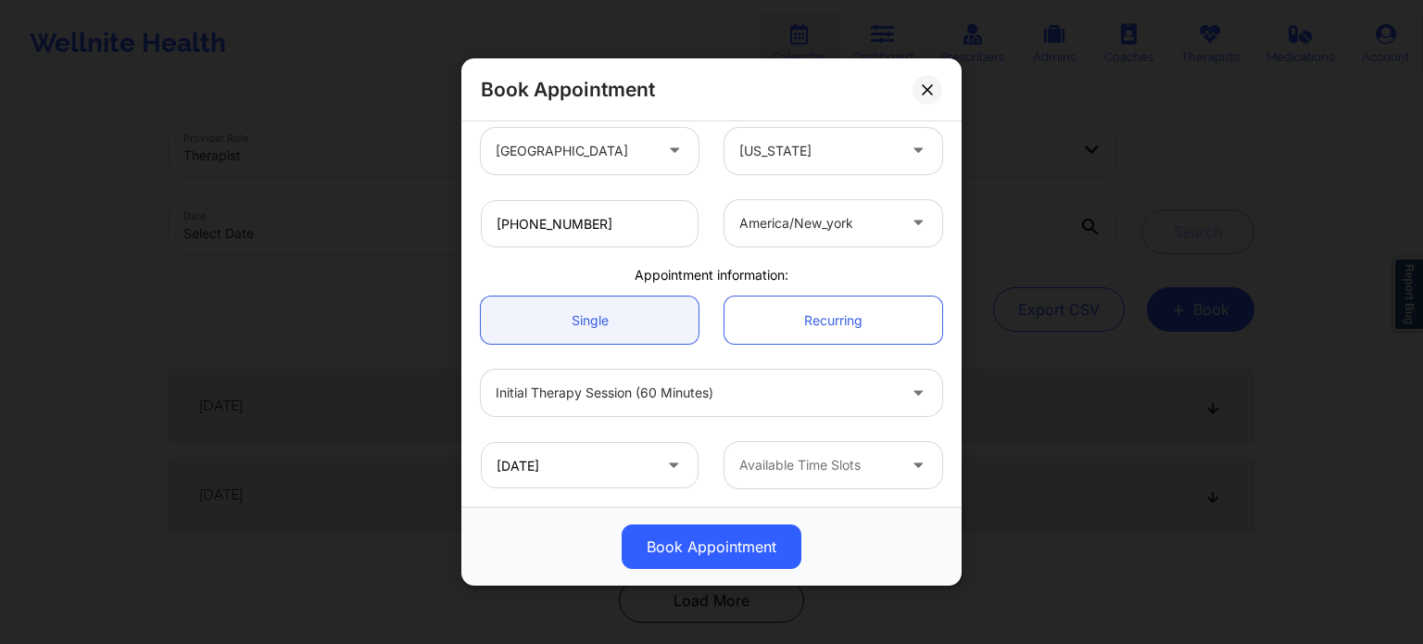
click at [772, 462] on div at bounding box center [817, 465] width 157 height 22
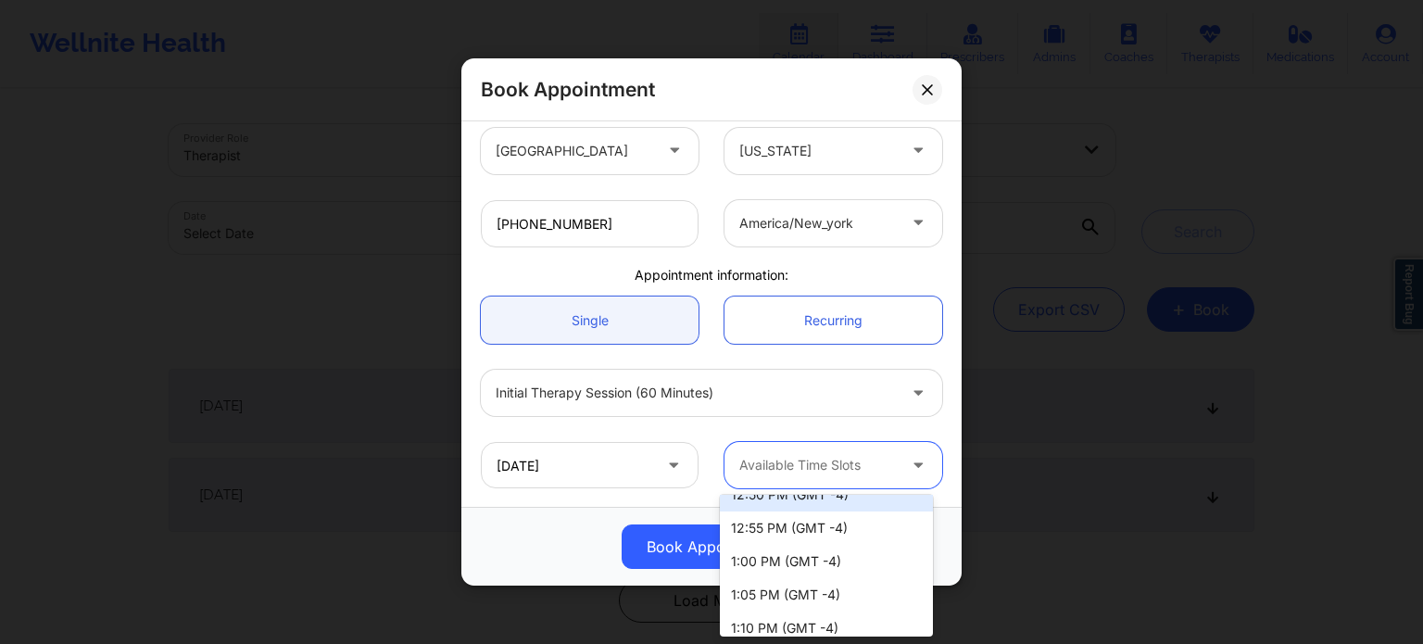
scroll to position [185, 0]
click at [834, 530] on div "1:00 PM (GMT -4)" at bounding box center [826, 529] width 213 height 33
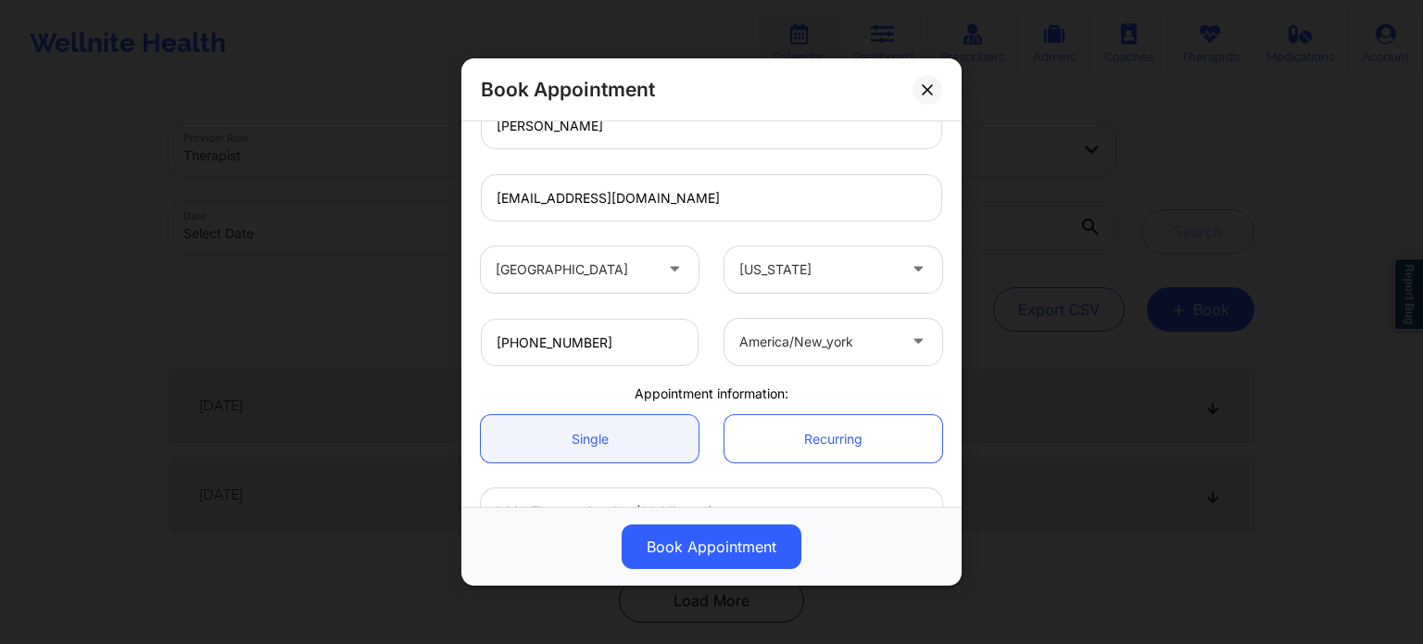
scroll to position [371, 0]
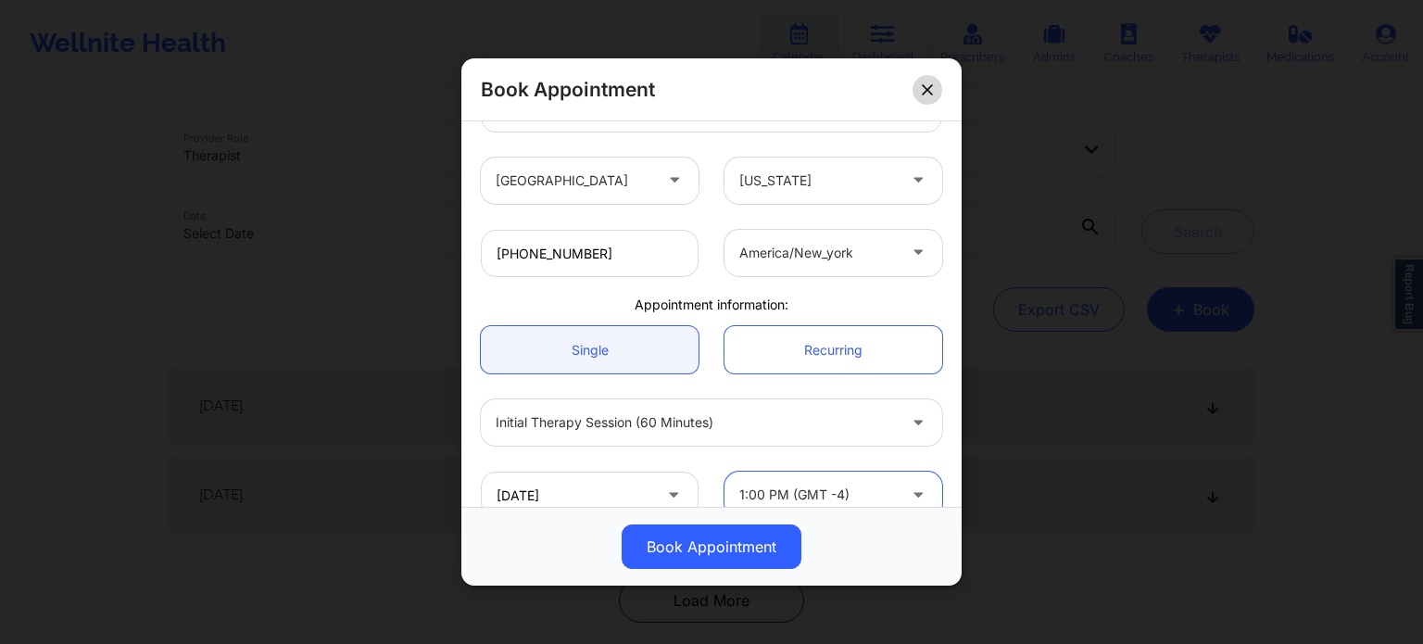
click at [930, 82] on button at bounding box center [928, 90] width 30 height 30
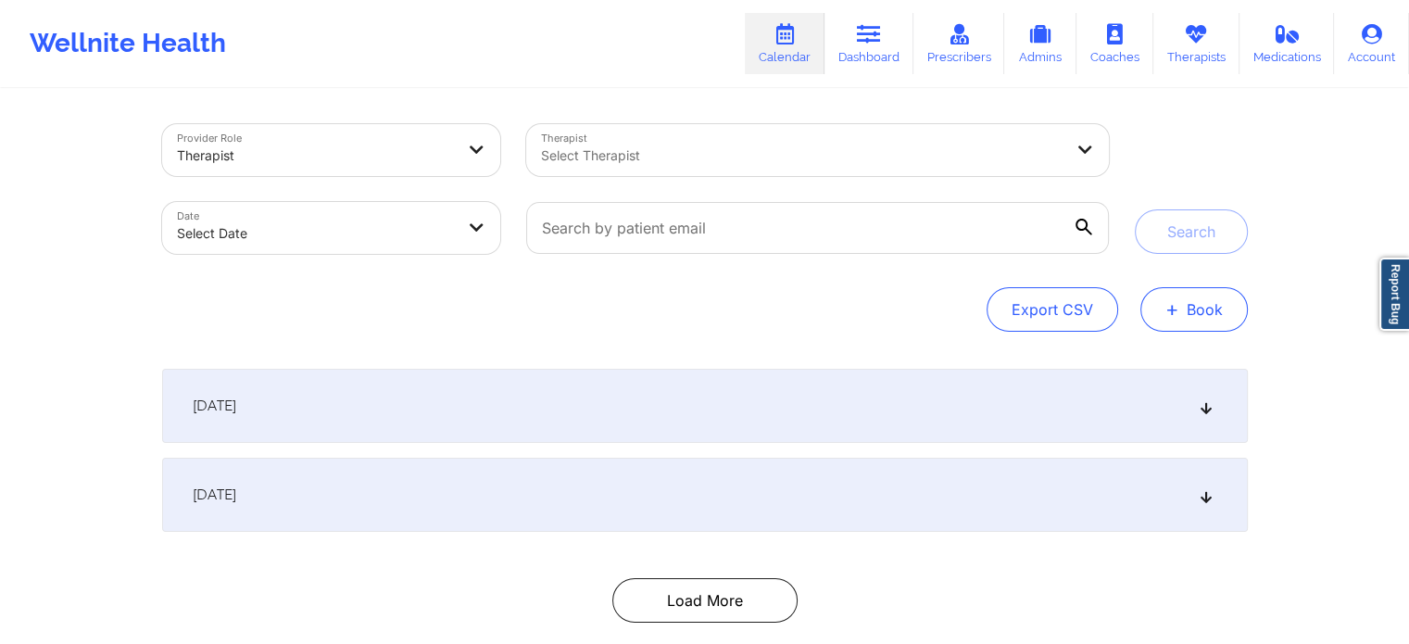
click at [1219, 311] on button "+ Book" at bounding box center [1194, 309] width 107 height 44
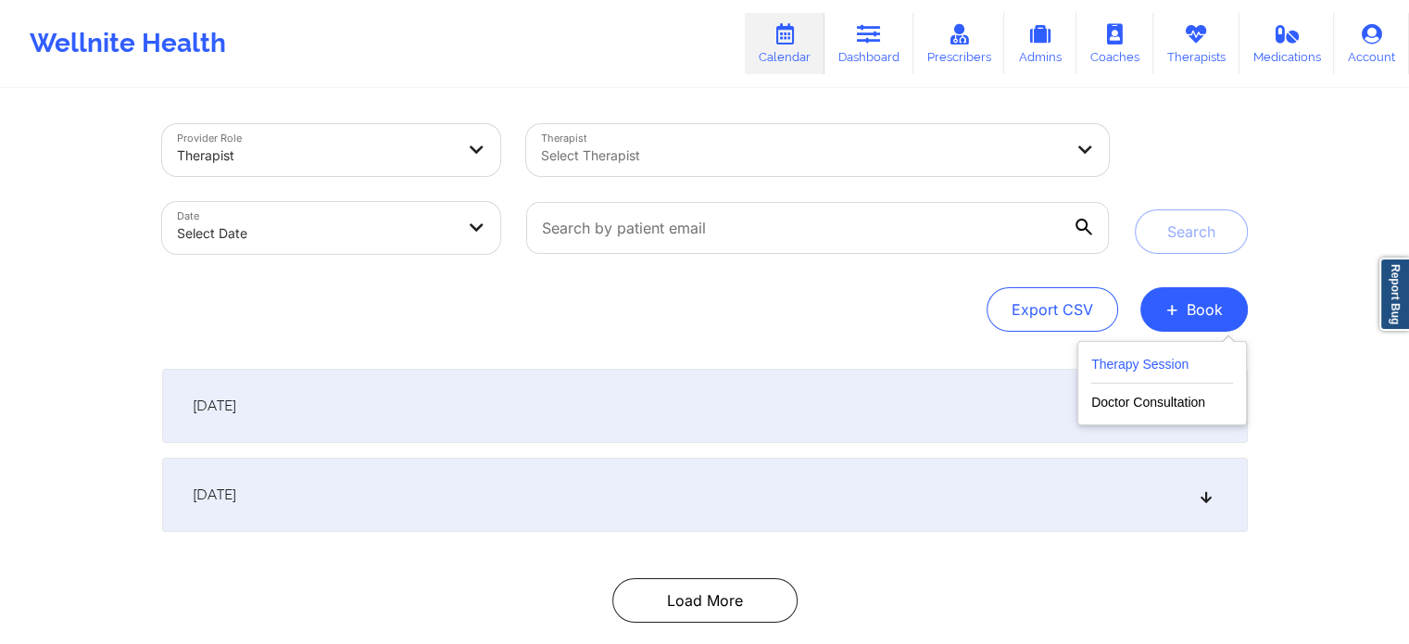
click at [1134, 360] on button "Therapy Session" at bounding box center [1163, 368] width 142 height 31
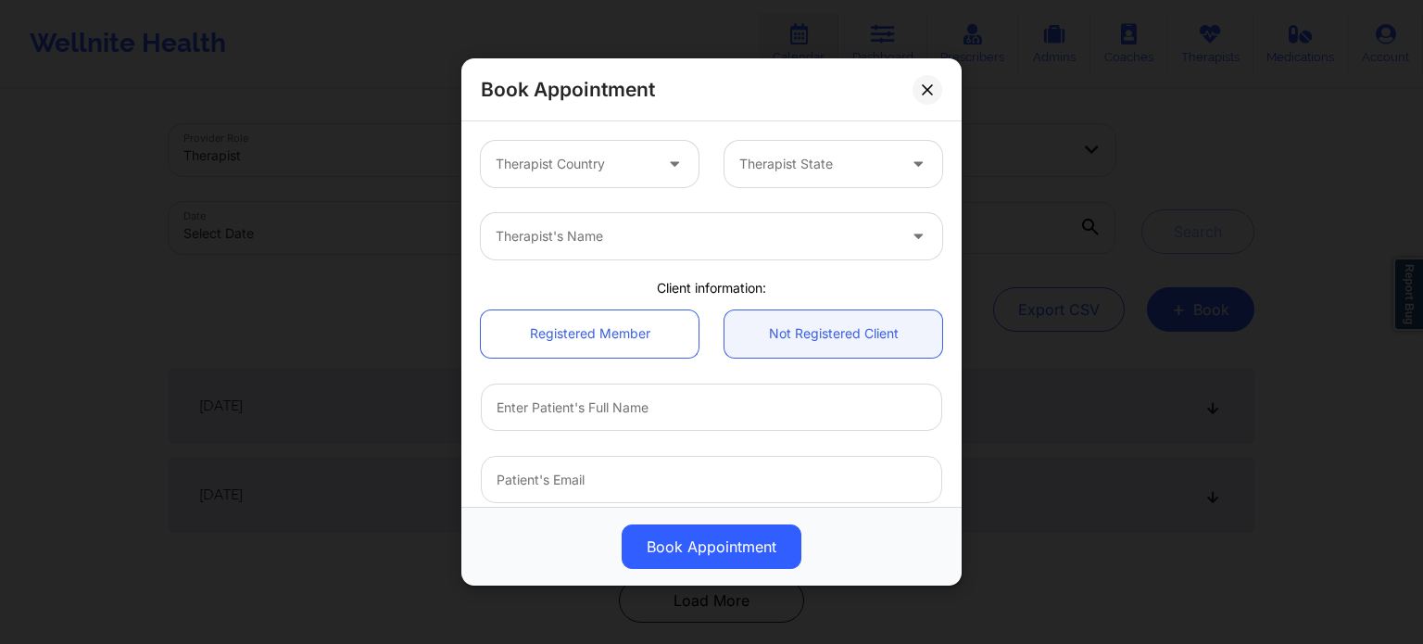
click at [604, 167] on div at bounding box center [574, 164] width 157 height 22
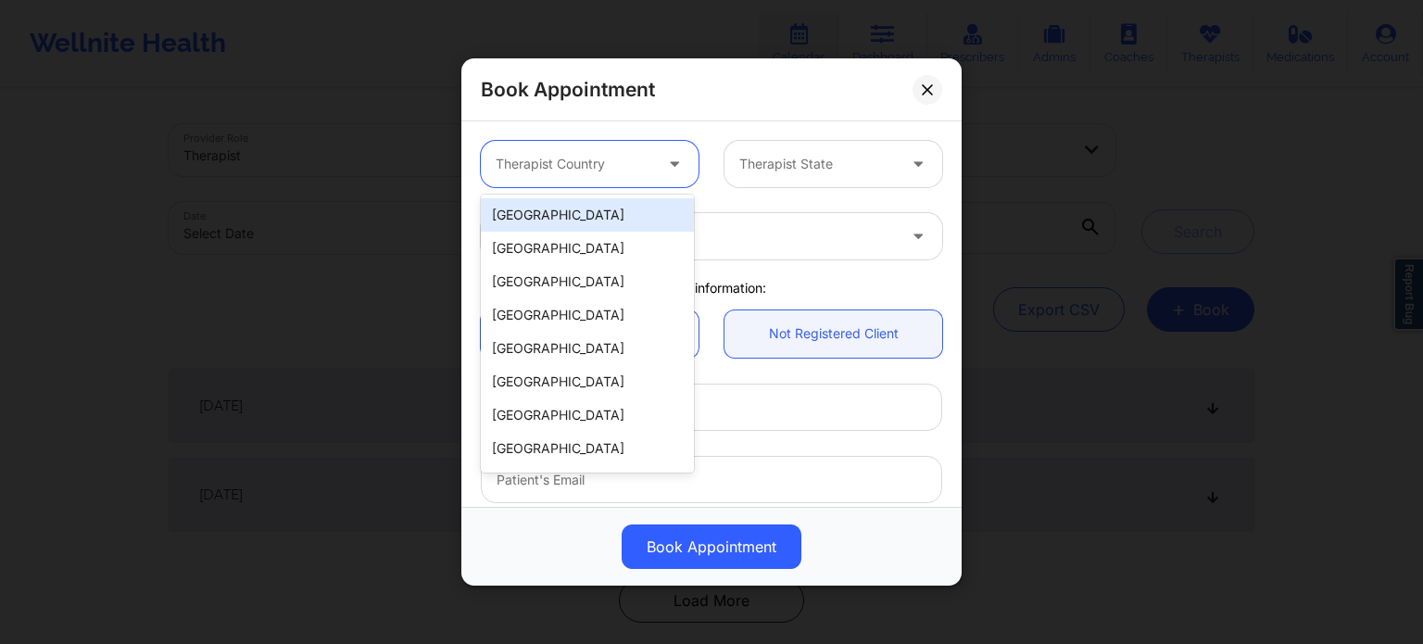
click at [580, 212] on div "[GEOGRAPHIC_DATA]" at bounding box center [587, 214] width 213 height 33
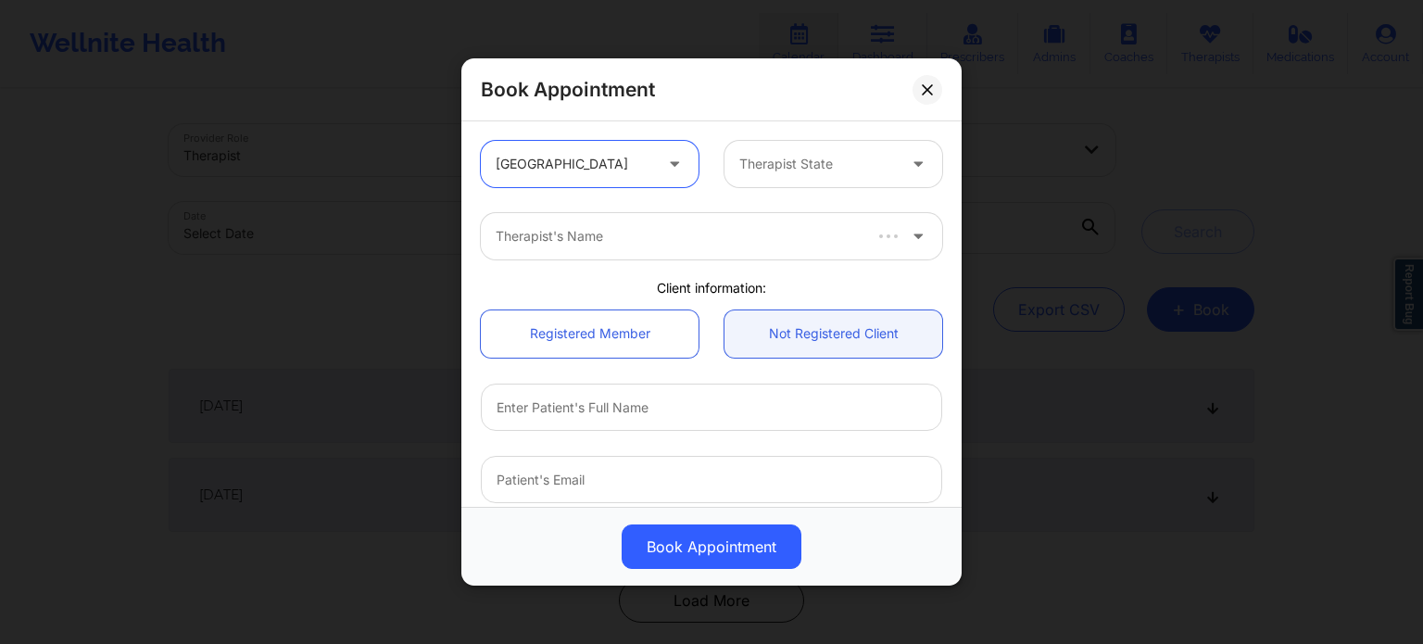
click at [789, 166] on div at bounding box center [817, 164] width 157 height 22
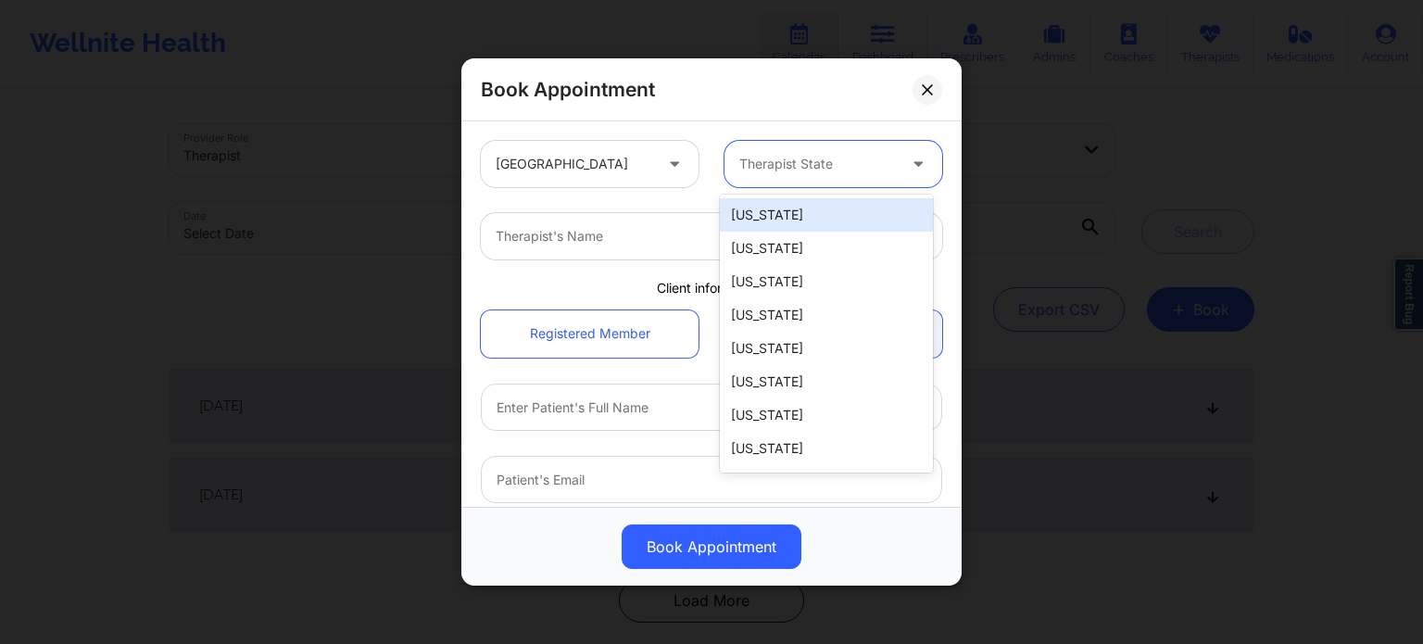
click at [778, 223] on div "[US_STATE]" at bounding box center [826, 214] width 213 height 33
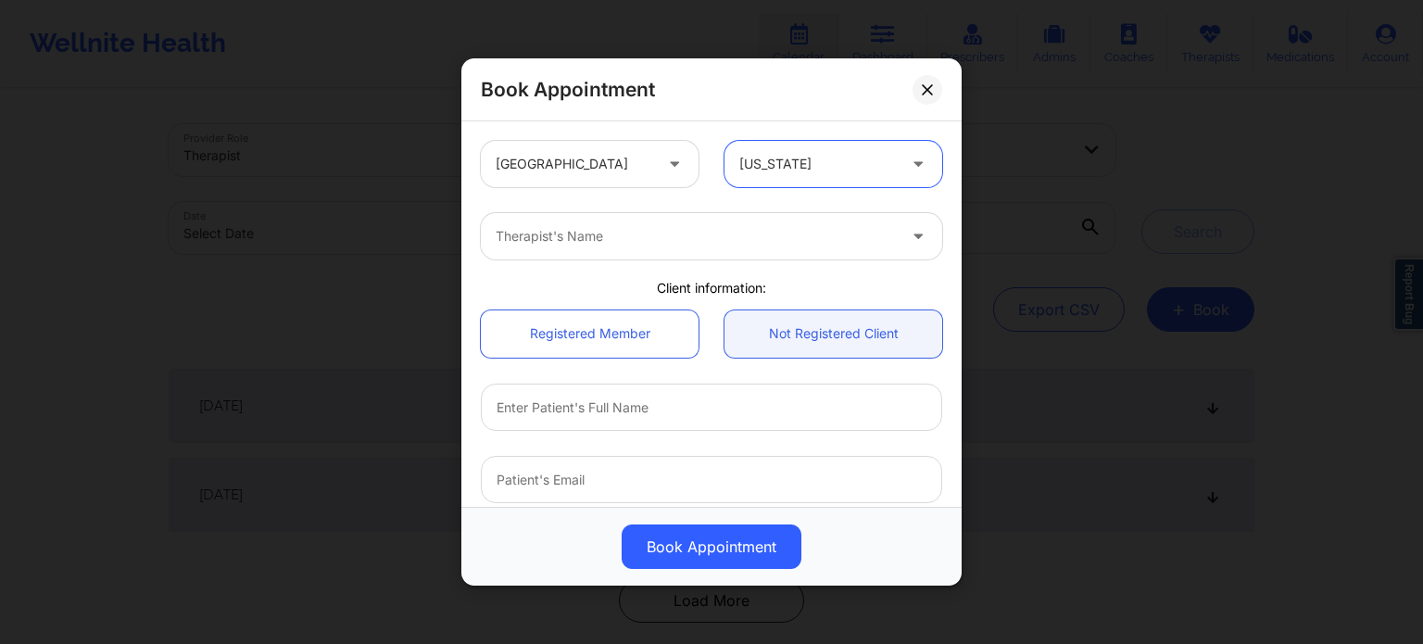
click at [714, 254] on div "Therapist's Name" at bounding box center [689, 236] width 417 height 46
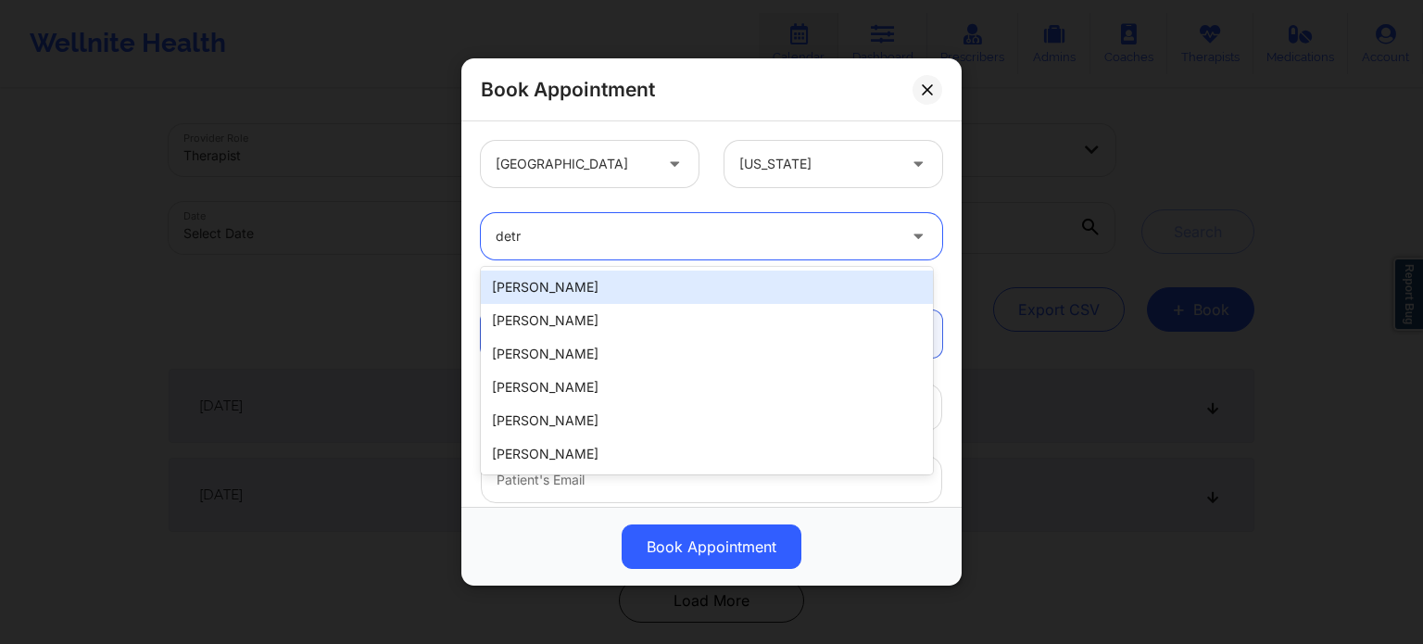
type input "detra"
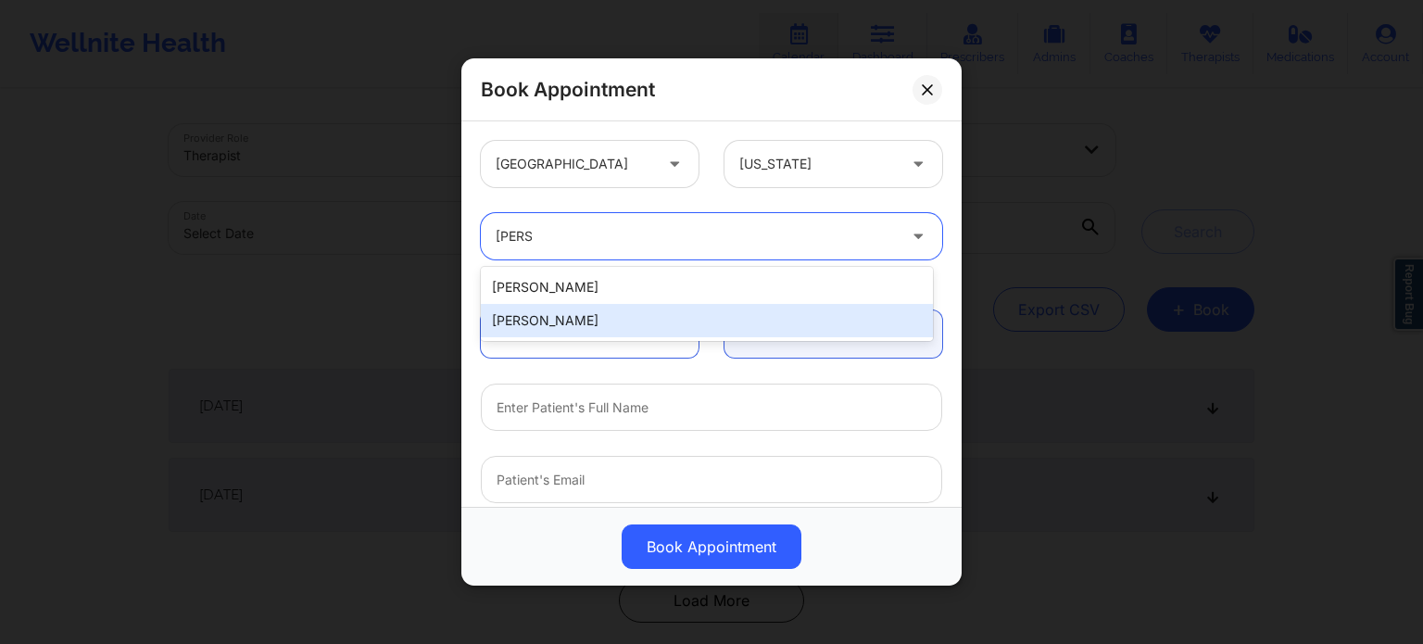
click at [603, 324] on div "Detra Whiting" at bounding box center [707, 320] width 452 height 33
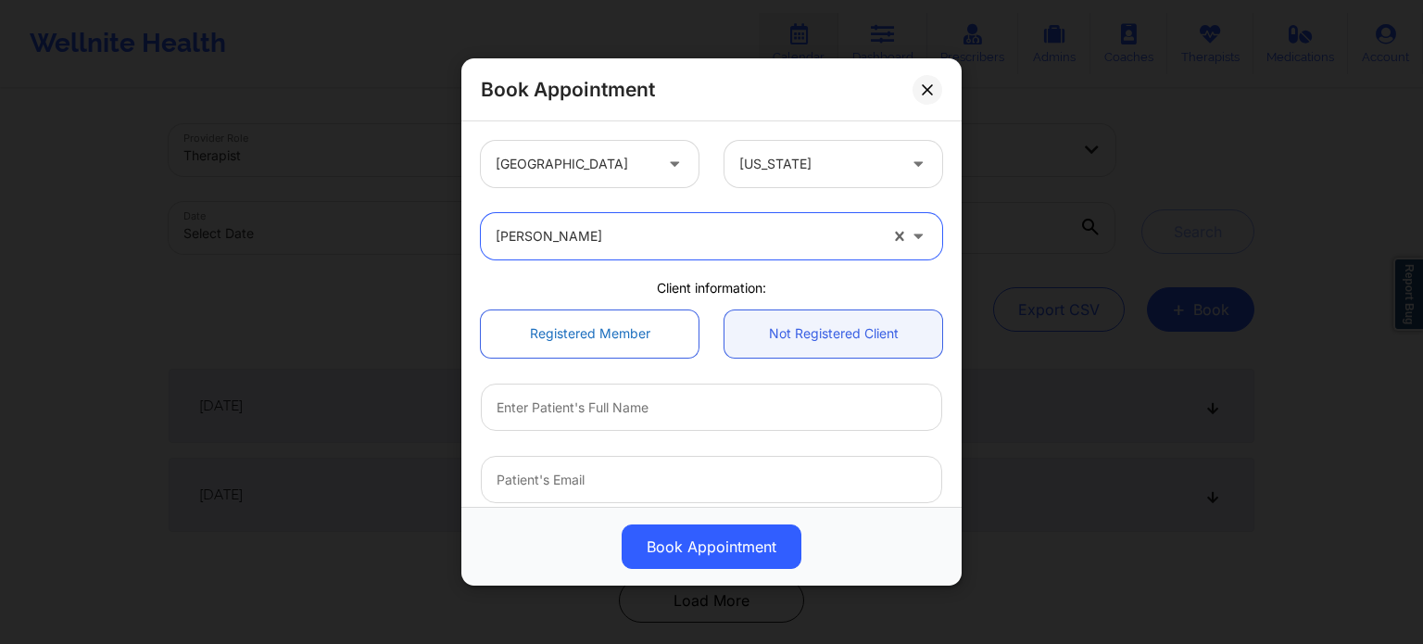
click at [649, 348] on link "Registered Member" at bounding box center [590, 333] width 218 height 47
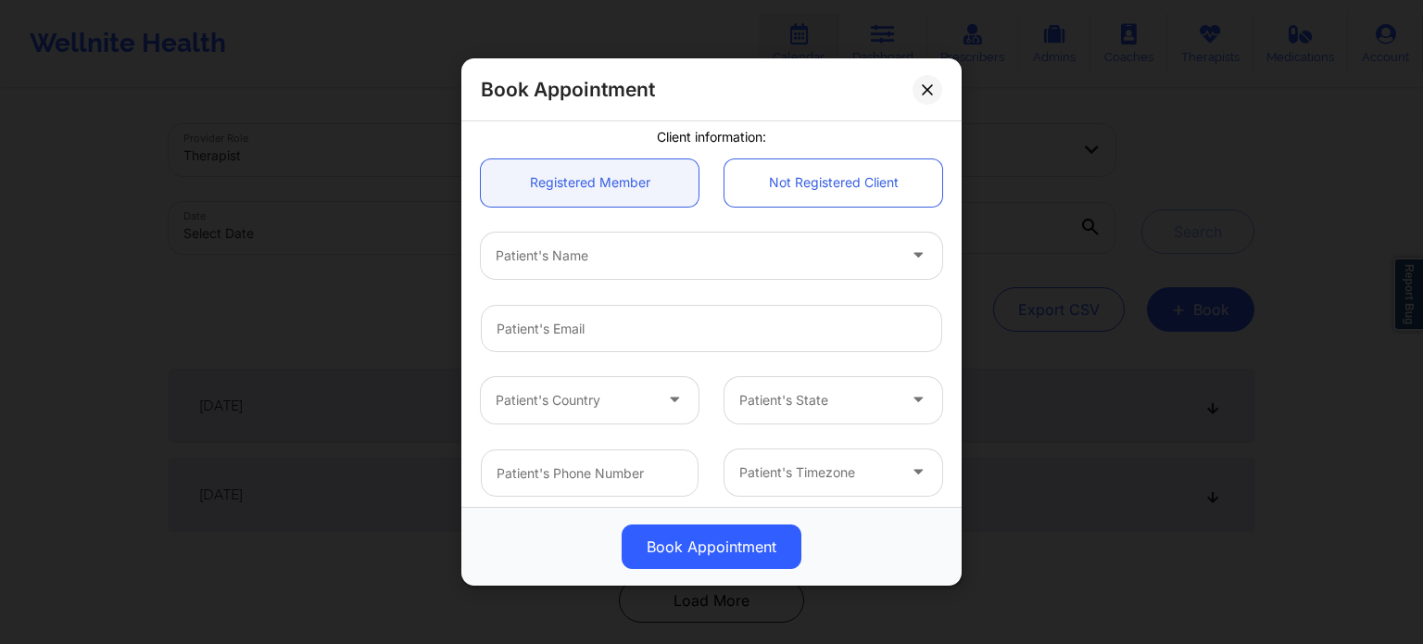
scroll to position [185, 0]
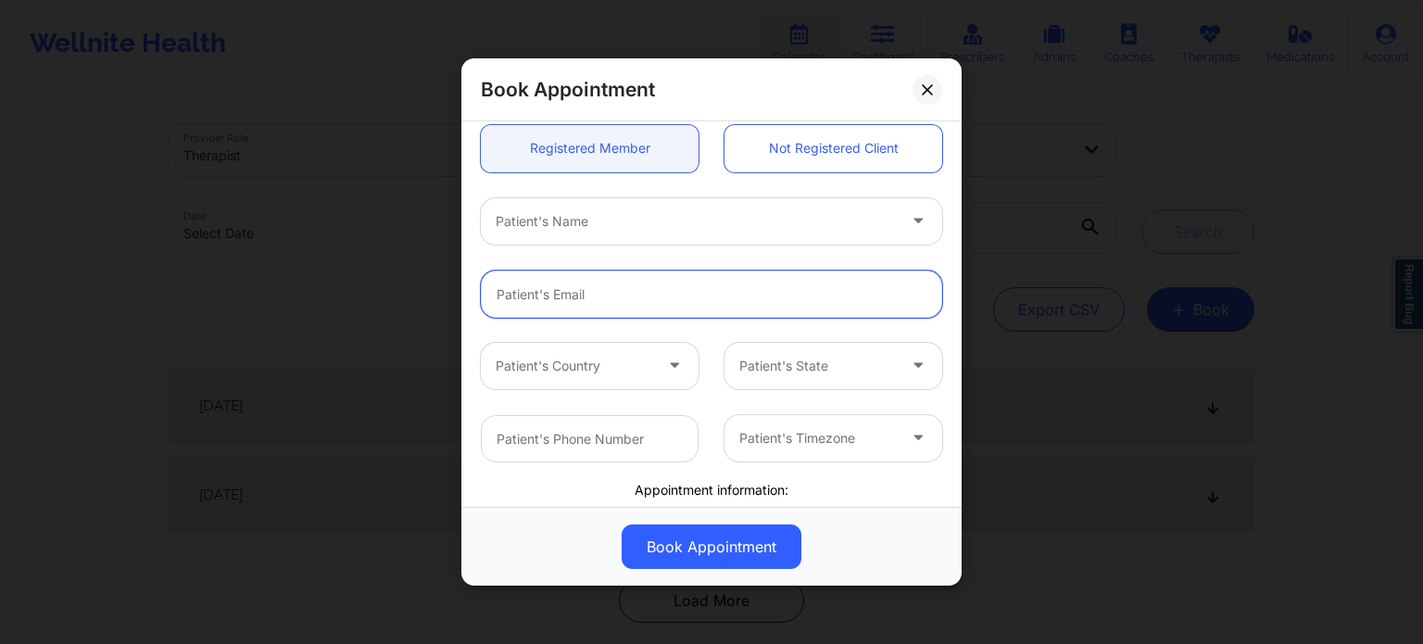
click at [626, 292] on input "email" at bounding box center [711, 294] width 461 height 47
paste input "andmason311@gmail.com"
type input "andmason311@gmail.com"
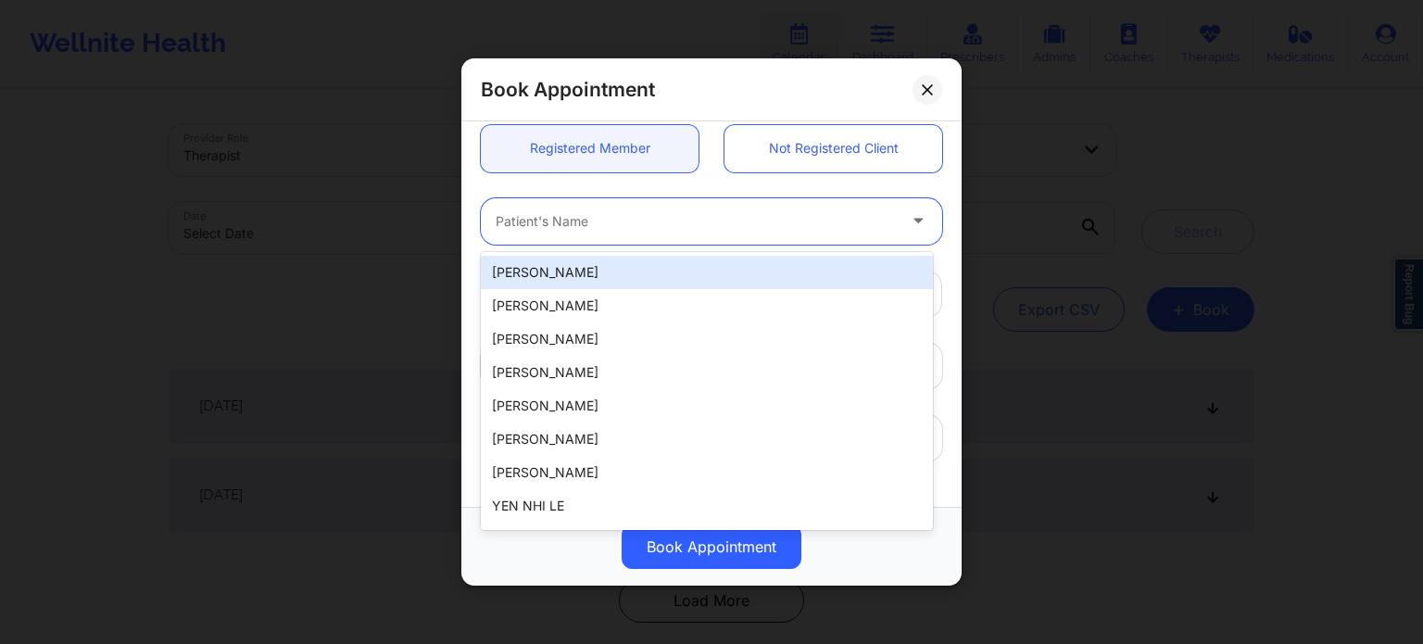
click at [615, 236] on div "Patient's Name" at bounding box center [689, 221] width 417 height 46
type input "andy m"
click at [583, 272] on div "Andy Mason" at bounding box center [707, 272] width 452 height 33
type input "4023148587"
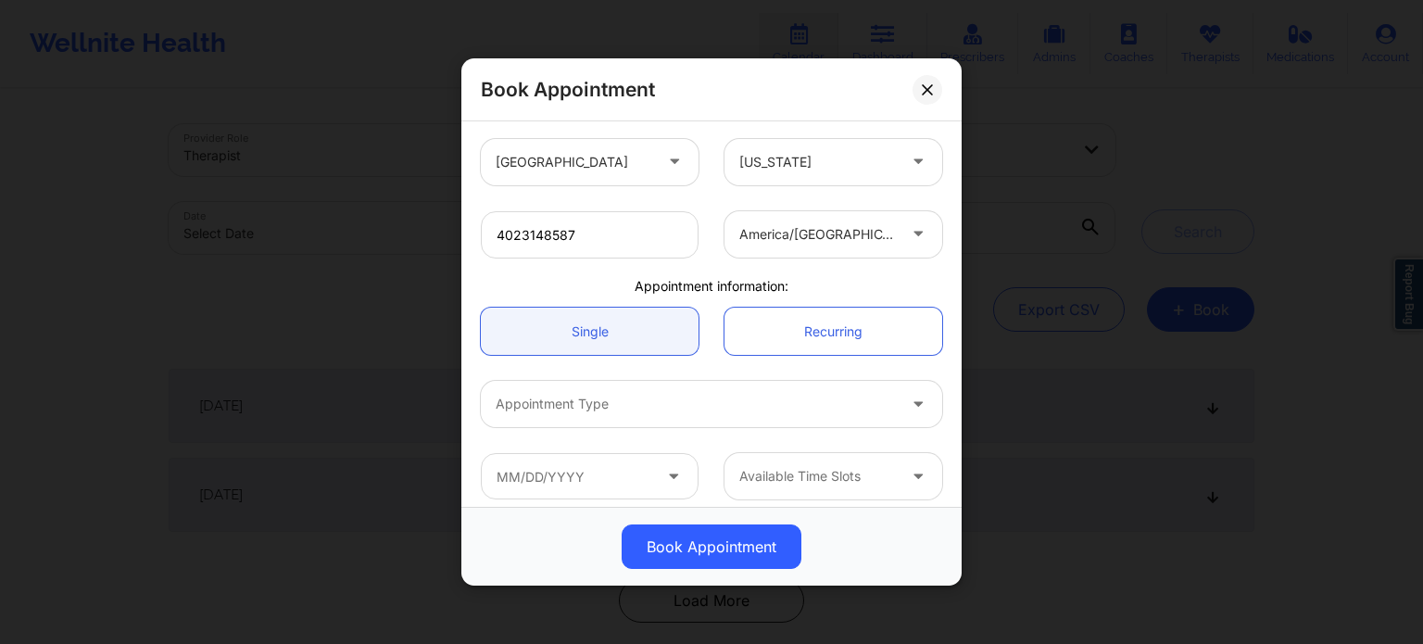
scroll to position [400, 0]
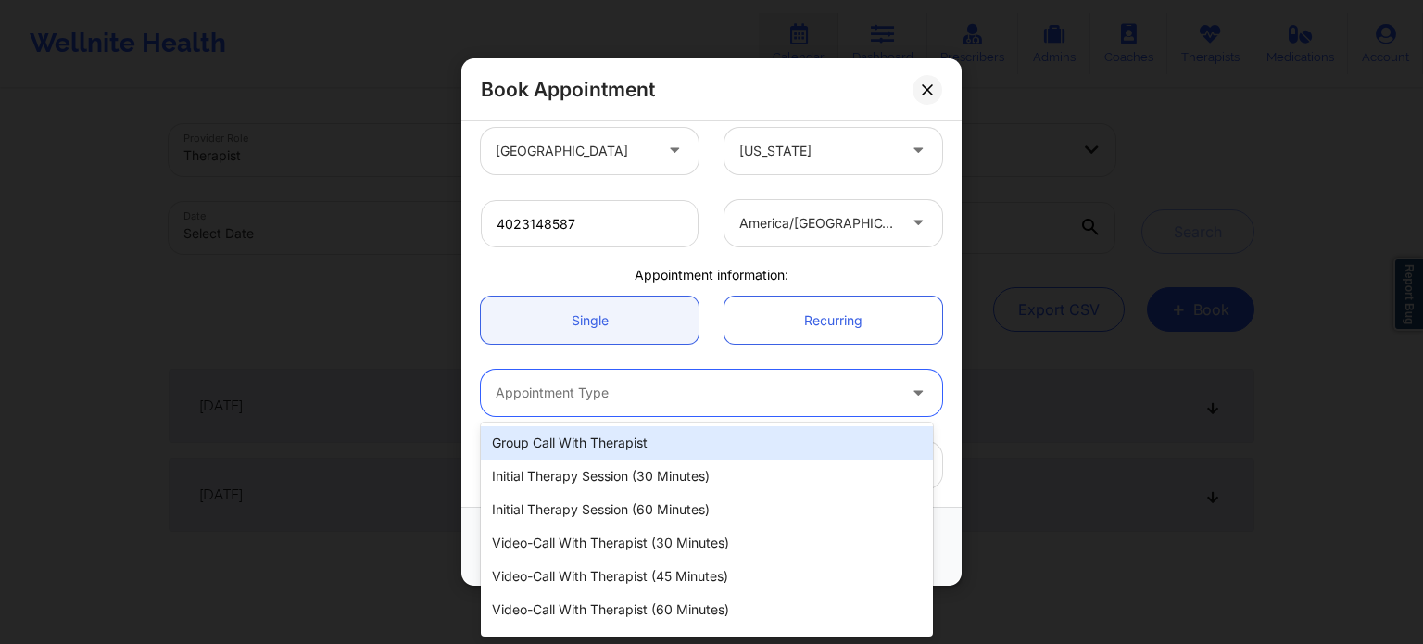
click at [630, 385] on div at bounding box center [696, 393] width 400 height 22
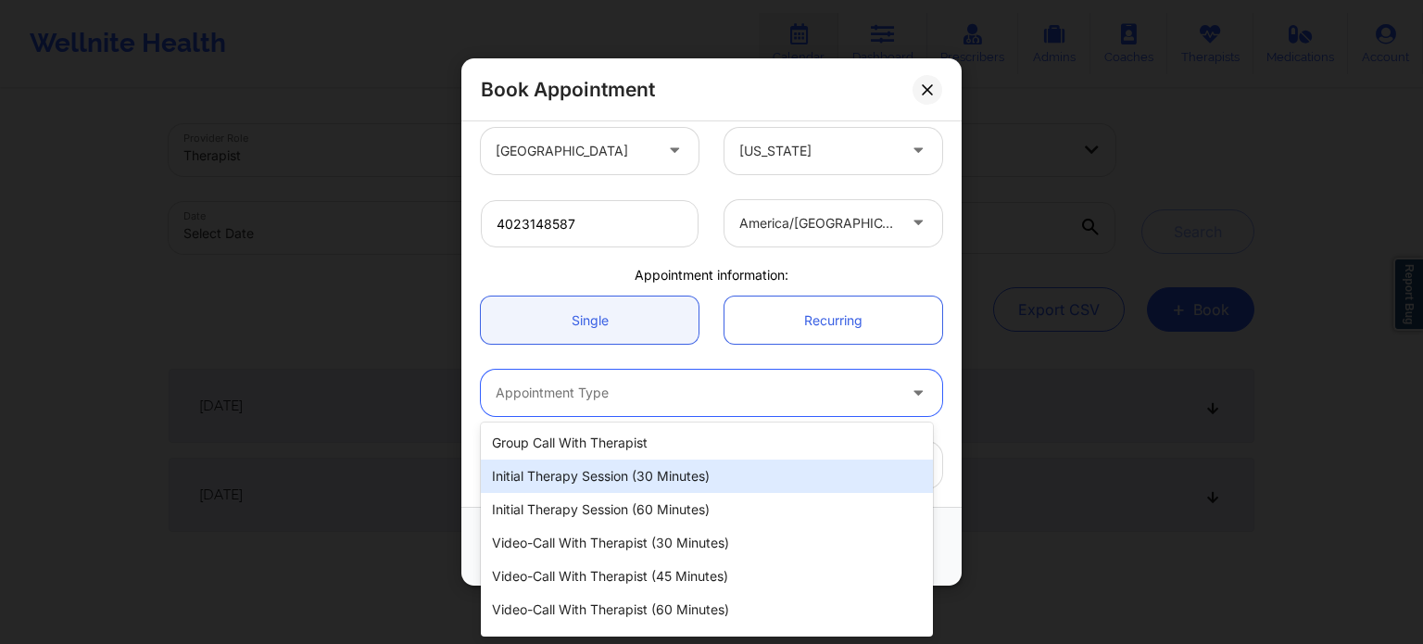
click at [610, 488] on div "Initial Therapy Session (30 minutes)" at bounding box center [707, 476] width 452 height 33
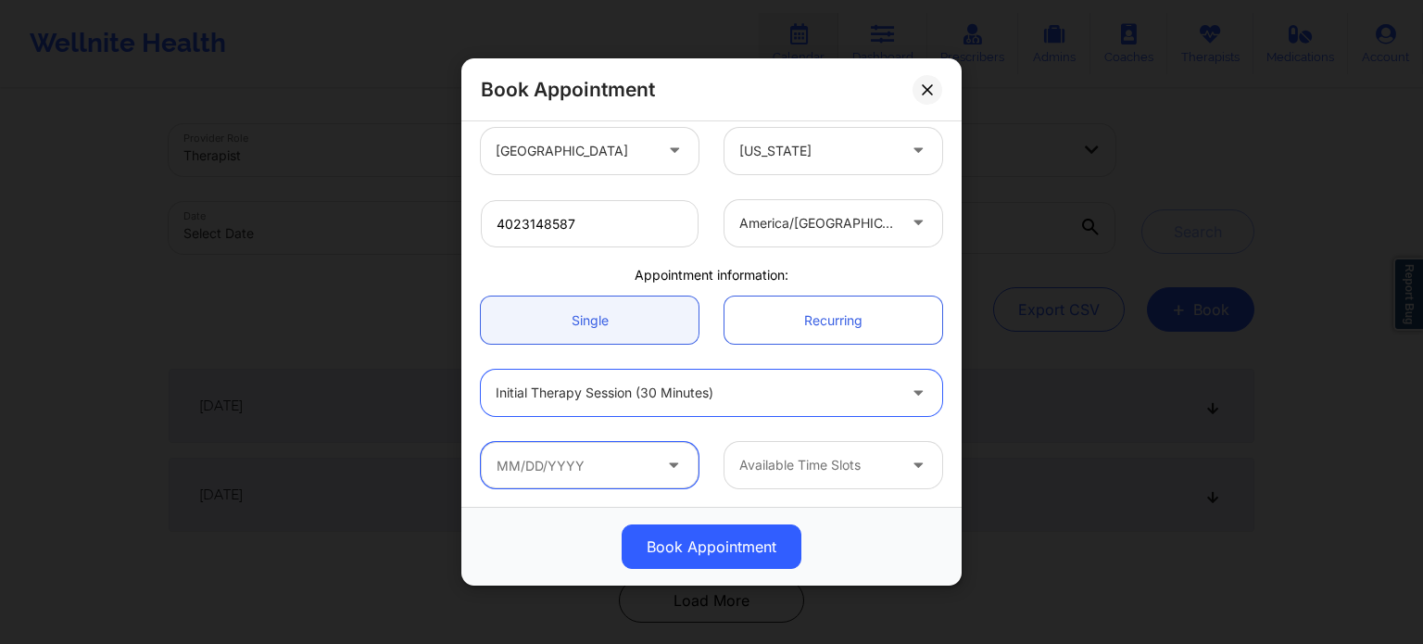
click at [585, 473] on input "text" at bounding box center [590, 465] width 218 height 46
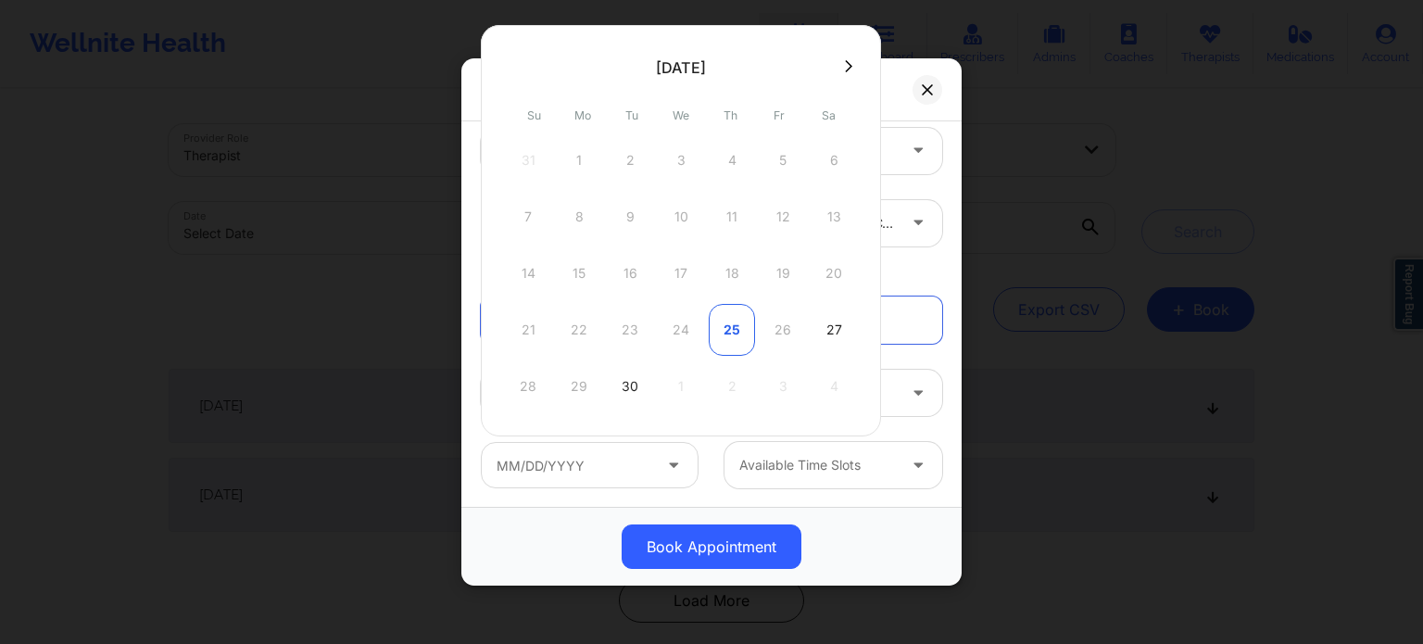
click at [729, 323] on div "25" at bounding box center [732, 330] width 46 height 52
type input "09/25/2025"
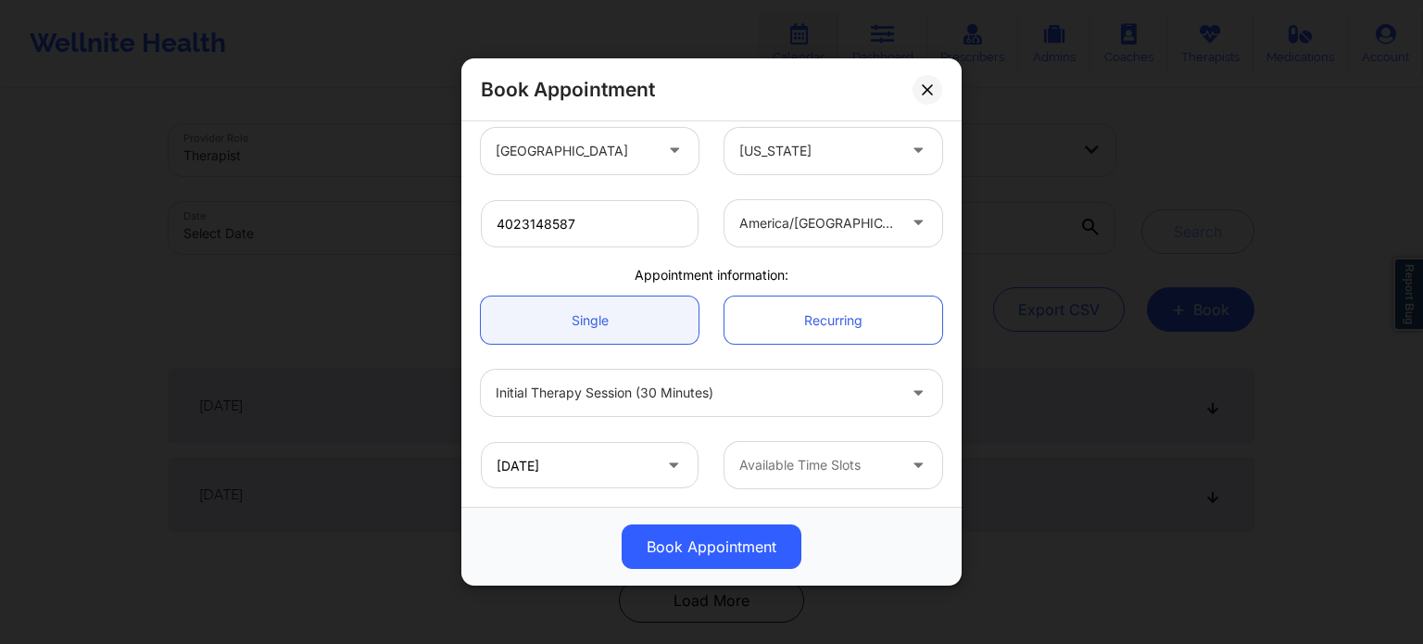
click at [773, 468] on div at bounding box center [817, 465] width 157 height 22
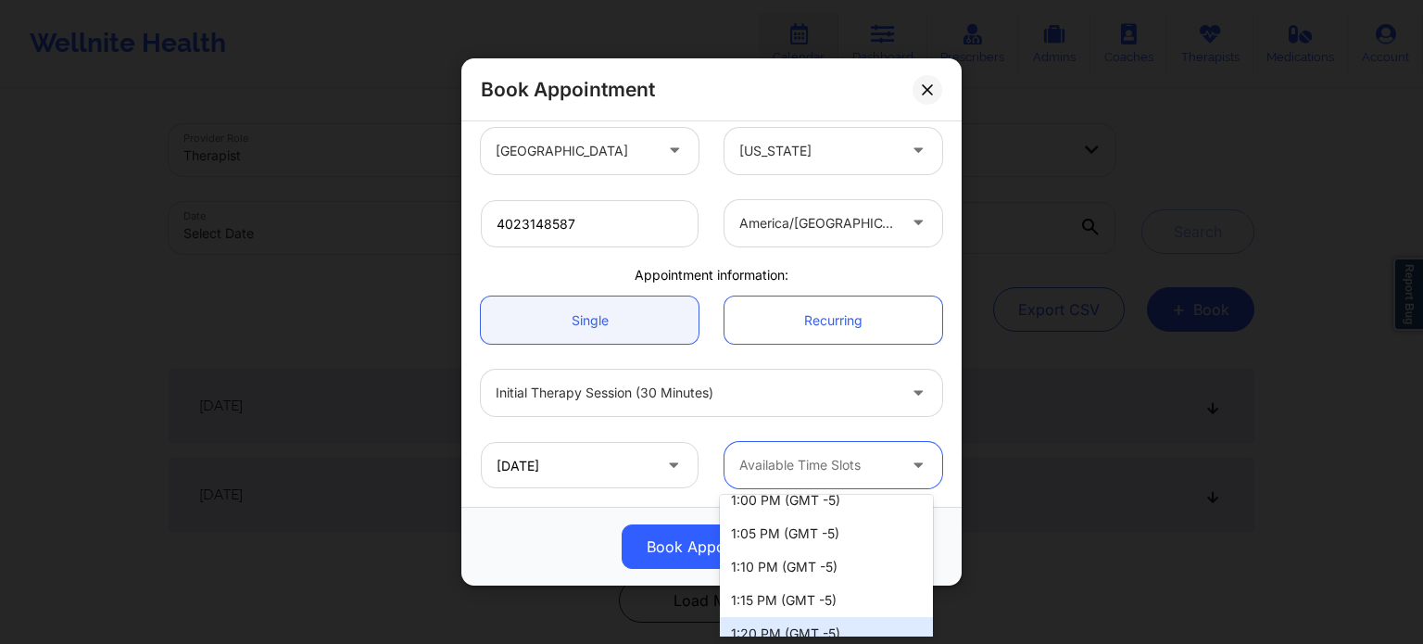
scroll to position [185, 0]
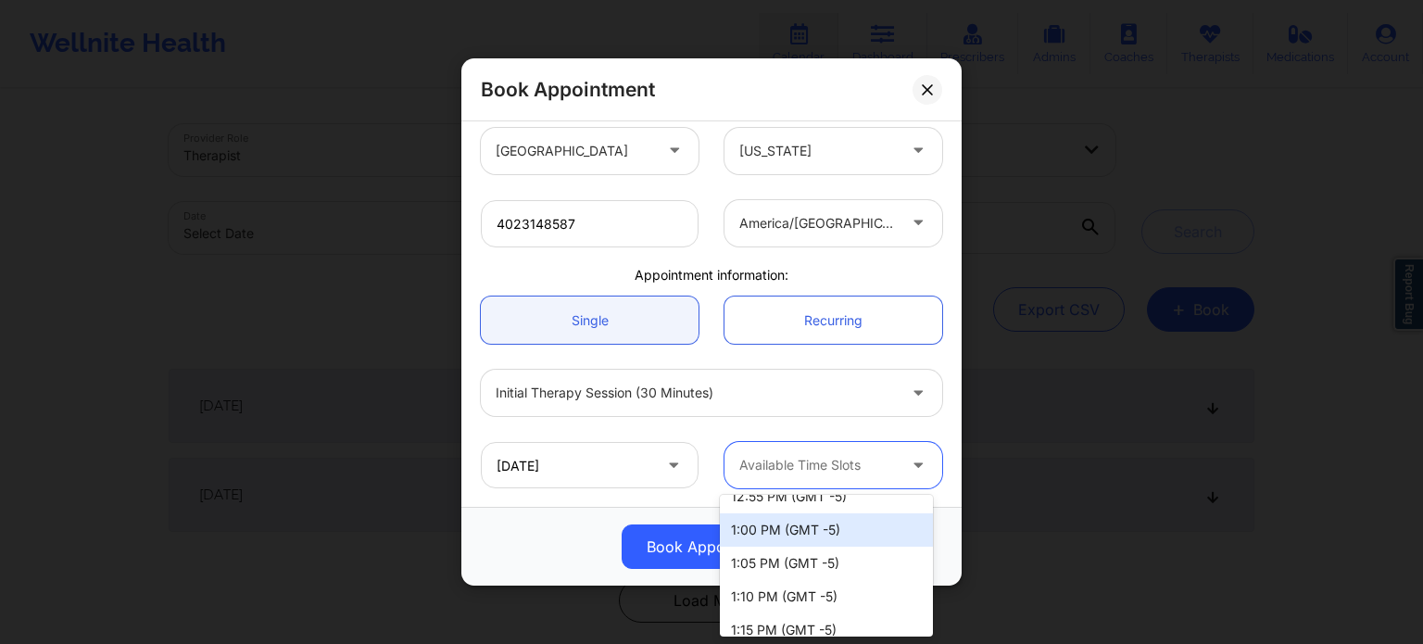
click at [790, 525] on div "1:00 PM (GMT -5)" at bounding box center [826, 529] width 213 height 33
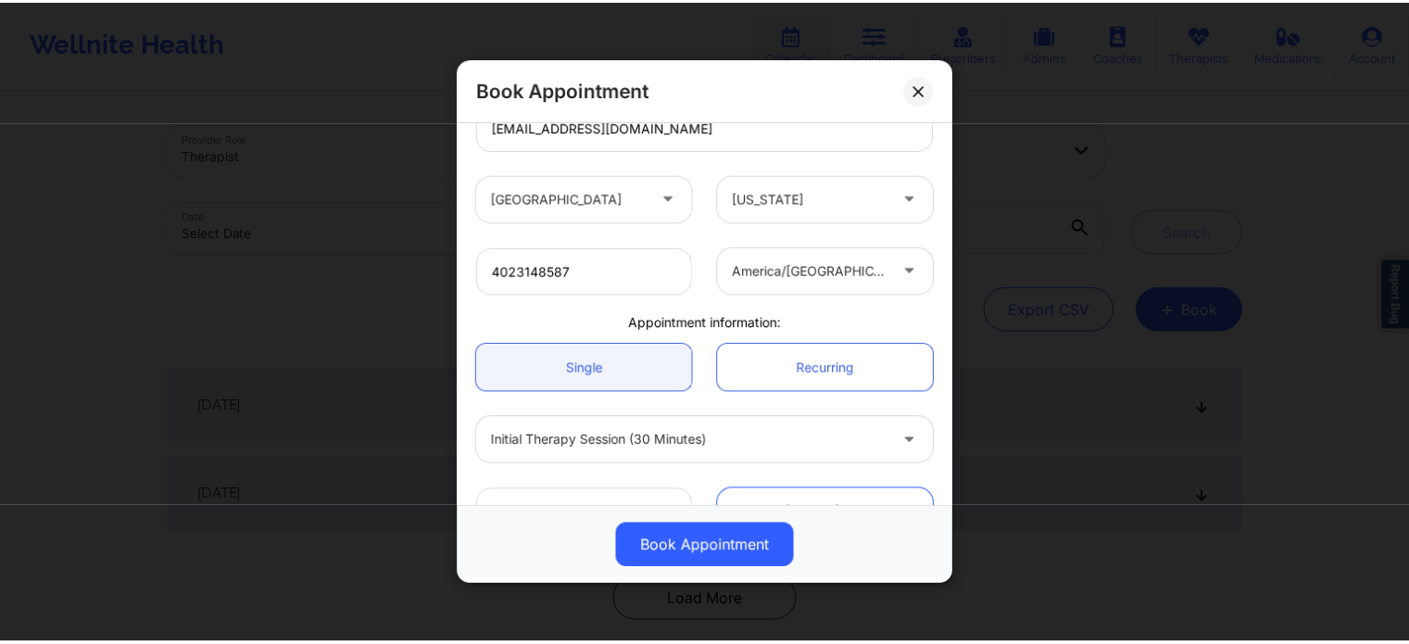
scroll to position [400, 0]
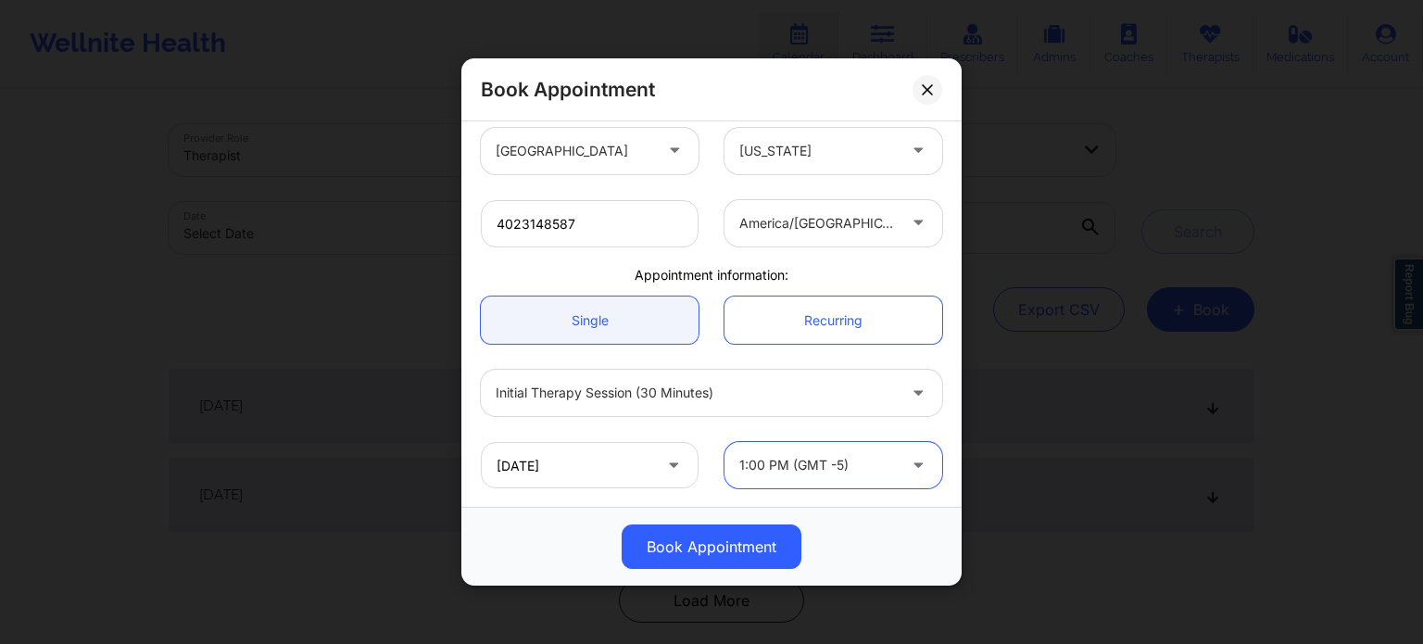
click at [685, 532] on button "Book Appointment" at bounding box center [712, 547] width 180 height 44
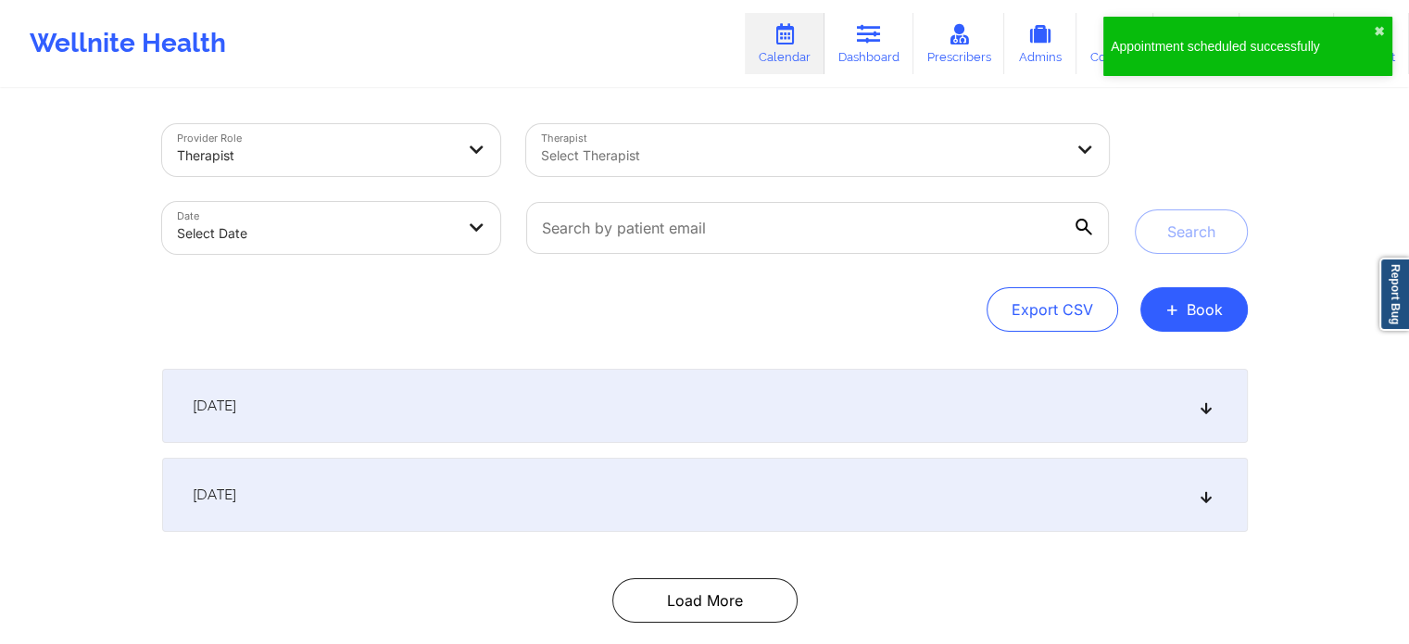
click at [734, 145] on div at bounding box center [802, 156] width 522 height 22
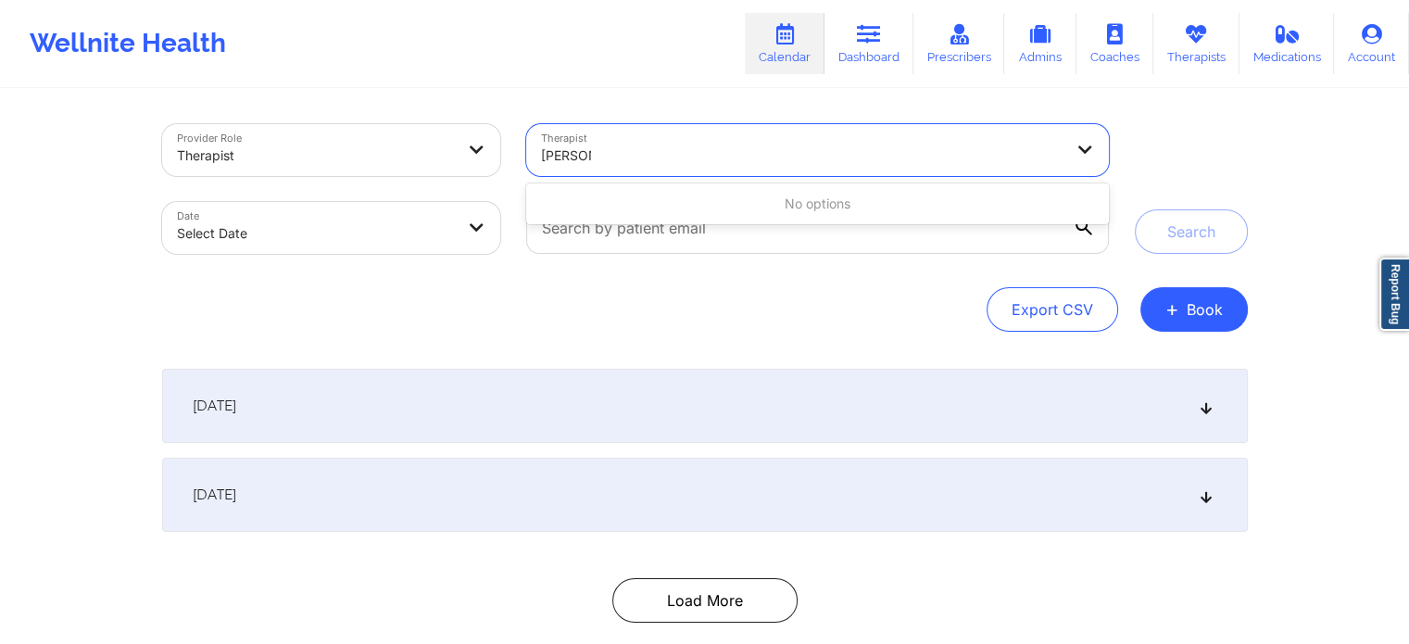
type input "detra"
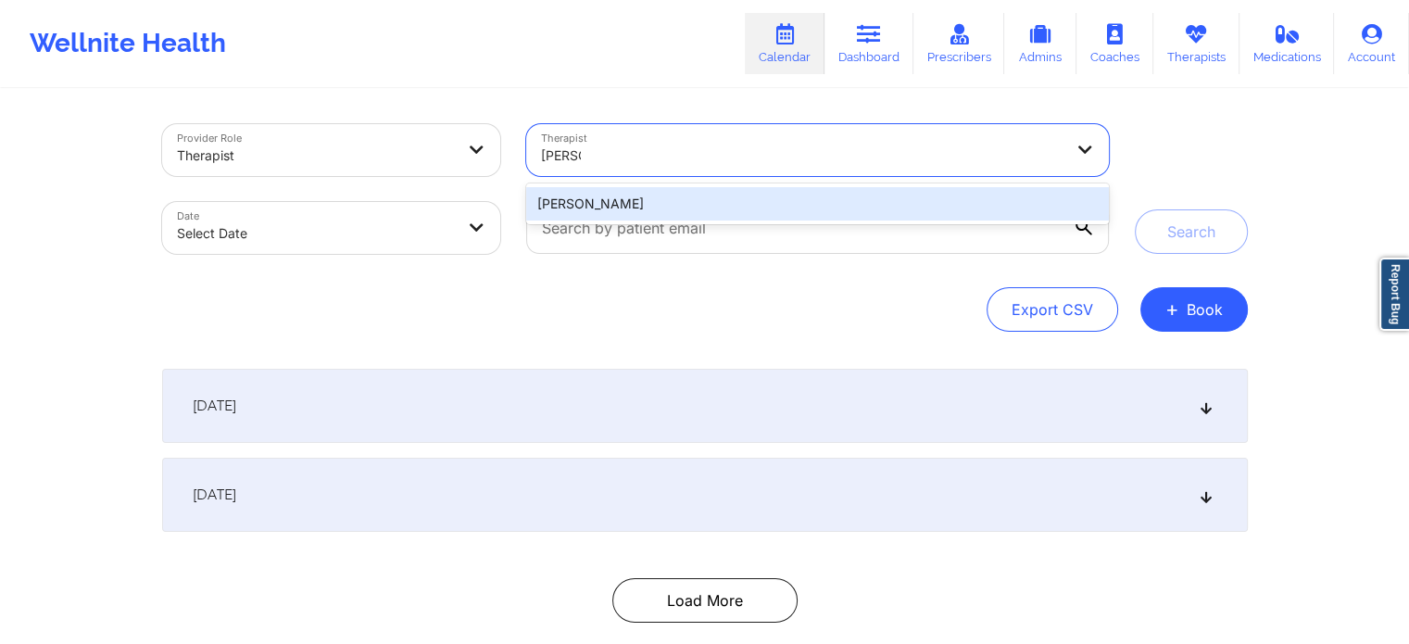
click at [639, 209] on div "Detra Whiting" at bounding box center [817, 203] width 582 height 33
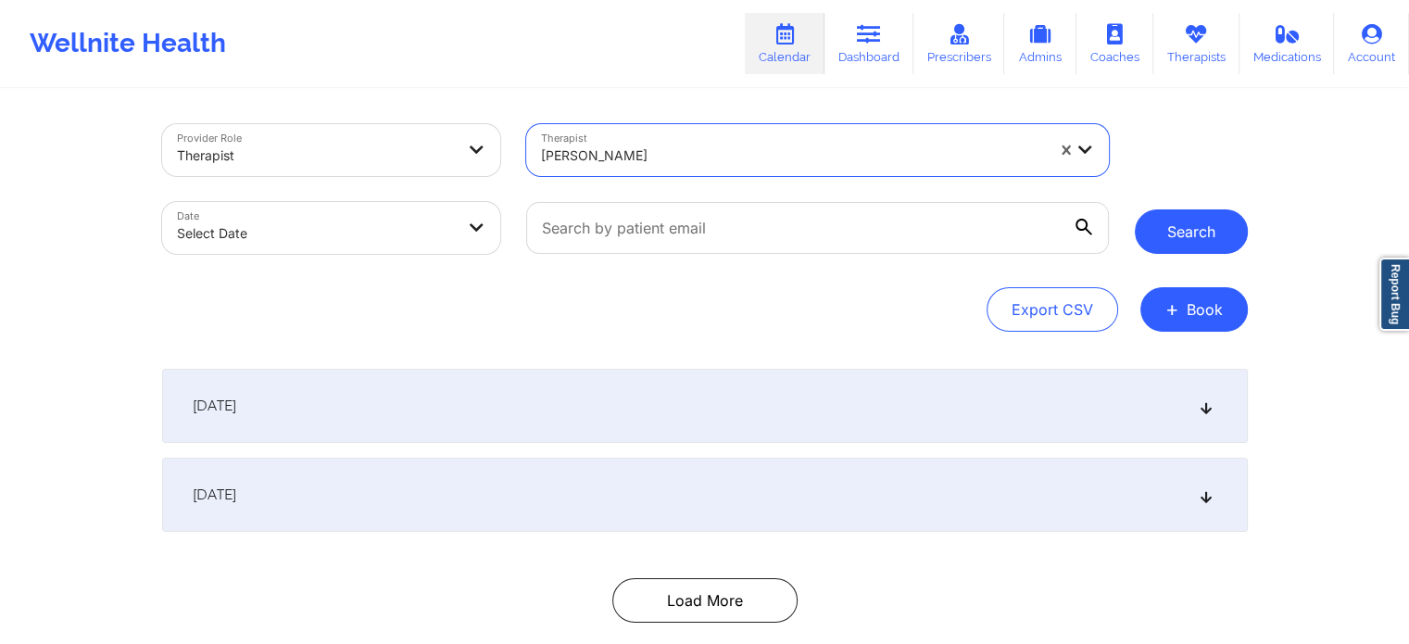
click at [1190, 234] on button "Search" at bounding box center [1191, 231] width 113 height 44
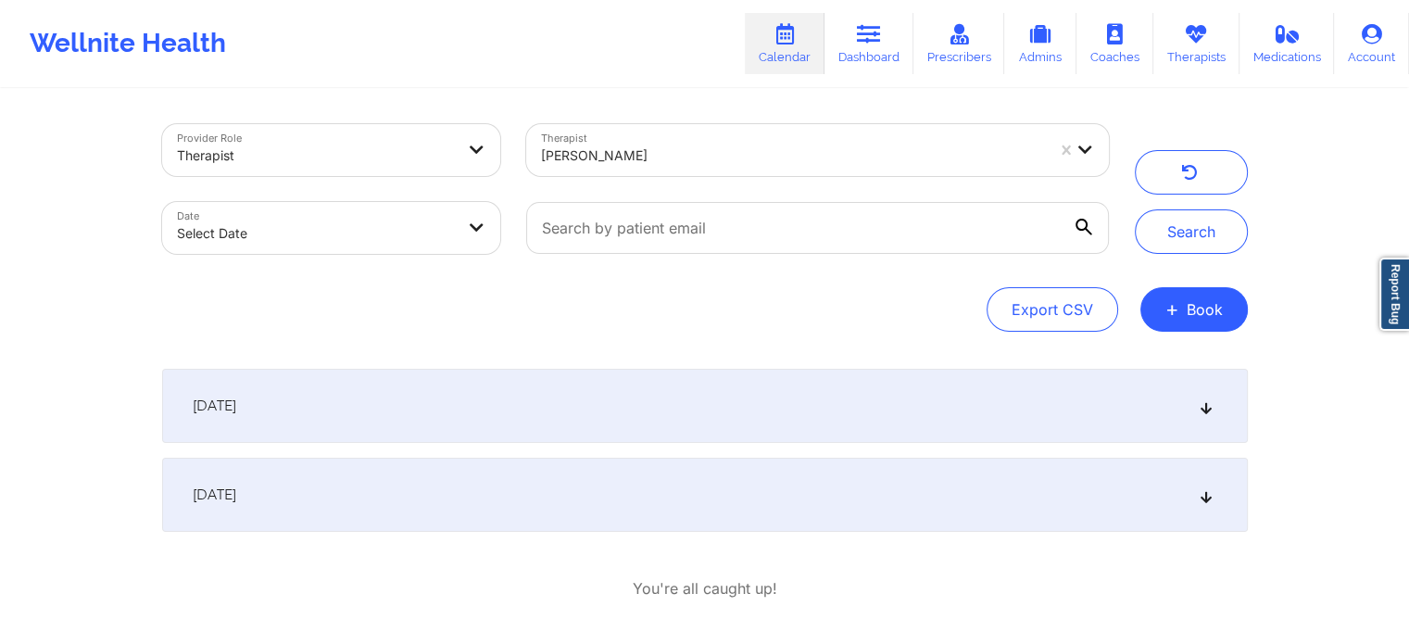
select select "2025-8"
select select "2025-9"
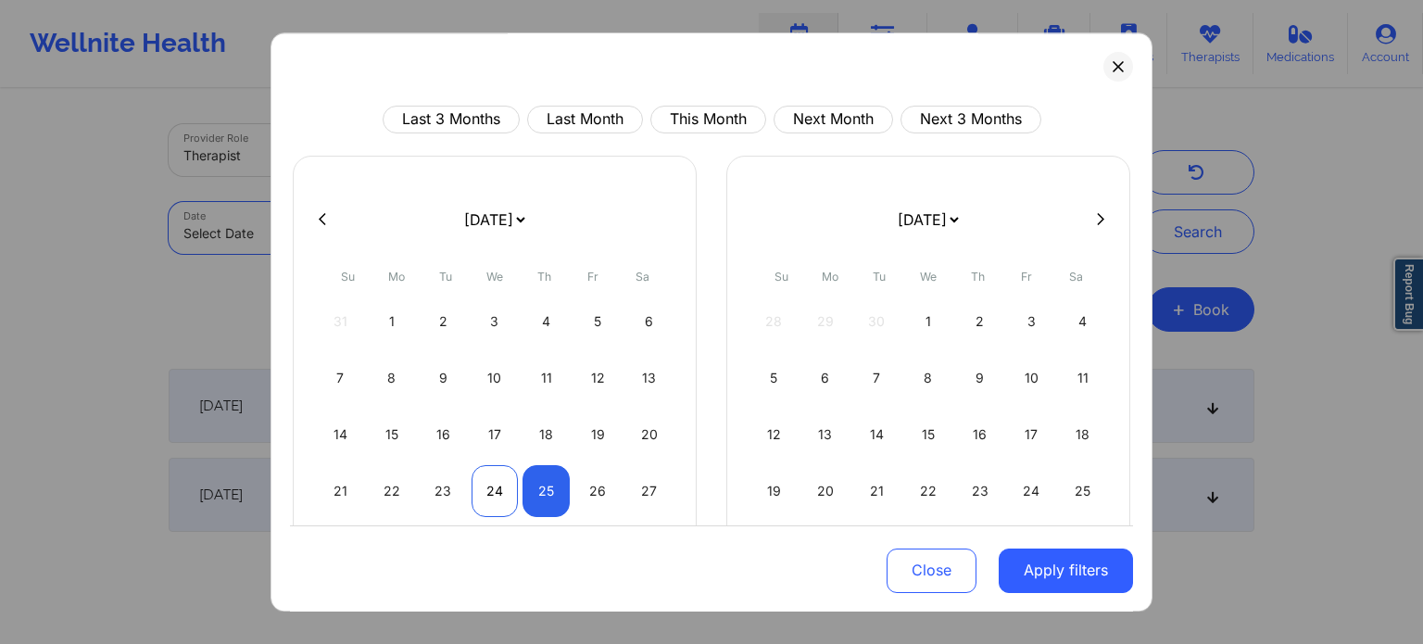
click at [500, 482] on div "24" at bounding box center [495, 491] width 47 height 52
select select "2025-8"
select select "2025-9"
click at [608, 493] on div "26" at bounding box center [598, 491] width 47 height 52
select select "2025-8"
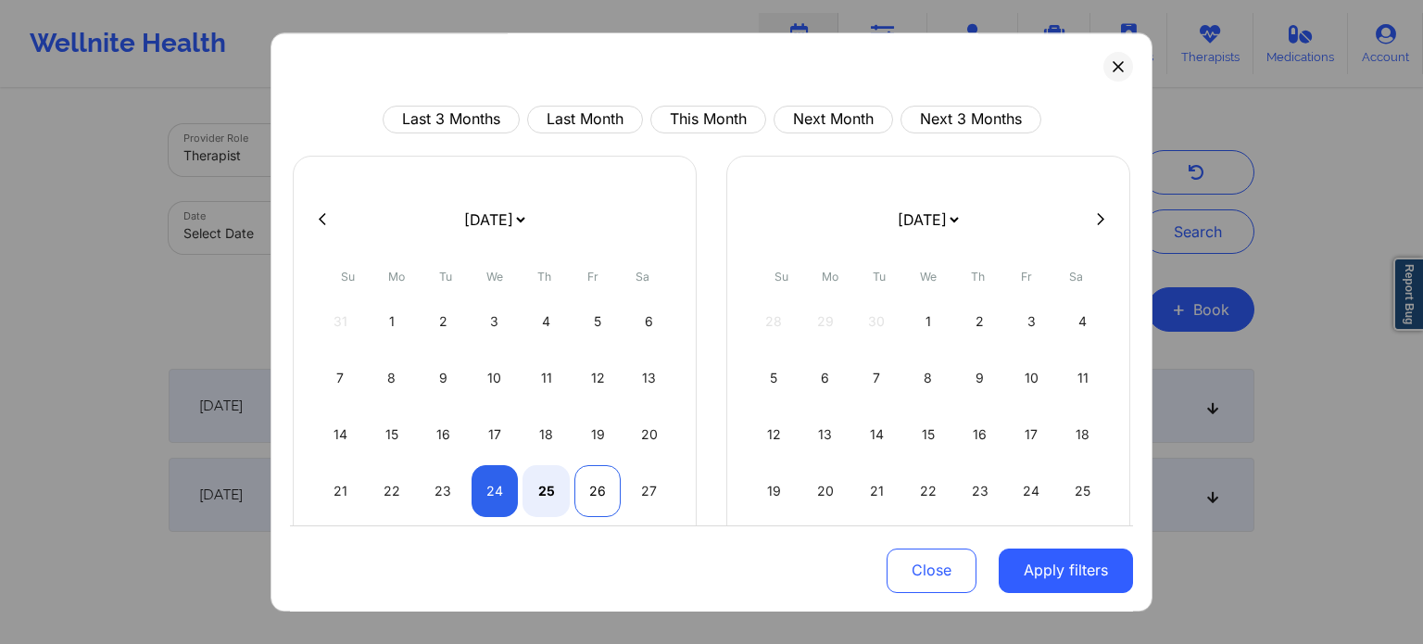
select select "2025-9"
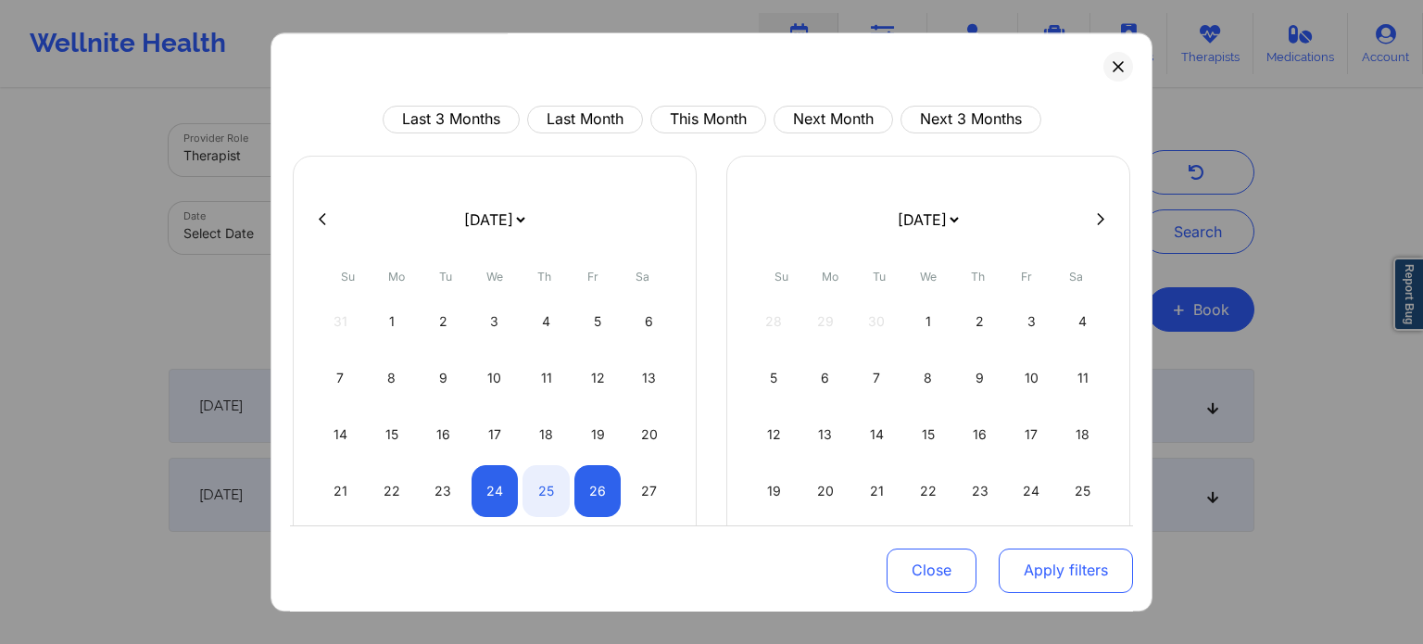
click at [1043, 578] on button "Apply filters" at bounding box center [1066, 570] width 134 height 44
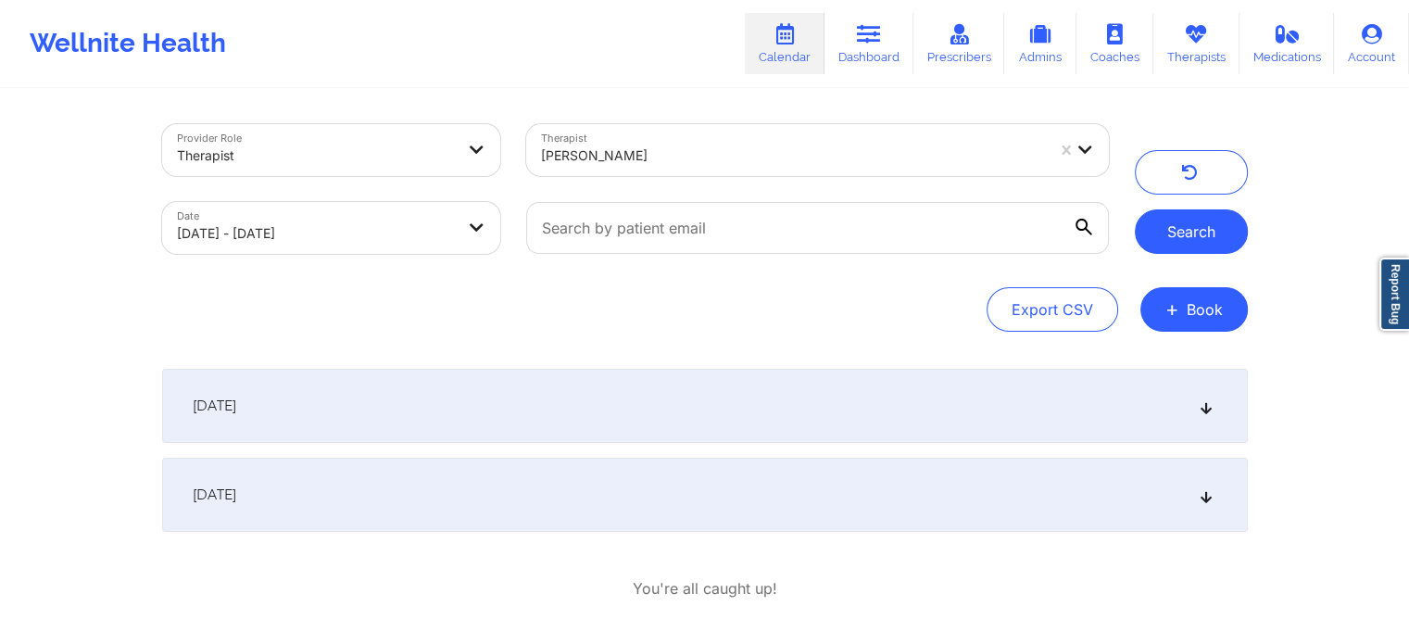
click at [1171, 221] on button "Search" at bounding box center [1191, 231] width 113 height 44
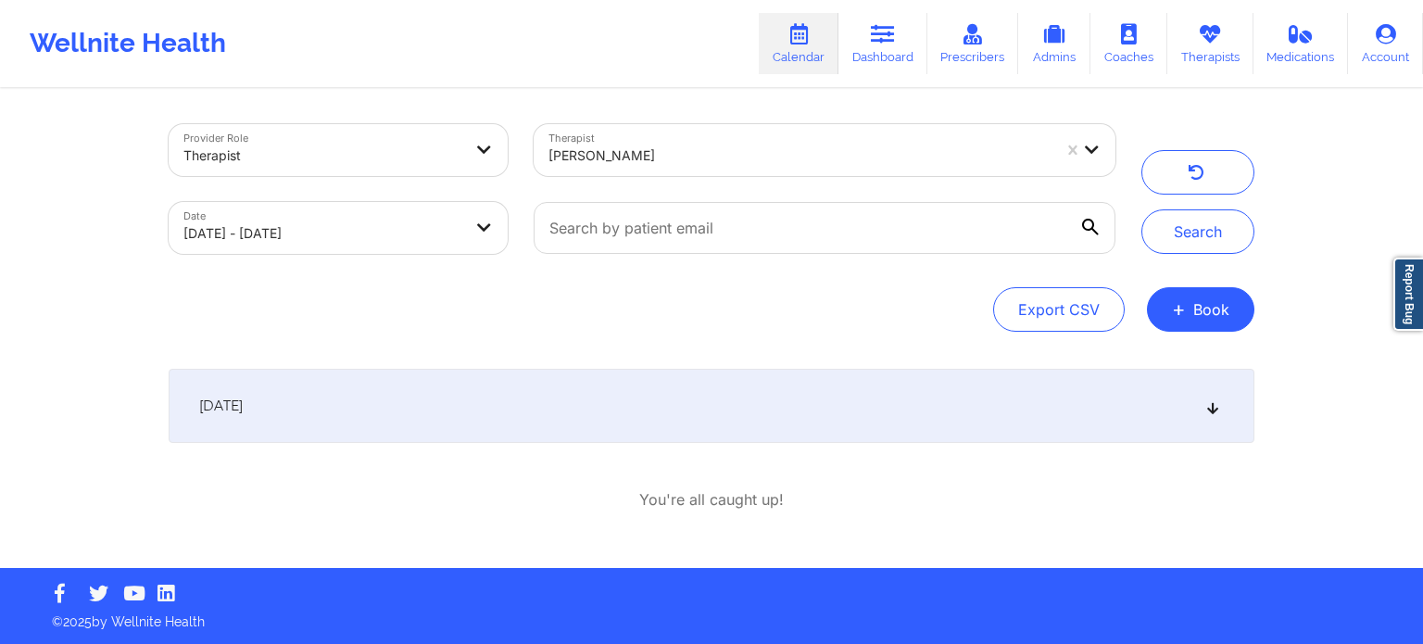
click at [672, 406] on div "[DATE]" at bounding box center [712, 406] width 1086 height 74
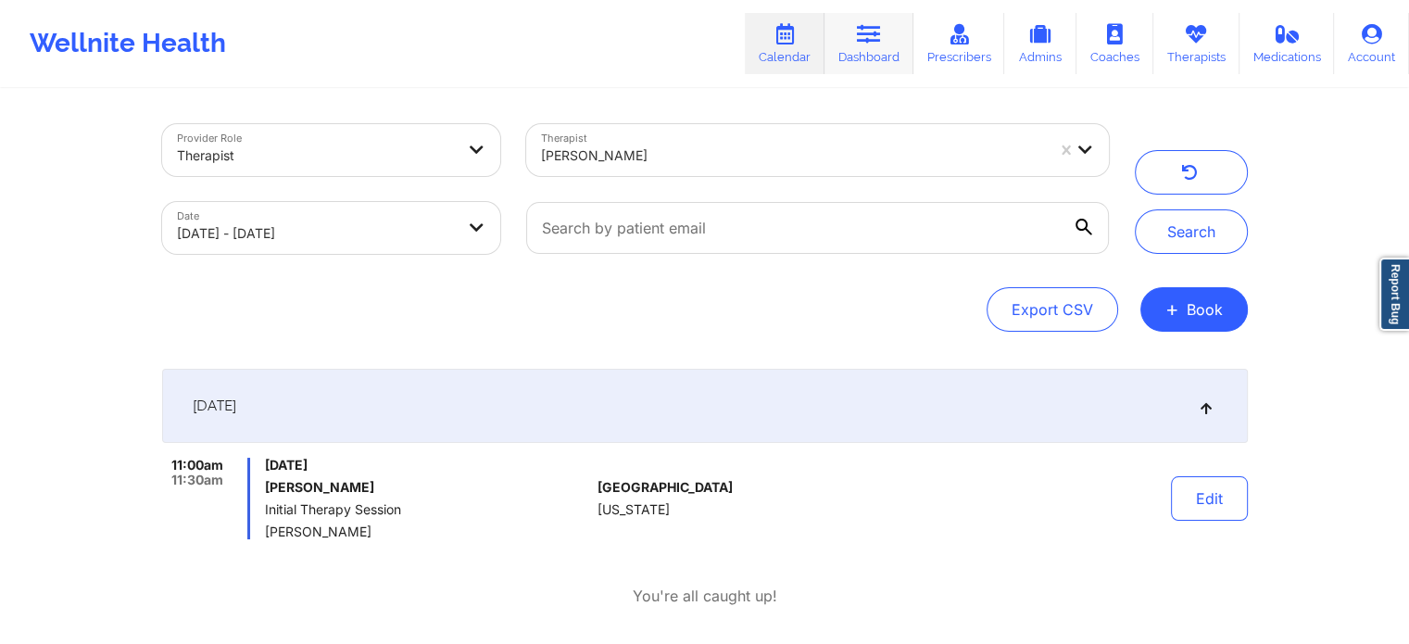
click at [866, 44] on link "Dashboard" at bounding box center [869, 43] width 89 height 61
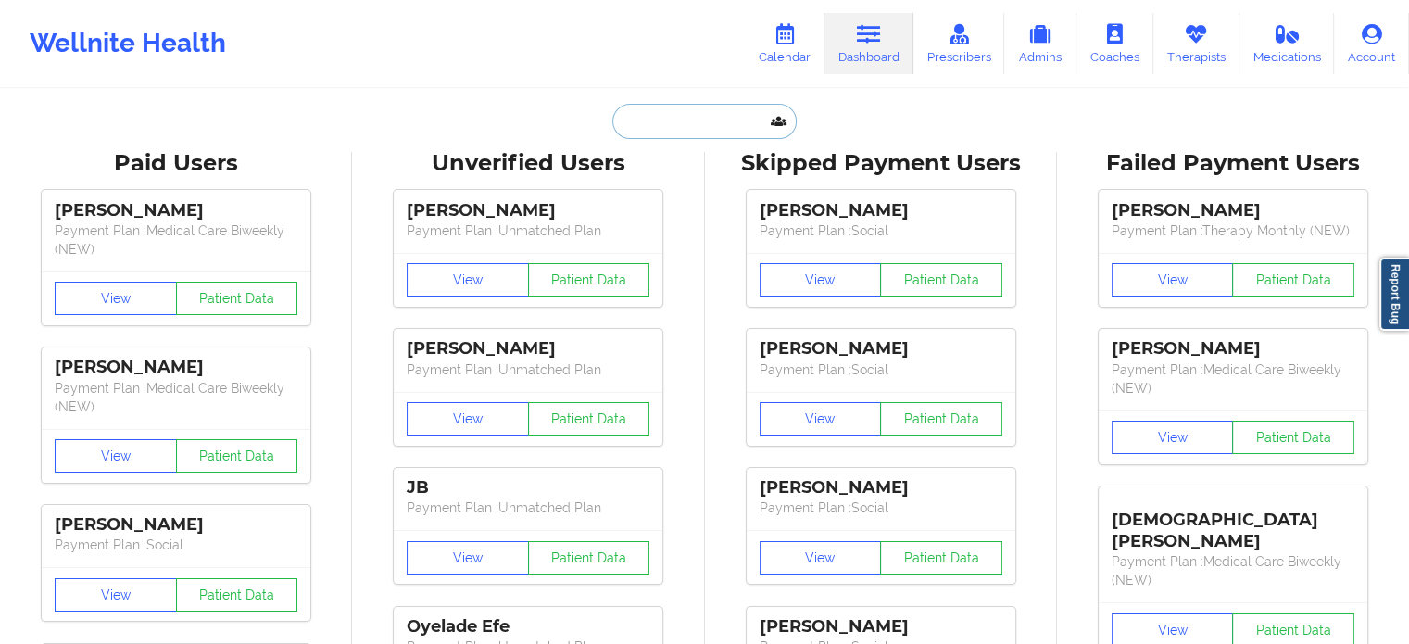
click at [715, 125] on input "text" at bounding box center [704, 121] width 183 height 35
paste input "annethet@gmail.com"
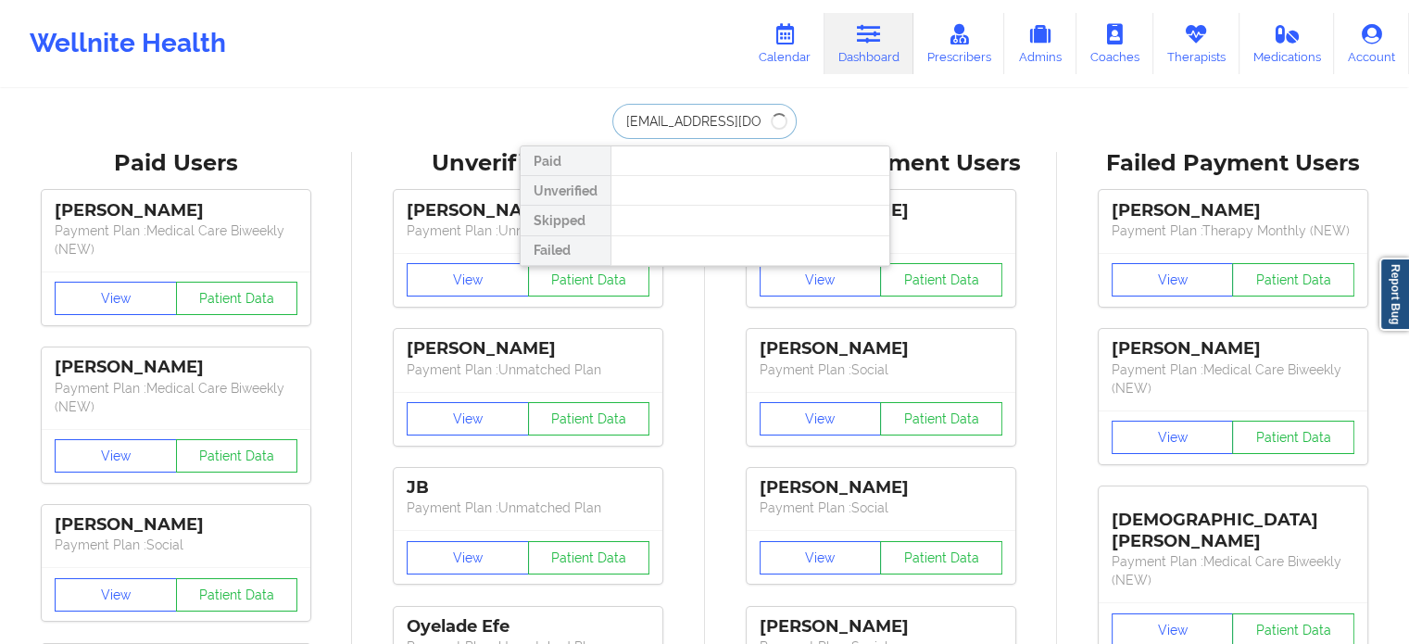
type input "annethet@gmail.com"
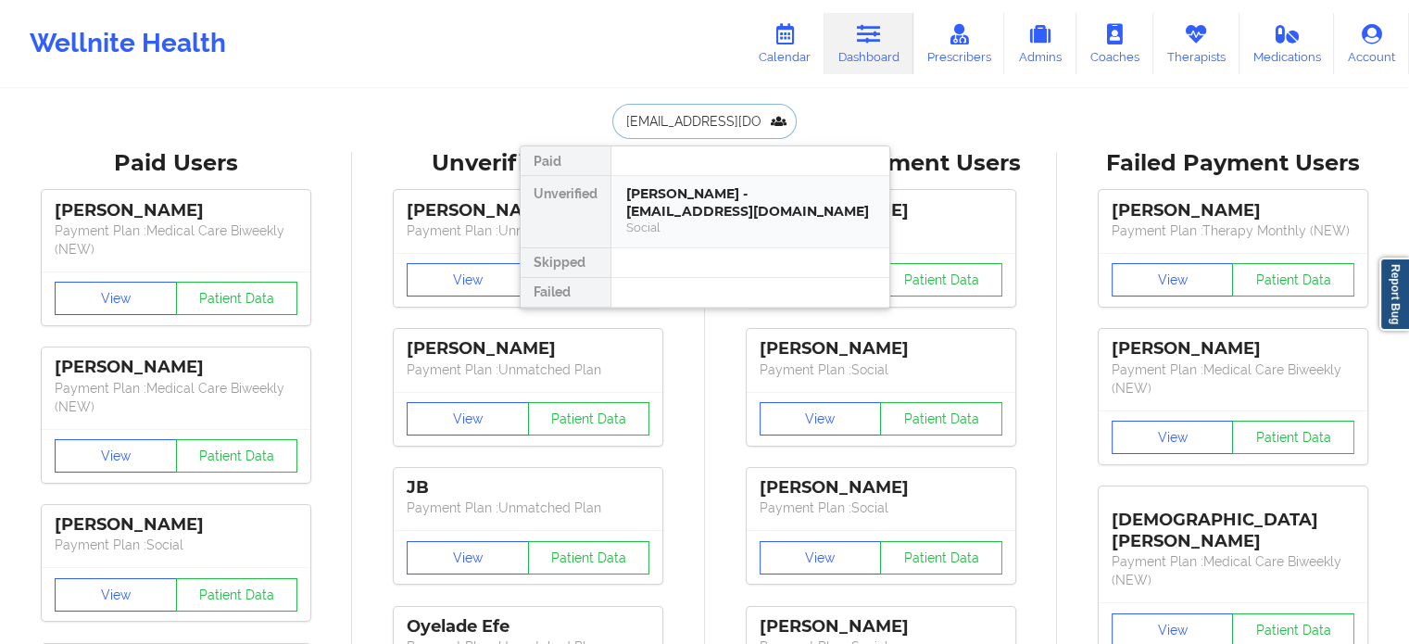
click at [717, 188] on div "Ann Zakaluk - annethet@gmail.com" at bounding box center [750, 202] width 248 height 34
